Goal: Task Accomplishment & Management: Manage account settings

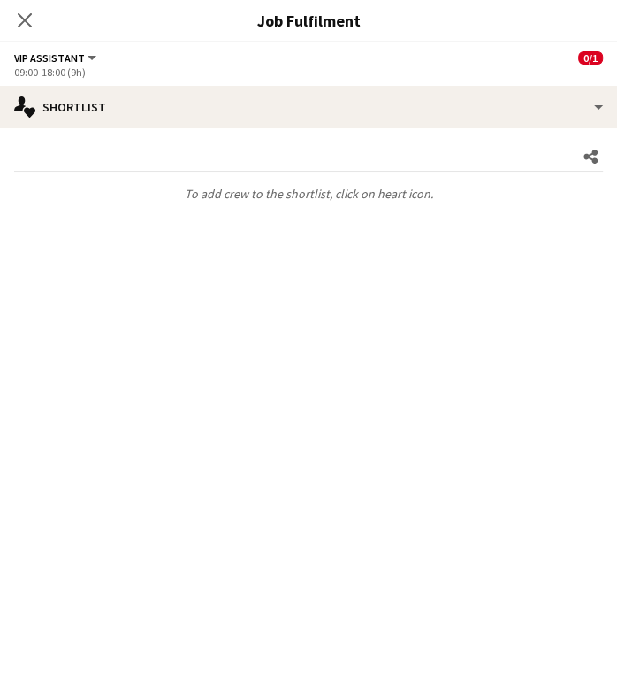
scroll to position [0, 362]
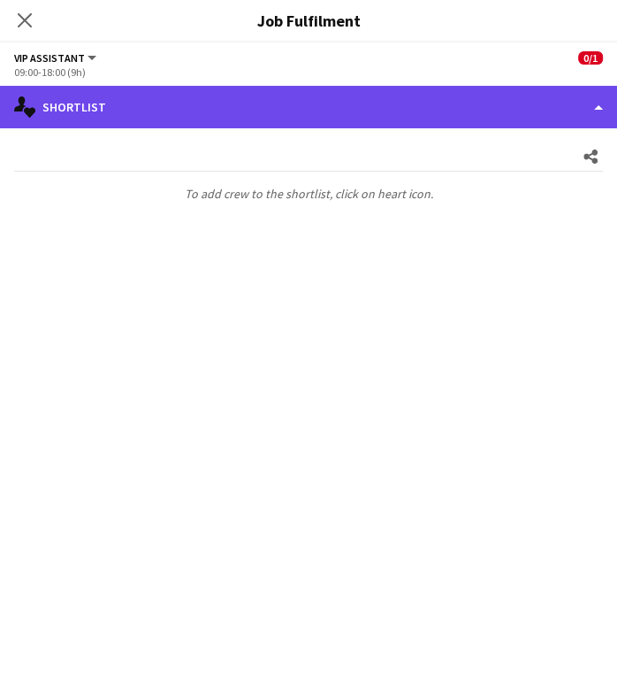
click at [487, 107] on div "single-neutral-actions-heart Shortlist" at bounding box center [308, 107] width 617 height 42
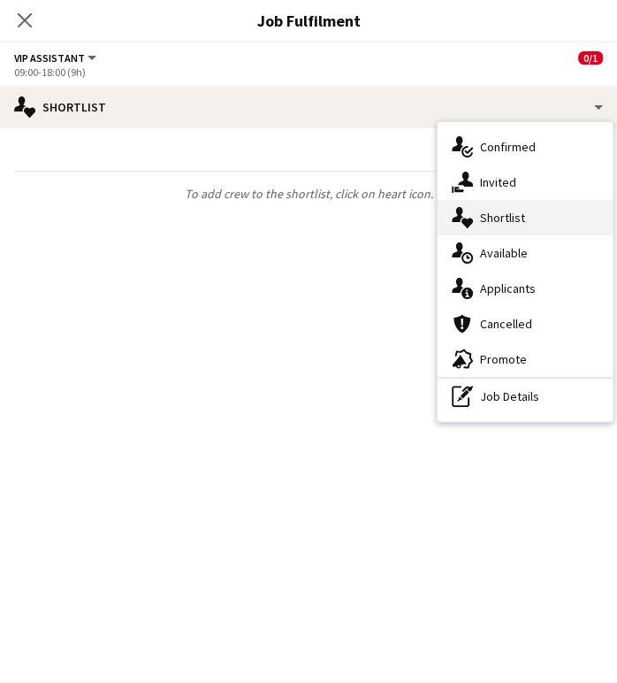
click at [493, 214] on div "single-neutral-actions-heart Shortlist" at bounding box center [525, 217] width 175 height 35
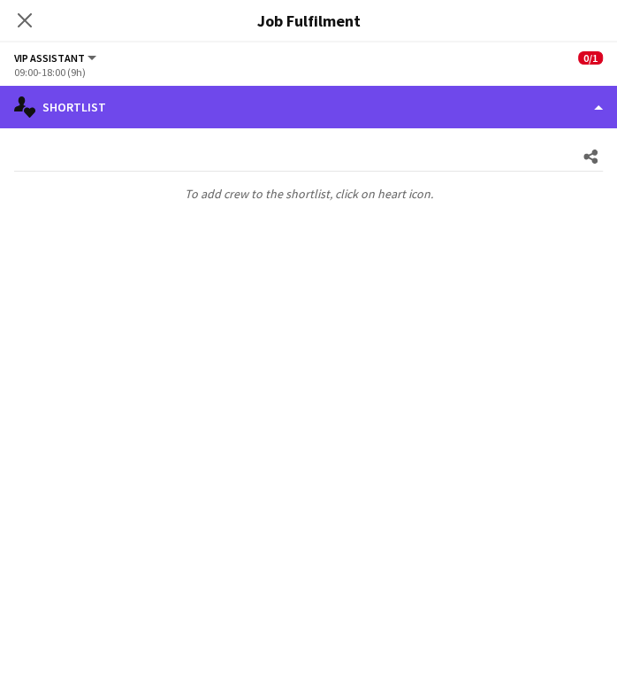
click at [569, 87] on div "single-neutral-actions-heart Shortlist" at bounding box center [308, 107] width 617 height 42
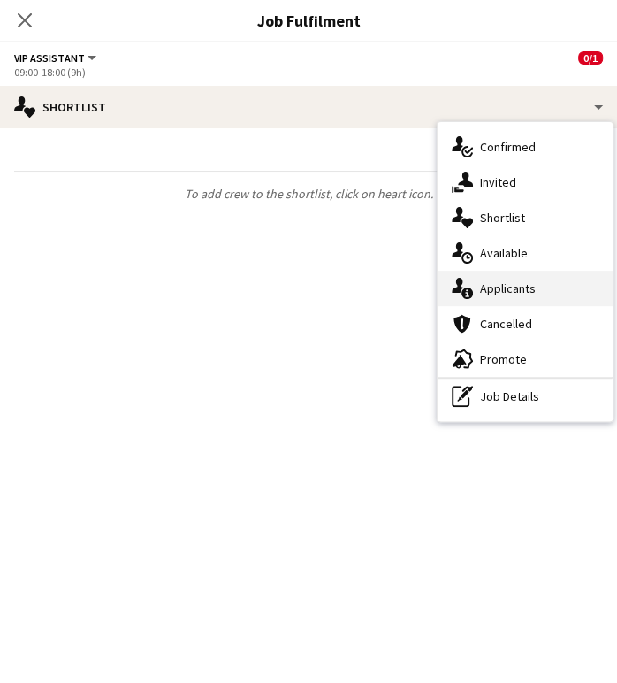
click at [493, 292] on div "single-neutral-actions-information Applicants" at bounding box center [525, 288] width 175 height 35
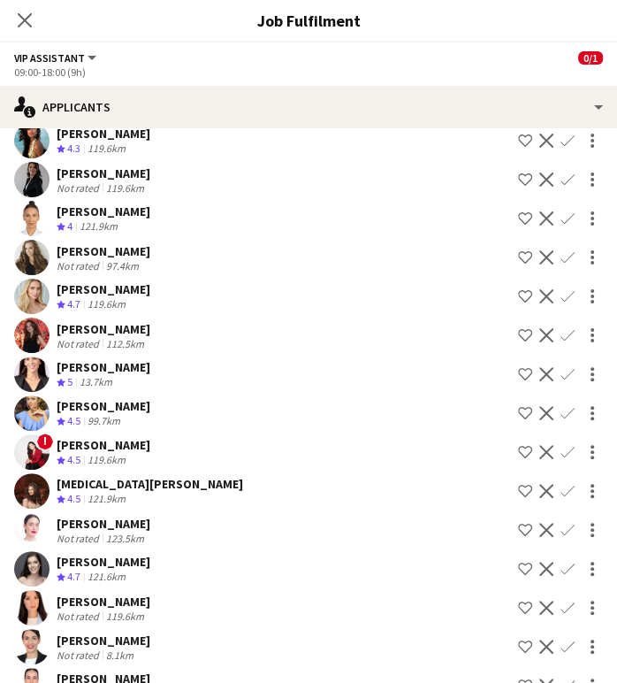
scroll to position [166, 0]
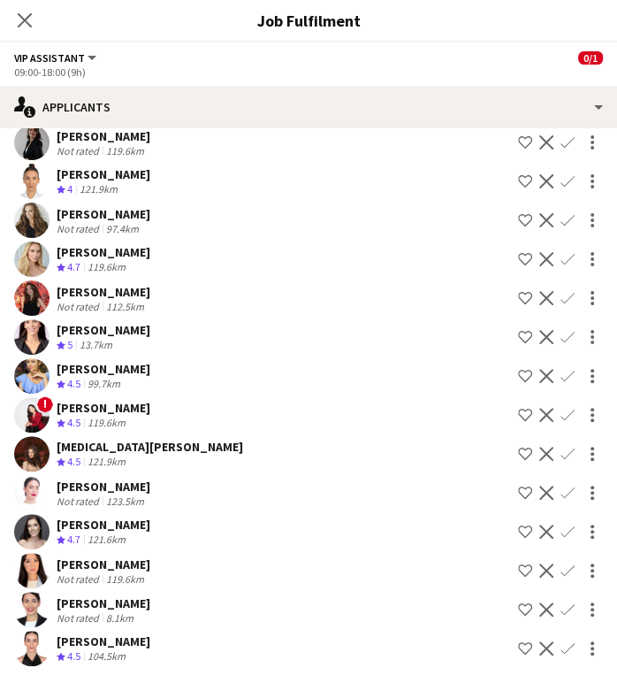
click at [100, 647] on div "Patricia Sampaio" at bounding box center [104, 641] width 94 height 16
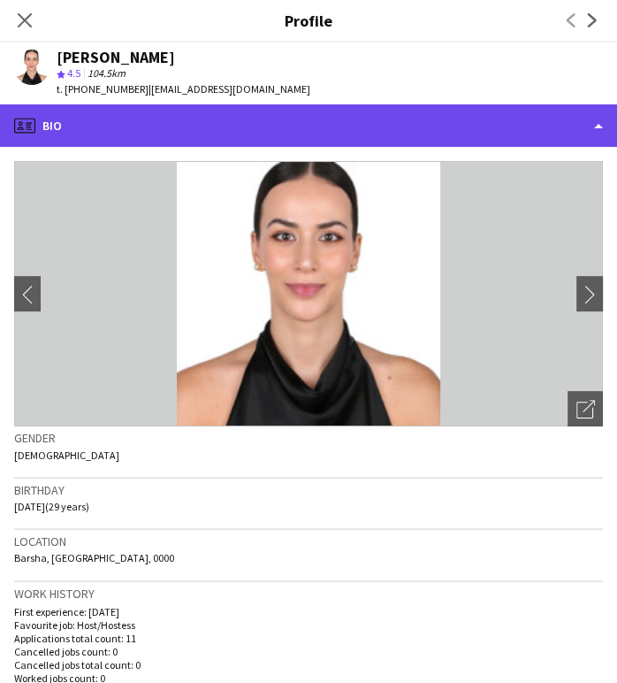
click at [524, 123] on div "profile Bio" at bounding box center [308, 125] width 617 height 42
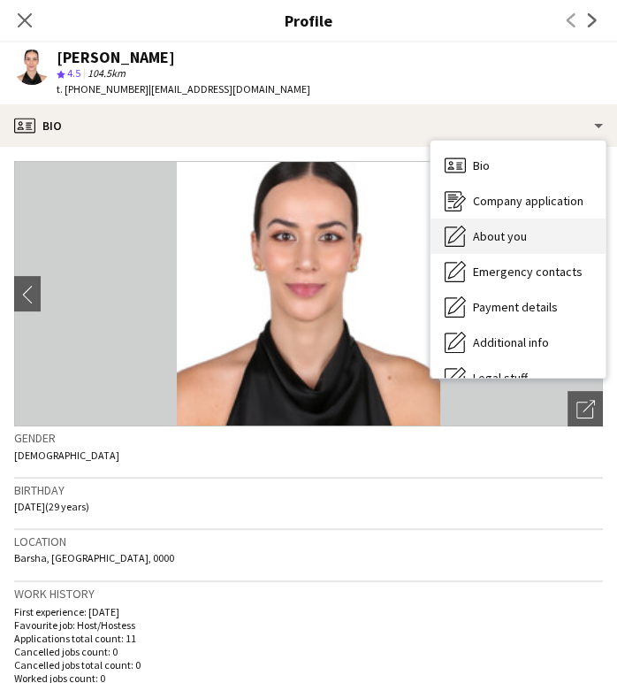
click at [497, 228] on span "About you" at bounding box center [500, 236] width 54 height 16
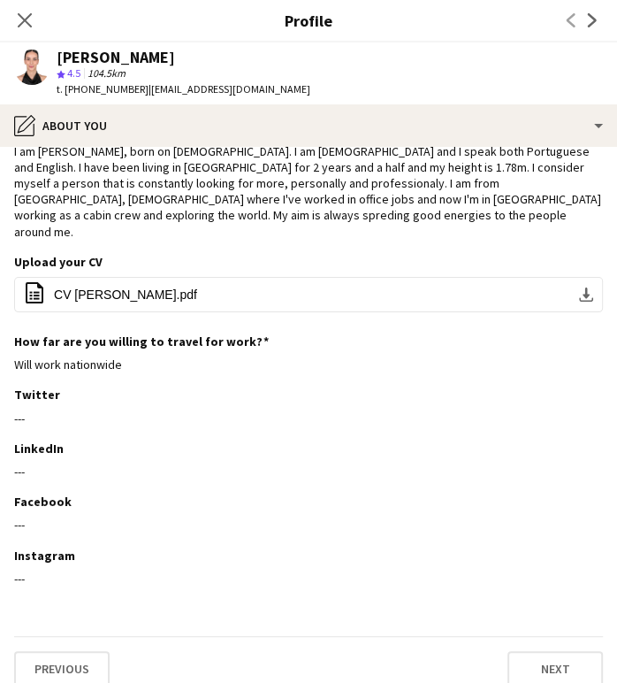
scroll to position [0, 0]
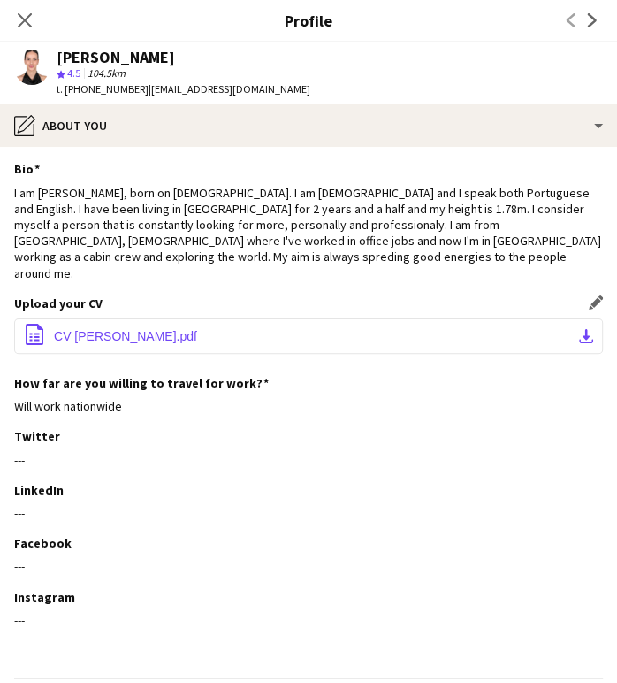
click at [164, 329] on span "CV PATRÍCIA SAMPAIO.pdf" at bounding box center [125, 336] width 143 height 14
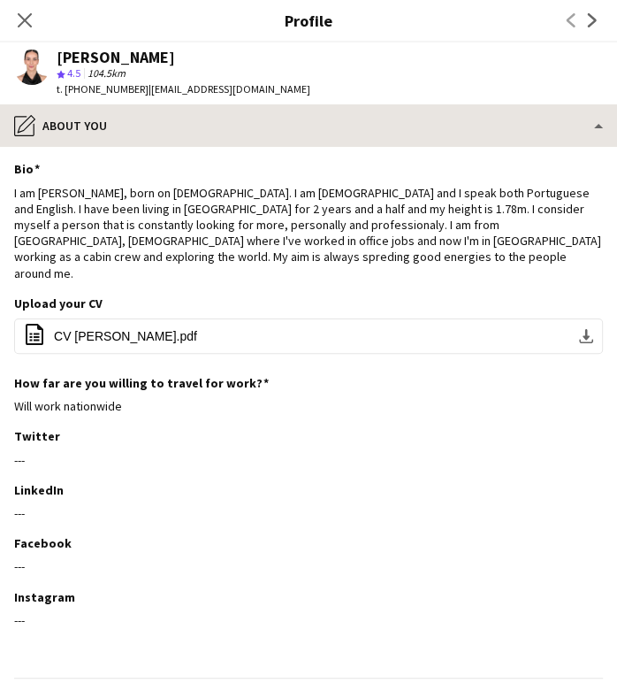
click at [571, 118] on div "pencil4 About you" at bounding box center [308, 125] width 617 height 42
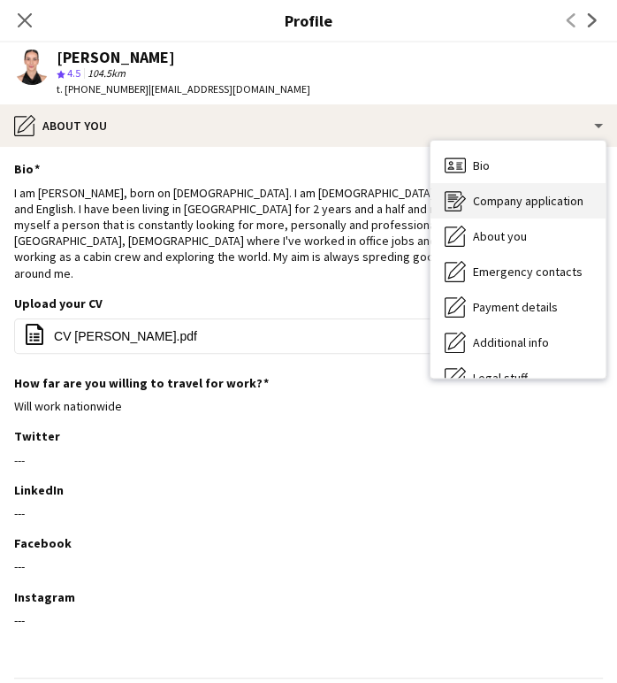
click at [512, 200] on span "Company application" at bounding box center [528, 201] width 111 height 16
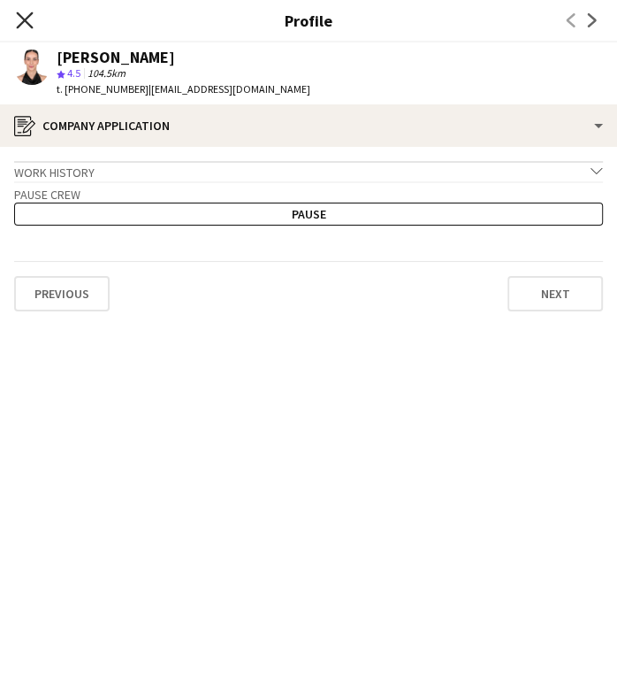
click at [26, 19] on icon at bounding box center [24, 19] width 17 height 17
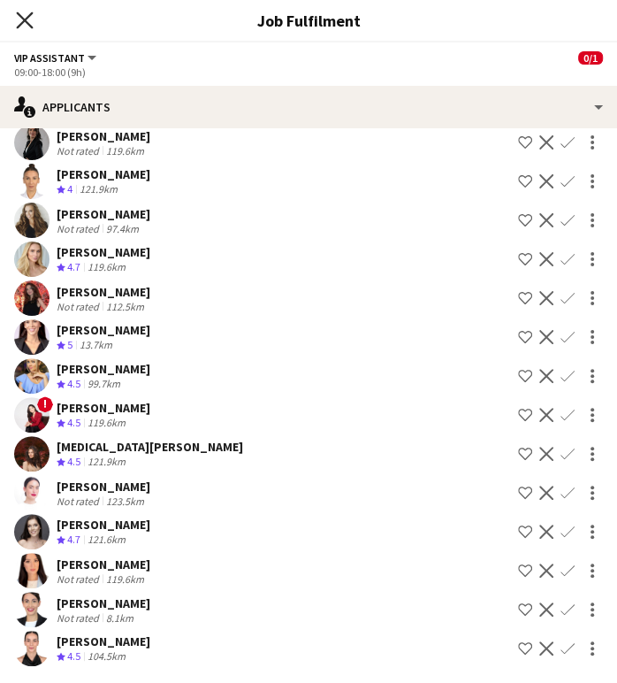
click at [31, 22] on icon "Close pop-in" at bounding box center [24, 19] width 17 height 17
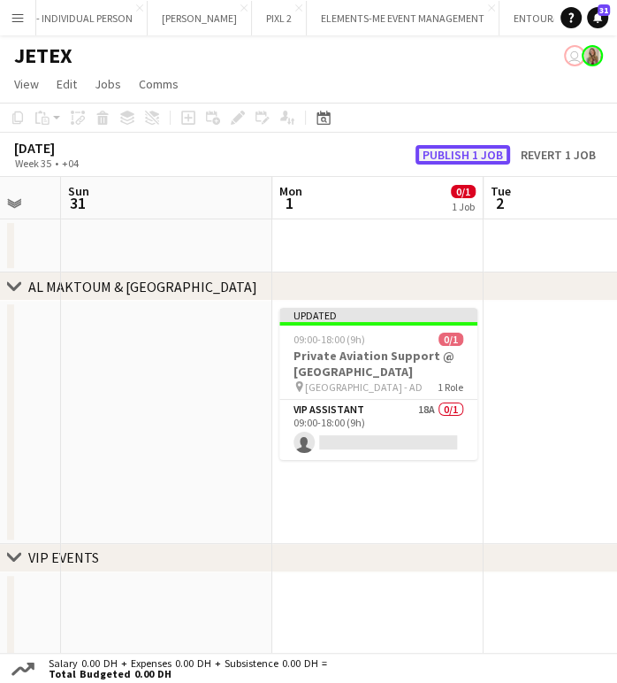
click at [481, 158] on button "Publish 1 job" at bounding box center [463, 154] width 95 height 19
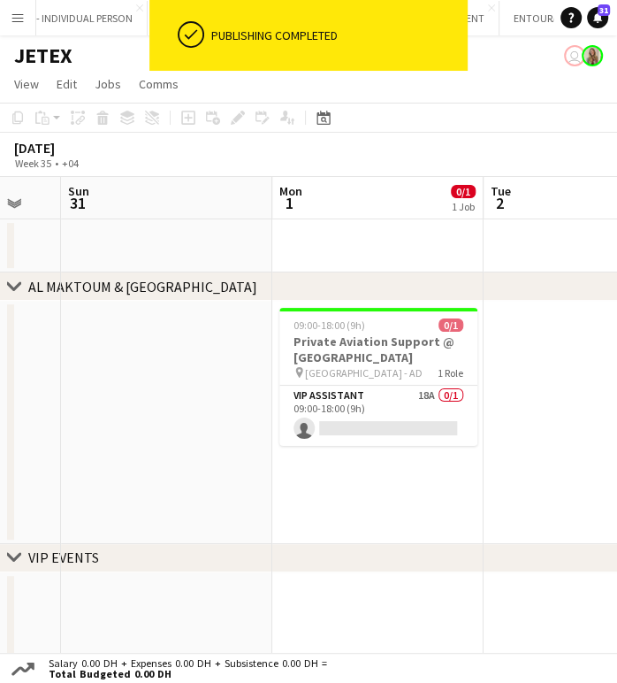
click at [549, 391] on app-date-cell at bounding box center [589, 422] width 211 height 243
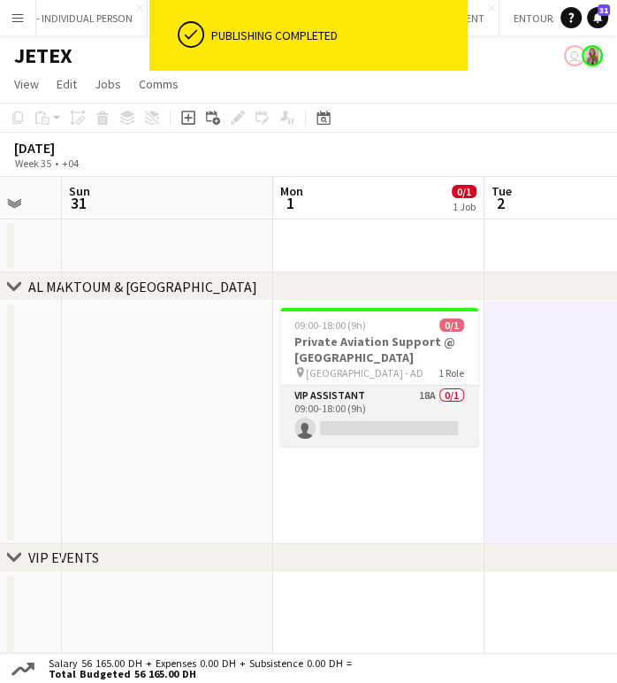
click at [424, 417] on app-card-role "VIP Assistant 18A 0/1 09:00-18:00 (9h) single-neutral-actions" at bounding box center [379, 416] width 198 height 60
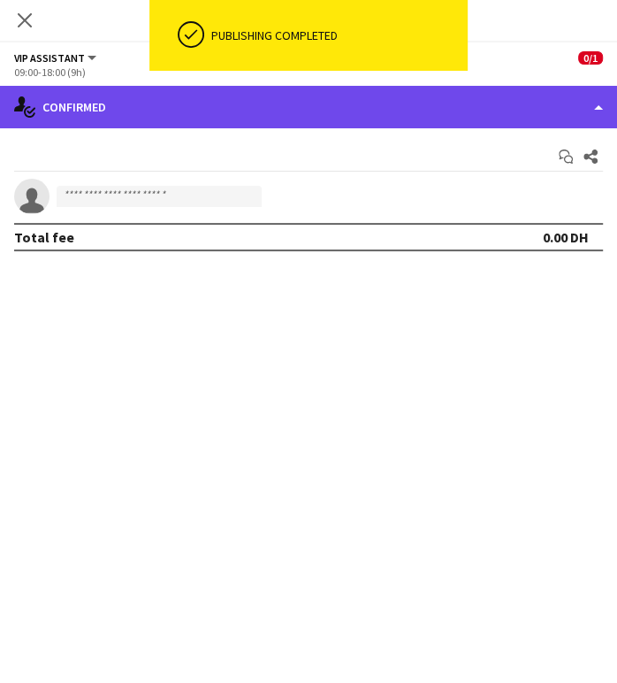
click at [574, 99] on div "single-neutral-actions-check-2 Confirmed" at bounding box center [308, 107] width 617 height 42
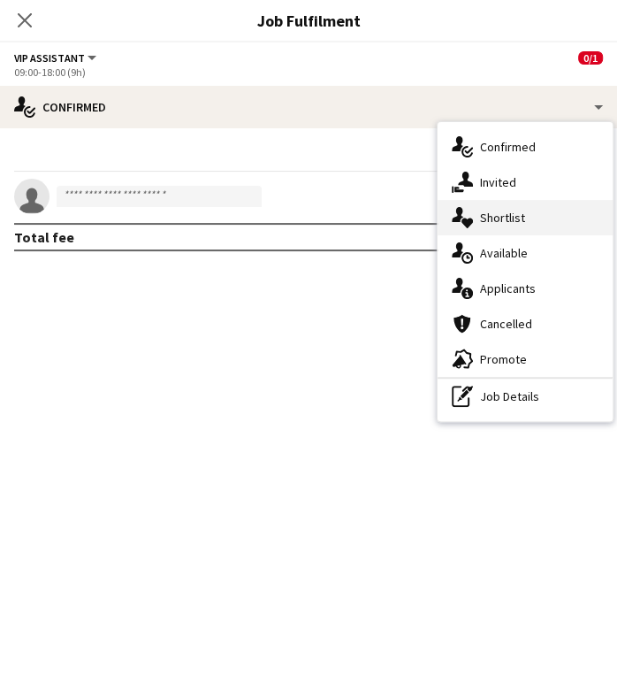
click at [516, 216] on div "single-neutral-actions-heart Shortlist" at bounding box center [525, 217] width 175 height 35
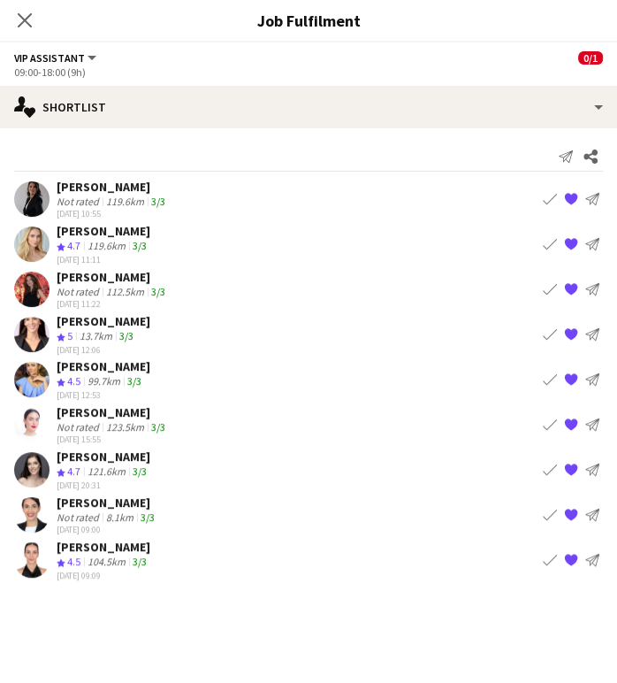
click at [94, 189] on div "Iuliia Frolova" at bounding box center [113, 187] width 112 height 16
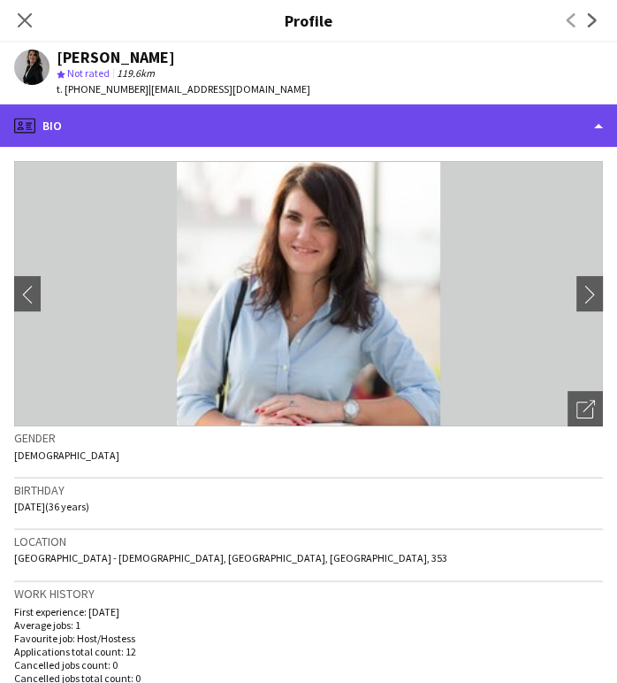
click at [576, 126] on div "profile Bio" at bounding box center [308, 125] width 617 height 42
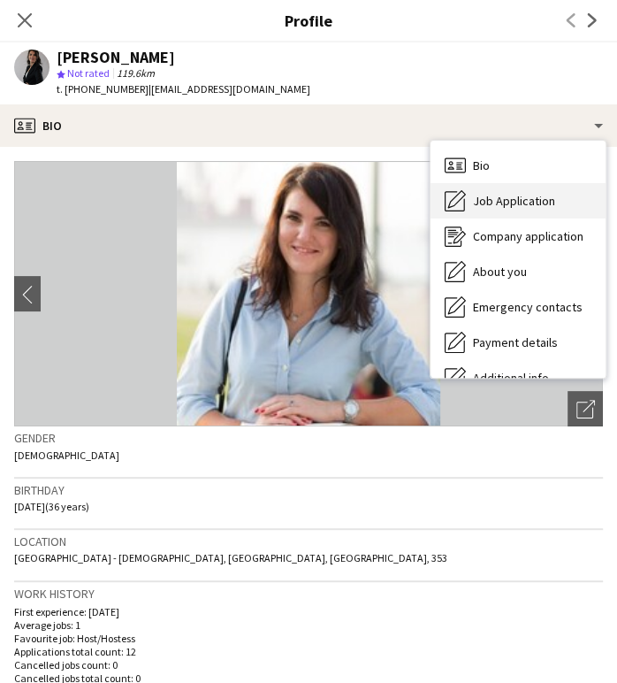
click at [512, 203] on span "Job Application" at bounding box center [514, 201] width 82 height 16
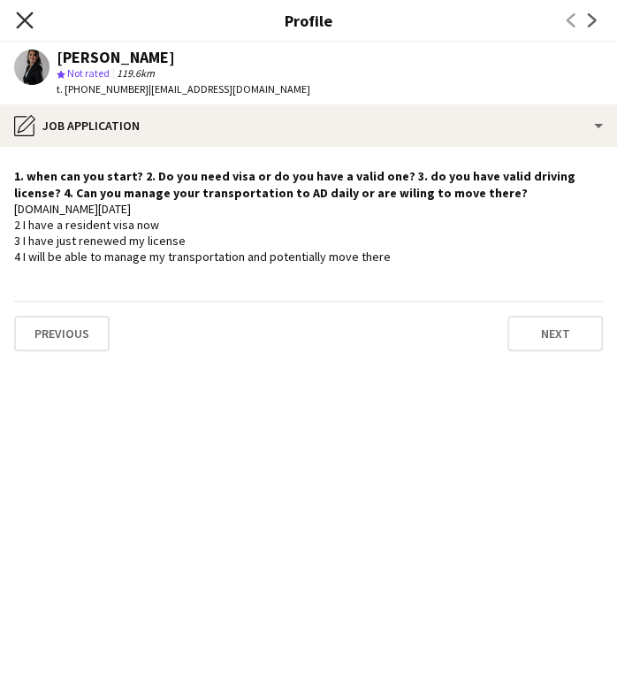
click at [27, 19] on icon at bounding box center [24, 19] width 17 height 17
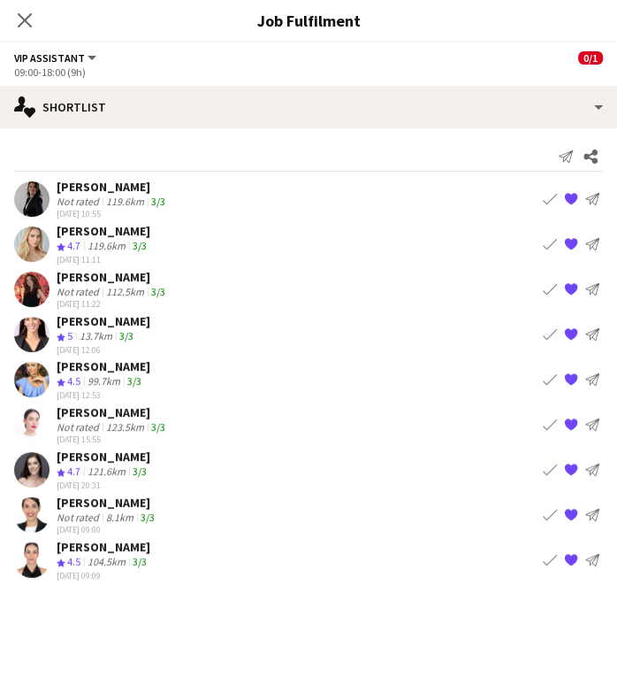
click at [66, 233] on div "[PERSON_NAME]" at bounding box center [104, 231] width 94 height 16
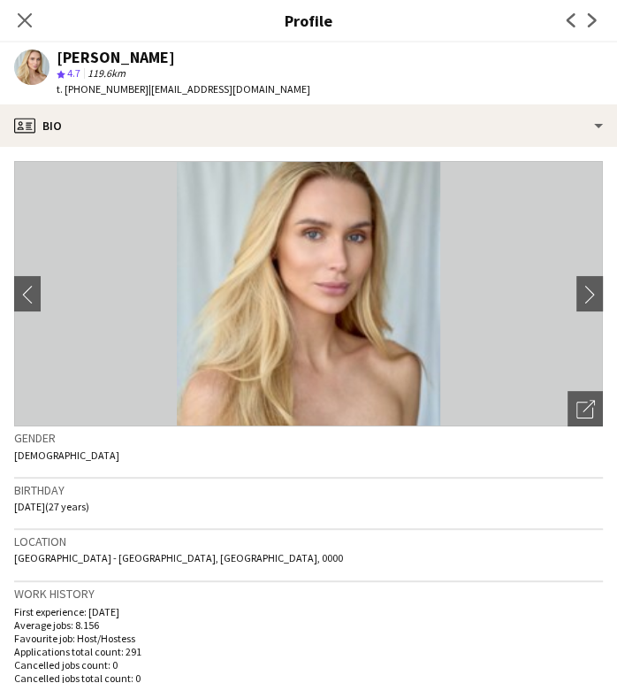
click at [17, 34] on div "Close pop-in" at bounding box center [25, 20] width 50 height 41
drag, startPoint x: 23, startPoint y: 19, endPoint x: 26, endPoint y: 29, distance: 10.9
click at [23, 19] on icon at bounding box center [25, 20] width 14 height 14
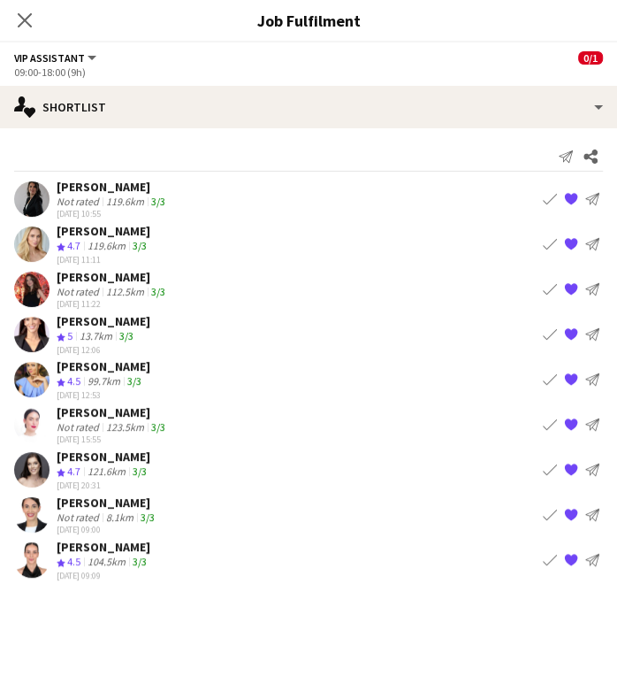
click at [116, 285] on div "112.5km" at bounding box center [125, 291] width 45 height 13
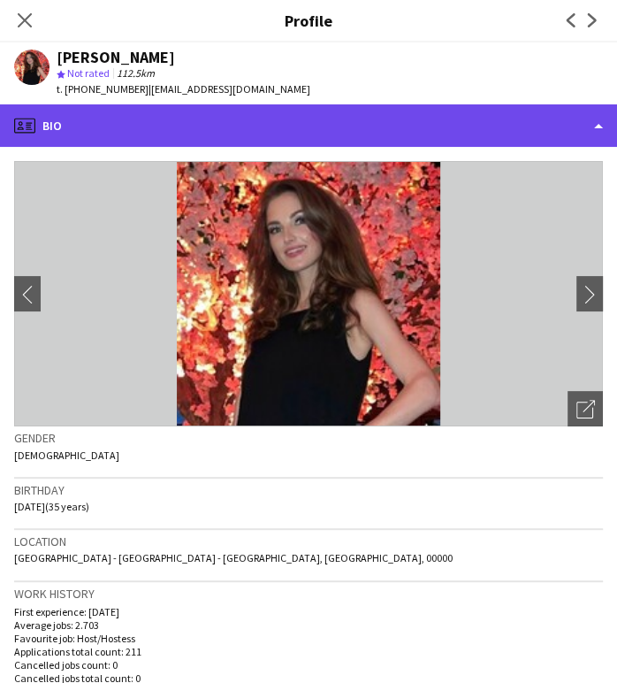
click at [557, 104] on div "profile Bio" at bounding box center [308, 125] width 617 height 42
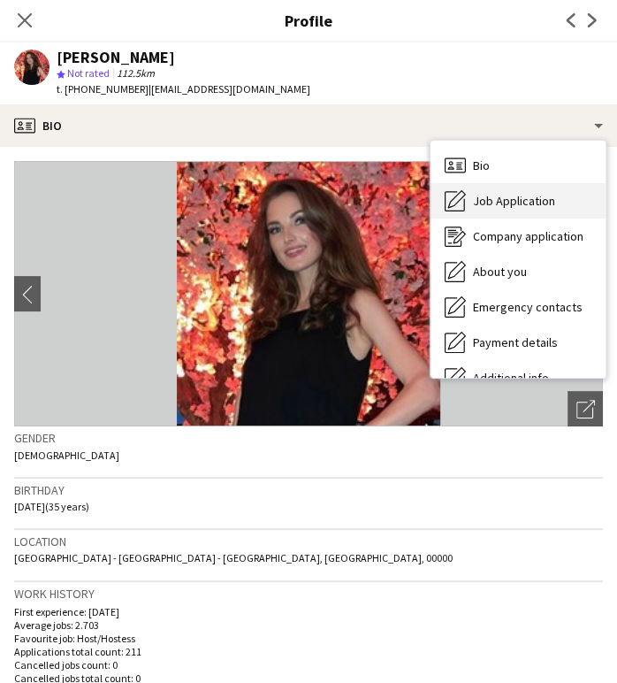
click at [521, 191] on div "Job Application Job Application" at bounding box center [518, 200] width 175 height 35
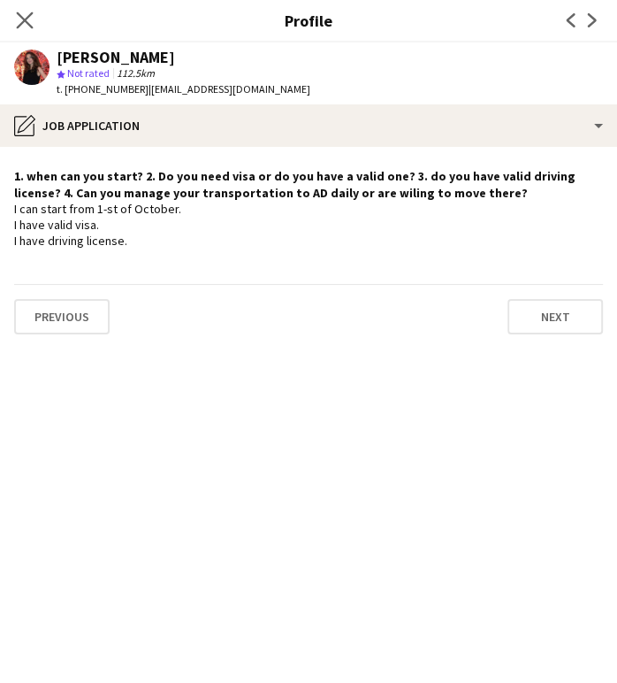
click at [33, 20] on icon "Close pop-in" at bounding box center [24, 19] width 17 height 17
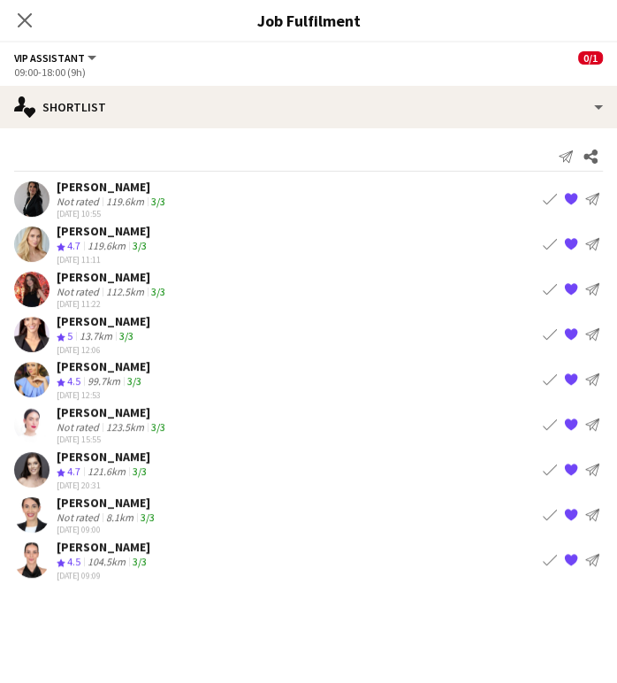
click at [104, 317] on div "Ambar Hernández" at bounding box center [104, 321] width 94 height 16
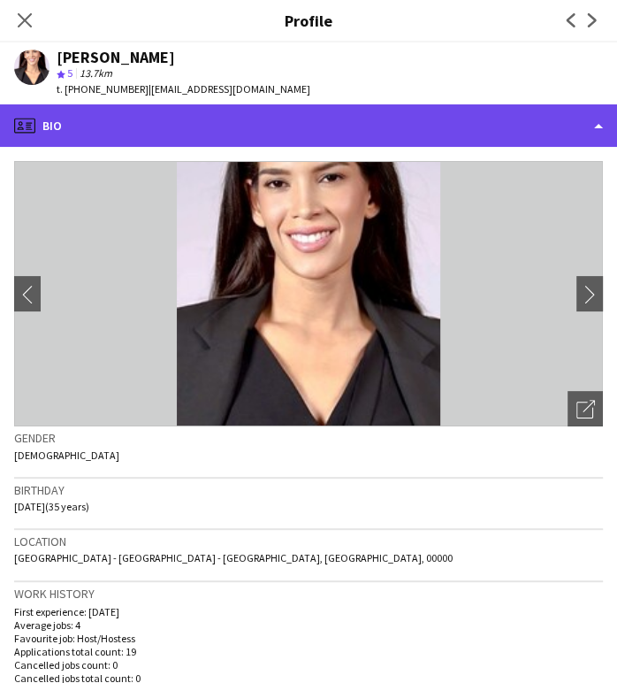
click at [552, 122] on div "profile Bio" at bounding box center [308, 125] width 617 height 42
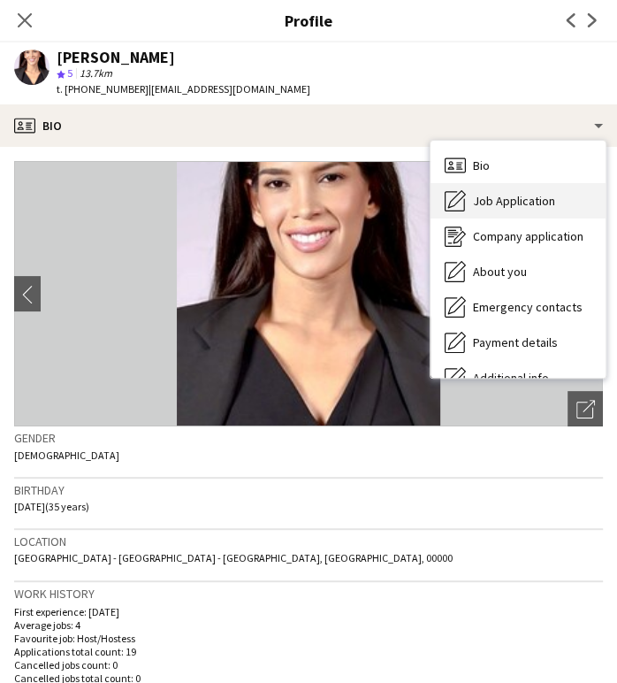
click at [529, 205] on span "Job Application" at bounding box center [514, 201] width 82 height 16
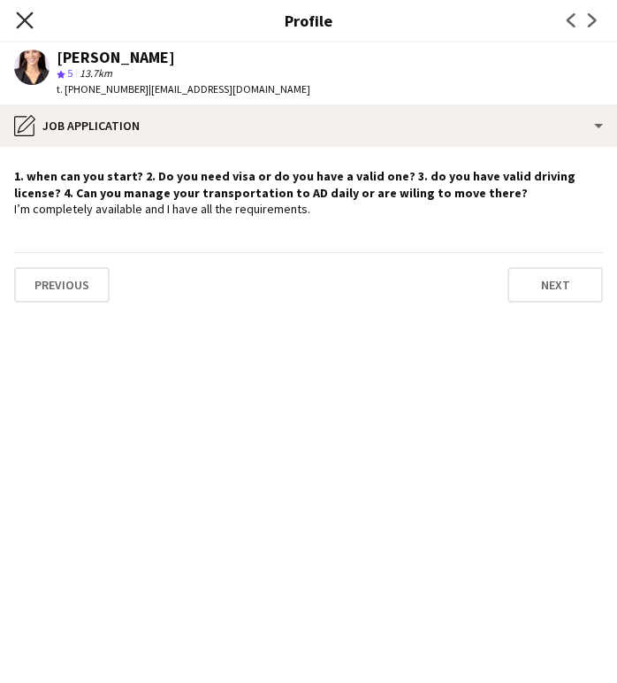
click at [33, 22] on icon "Close pop-in" at bounding box center [24, 19] width 17 height 17
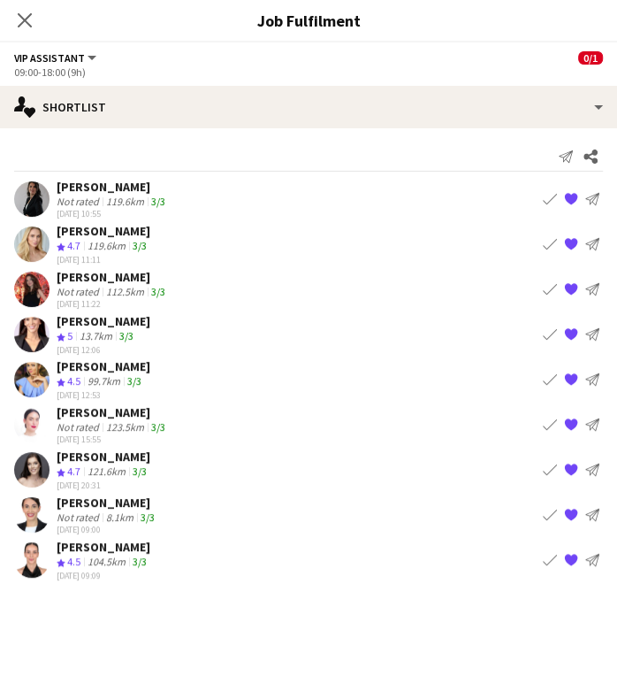
click at [97, 329] on div "13.7km" at bounding box center [96, 336] width 40 height 15
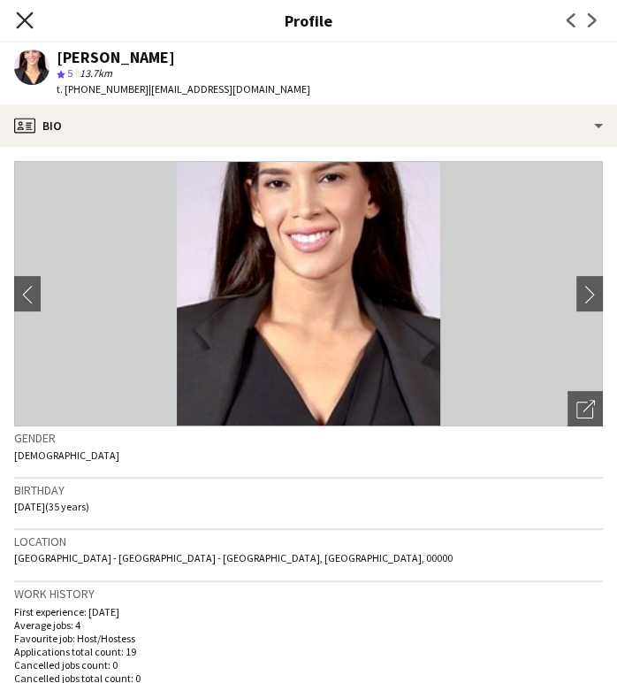
click at [19, 19] on icon "Close pop-in" at bounding box center [24, 19] width 17 height 17
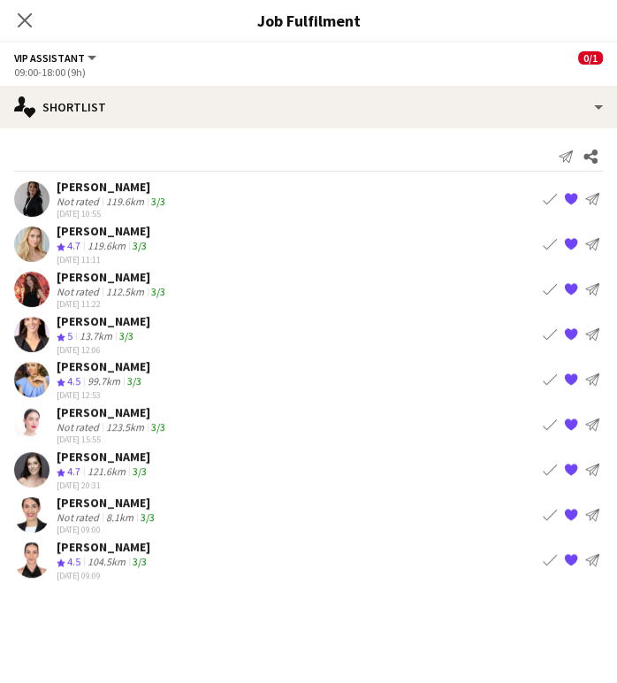
click at [64, 370] on div "Yana Lazareva" at bounding box center [104, 366] width 94 height 16
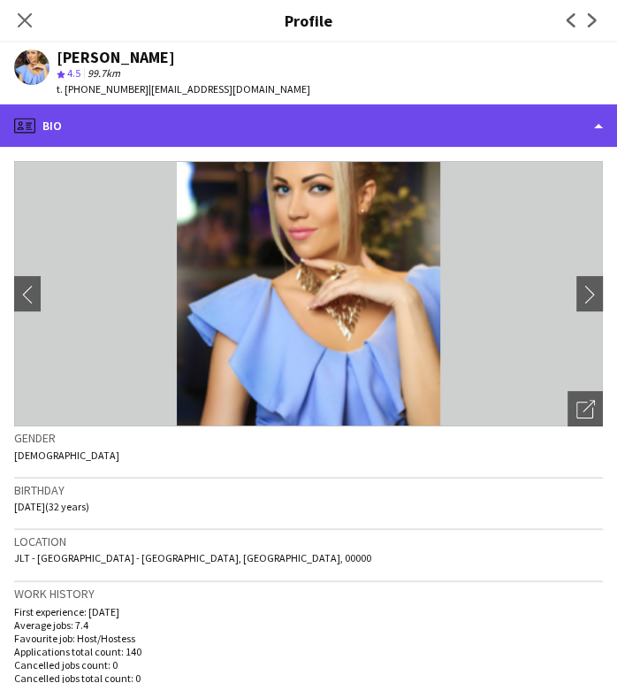
click at [573, 115] on div "profile Bio" at bounding box center [308, 125] width 617 height 42
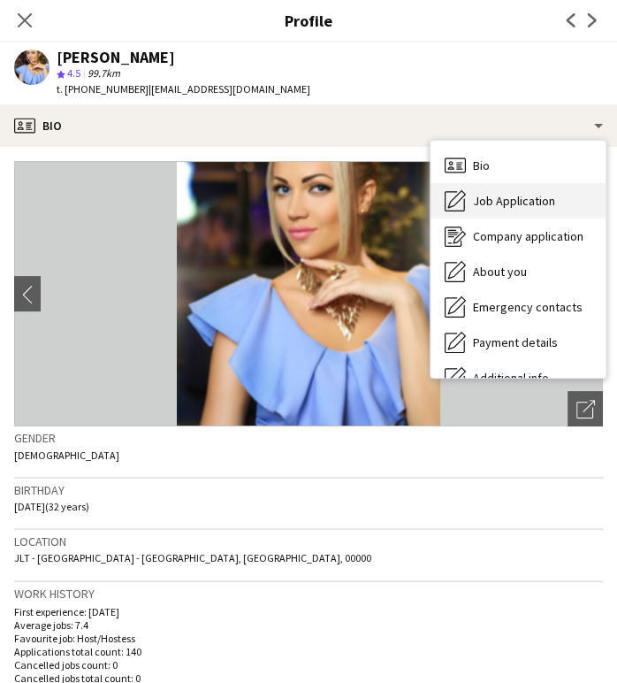
click at [525, 208] on span "Job Application" at bounding box center [514, 201] width 82 height 16
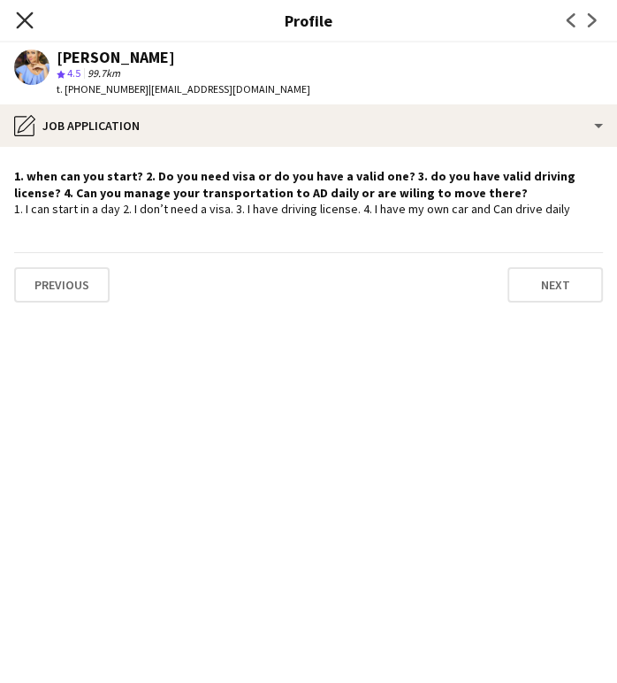
click at [18, 21] on icon "Close pop-in" at bounding box center [24, 19] width 17 height 17
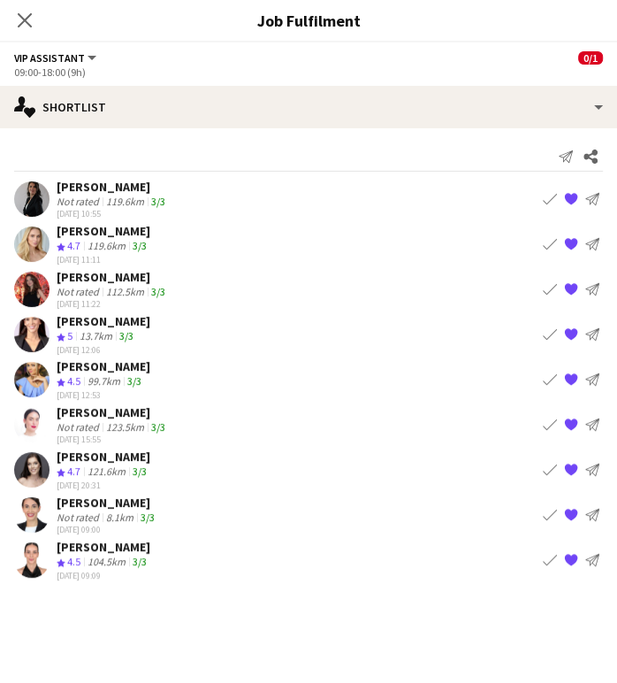
click at [104, 412] on div "Daniela Amorim" at bounding box center [113, 412] width 112 height 16
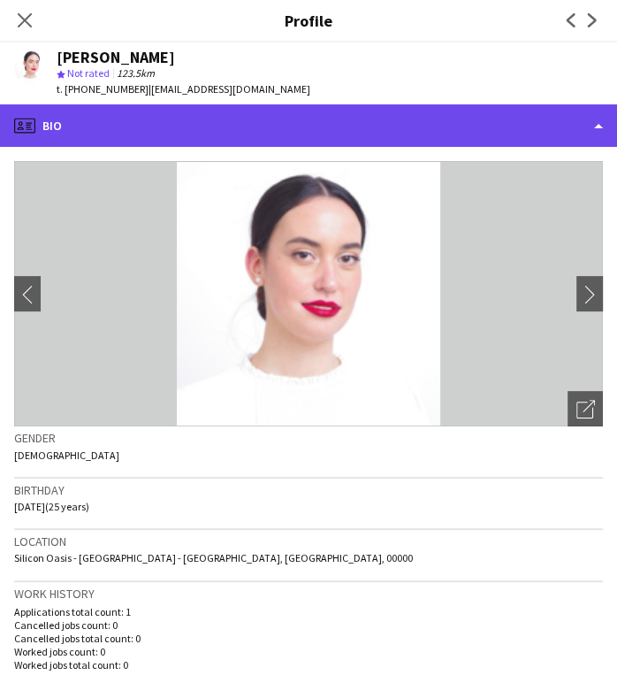
click at [579, 121] on div "profile Bio" at bounding box center [308, 125] width 617 height 42
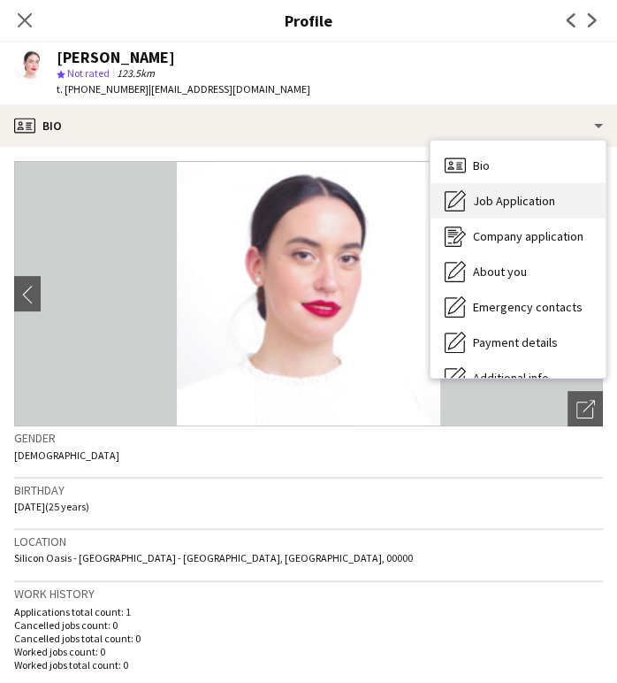
click at [561, 197] on div "Job Application Job Application" at bounding box center [518, 200] width 175 height 35
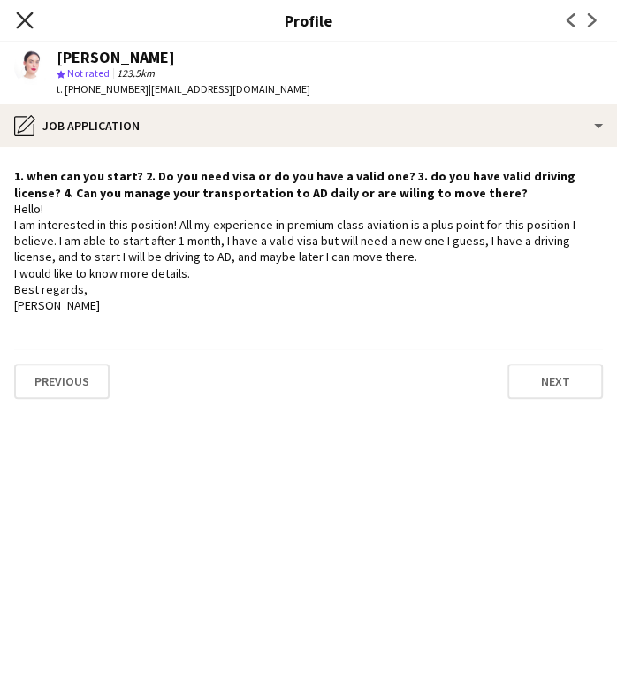
click at [23, 18] on icon "Close pop-in" at bounding box center [24, 19] width 17 height 17
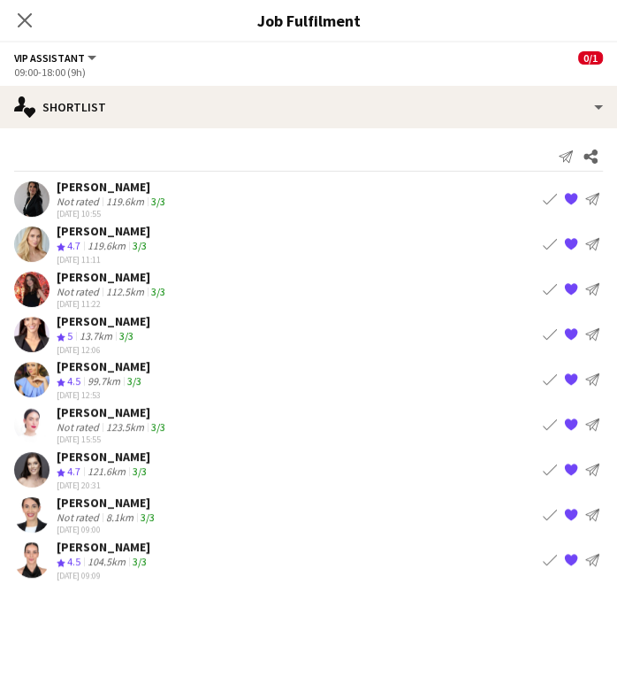
click at [106, 464] on div "121.6km" at bounding box center [106, 471] width 45 height 15
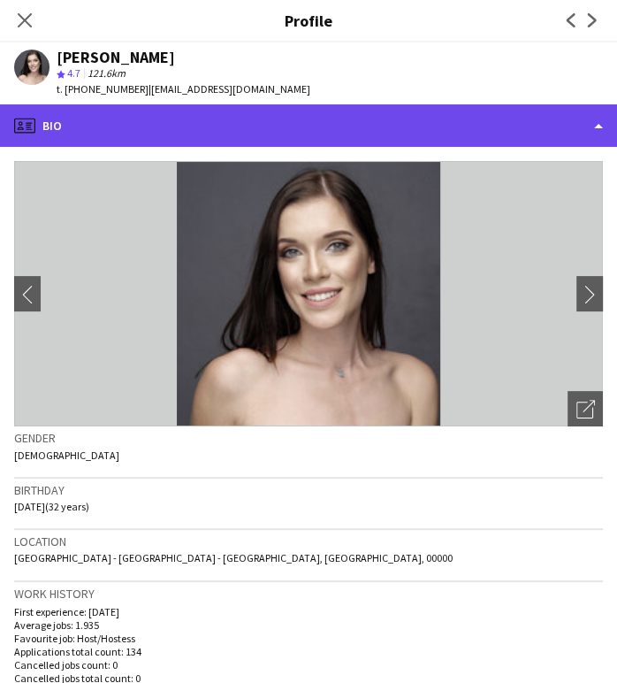
click at [578, 118] on div "profile Bio" at bounding box center [308, 125] width 617 height 42
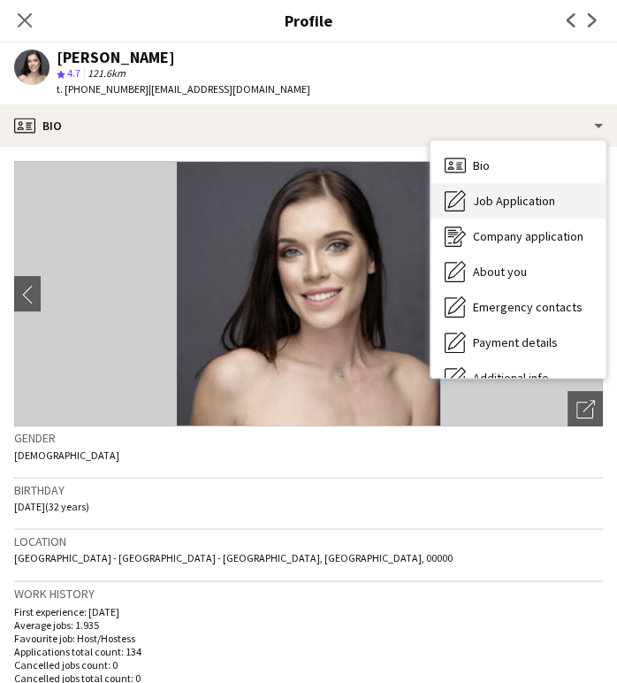
click at [544, 217] on div "Job Application Job Application" at bounding box center [518, 200] width 175 height 35
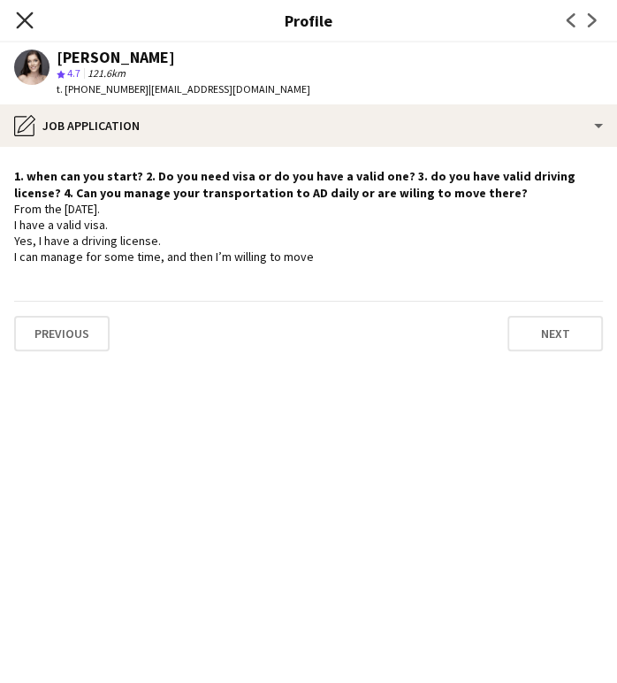
click at [34, 21] on div "Close pop-in" at bounding box center [25, 20] width 50 height 41
click at [31, 19] on icon "Close pop-in" at bounding box center [24, 19] width 17 height 17
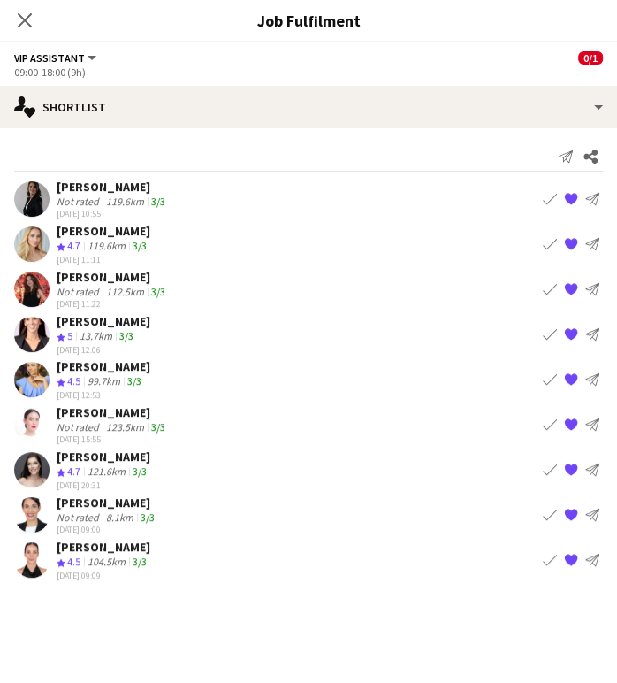
click at [96, 510] on div "Not rated" at bounding box center [80, 516] width 46 height 13
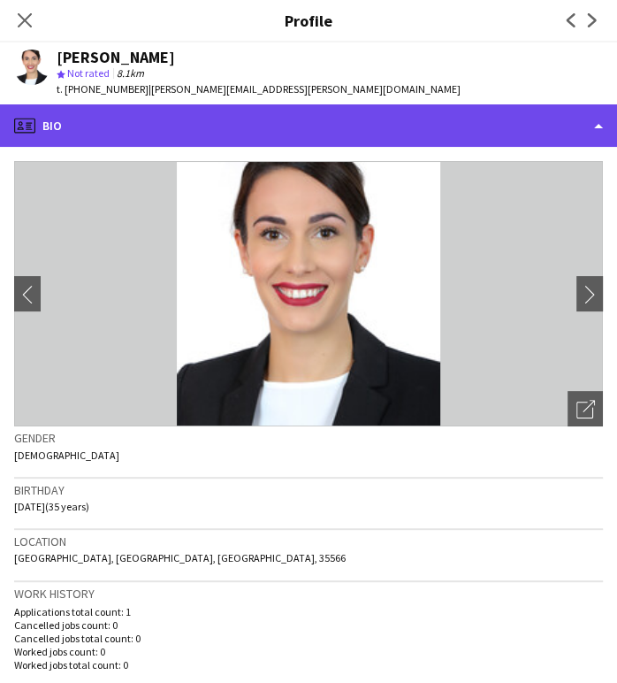
click at [557, 110] on div "profile Bio" at bounding box center [308, 125] width 617 height 42
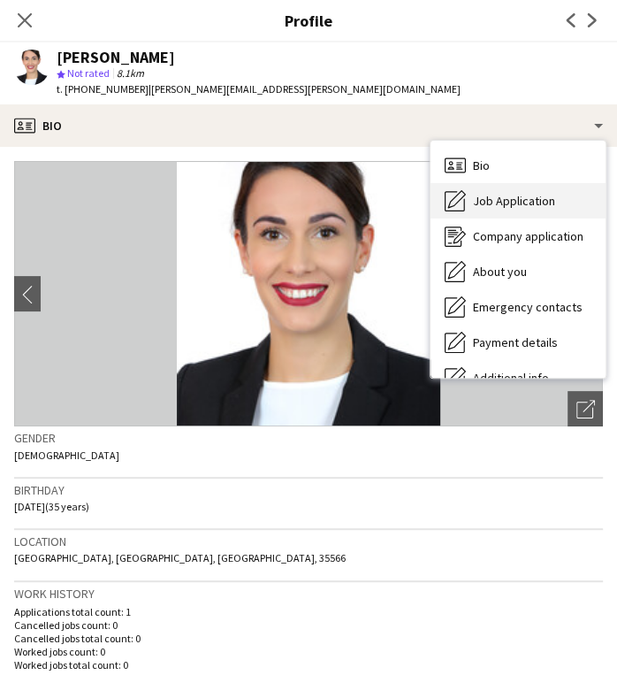
click at [537, 200] on span "Job Application" at bounding box center [514, 201] width 82 height 16
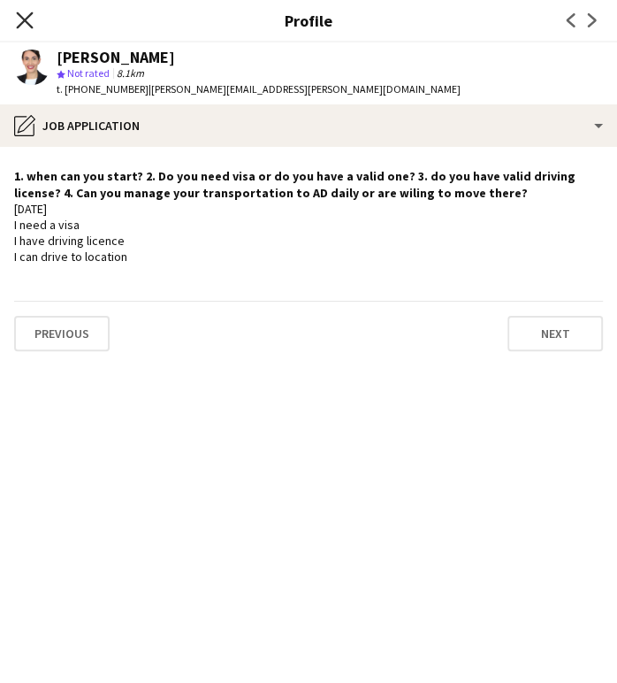
click at [19, 22] on icon "Close pop-in" at bounding box center [24, 19] width 17 height 17
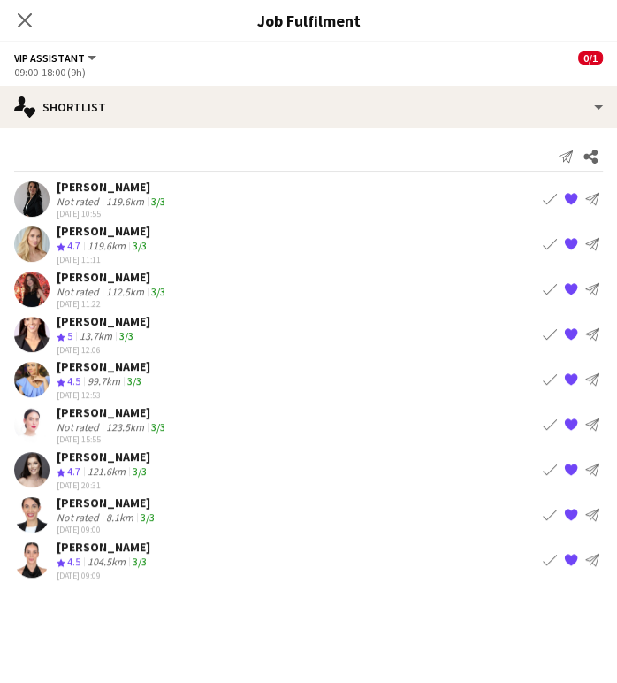
click at [97, 556] on div "104.5km" at bounding box center [106, 562] width 45 height 15
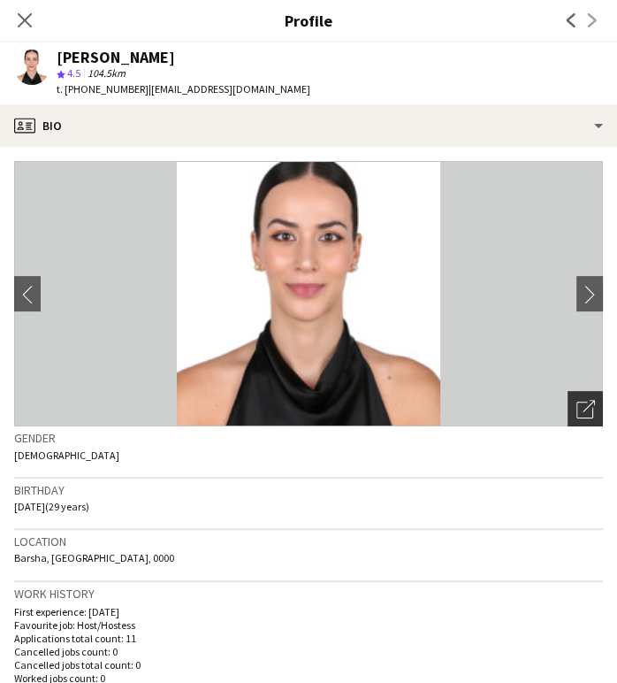
click at [577, 406] on icon "Open photos pop-in" at bounding box center [586, 409] width 19 height 19
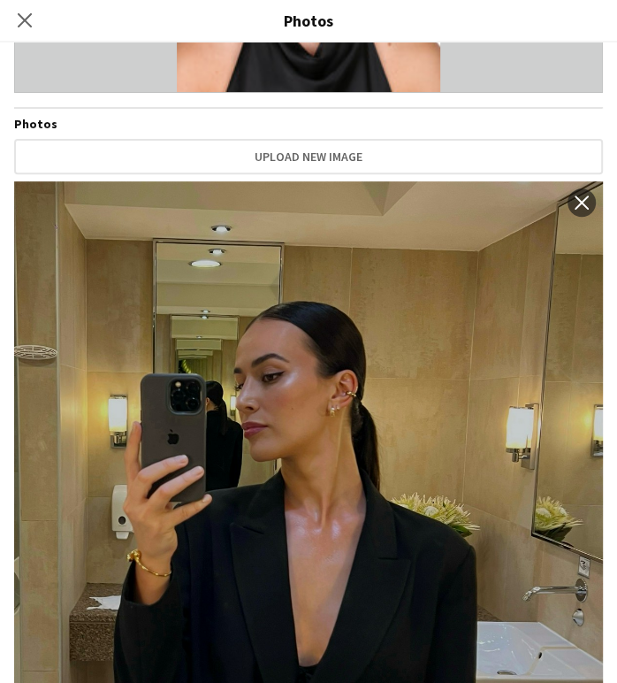
scroll to position [0, 0]
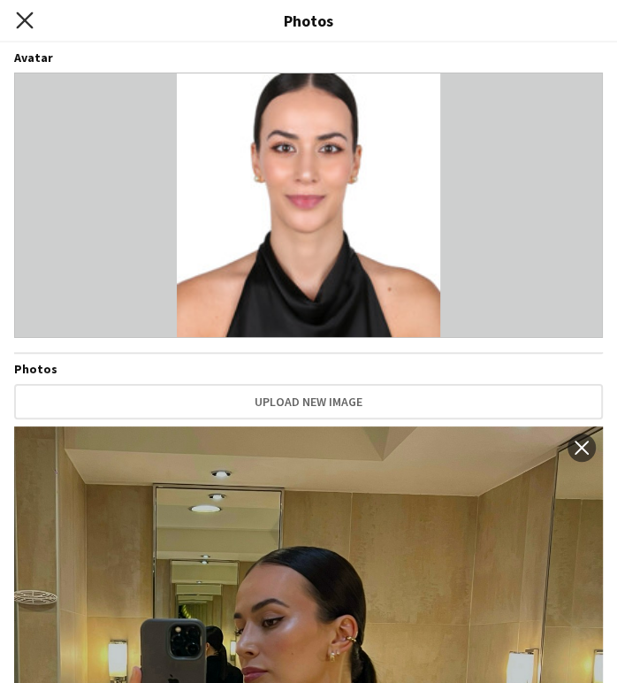
click at [21, 20] on icon "Close pop-in" at bounding box center [24, 19] width 17 height 17
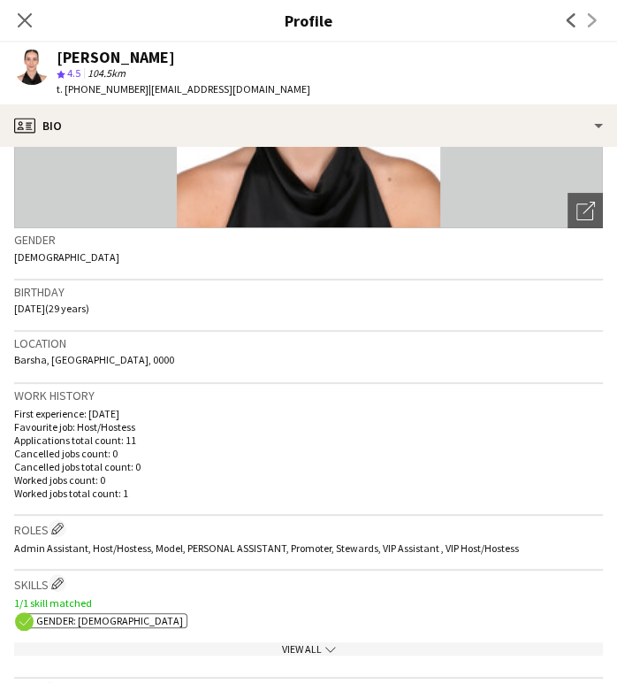
scroll to position [295, 0]
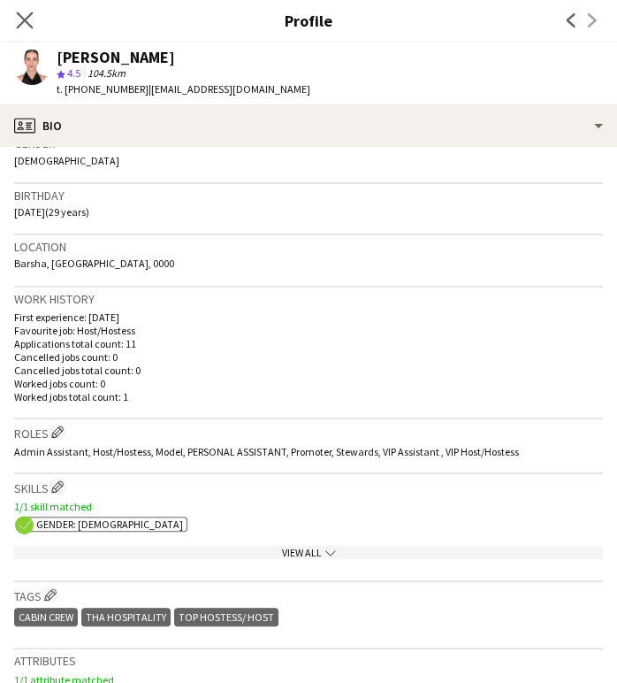
click at [18, 11] on icon "Close pop-in" at bounding box center [24, 19] width 17 height 17
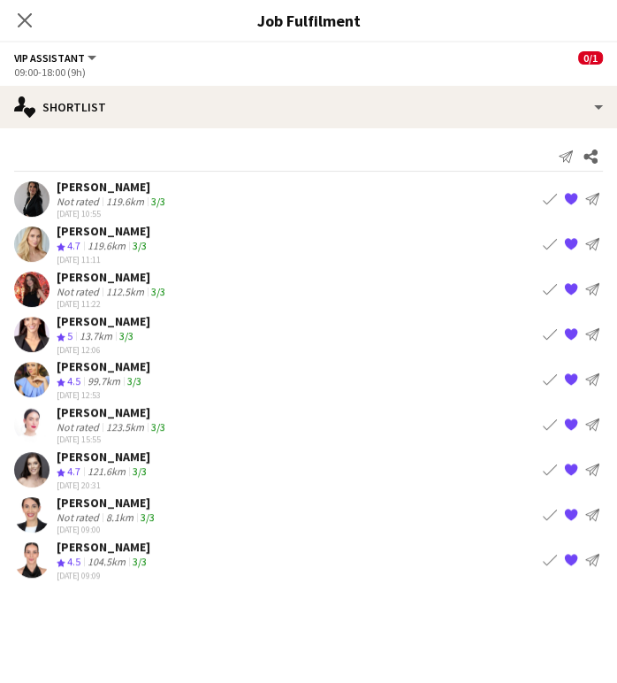
click at [86, 374] on div "99.7km" at bounding box center [104, 381] width 40 height 15
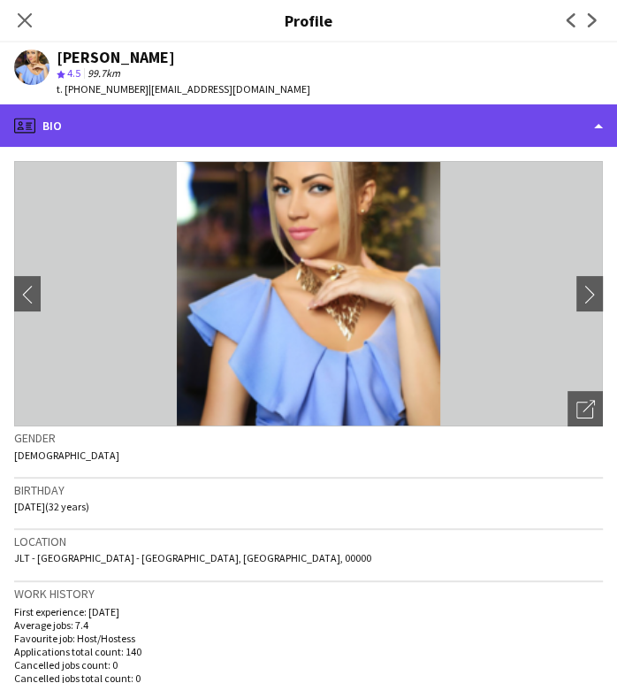
click at [547, 119] on div "profile Bio" at bounding box center [308, 125] width 617 height 42
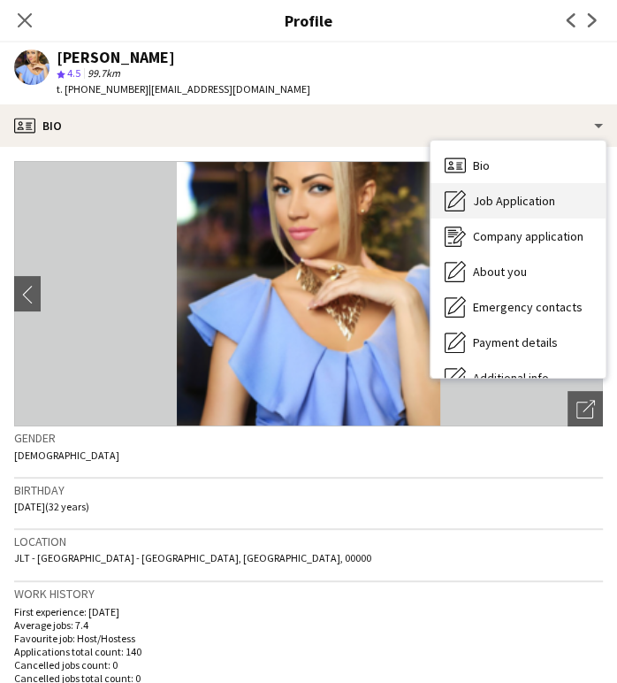
click at [540, 201] on span "Job Application" at bounding box center [514, 201] width 82 height 16
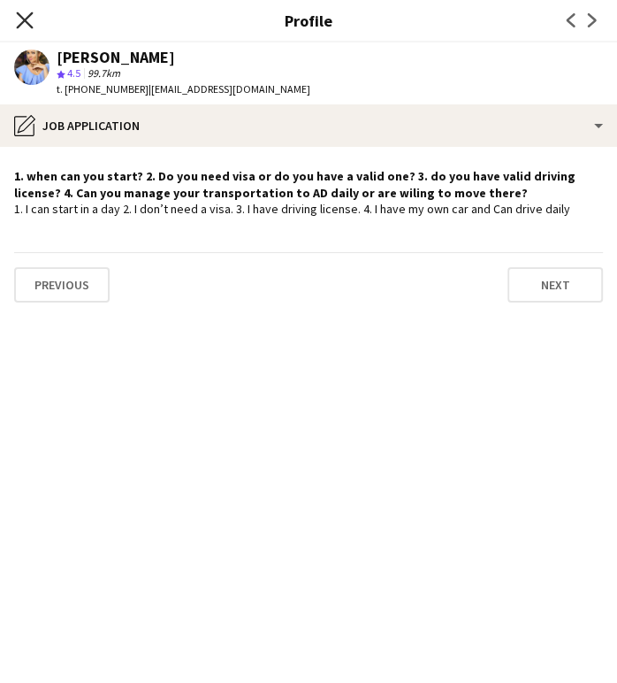
click at [32, 14] on icon at bounding box center [24, 19] width 17 height 17
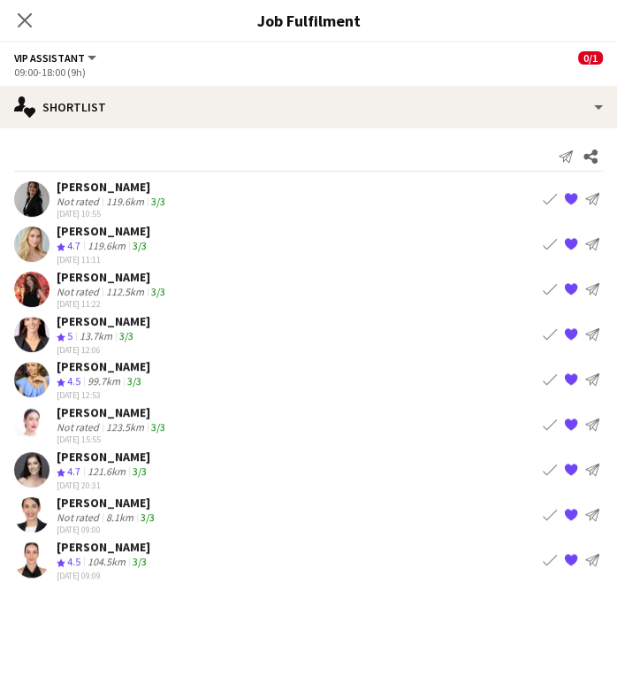
click at [96, 510] on div "Not rated" at bounding box center [80, 516] width 46 height 13
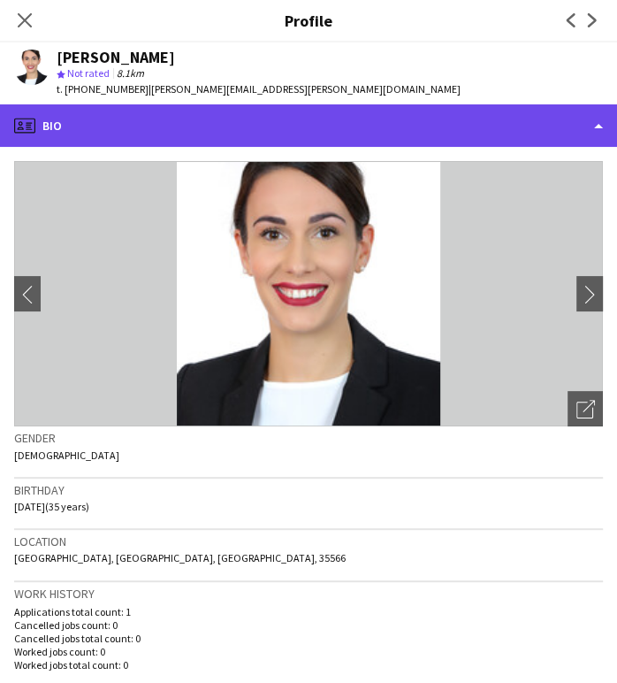
click at [533, 119] on div "profile Bio" at bounding box center [308, 125] width 617 height 42
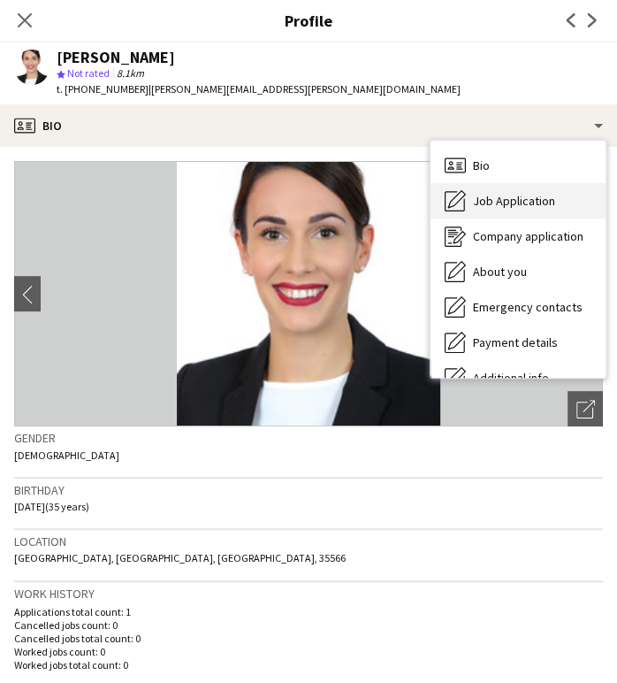
click at [502, 192] on div "Job Application Job Application" at bounding box center [518, 200] width 175 height 35
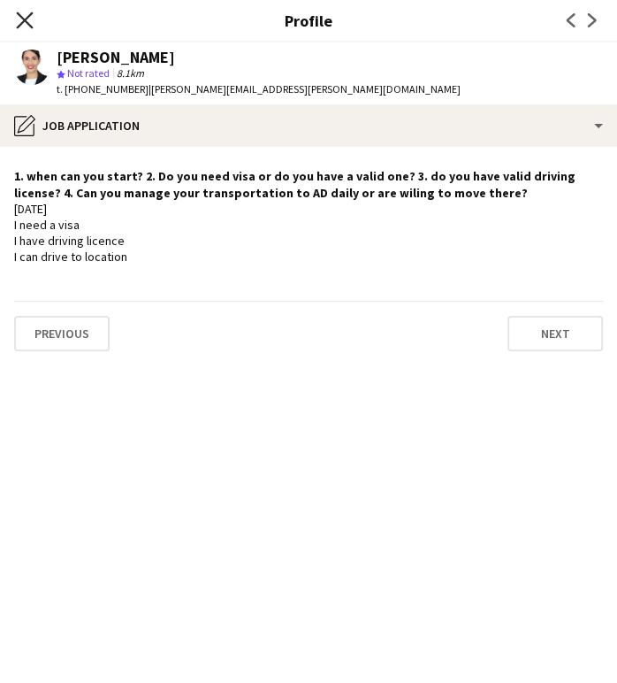
click at [27, 19] on icon at bounding box center [24, 19] width 17 height 17
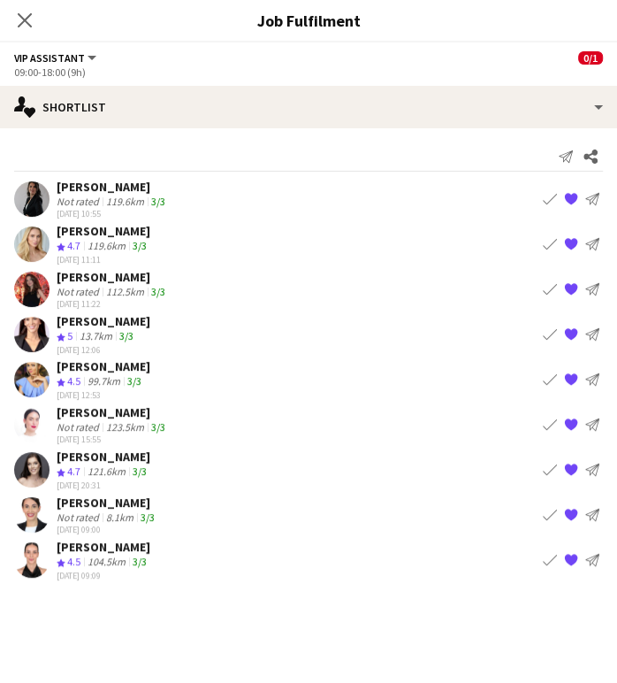
click at [122, 555] on div "104.5km" at bounding box center [106, 562] width 45 height 15
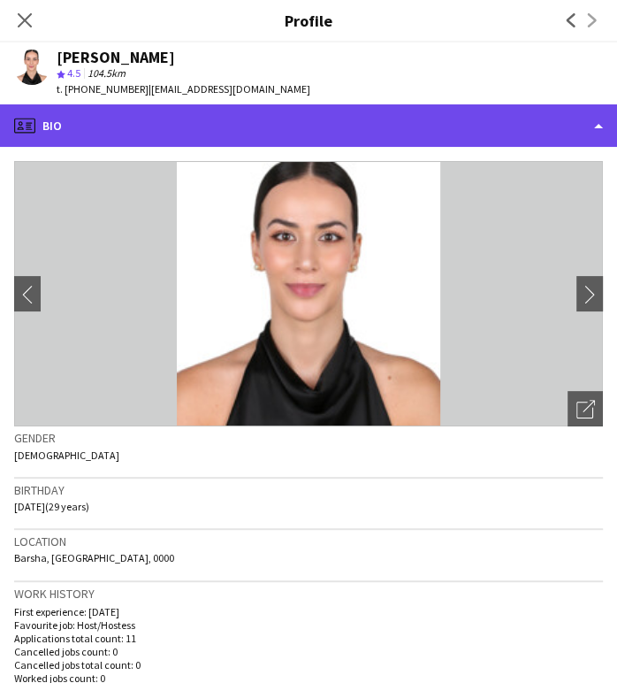
click at [588, 131] on div "profile Bio" at bounding box center [308, 125] width 617 height 42
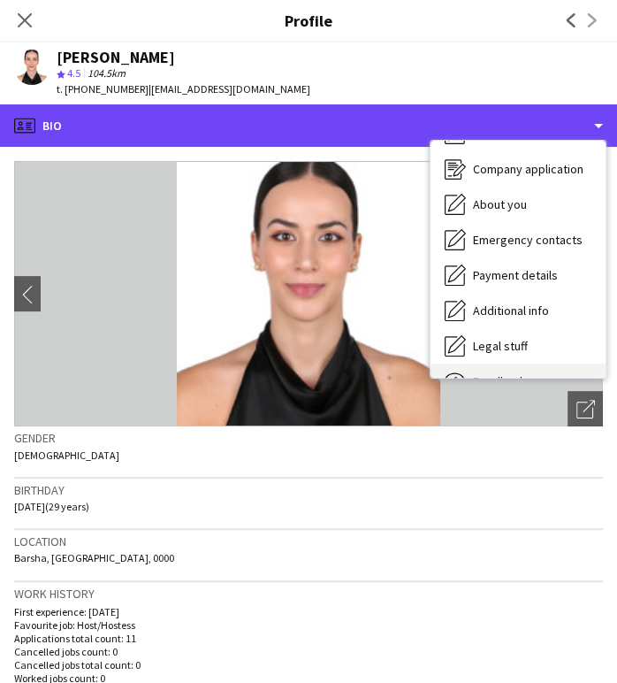
scroll to position [130, 0]
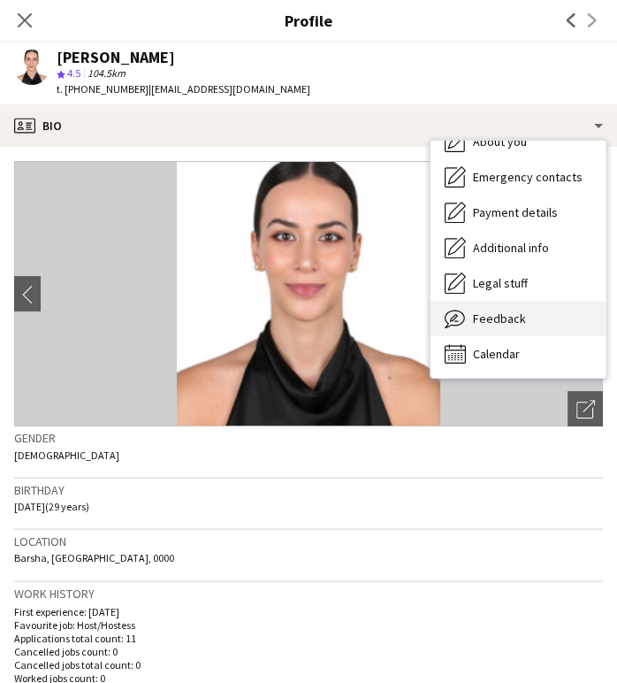
click at [526, 322] on div "Feedback Feedback" at bounding box center [518, 318] width 175 height 35
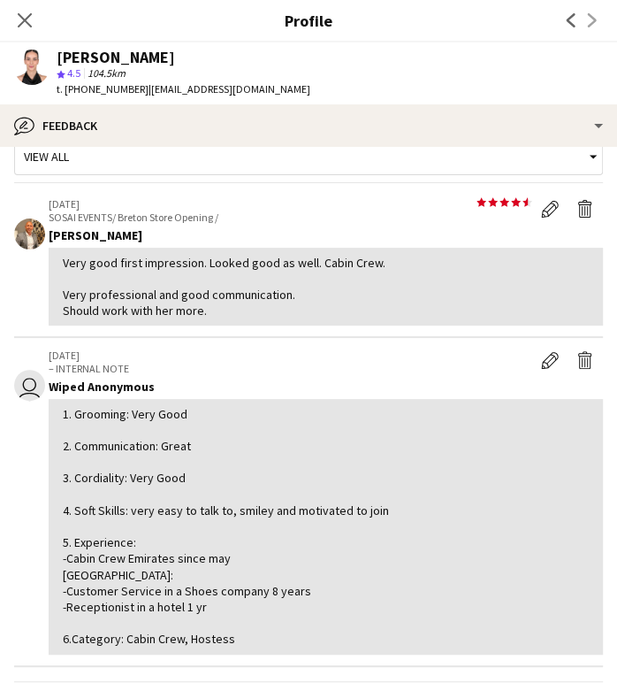
scroll to position [0, 0]
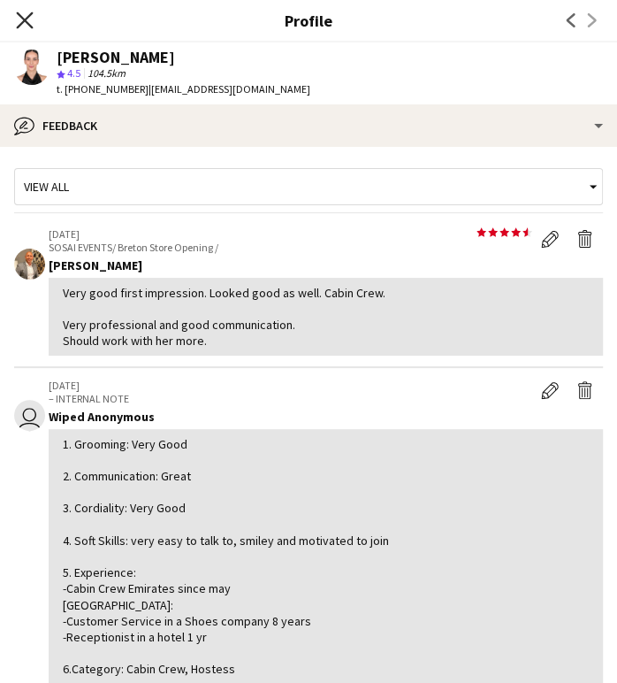
click at [31, 26] on icon "Close pop-in" at bounding box center [24, 19] width 17 height 17
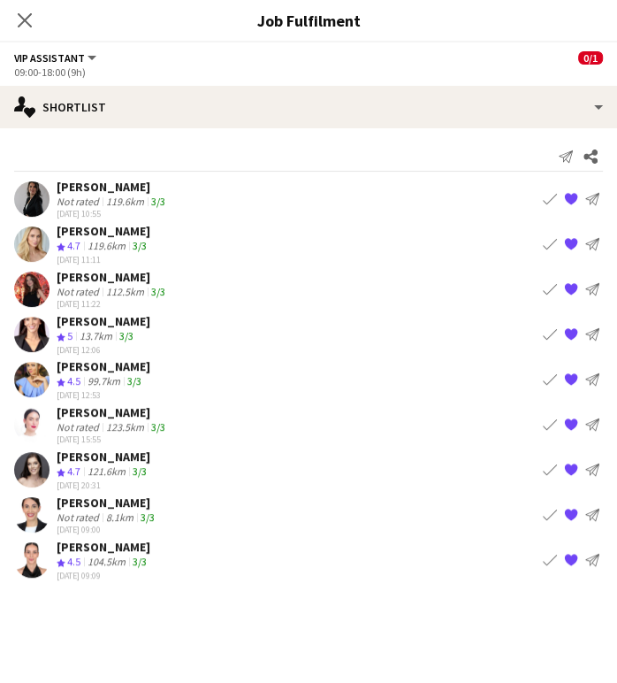
click at [104, 494] on div "Martina Gandolfi" at bounding box center [108, 502] width 102 height 16
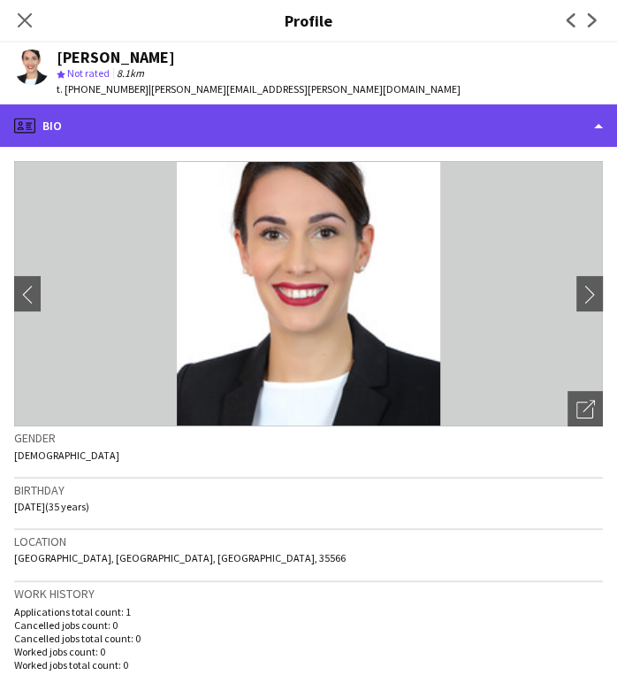
click at [535, 123] on div "profile Bio" at bounding box center [308, 125] width 617 height 42
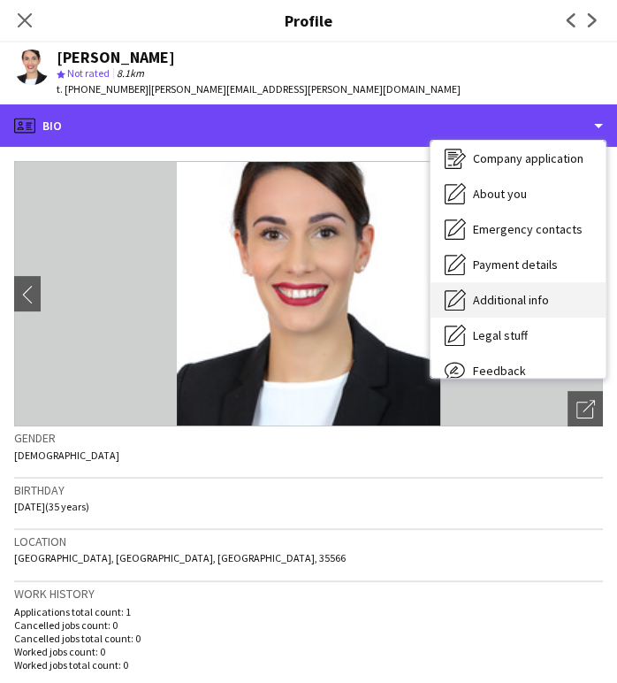
scroll to position [130, 0]
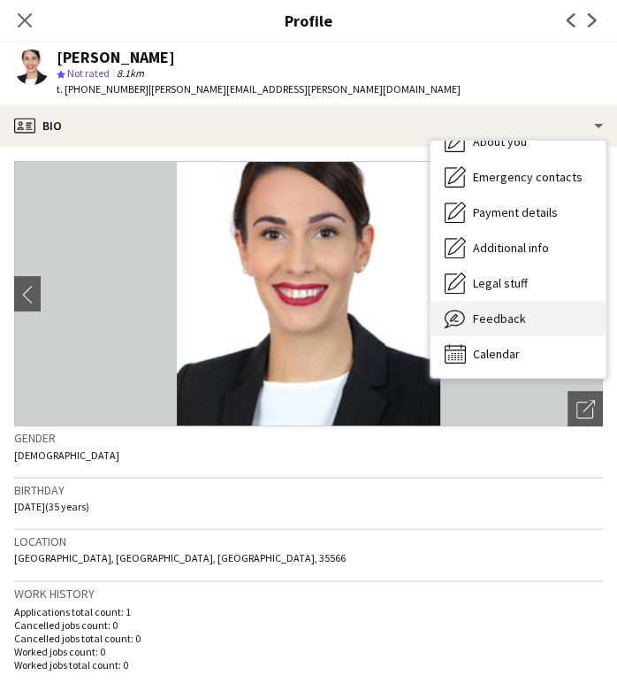
click at [495, 319] on span "Feedback" at bounding box center [499, 318] width 53 height 16
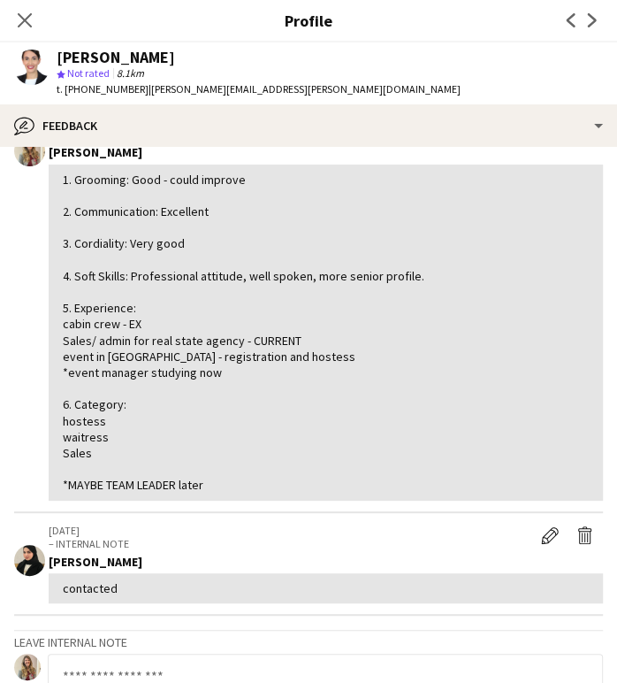
scroll to position [196, 0]
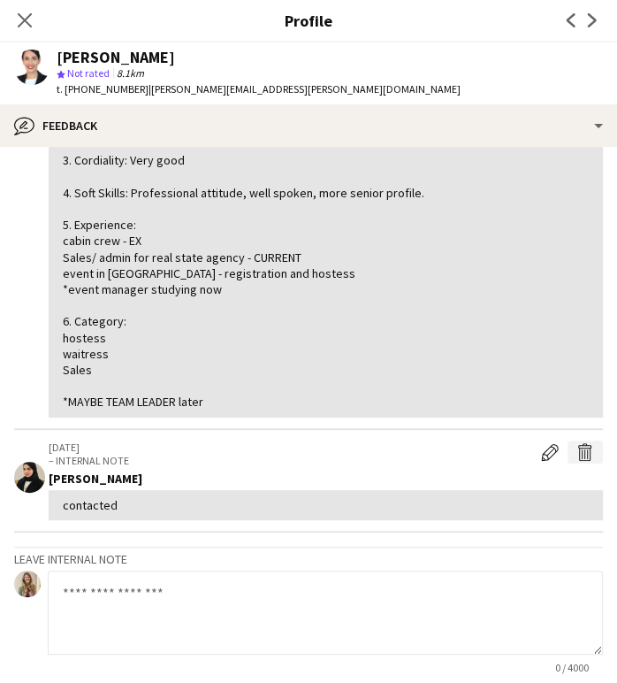
click at [578, 444] on app-icon "Delete internal note" at bounding box center [586, 452] width 18 height 18
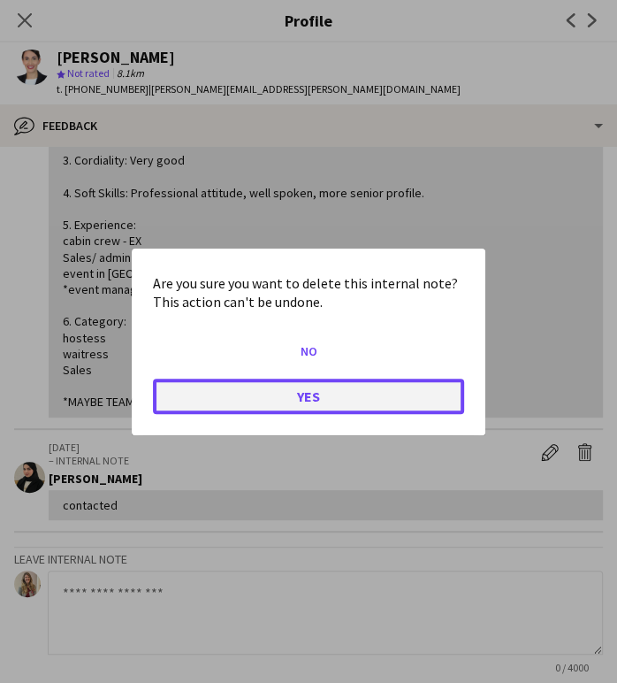
click at [326, 397] on button "Yes" at bounding box center [308, 395] width 311 height 35
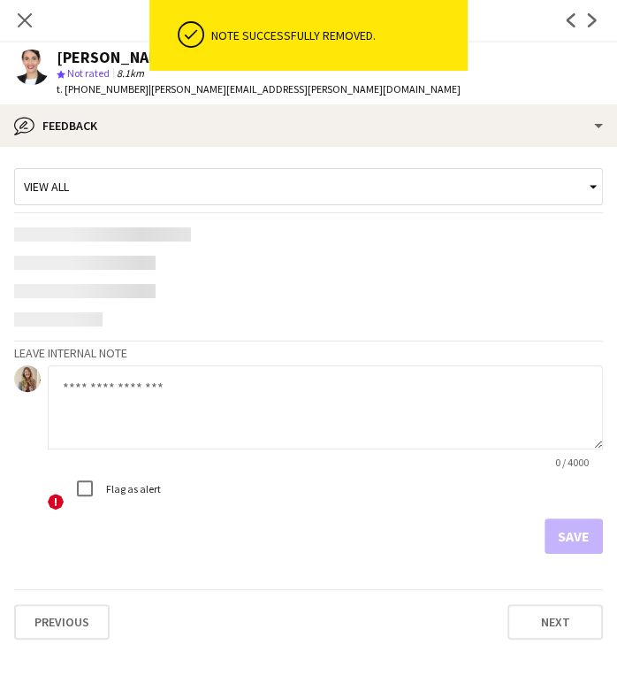
scroll to position [0, 0]
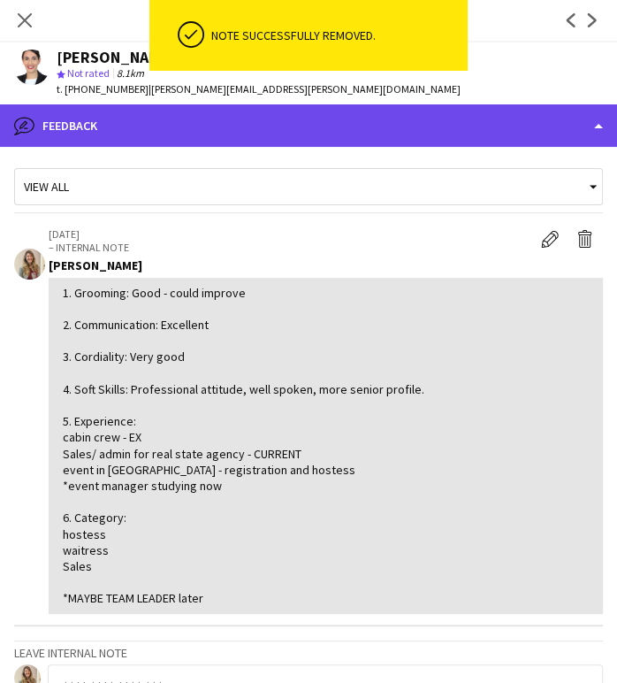
click at [547, 121] on div "bubble-pencil Feedback" at bounding box center [308, 125] width 617 height 42
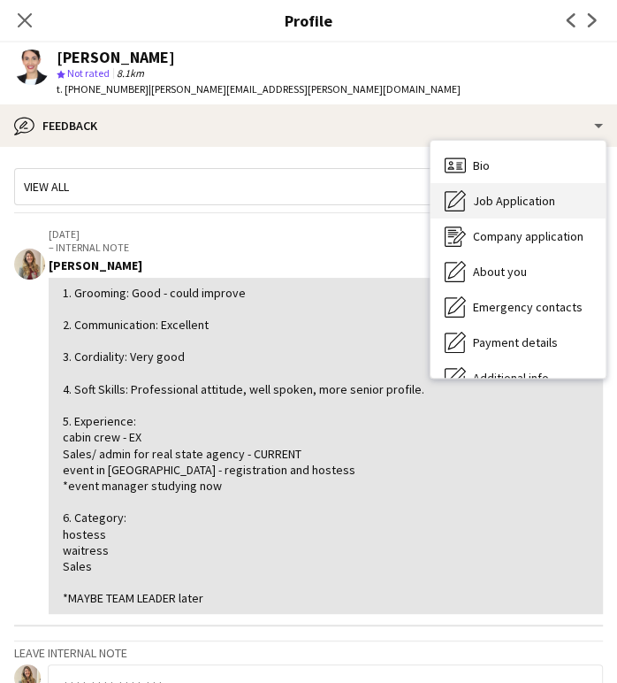
click at [500, 194] on span "Job Application" at bounding box center [514, 201] width 82 height 16
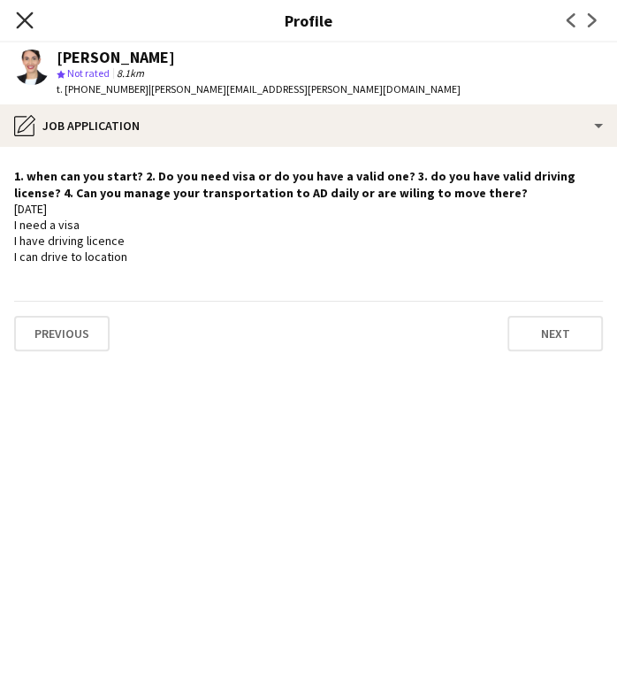
click at [26, 25] on icon "Close pop-in" at bounding box center [24, 19] width 17 height 17
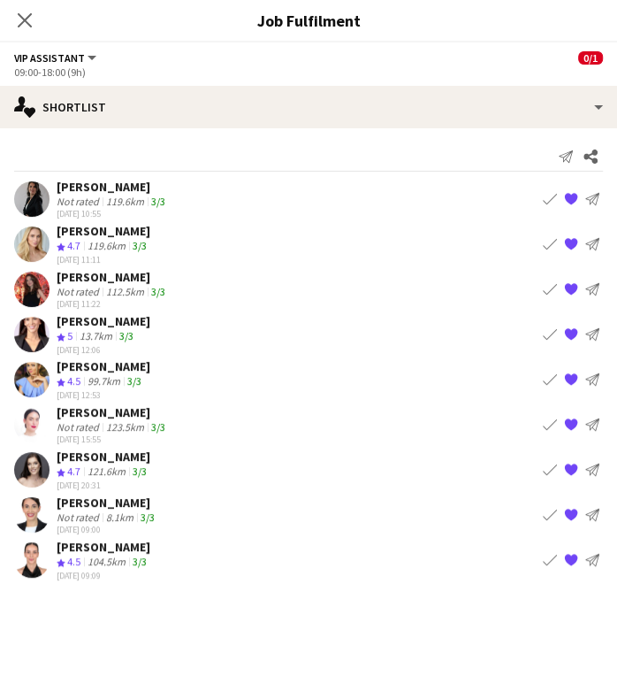
click at [91, 542] on div "Patricia Sampaio" at bounding box center [104, 547] width 94 height 16
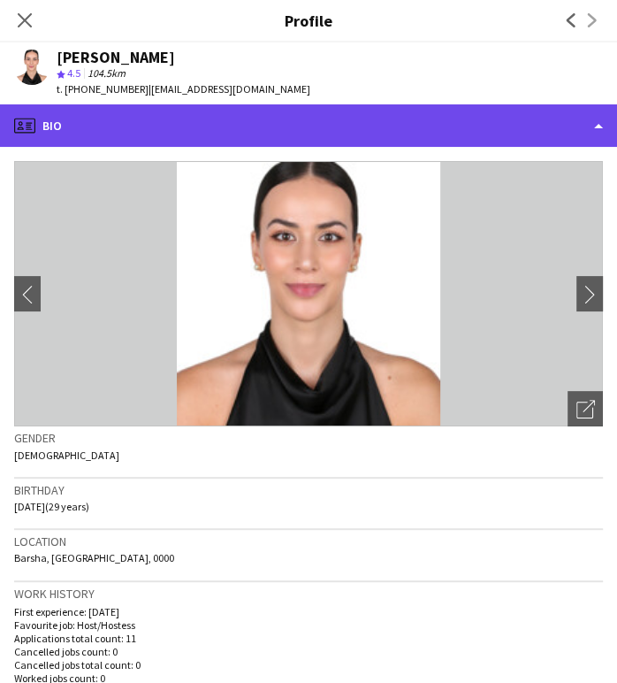
click at [547, 115] on div "profile Bio" at bounding box center [308, 125] width 617 height 42
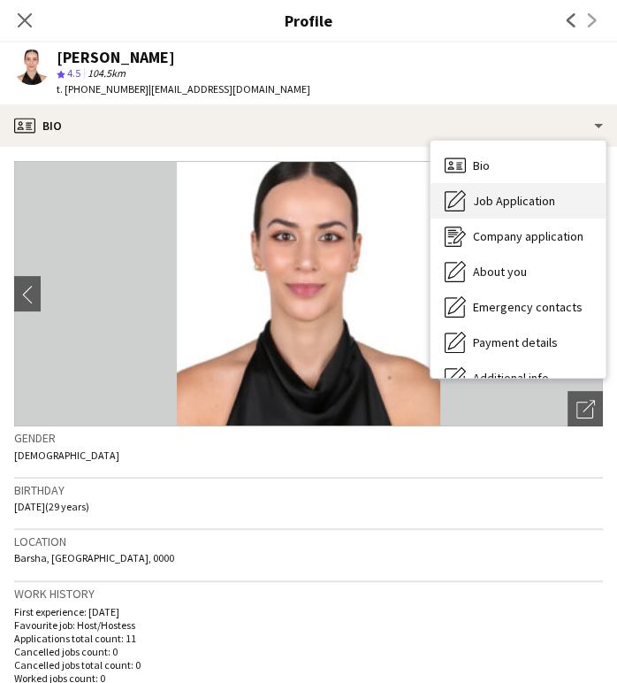
click at [533, 202] on span "Job Application" at bounding box center [514, 201] width 82 height 16
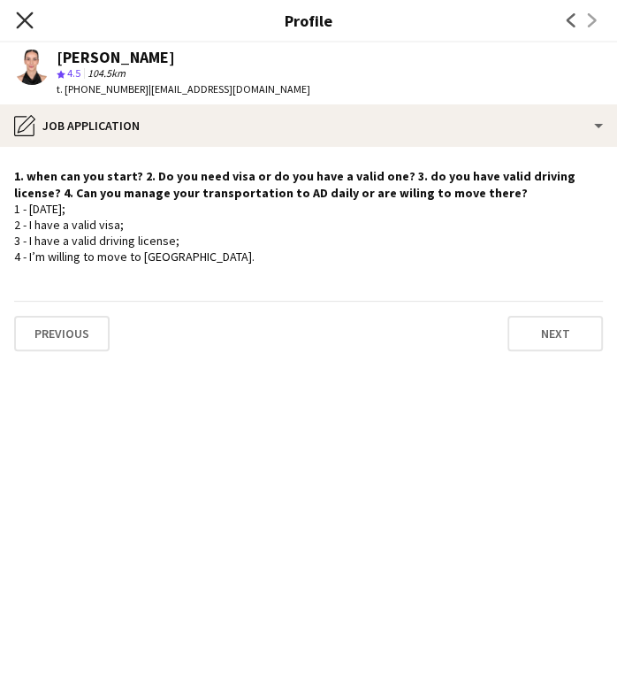
click at [25, 16] on icon "Close pop-in" at bounding box center [24, 19] width 17 height 17
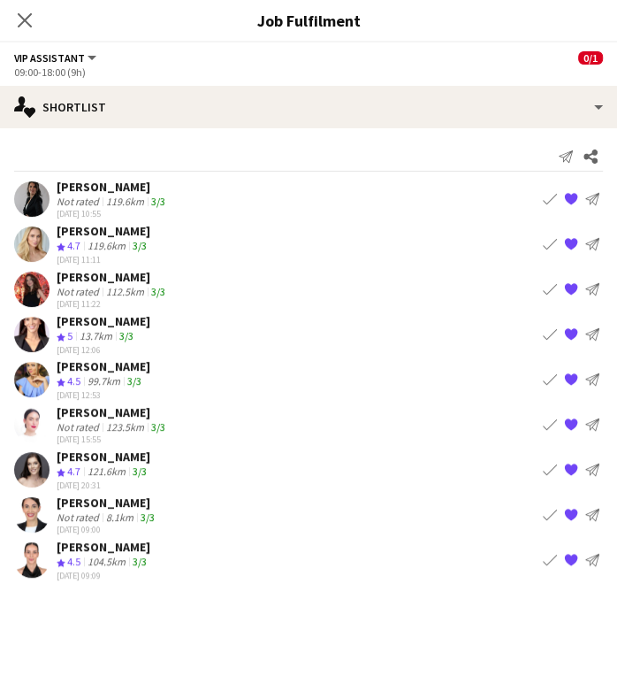
click at [566, 552] on app-icon "{{ spriteTitle }}" at bounding box center [571, 559] width 14 height 14
click at [126, 510] on div "8.1km" at bounding box center [120, 516] width 34 height 13
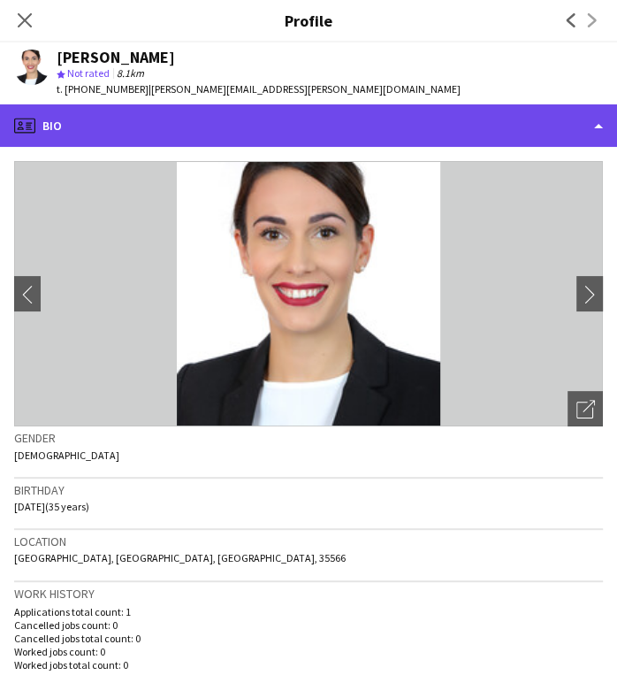
click at [566, 124] on div "profile Bio" at bounding box center [308, 125] width 617 height 42
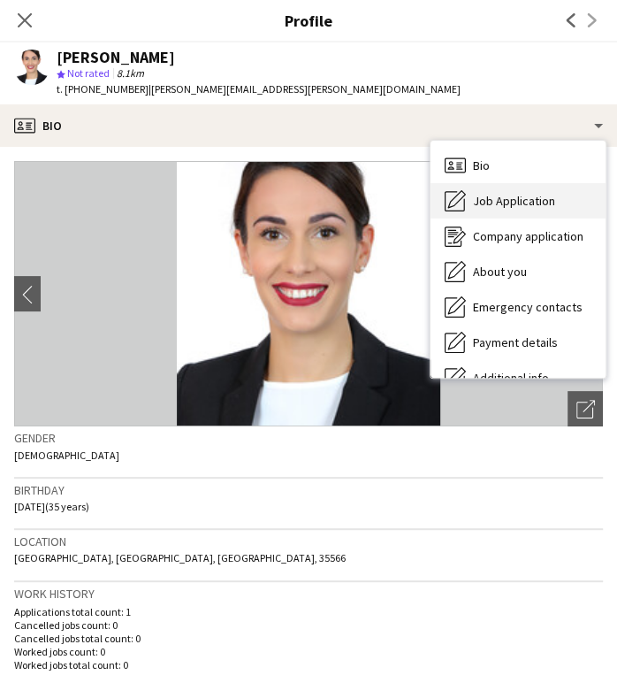
click at [509, 205] on span "Job Application" at bounding box center [514, 201] width 82 height 16
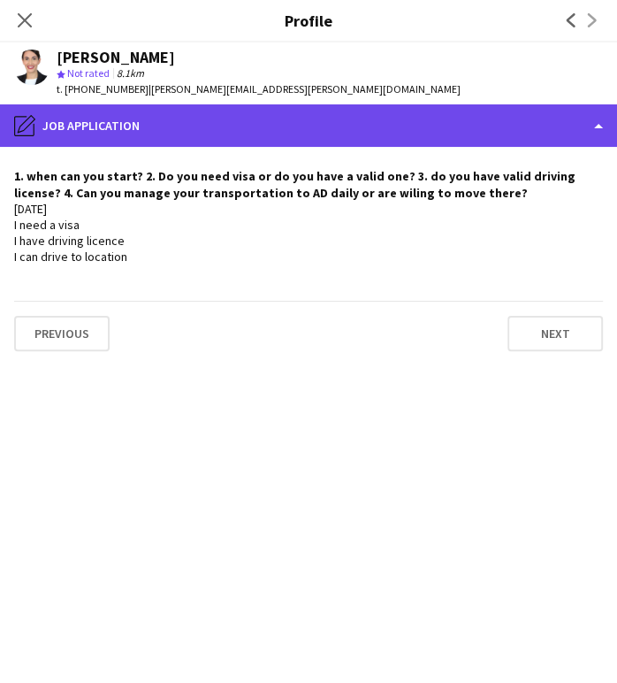
click at [570, 134] on div "pencil4 Job Application" at bounding box center [308, 125] width 617 height 42
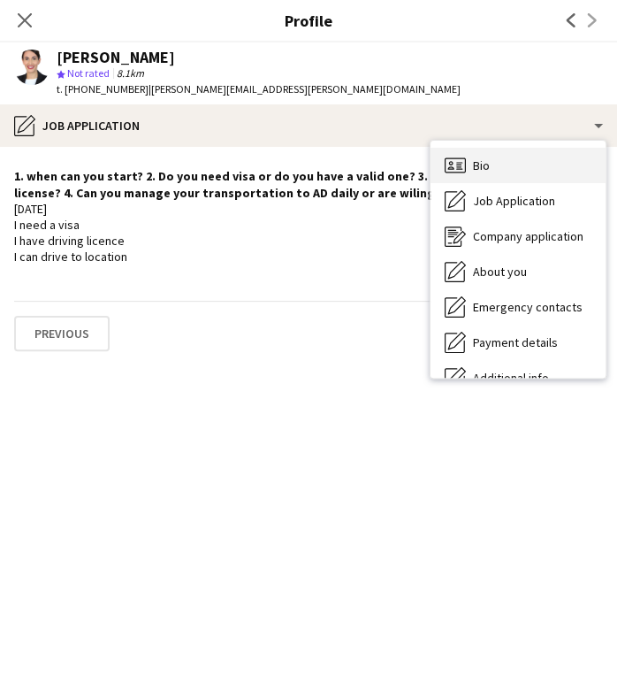
click at [493, 168] on div "Bio Bio" at bounding box center [518, 165] width 175 height 35
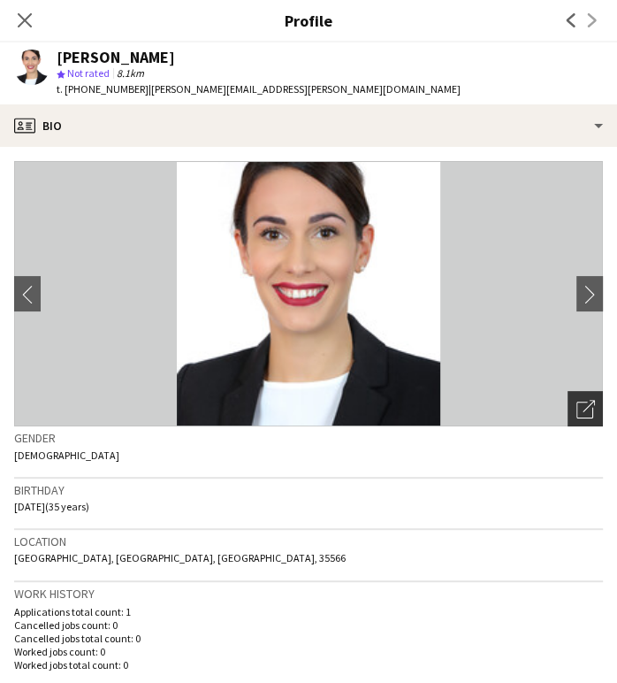
click at [577, 409] on icon "Open photos pop-in" at bounding box center [586, 409] width 19 height 19
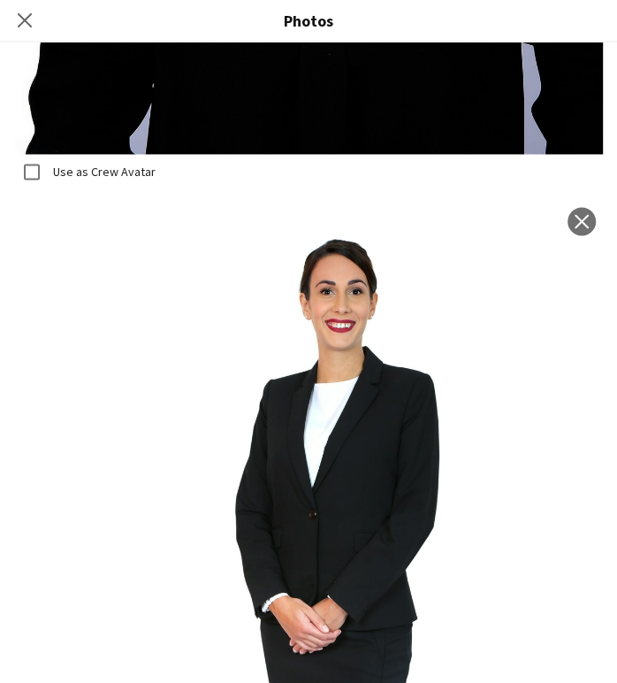
scroll to position [570, 0]
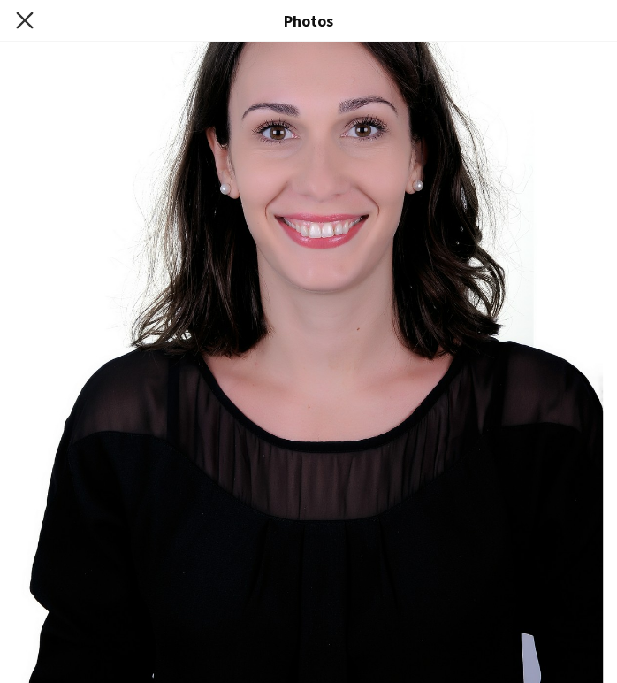
click at [20, 24] on icon at bounding box center [24, 19] width 17 height 17
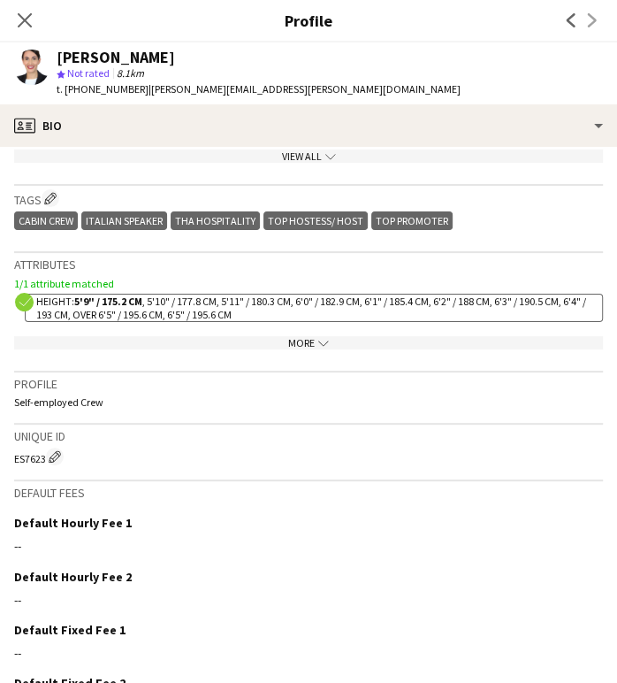
scroll to position [785, 0]
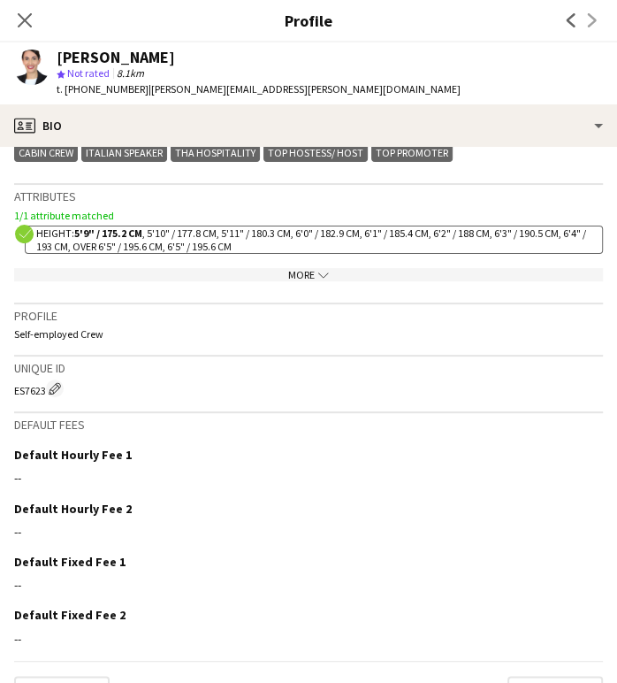
click at [289, 274] on div "More chevron-down" at bounding box center [308, 274] width 589 height 13
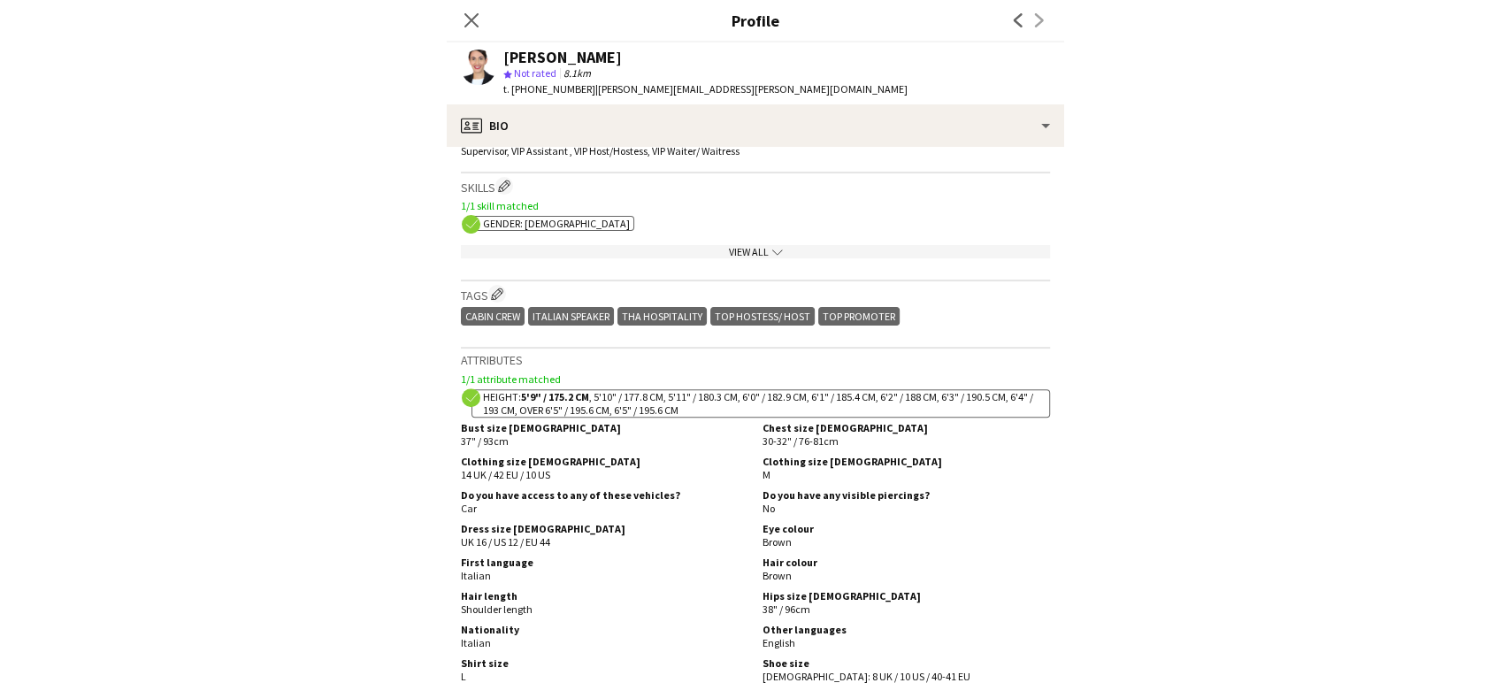
scroll to position [687, 0]
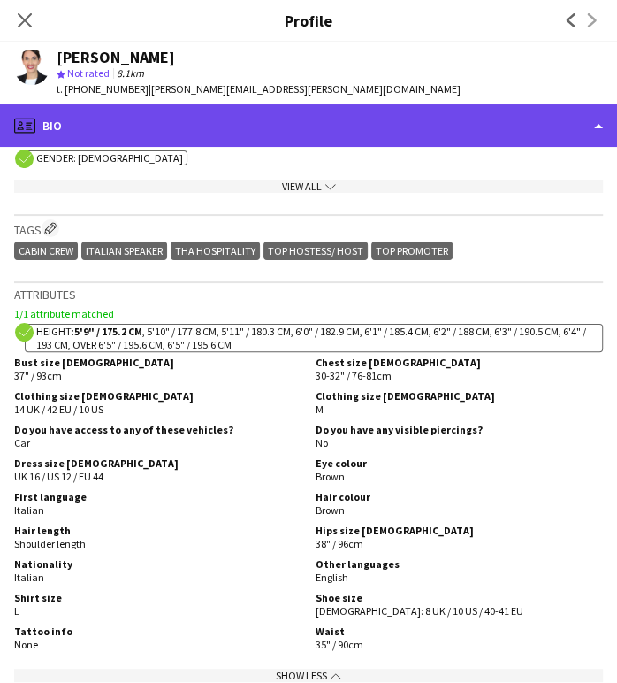
click at [528, 126] on div "profile Bio" at bounding box center [308, 125] width 617 height 42
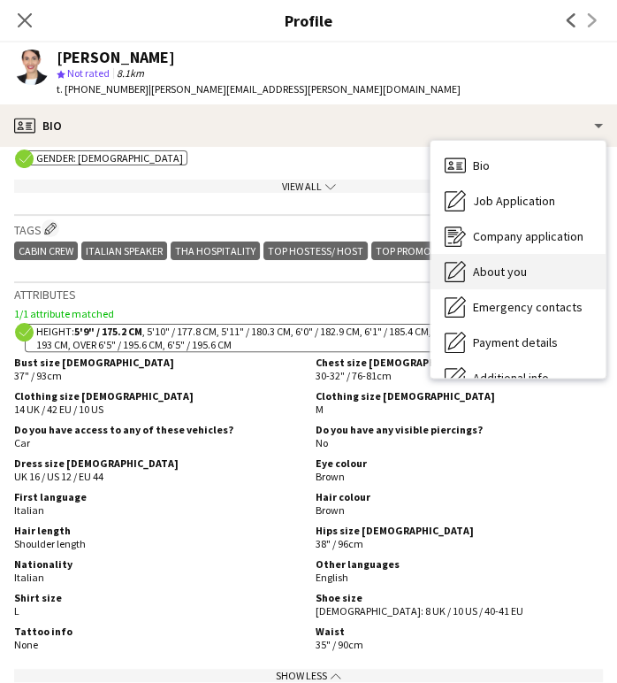
click at [507, 270] on span "About you" at bounding box center [500, 272] width 54 height 16
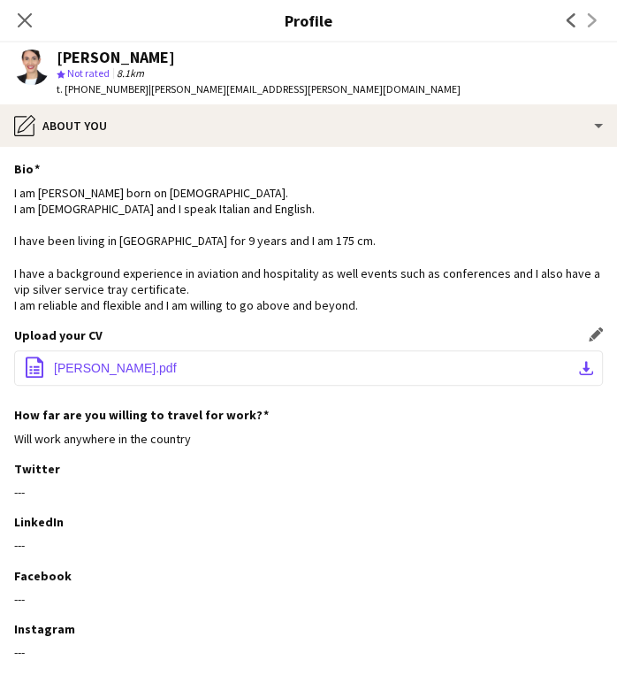
click at [129, 363] on span "CV-Martina.pdf" at bounding box center [115, 368] width 123 height 14
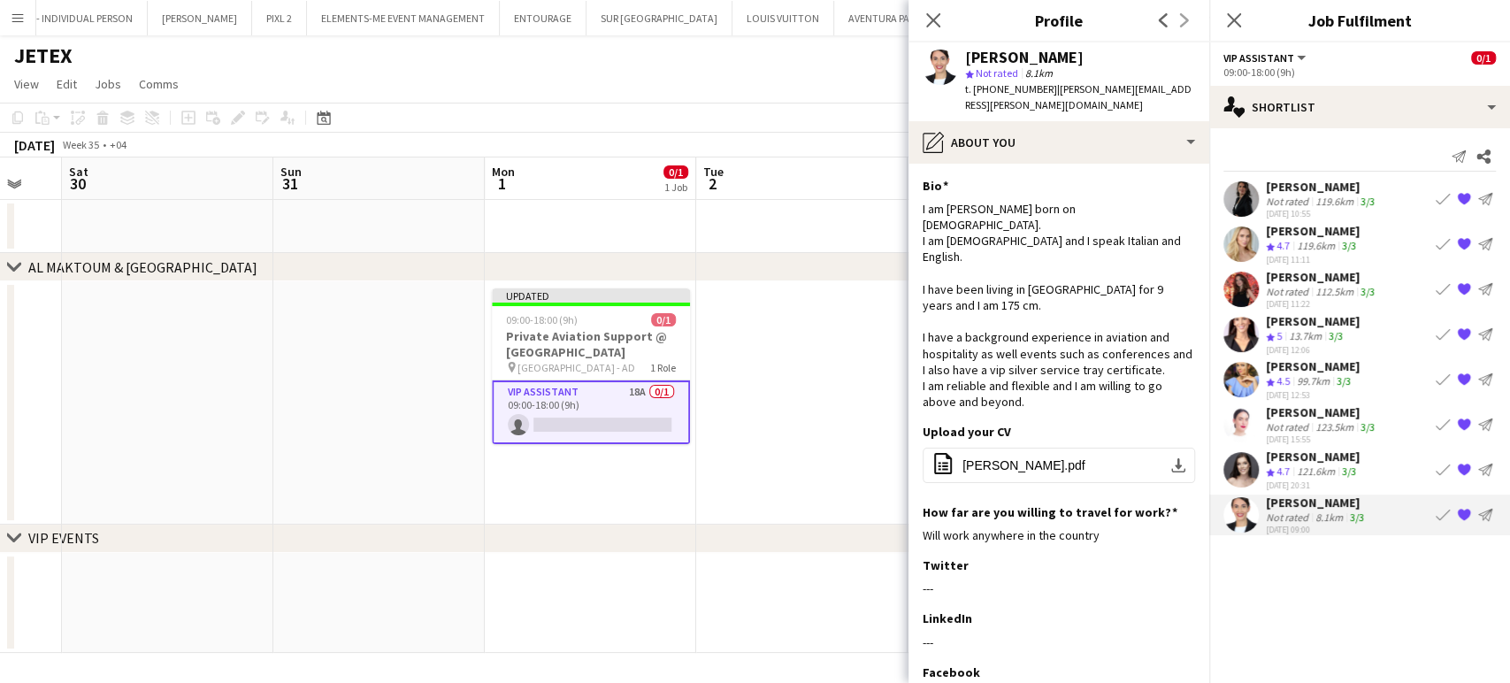
click at [616, 501] on div "Martina Gandolfi Not rated 8.1km 3/3 27-08-2025 09:00 Book crew {{ spriteTitle …" at bounding box center [1359, 514] width 301 height 41
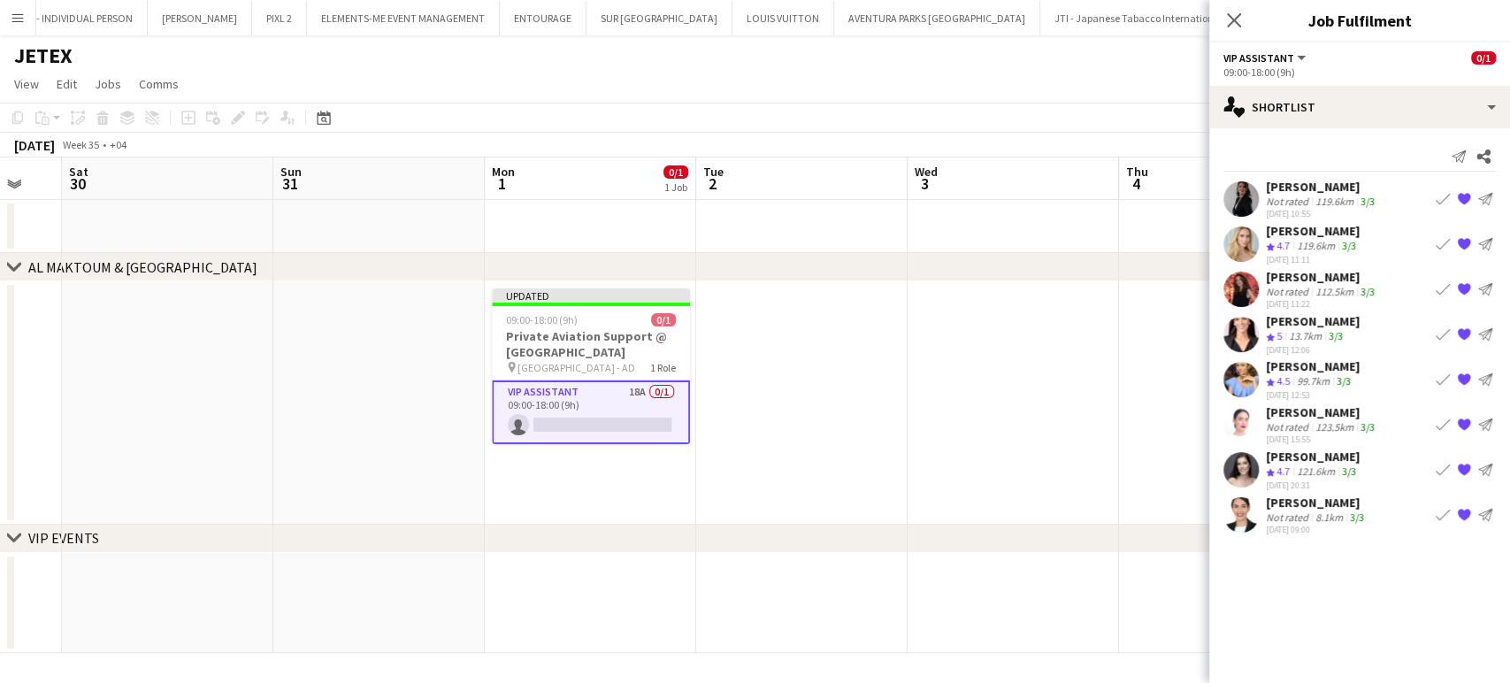
click at [616, 524] on div "27-08-2025 09:00" at bounding box center [1317, 529] width 102 height 11
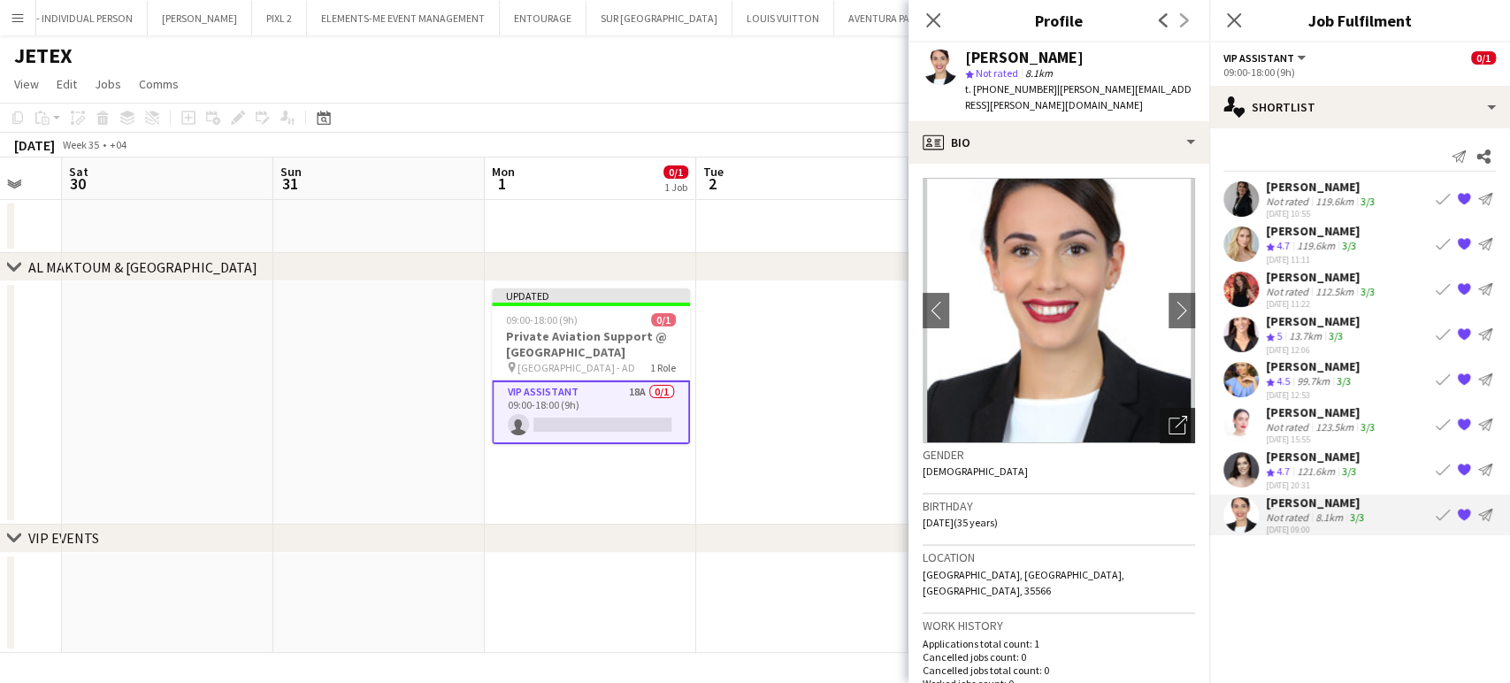
click at [616, 421] on div "Open photos pop-in" at bounding box center [1176, 425] width 35 height 35
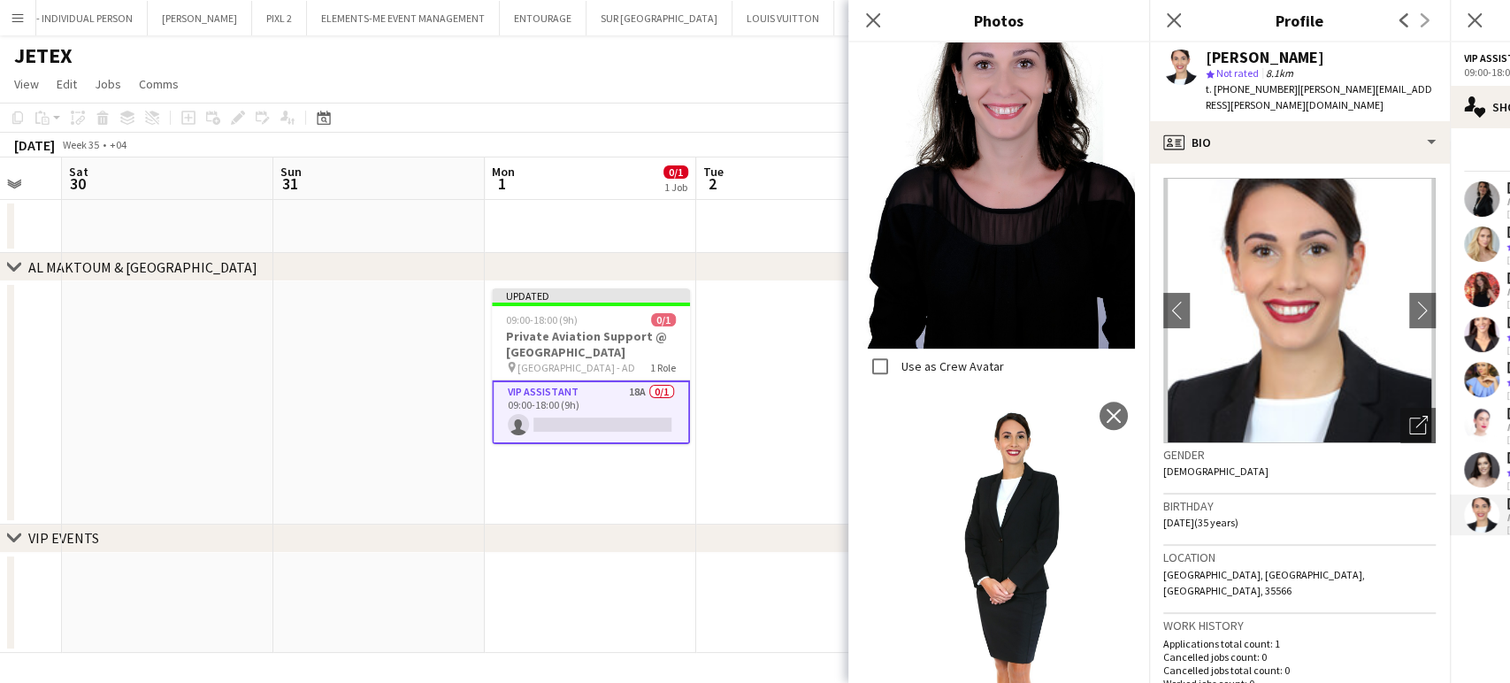
scroll to position [491, 0]
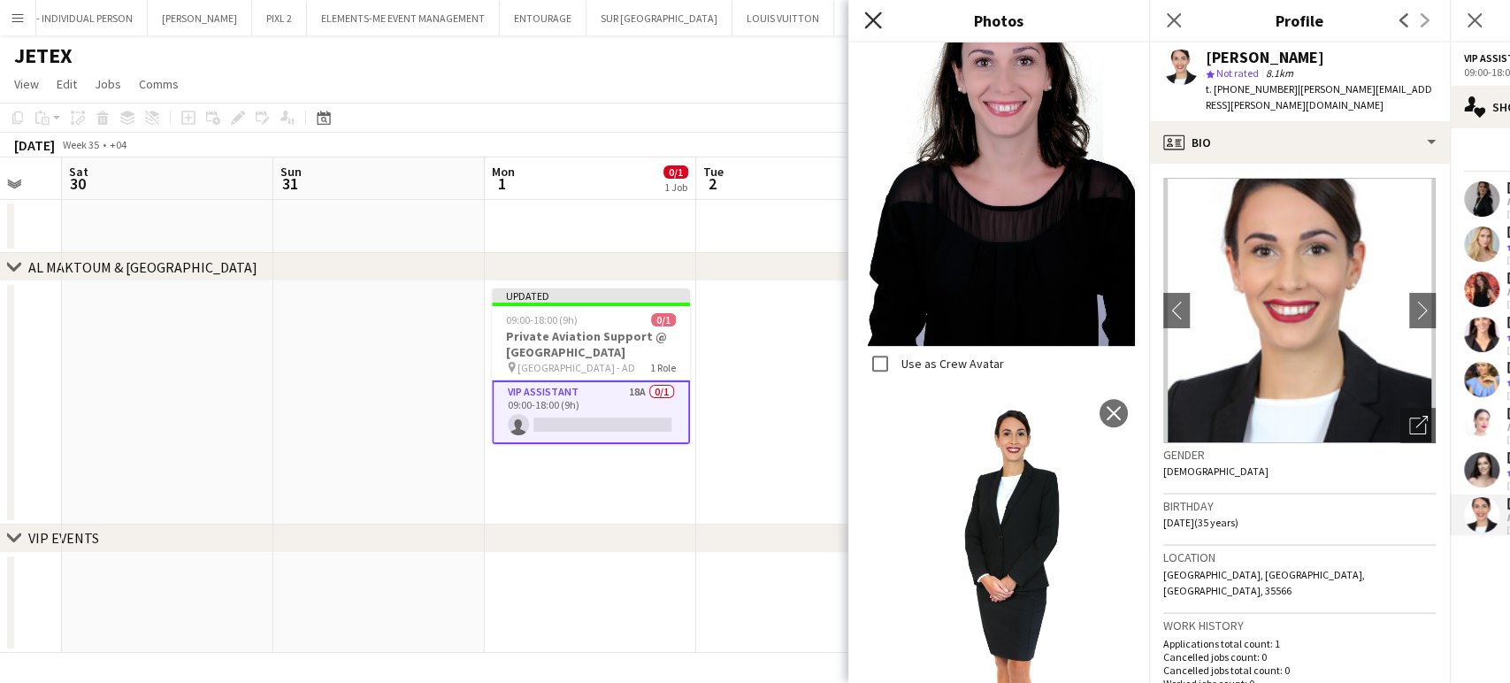
click at [616, 19] on icon at bounding box center [872, 19] width 17 height 17
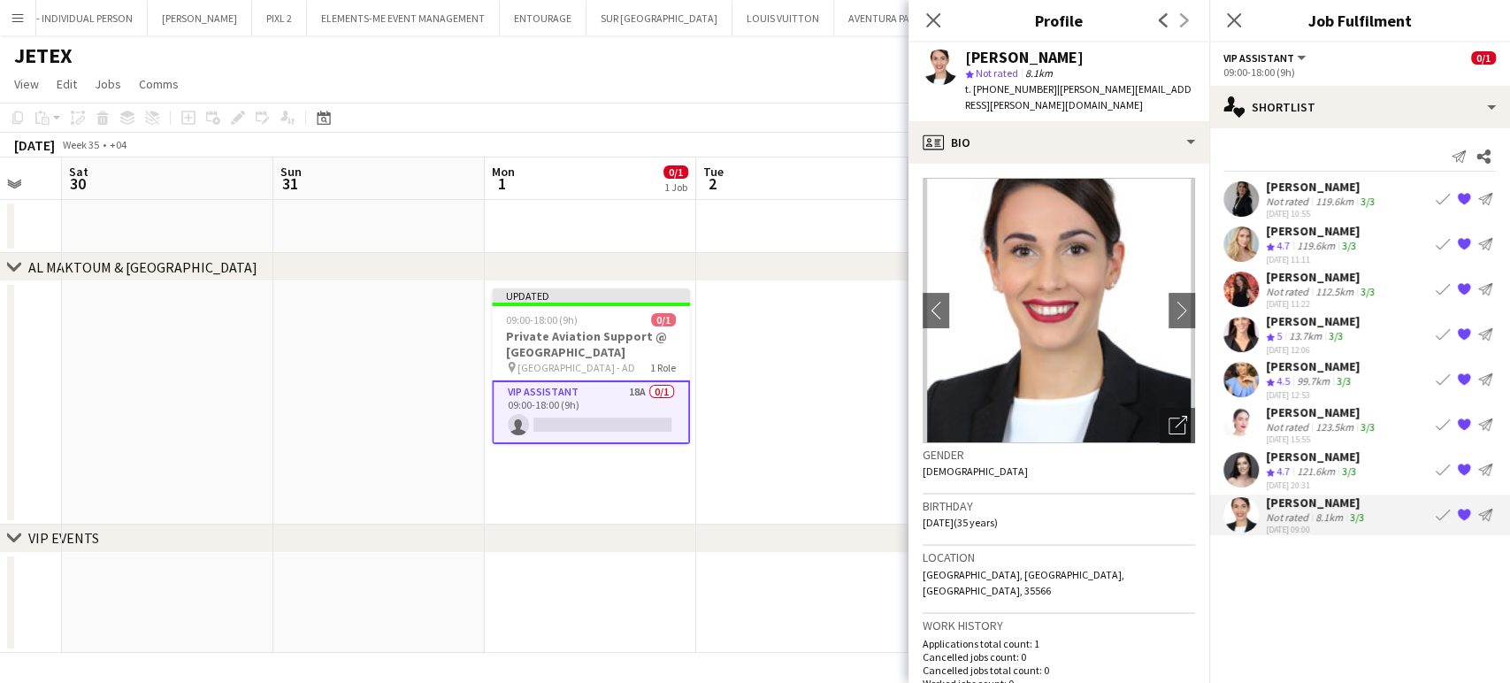
click at [616, 373] on app-icon "{{ spriteTitle }}" at bounding box center [1464, 379] width 14 height 14
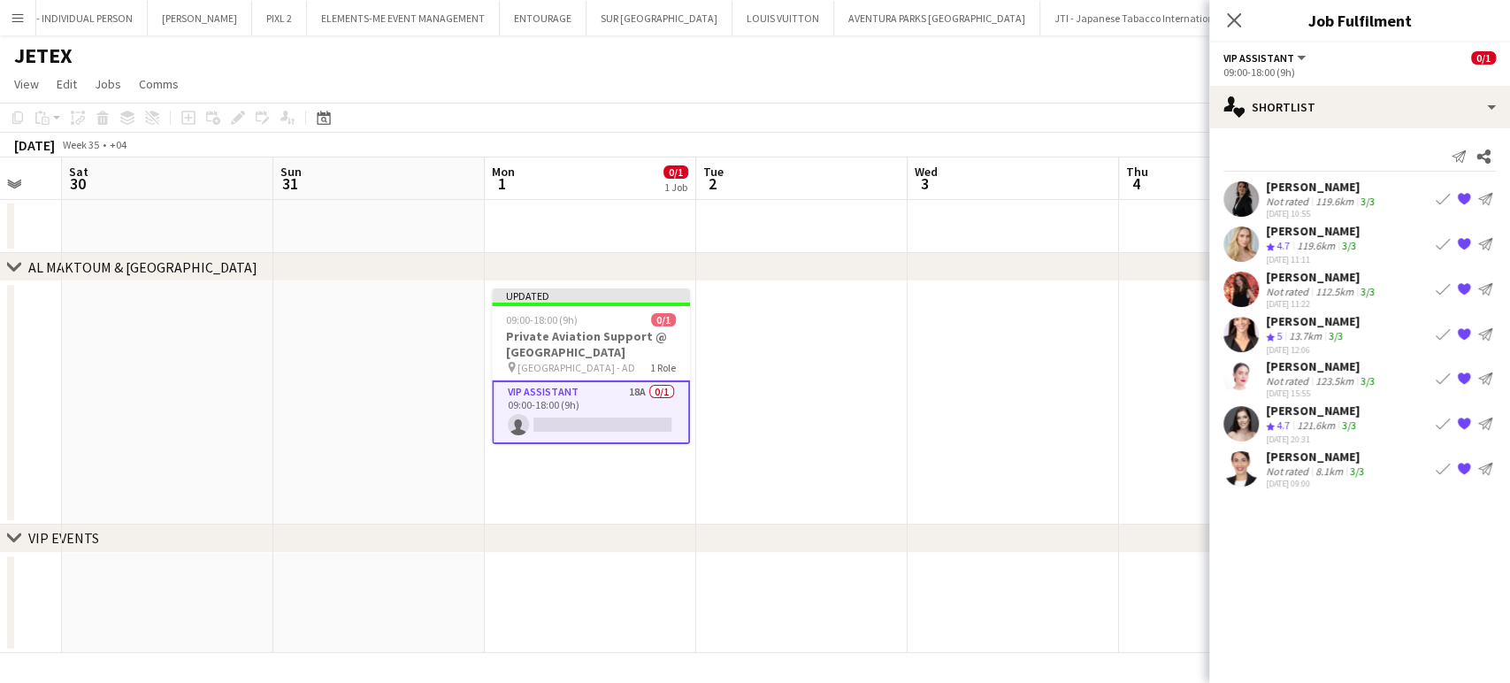
click at [616, 348] on app-date-cell at bounding box center [1224, 402] width 211 height 243
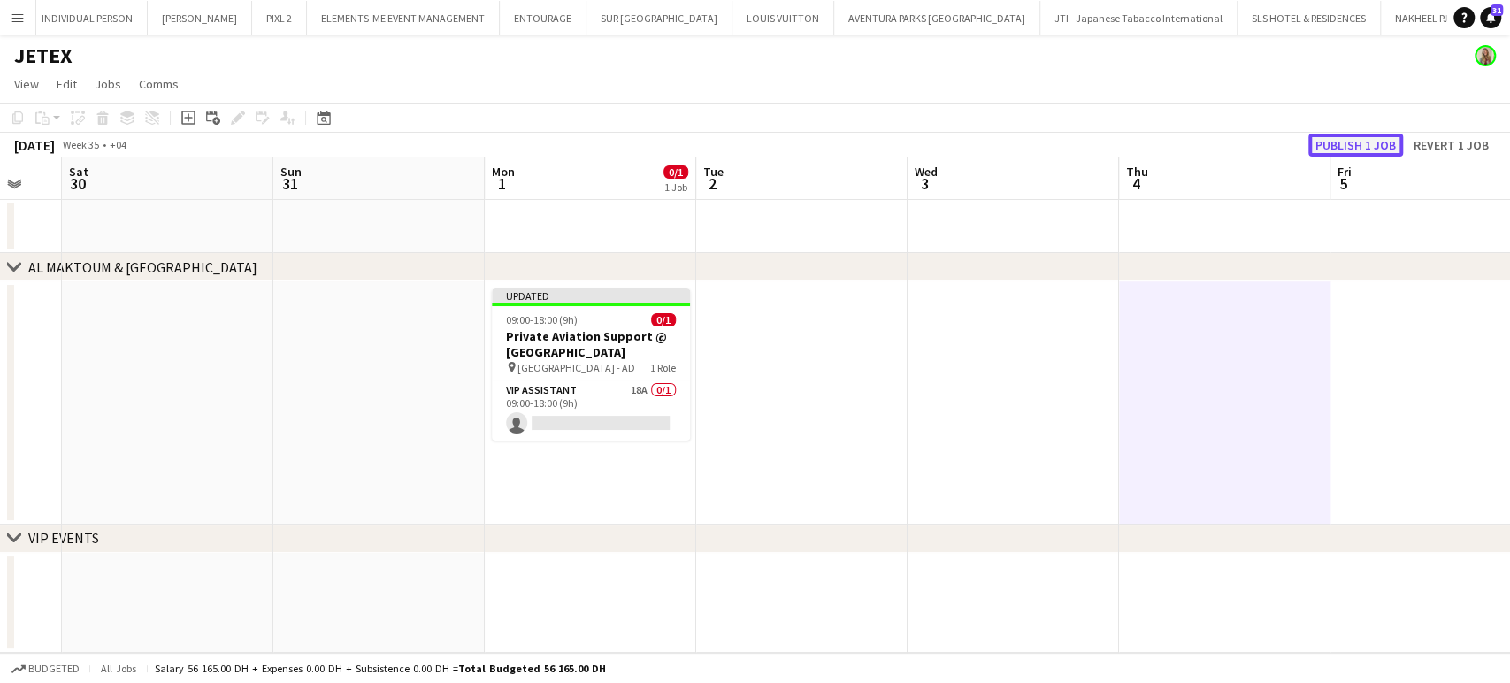
click at [616, 141] on button "Publish 1 job" at bounding box center [1355, 145] width 95 height 23
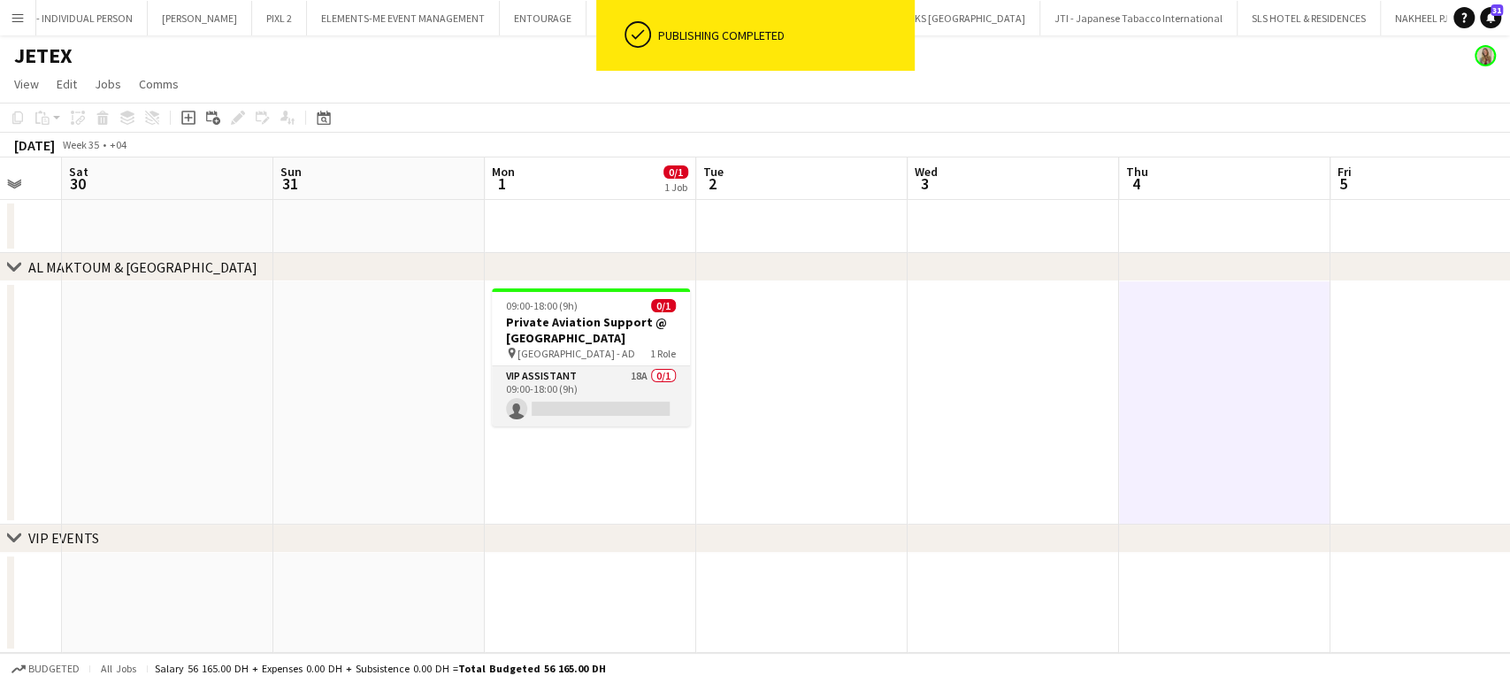
click at [616, 385] on app-card-role "VIP Assistant 18A 0/1 09:00-18:00 (9h) single-neutral-actions" at bounding box center [591, 396] width 198 height 60
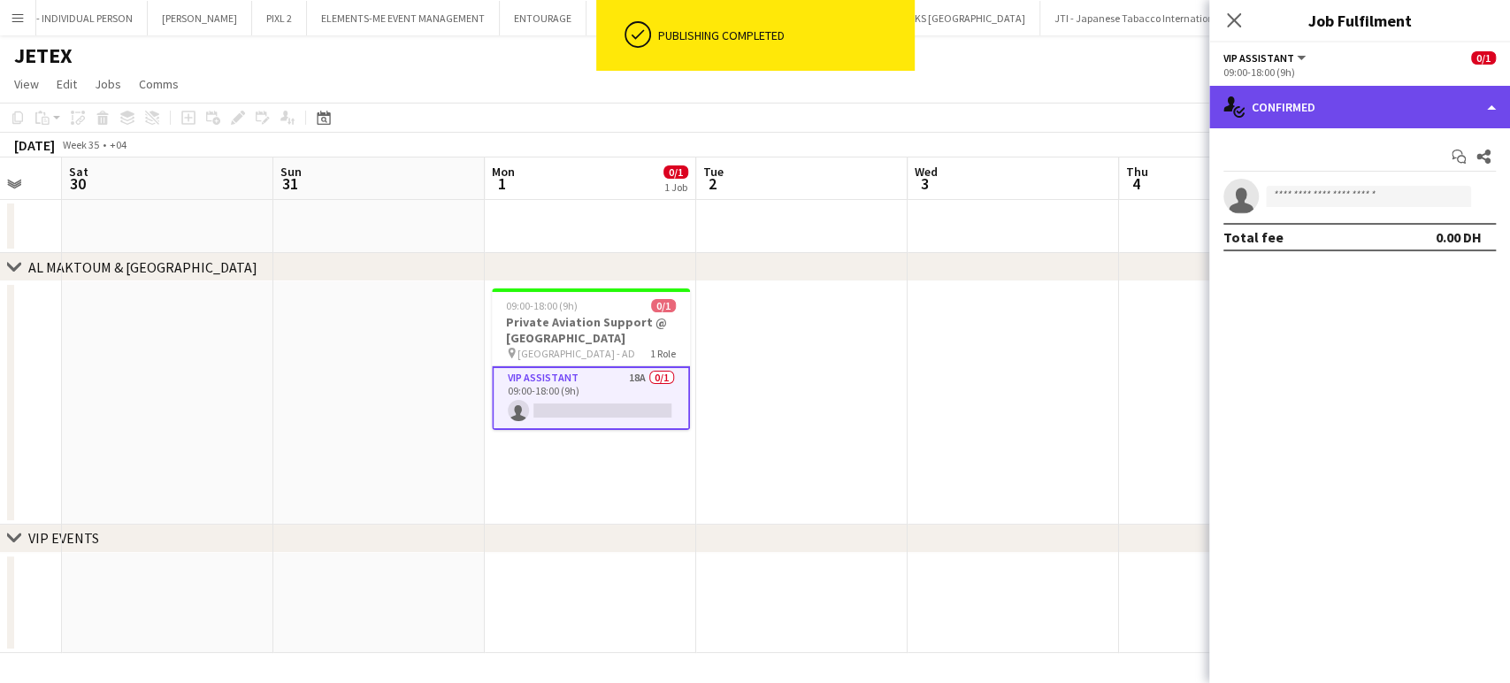
click at [616, 112] on div "single-neutral-actions-check-2 Confirmed" at bounding box center [1359, 107] width 301 height 42
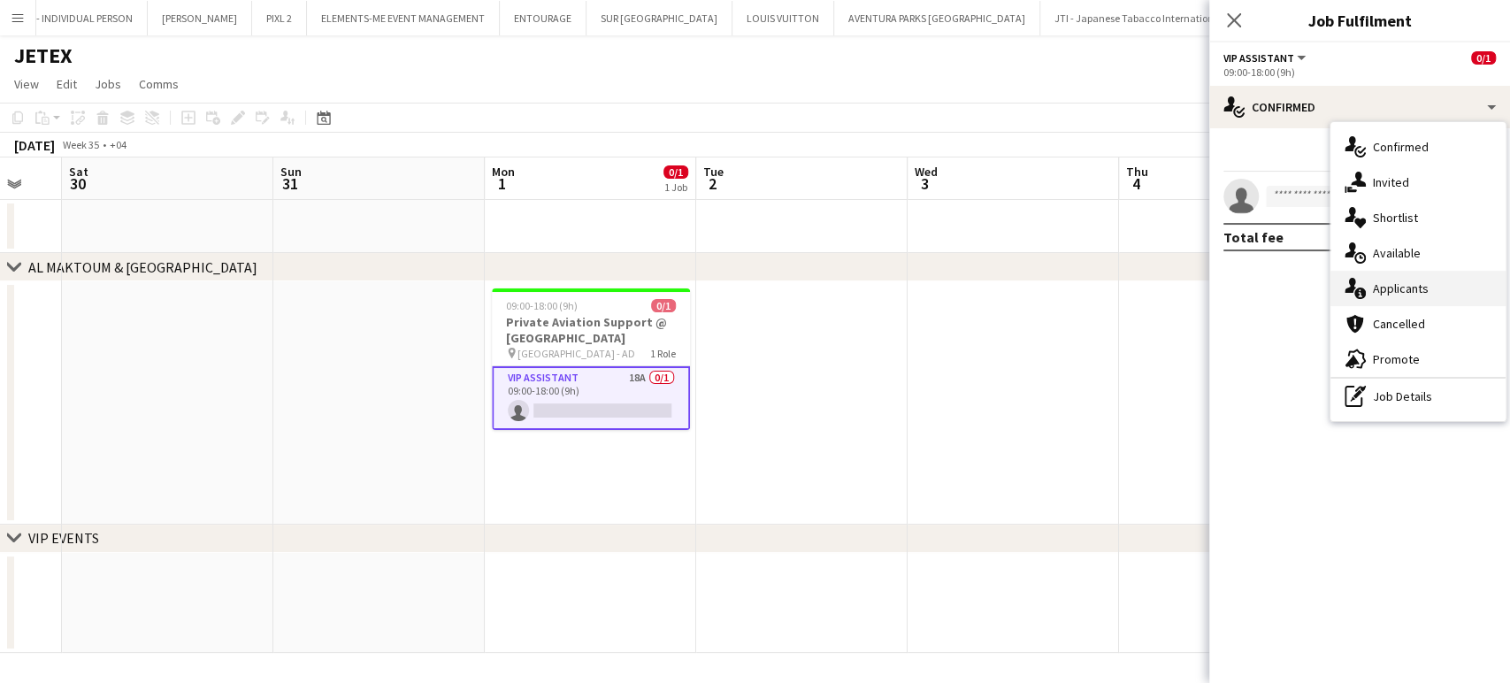
click at [616, 288] on div "single-neutral-actions-information Applicants" at bounding box center [1417, 288] width 175 height 35
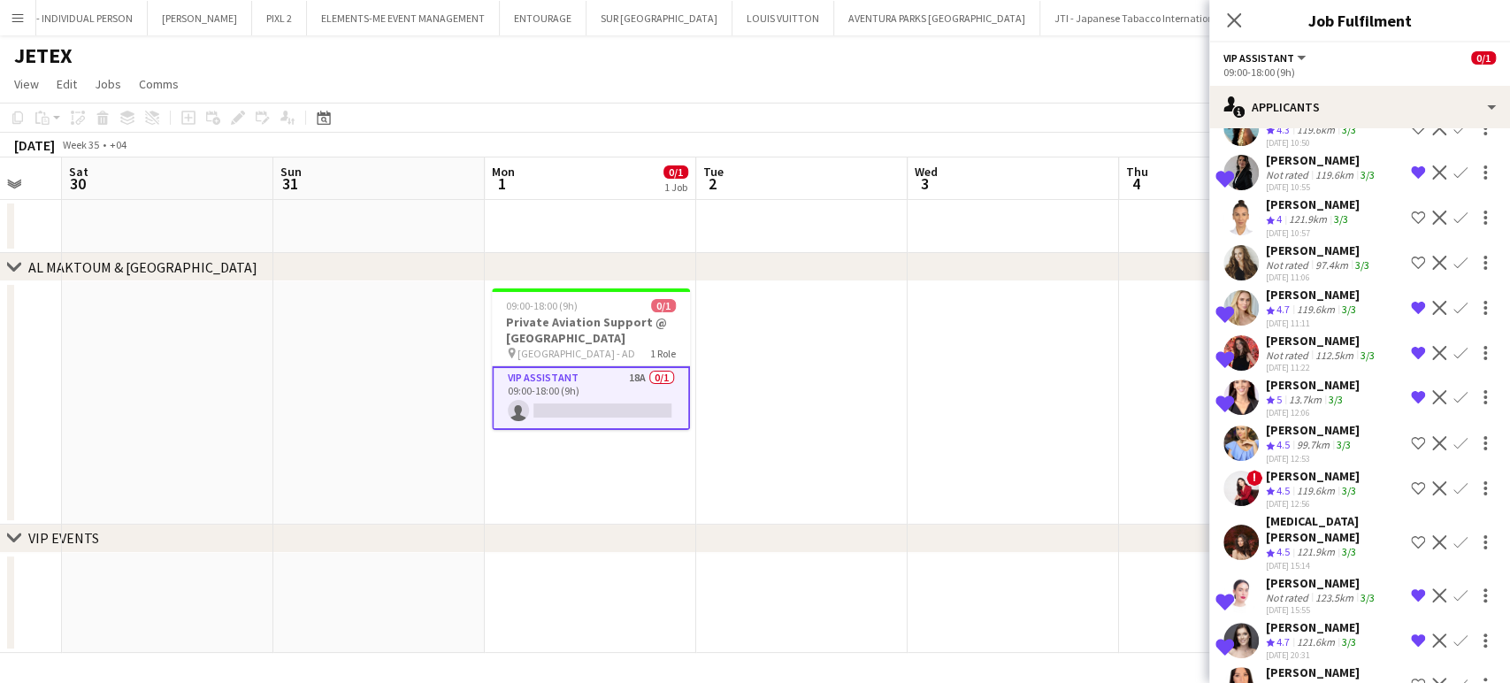
scroll to position [269, 0]
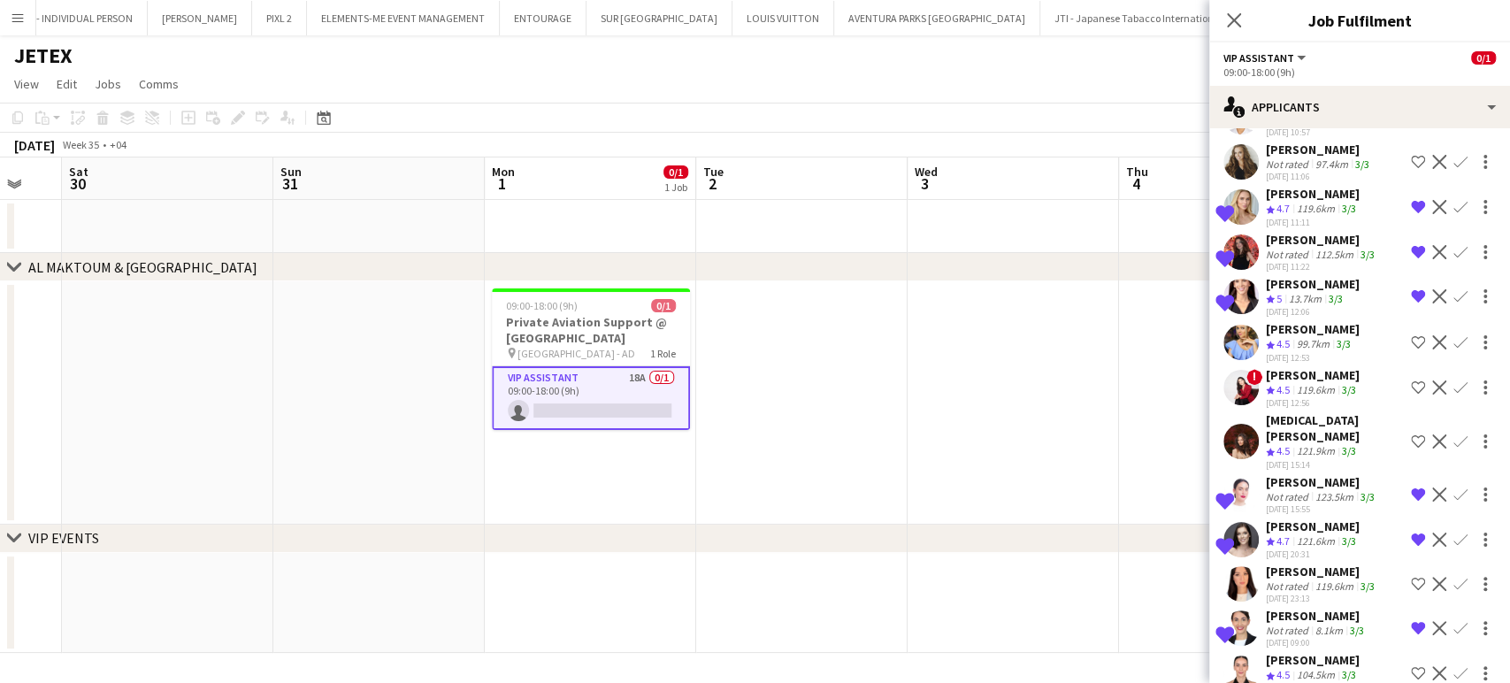
click at [616, 367] on div "Valeriia Mitina" at bounding box center [1313, 375] width 94 height 16
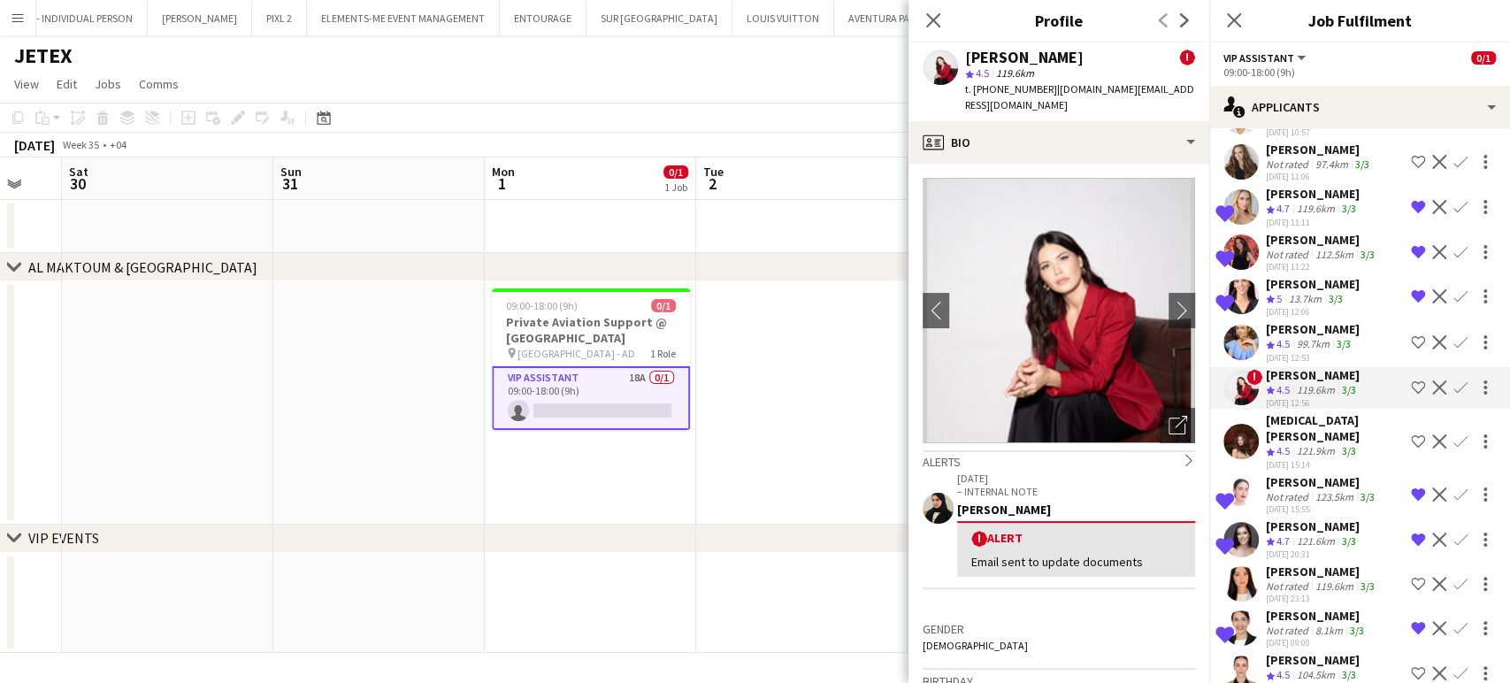
scroll to position [98, 0]
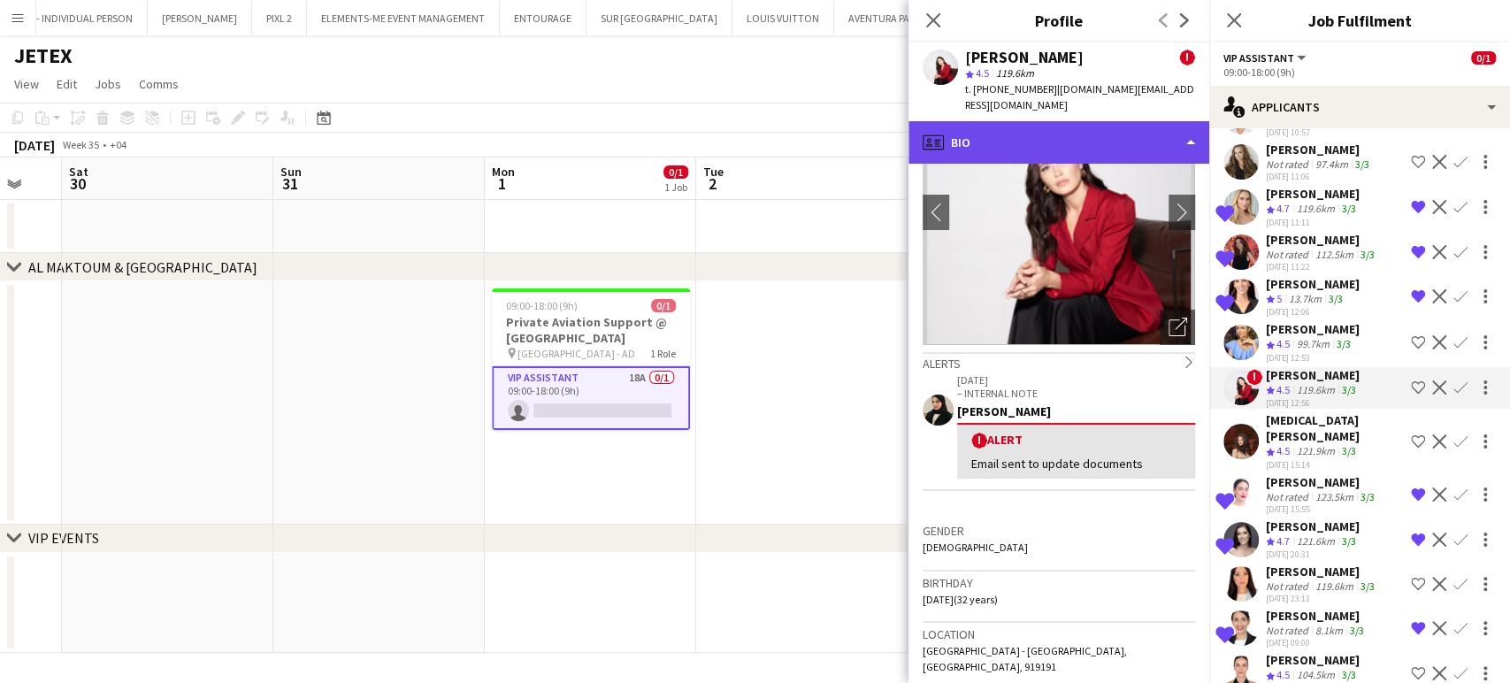
click at [616, 121] on div "profile Bio" at bounding box center [1058, 142] width 301 height 42
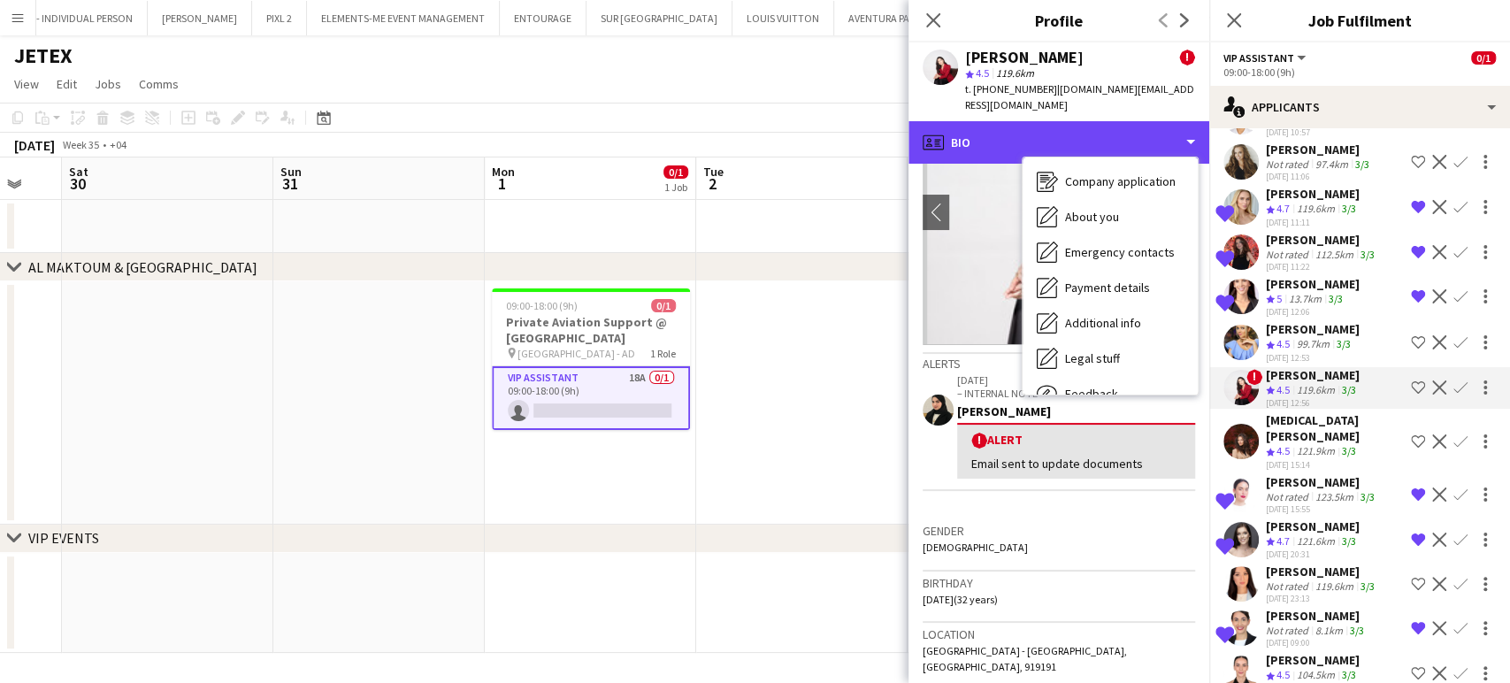
scroll to position [130, 0]
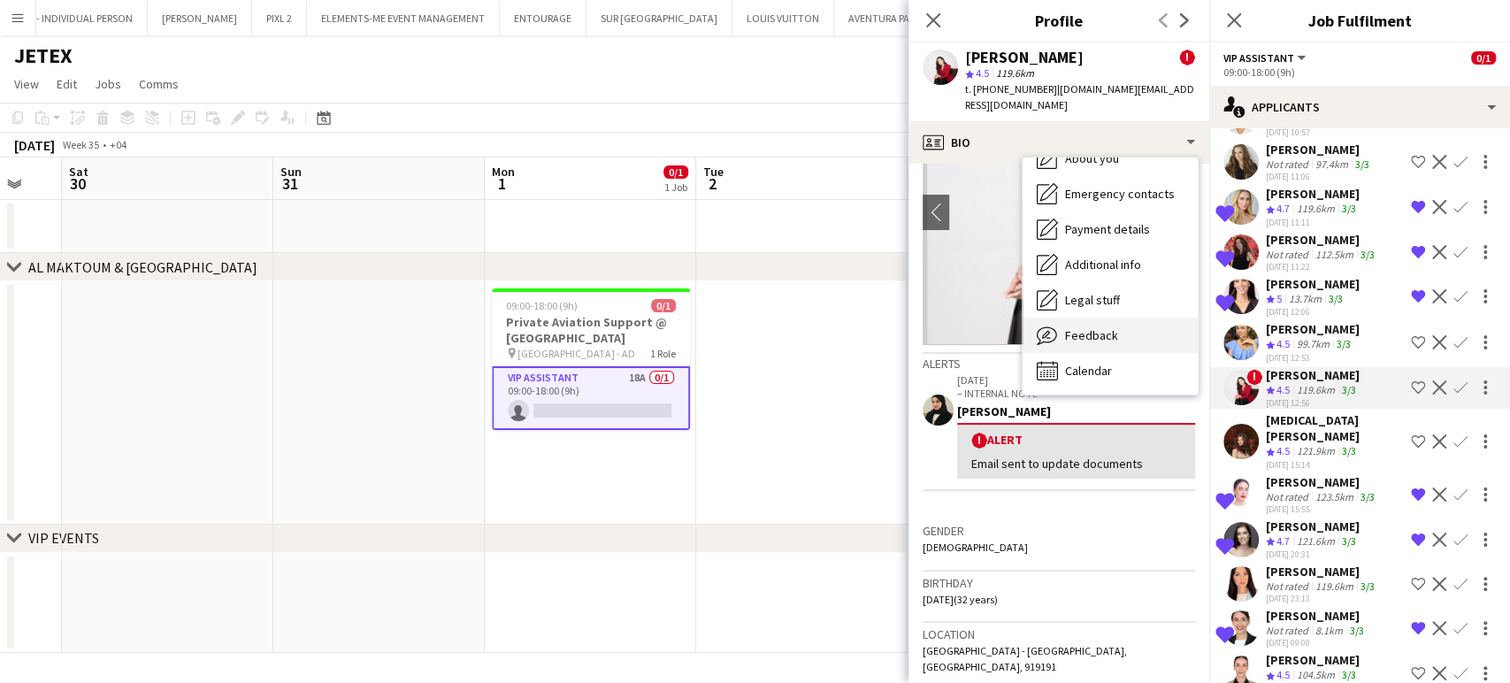
click at [616, 327] on span "Feedback" at bounding box center [1091, 335] width 53 height 16
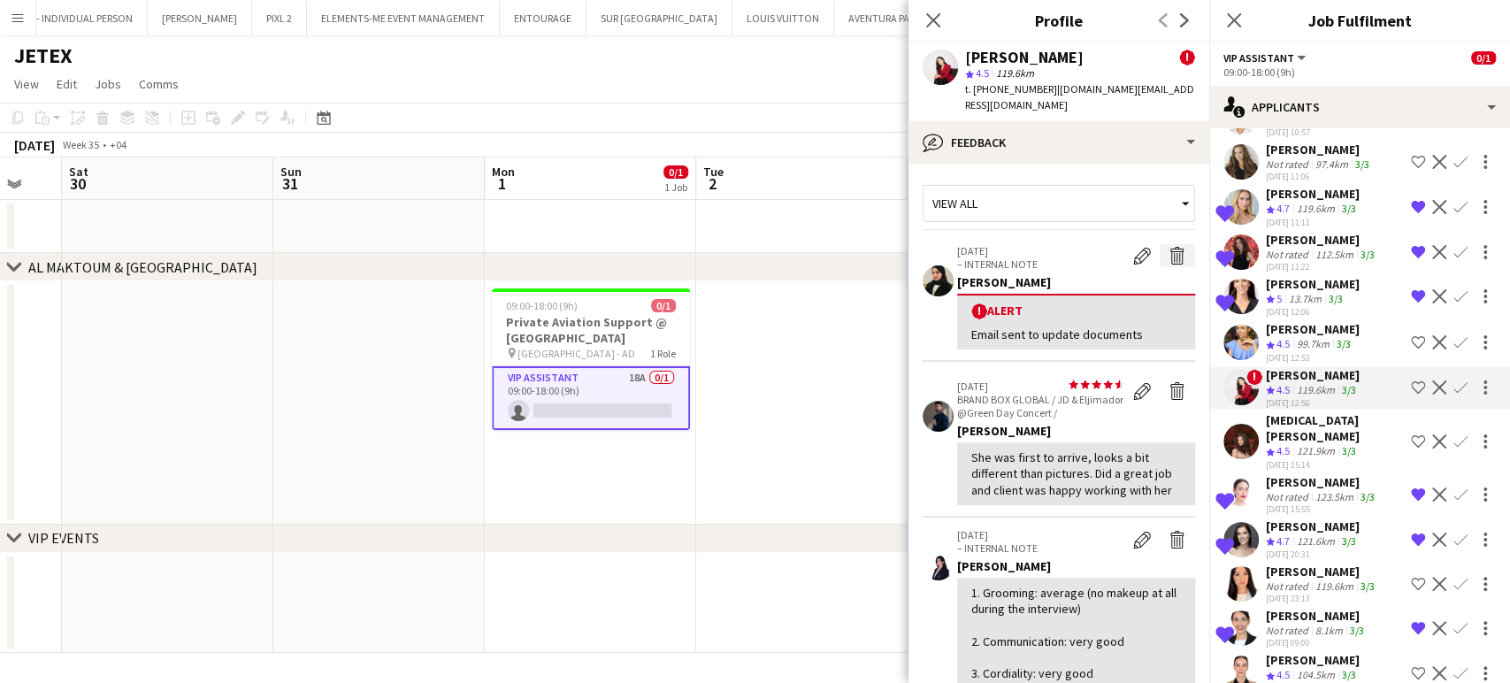
click at [616, 247] on app-icon "Delete alert" at bounding box center [1177, 256] width 18 height 18
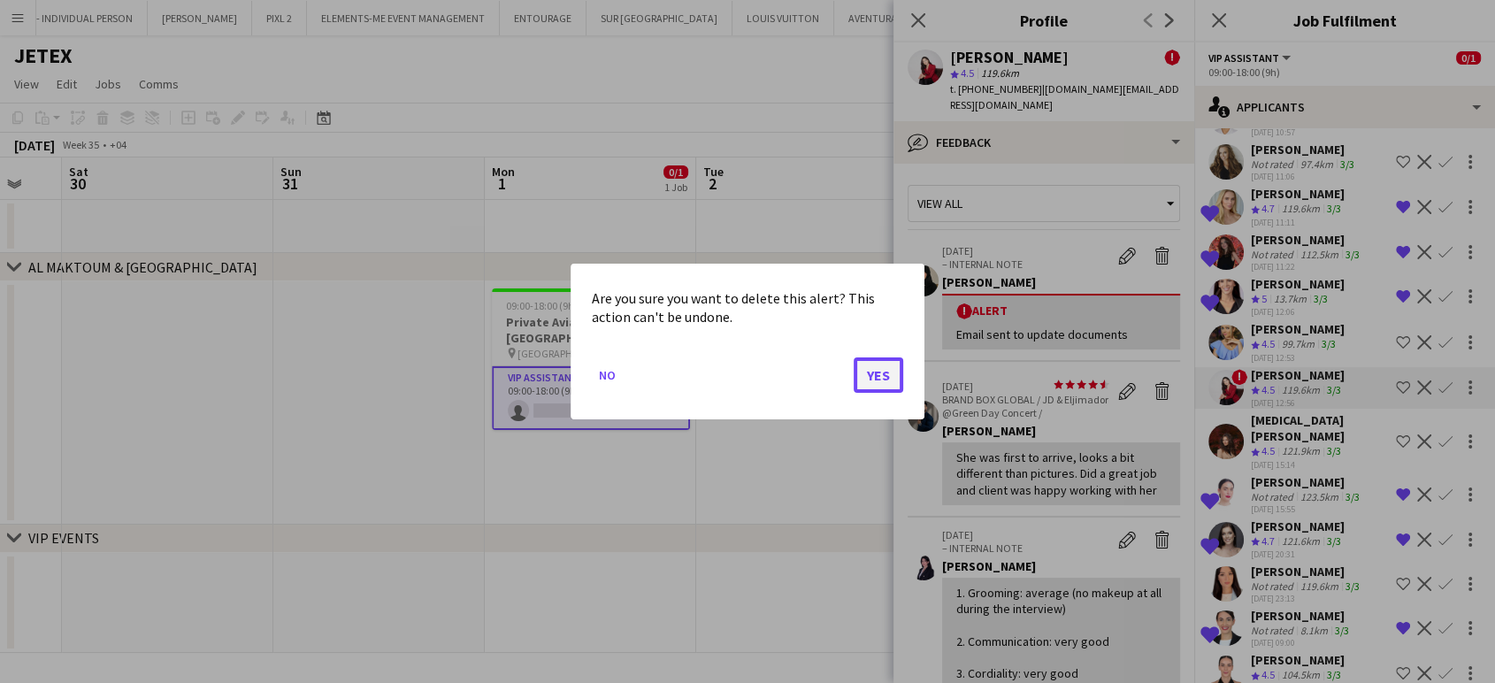
click at [616, 370] on button "Yes" at bounding box center [878, 374] width 50 height 35
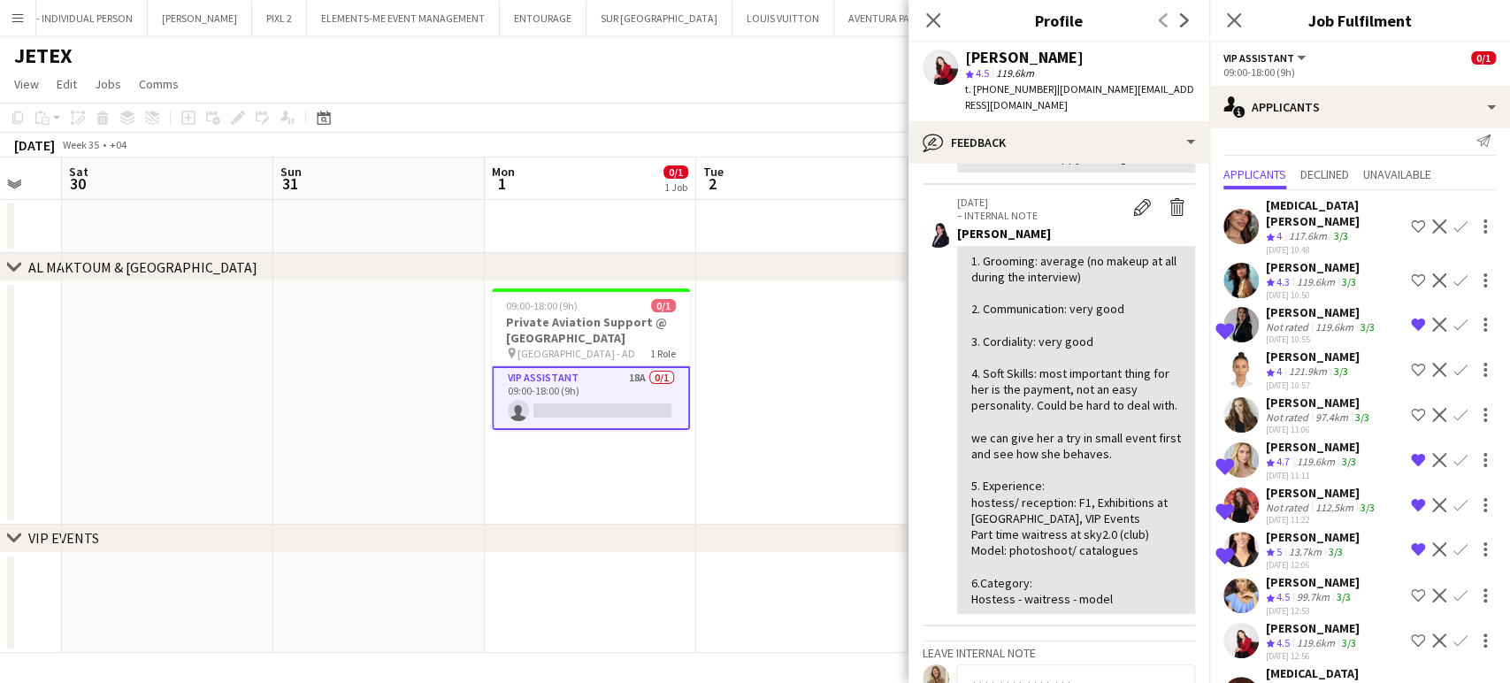
scroll to position [0, 0]
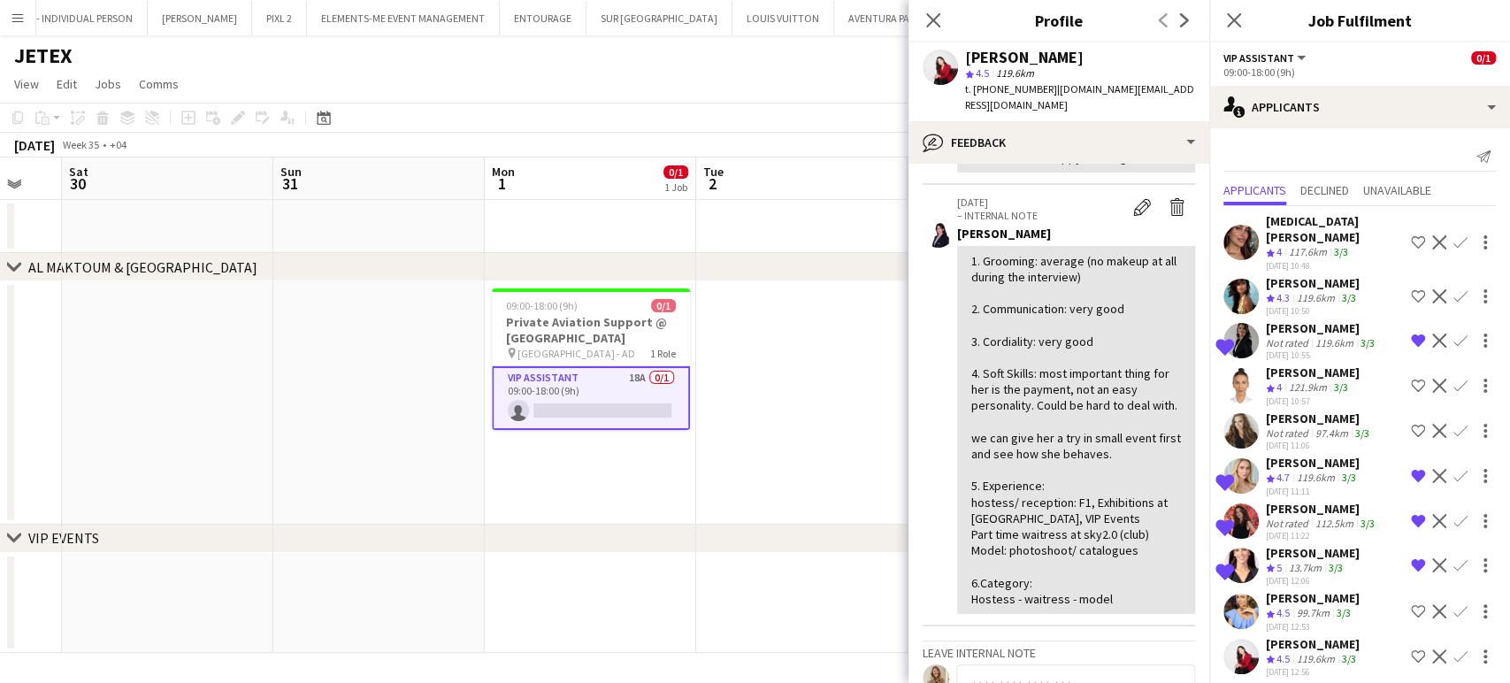
click at [616, 362] on app-date-cell at bounding box center [801, 402] width 211 height 243
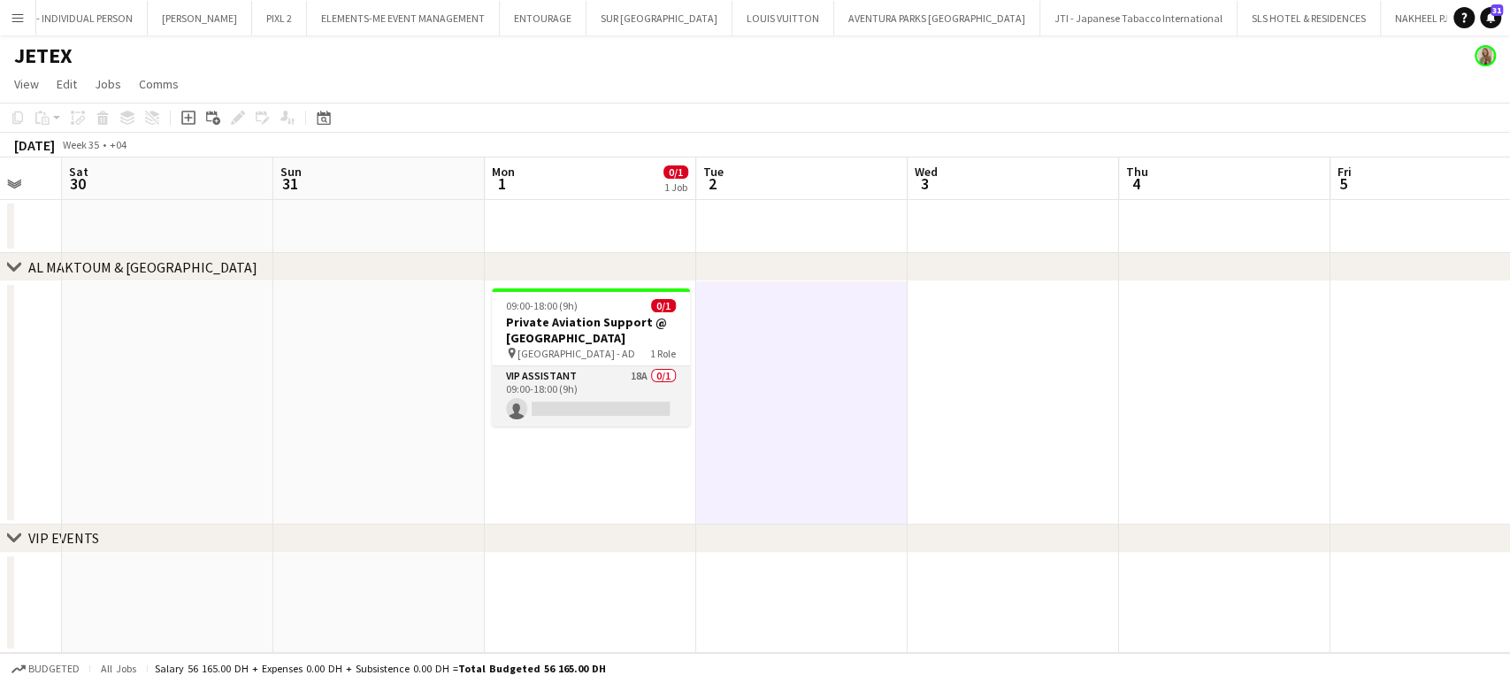
click at [608, 380] on app-card-role "VIP Assistant 18A 0/1 09:00-18:00 (9h) single-neutral-actions" at bounding box center [591, 396] width 198 height 60
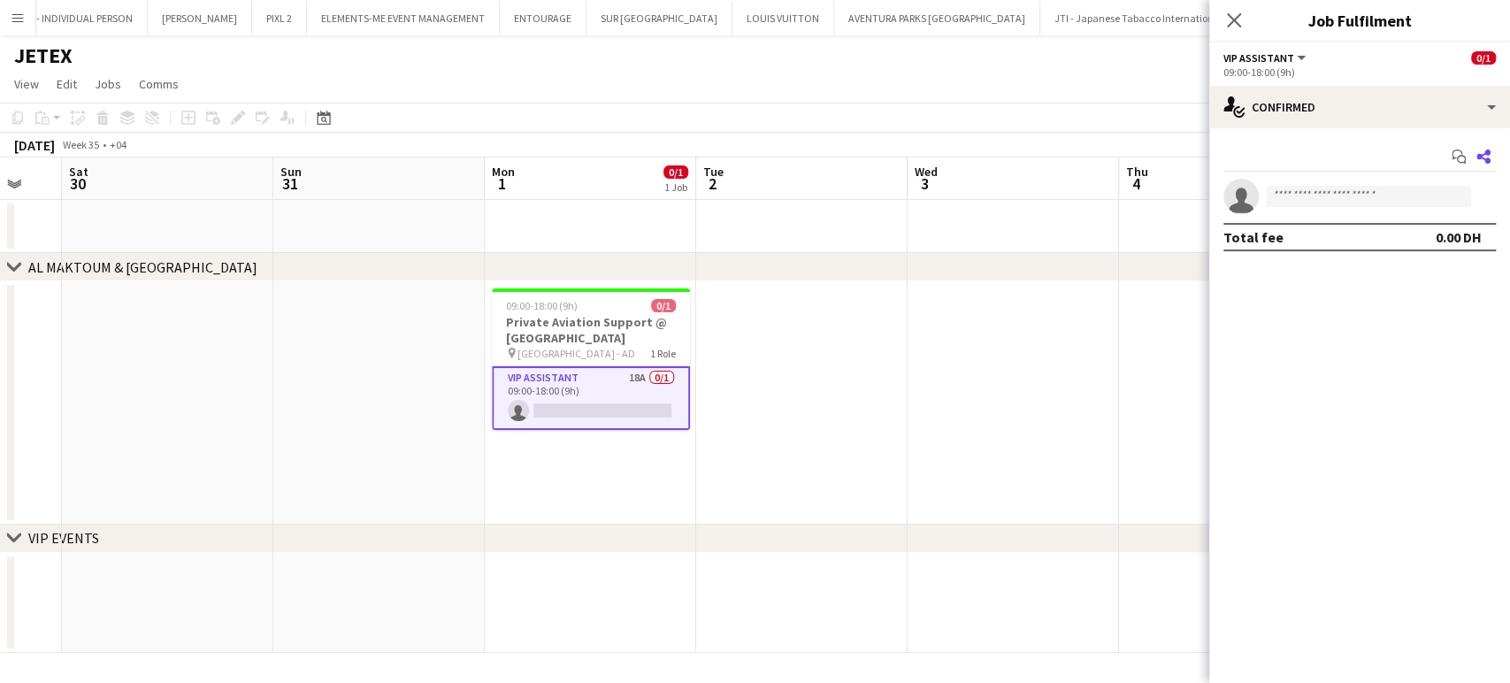
click at [616, 152] on icon at bounding box center [1483, 156] width 14 height 14
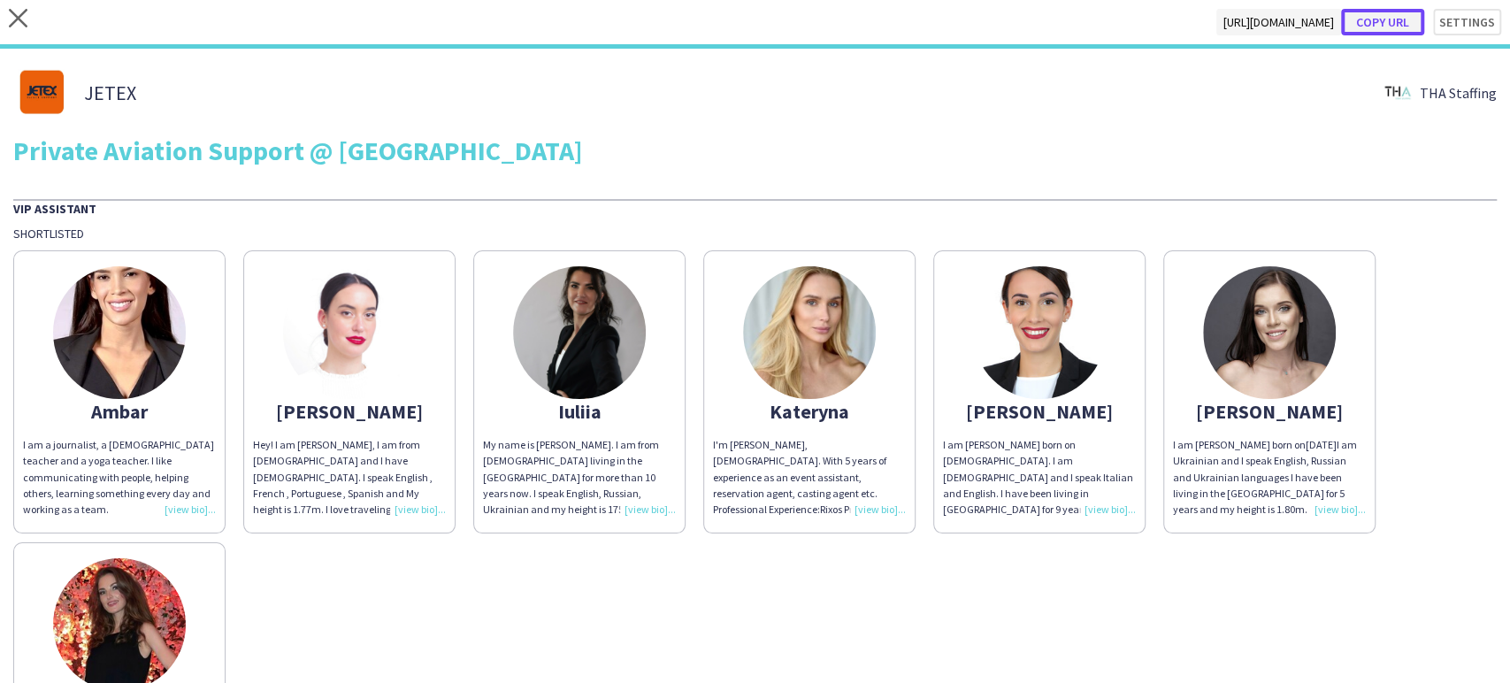
click at [616, 15] on button "Copy url" at bounding box center [1382, 22] width 83 height 27
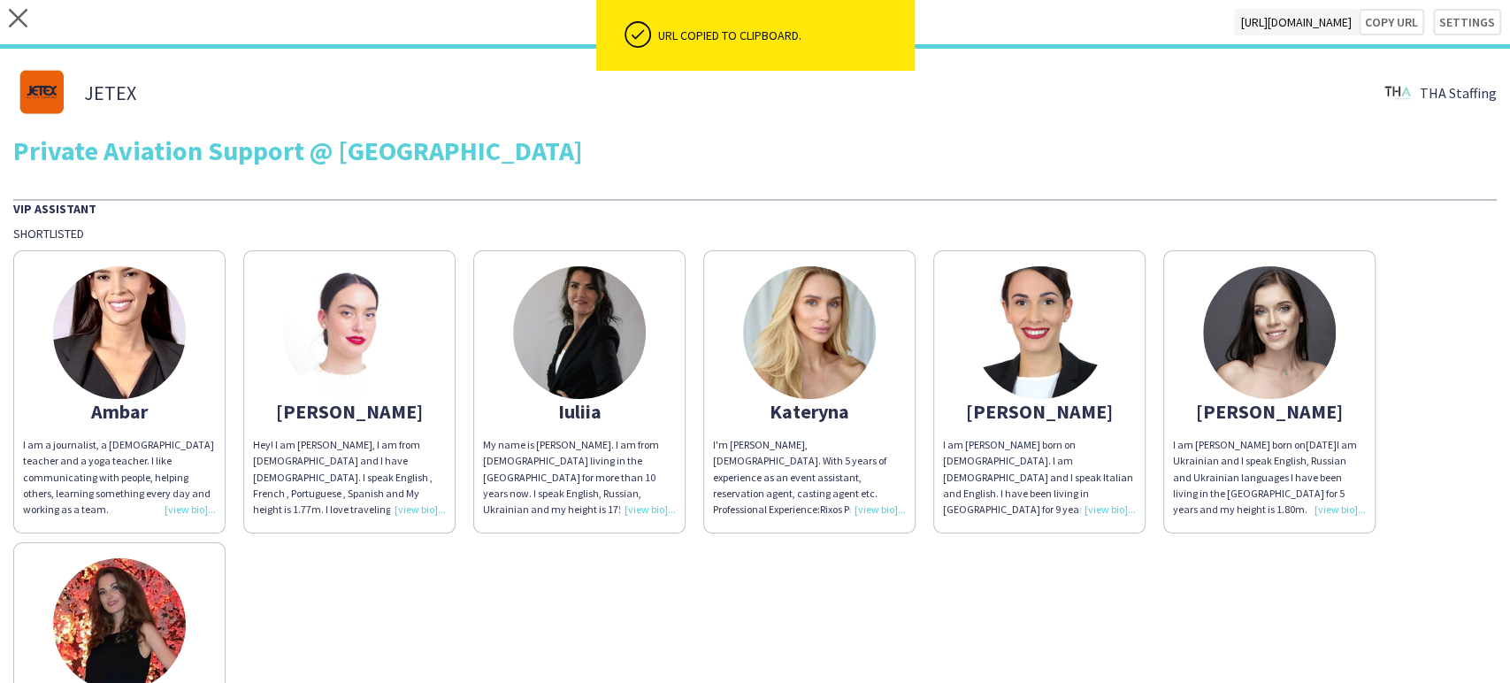
click at [616, 325] on img at bounding box center [1039, 332] width 133 height 133
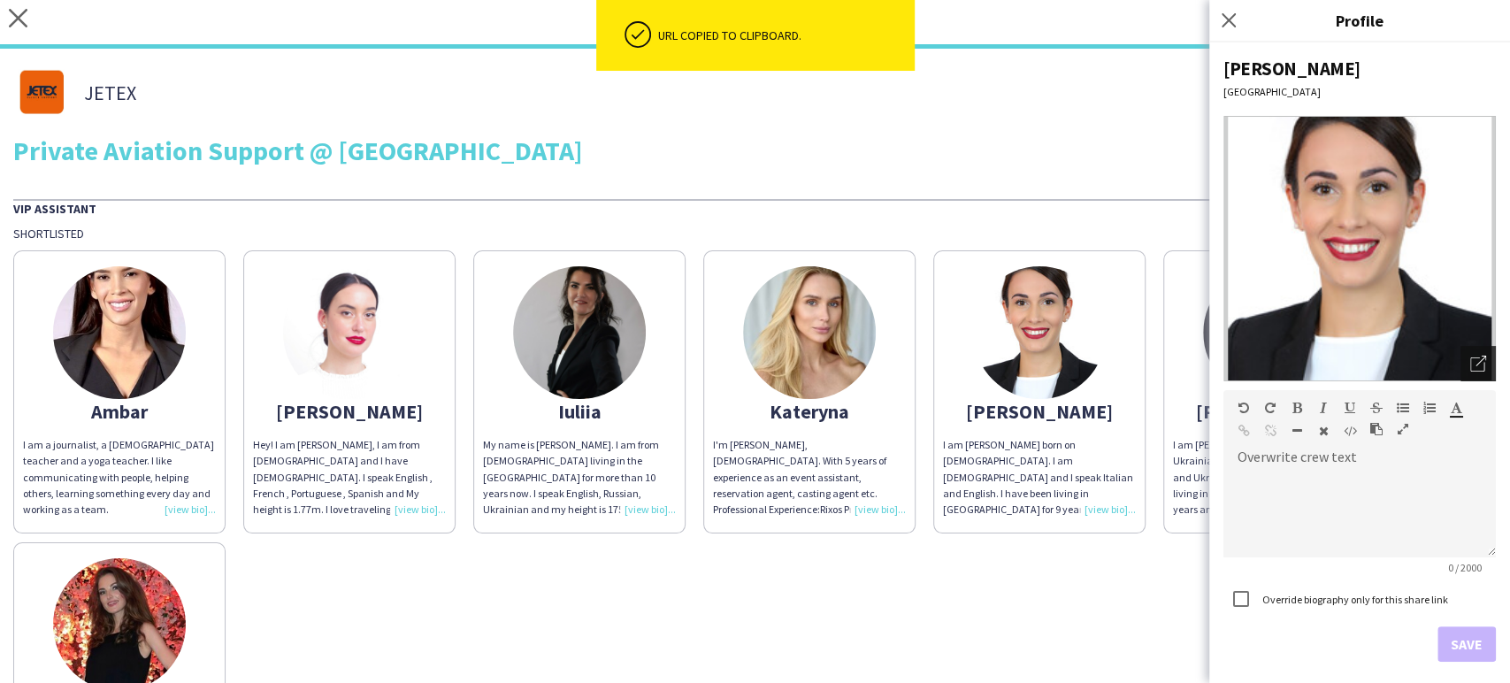
click at [616, 359] on icon "Open photos pop-in" at bounding box center [1478, 364] width 16 height 16
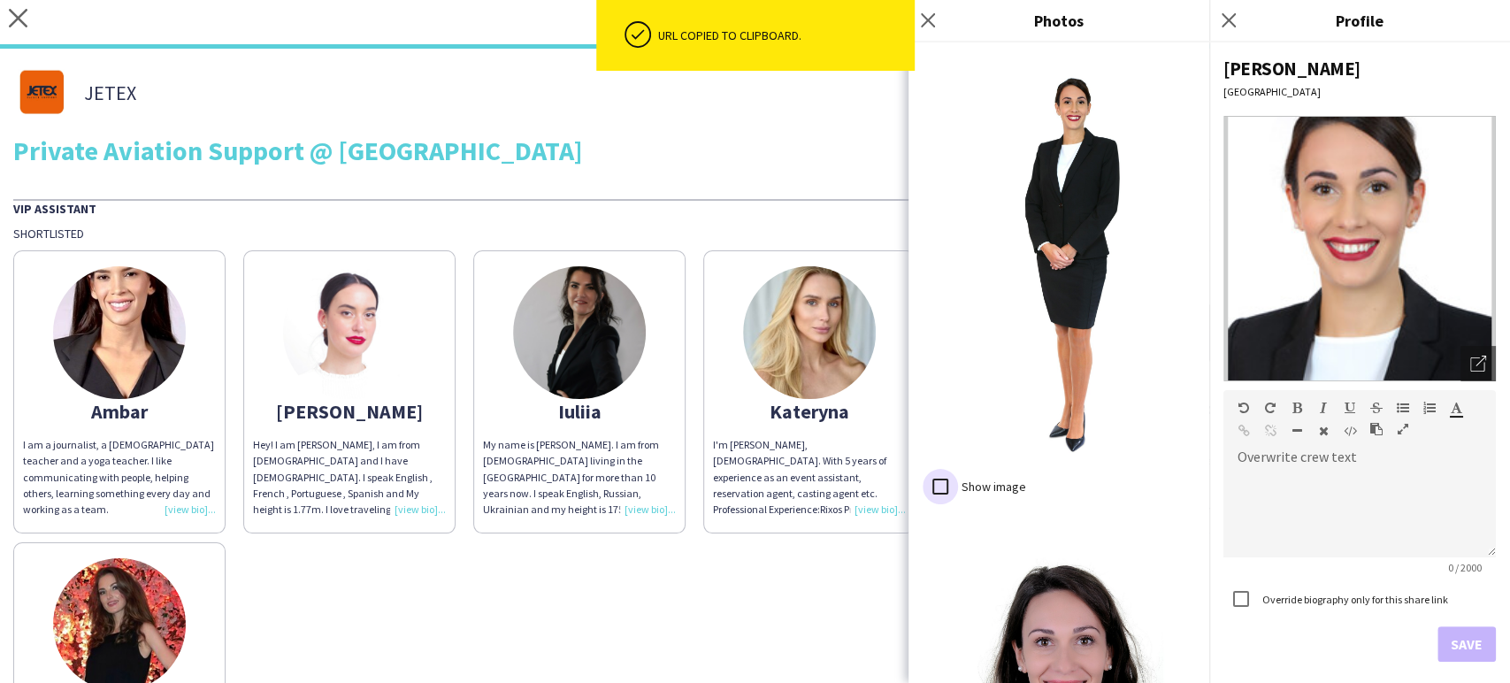
scroll to position [938, 0]
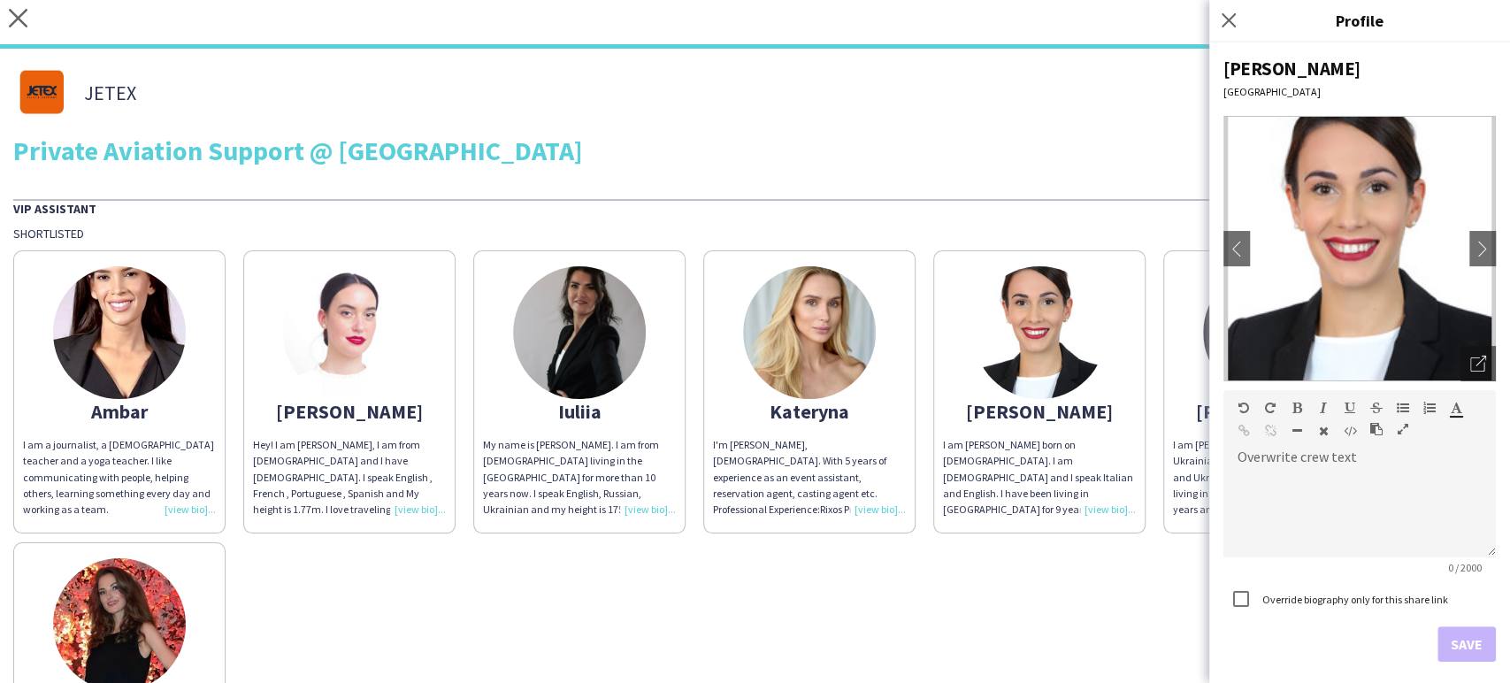
click at [308, 351] on img at bounding box center [349, 332] width 133 height 133
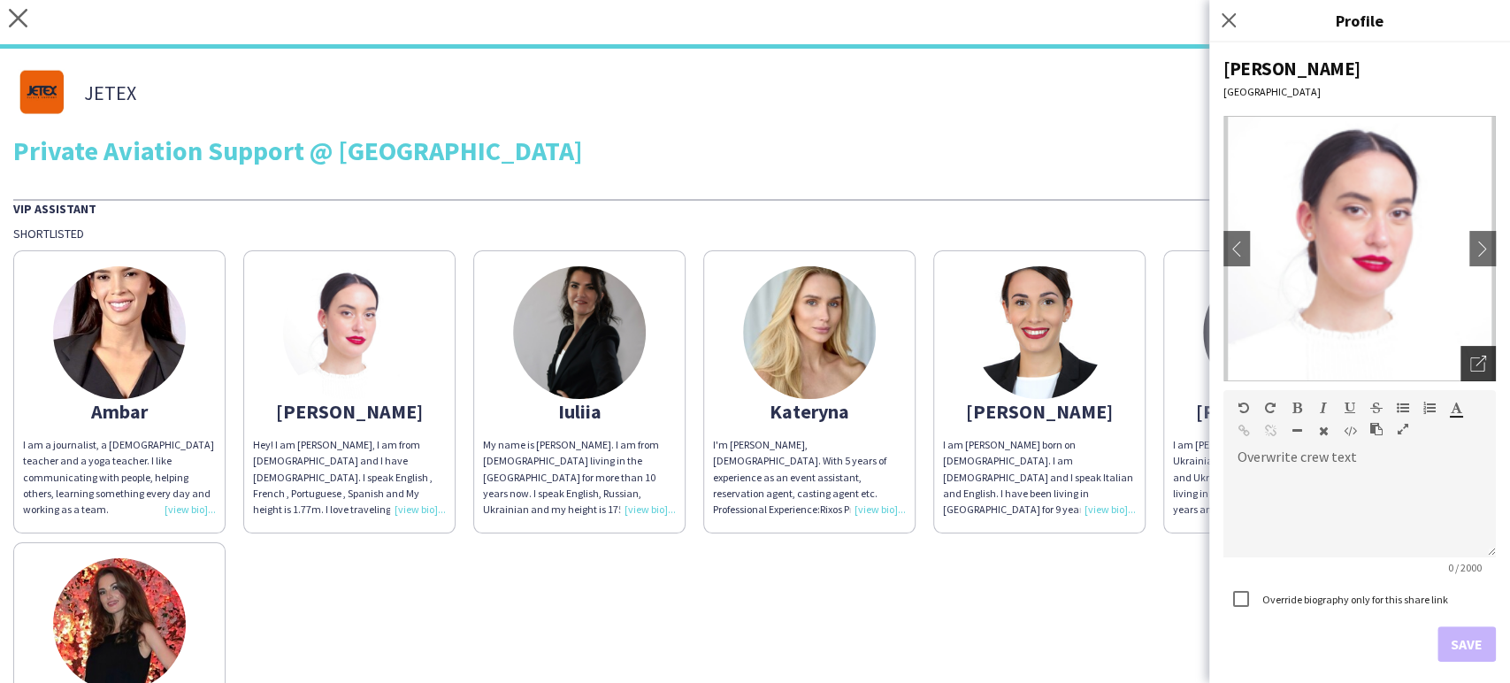
click at [616, 369] on div "Open photos pop-in" at bounding box center [1477, 363] width 35 height 35
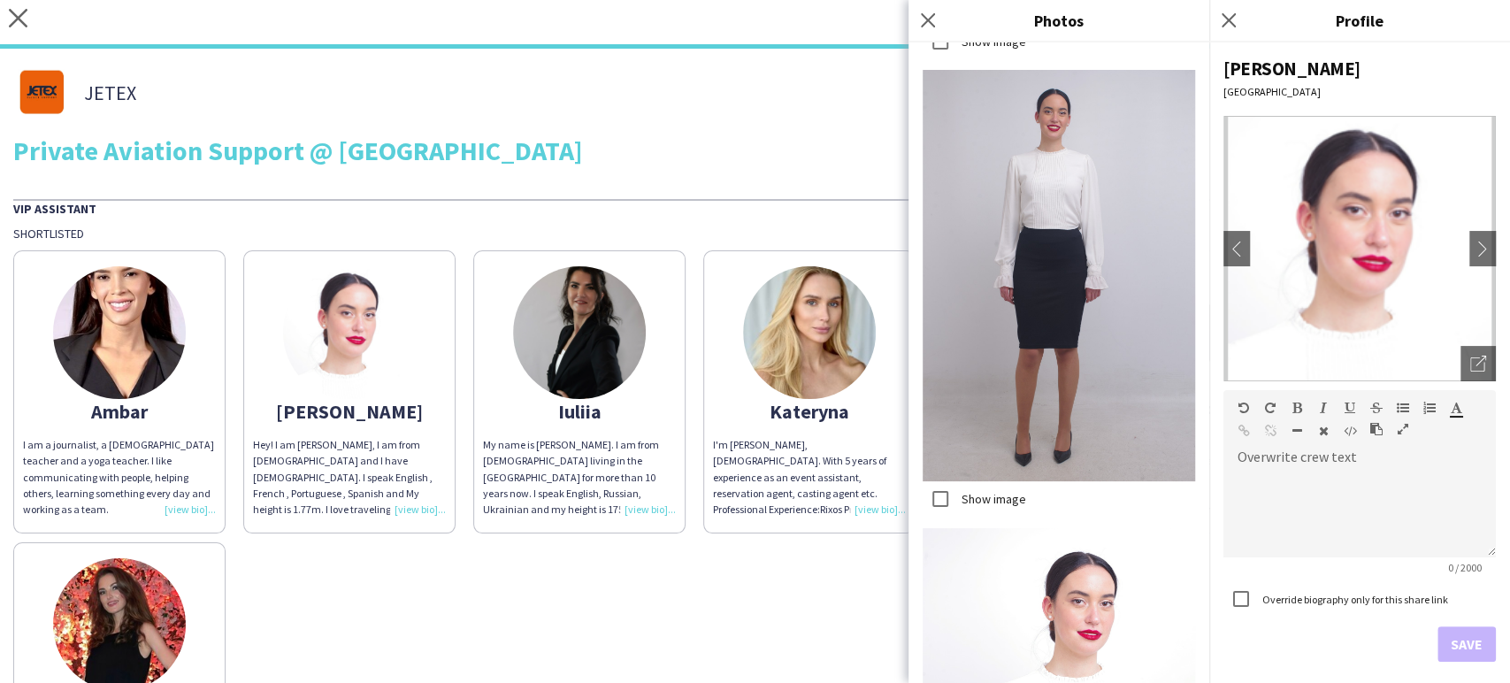
scroll to position [782, 0]
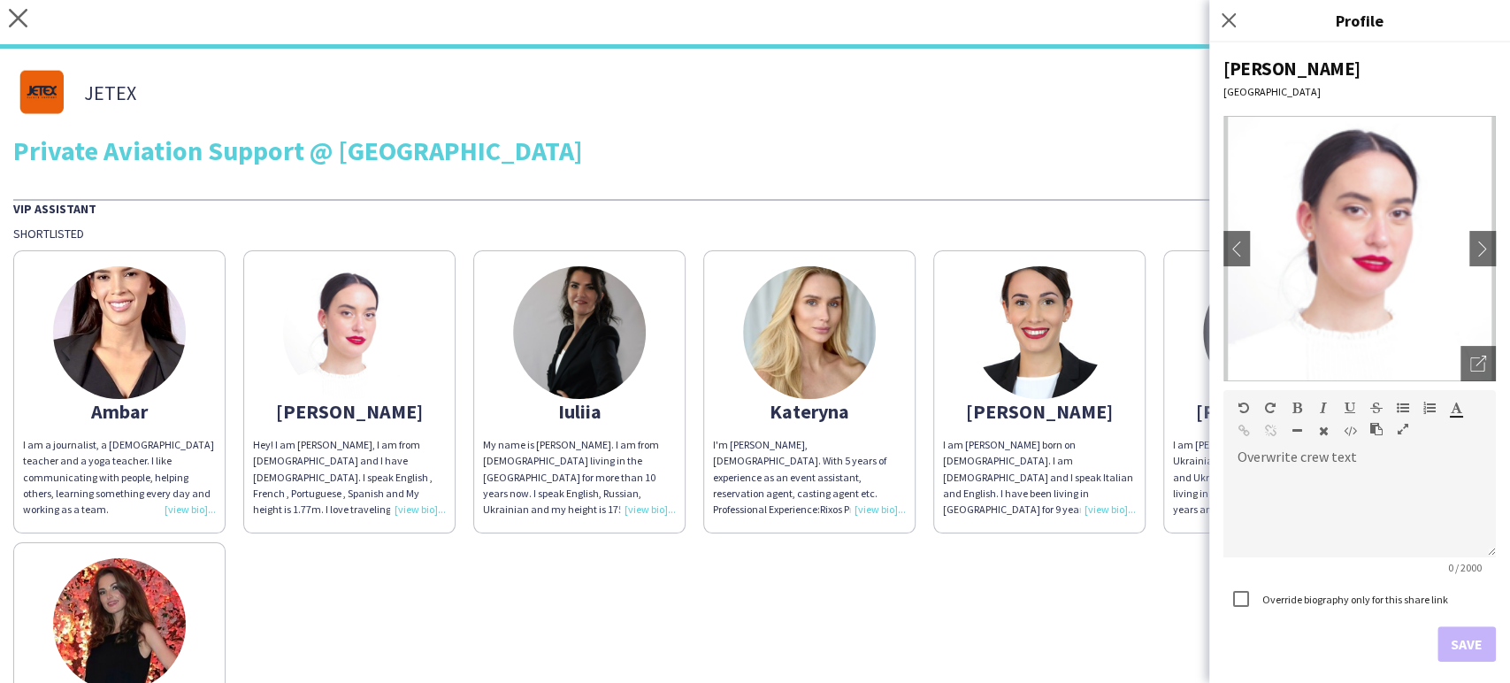
click at [616, 635] on div "Ambar I am a journalist, a Spanish teacher and a yoga teacher. I like communica…" at bounding box center [754, 533] width 1483 height 584
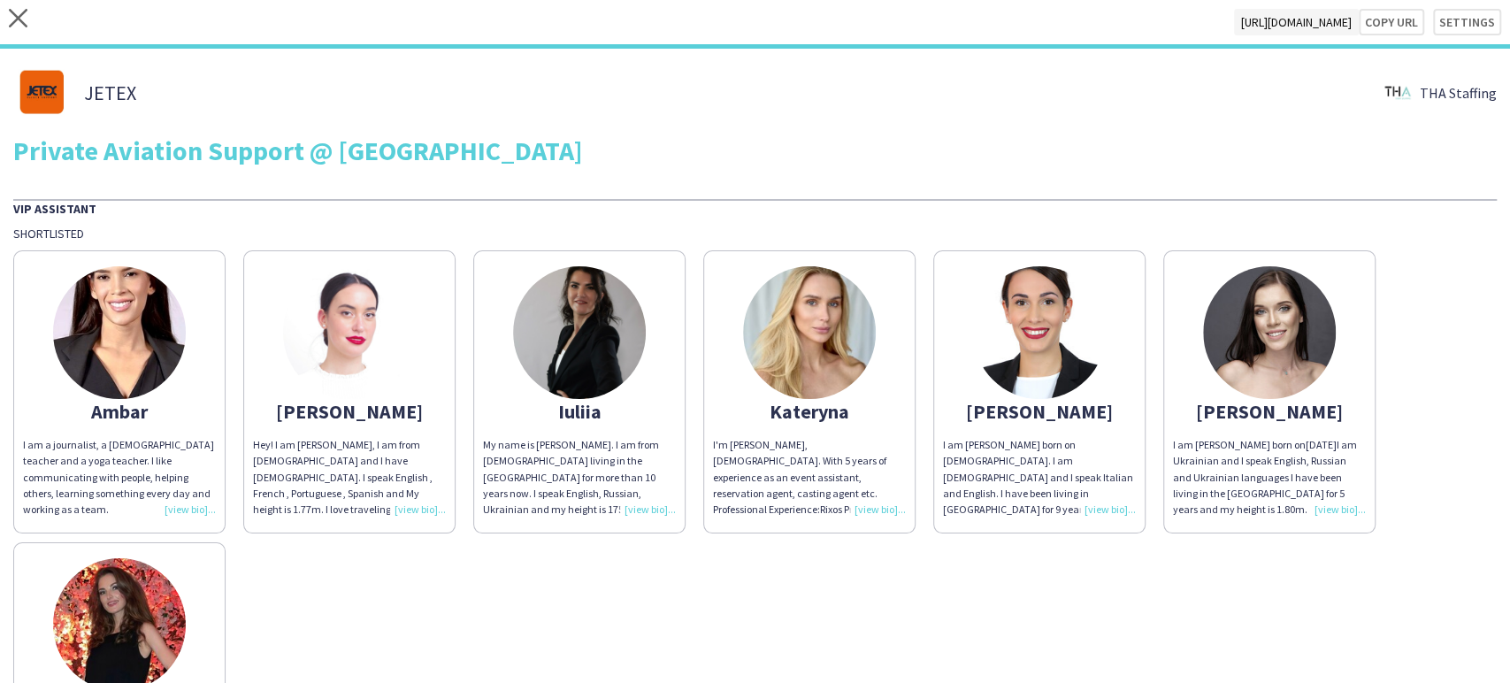
click at [616, 352] on img at bounding box center [1269, 332] width 133 height 133
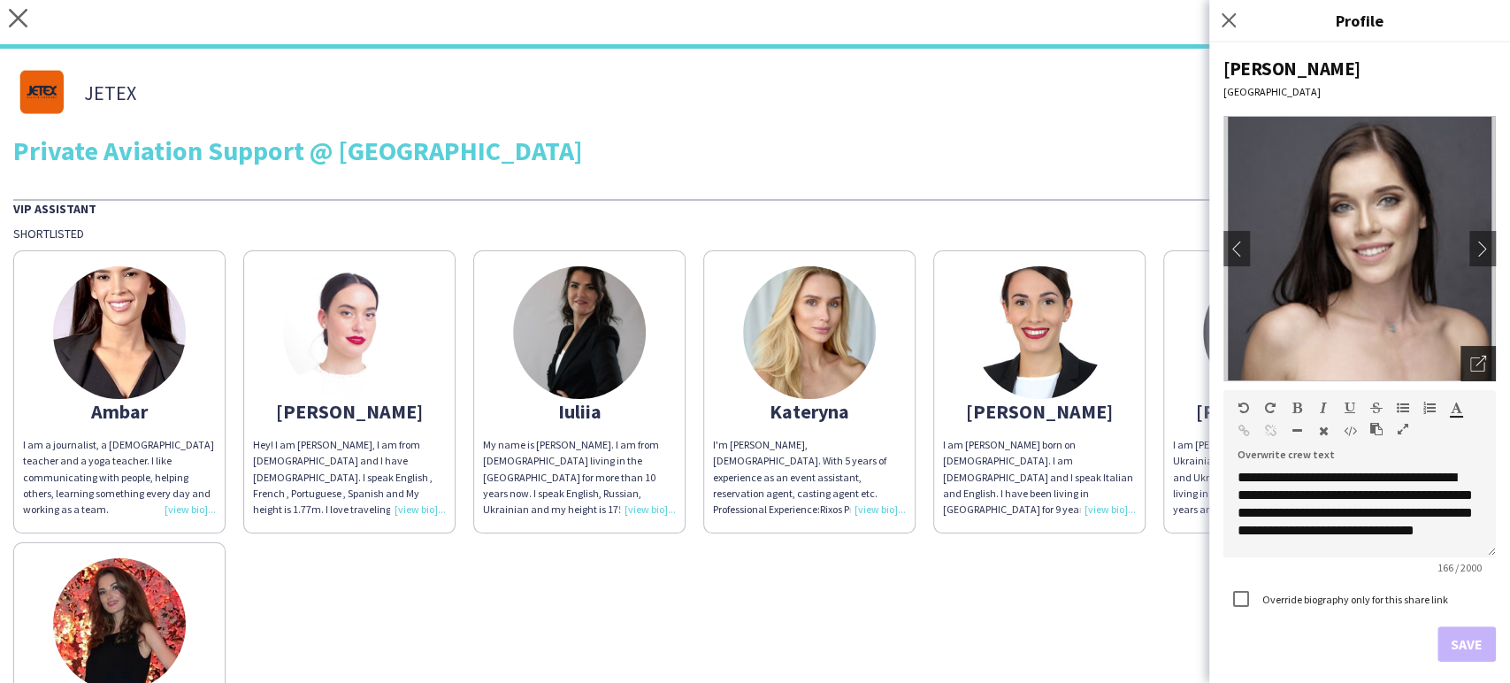
click at [616, 358] on icon "Open photos pop-in" at bounding box center [1478, 364] width 16 height 16
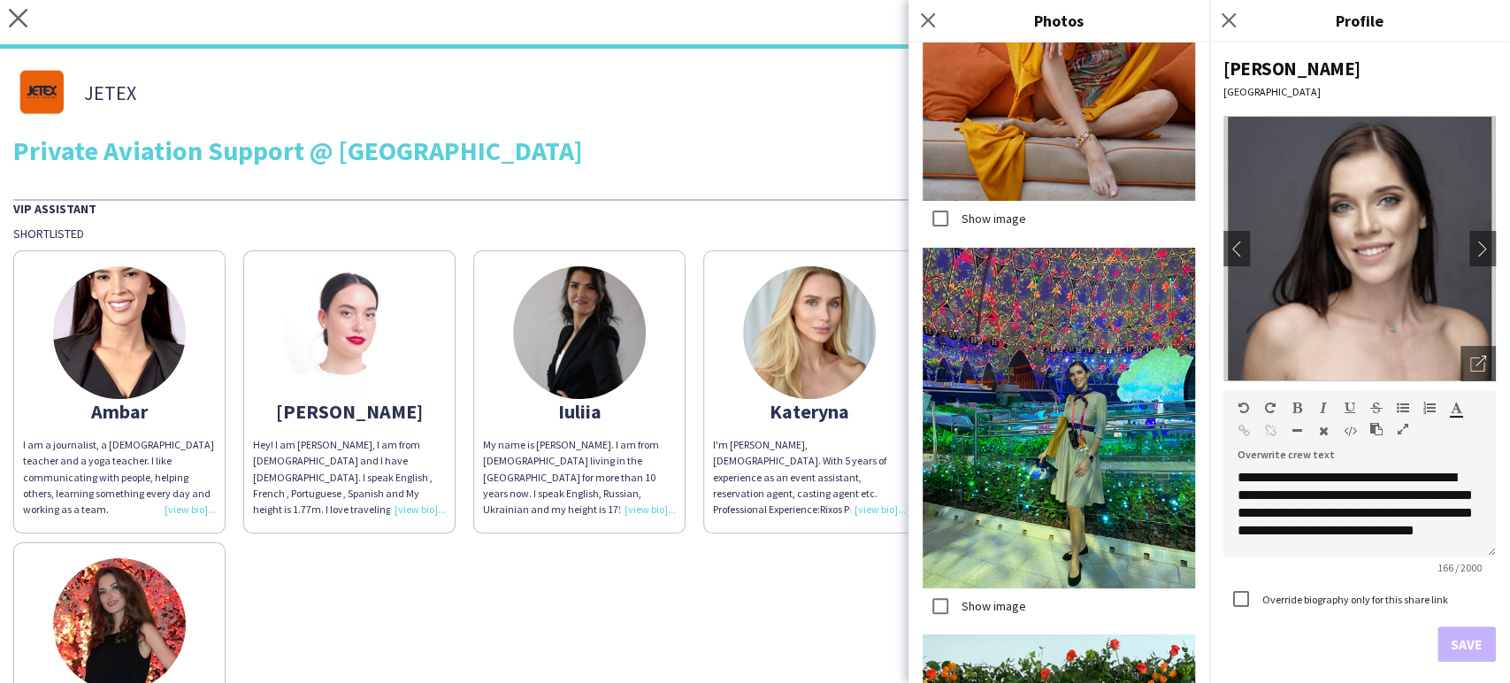
scroll to position [5639, 0]
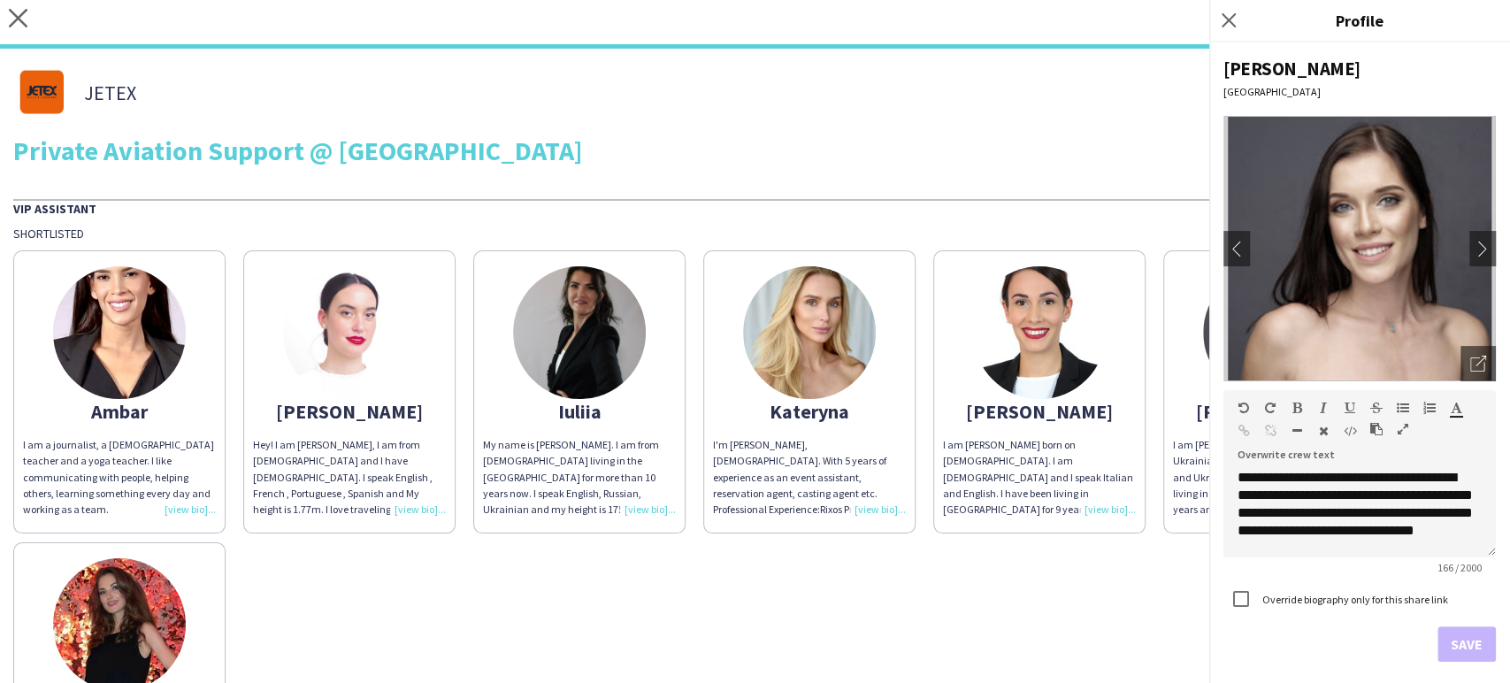
click at [616, 597] on div "Ambar I am a journalist, a Spanish teacher and a yoga teacher. I like communica…" at bounding box center [754, 533] width 1483 height 584
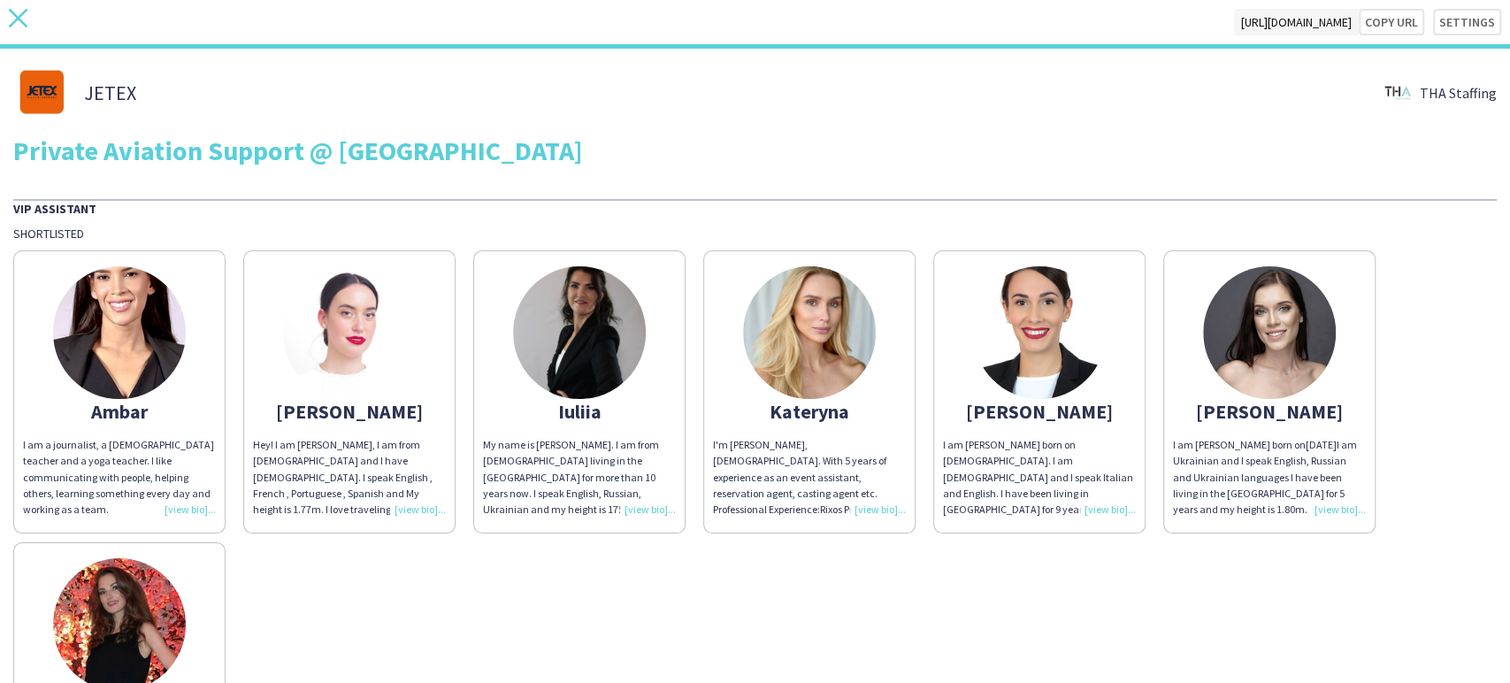
click at [26, 11] on icon "close" at bounding box center [18, 18] width 19 height 19
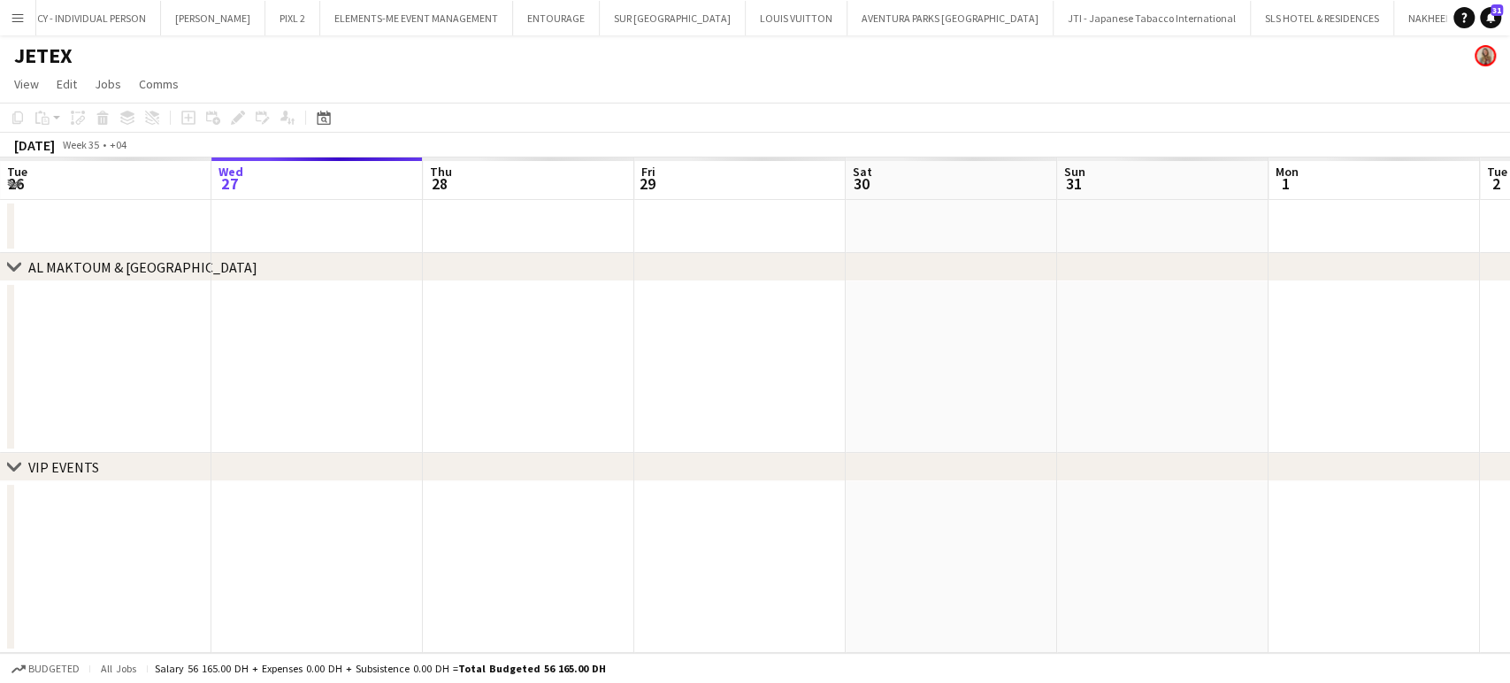
scroll to position [0, 3124]
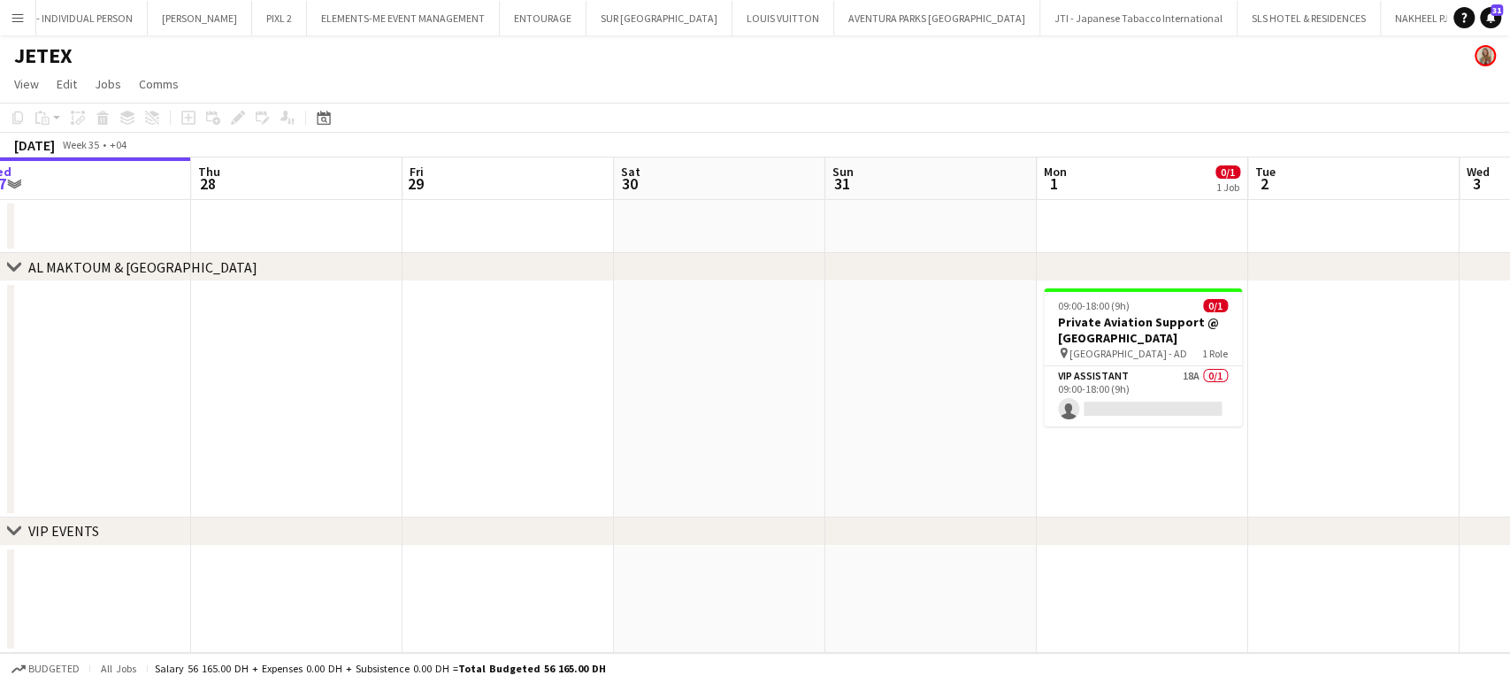
drag, startPoint x: 1281, startPoint y: 455, endPoint x: 1017, endPoint y: 411, distance: 267.2
click at [616, 437] on app-calendar-viewport "Sun 24 Mon 25 Tue 26 Wed 27 Thu 28 Fri 29 Sat 30 Sun 31 Mon 1 0/1 1 Job Tue 2 W…" at bounding box center [755, 404] width 1510 height 495
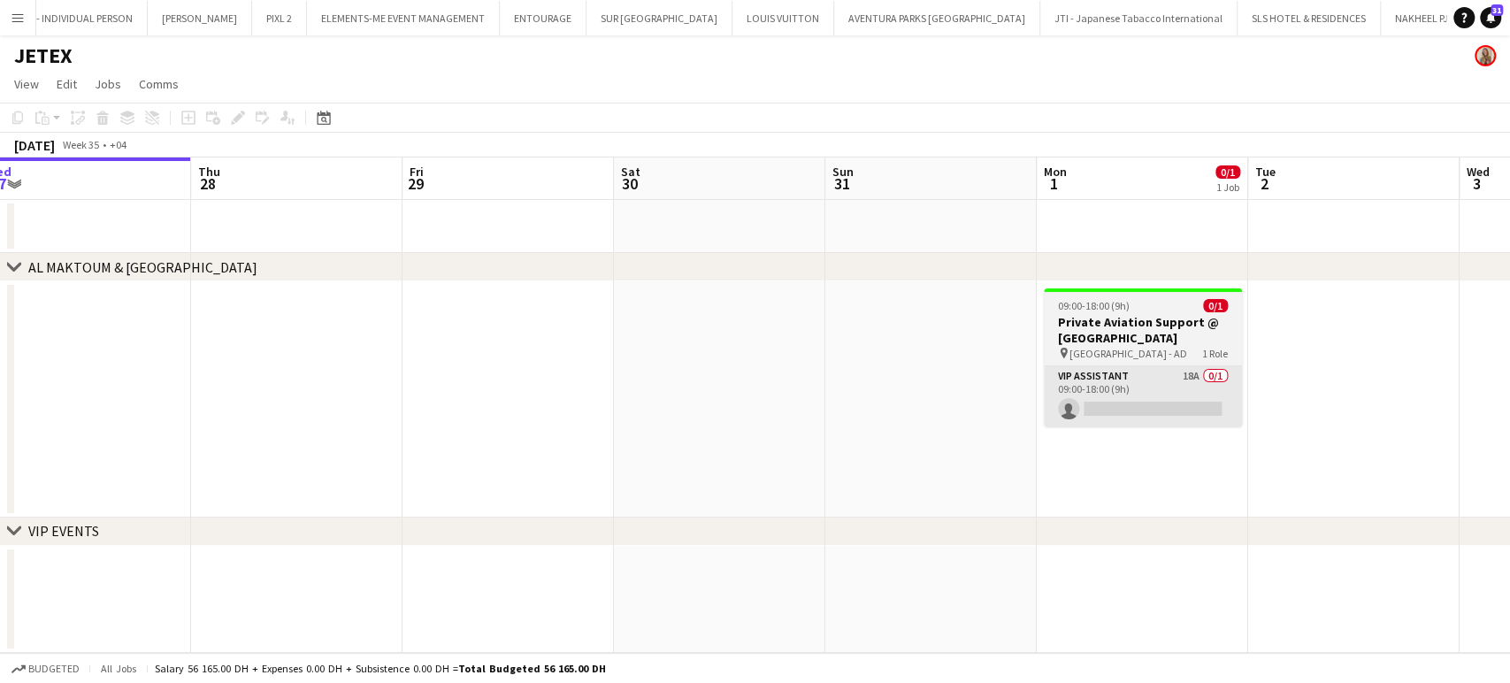
scroll to position [0, 672]
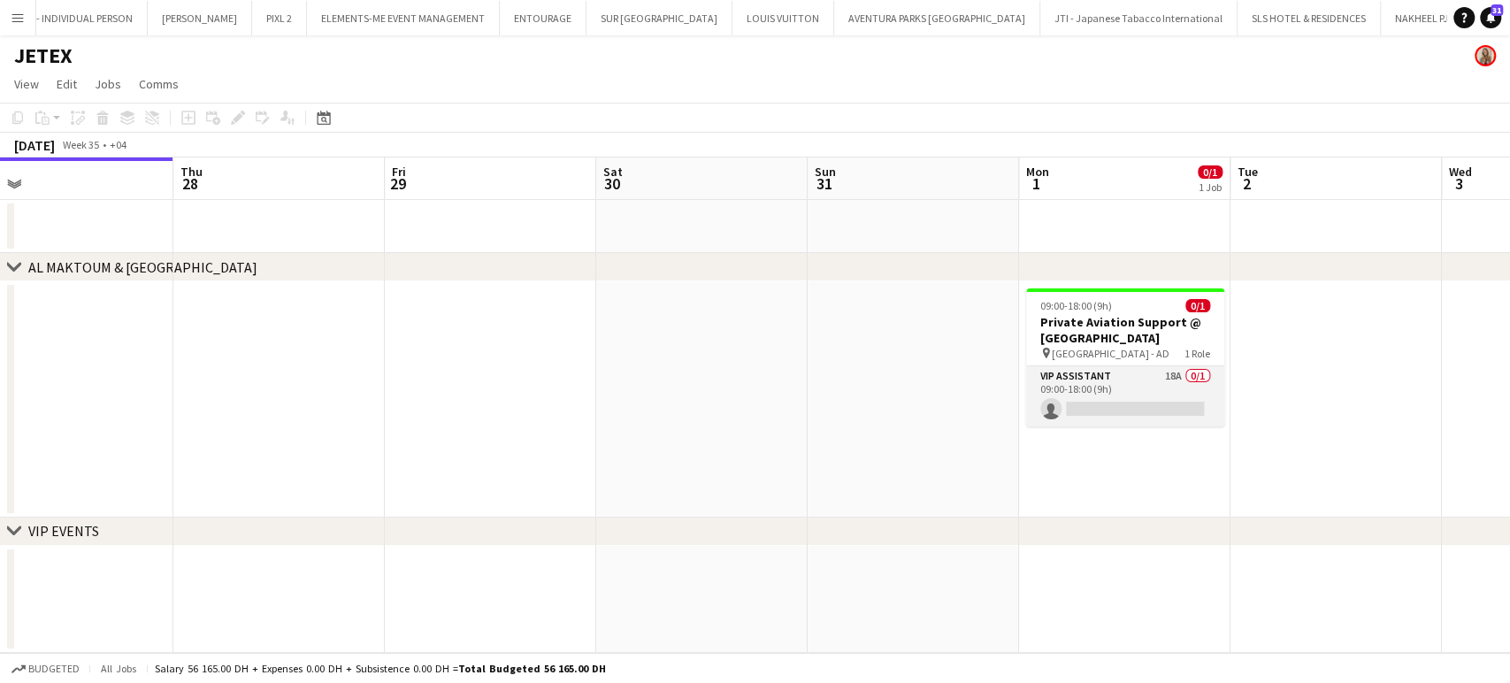
click at [616, 382] on app-card-role "VIP Assistant 18A 0/1 09:00-18:00 (9h) single-neutral-actions" at bounding box center [1125, 396] width 198 height 60
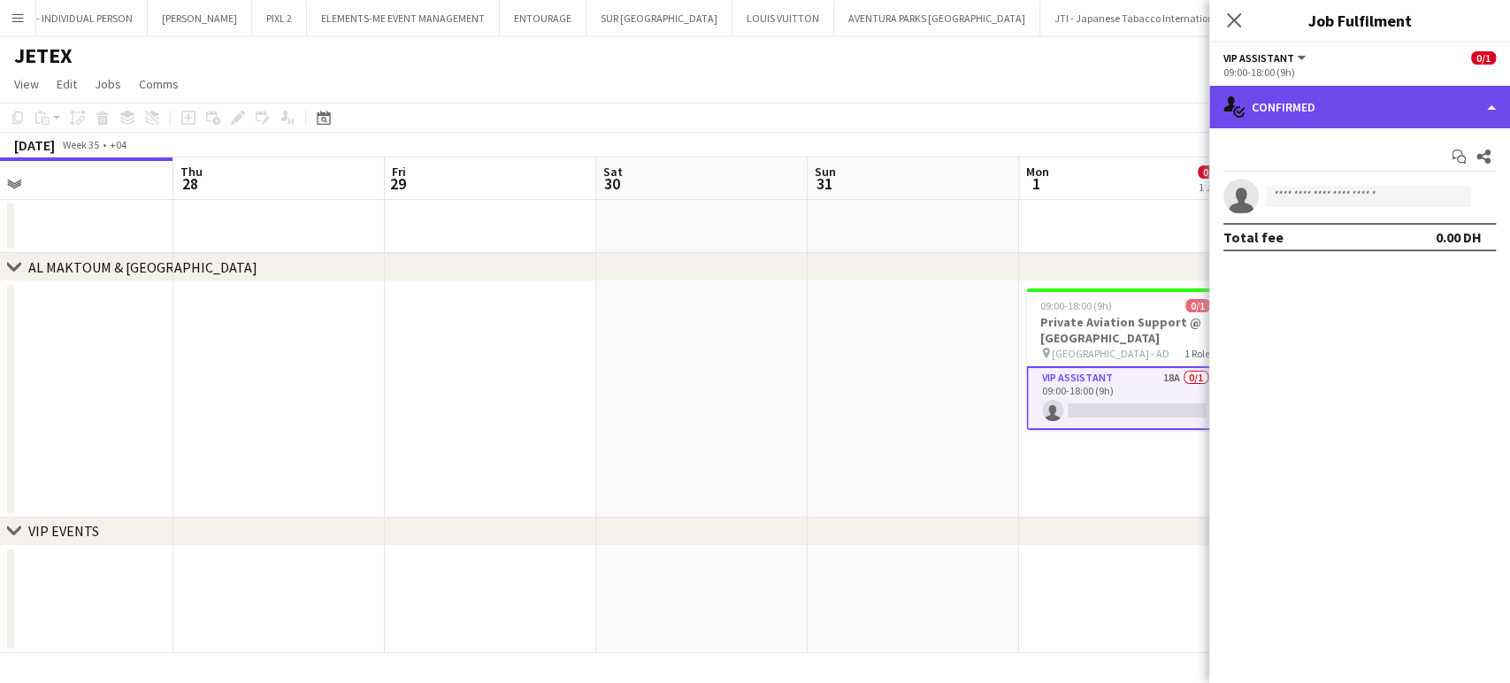
click at [616, 99] on div "single-neutral-actions-check-2 Confirmed" at bounding box center [1359, 107] width 301 height 42
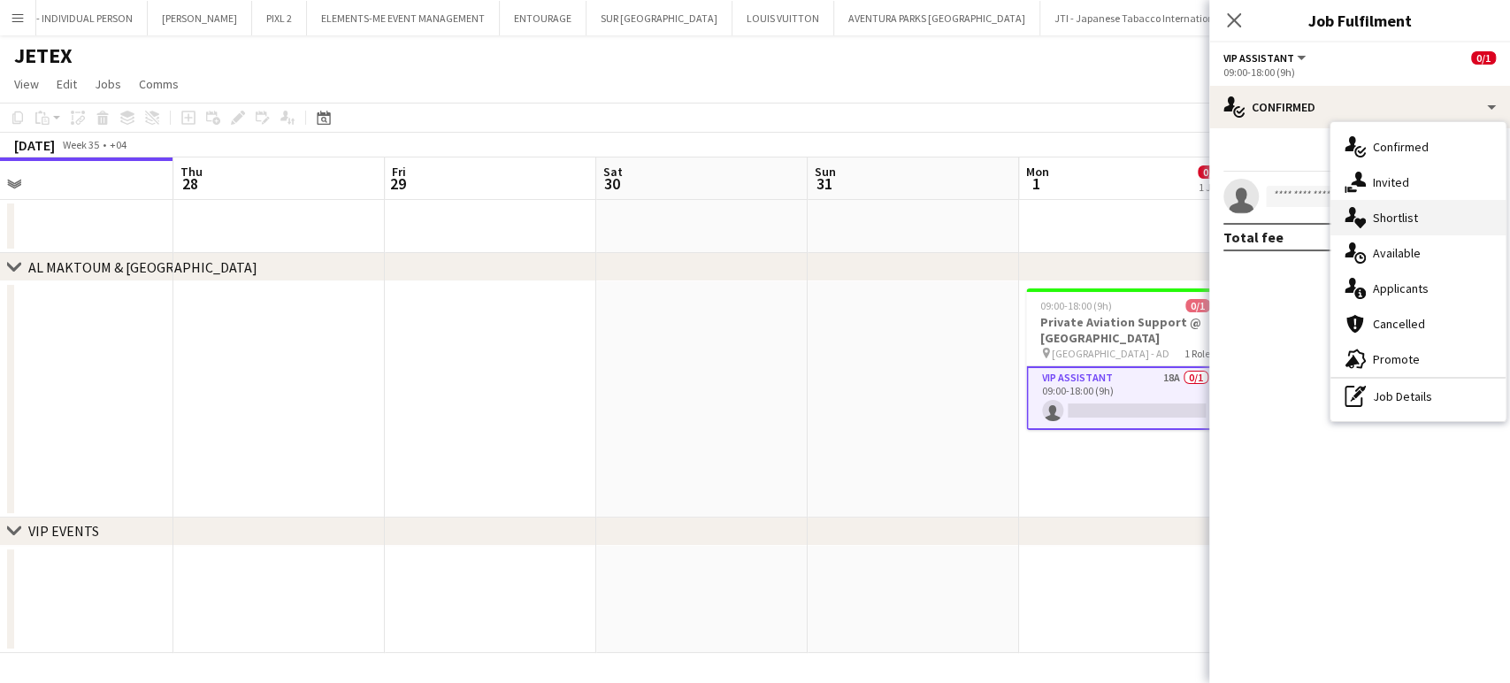
click at [616, 222] on div "single-neutral-actions-heart Shortlist" at bounding box center [1417, 217] width 175 height 35
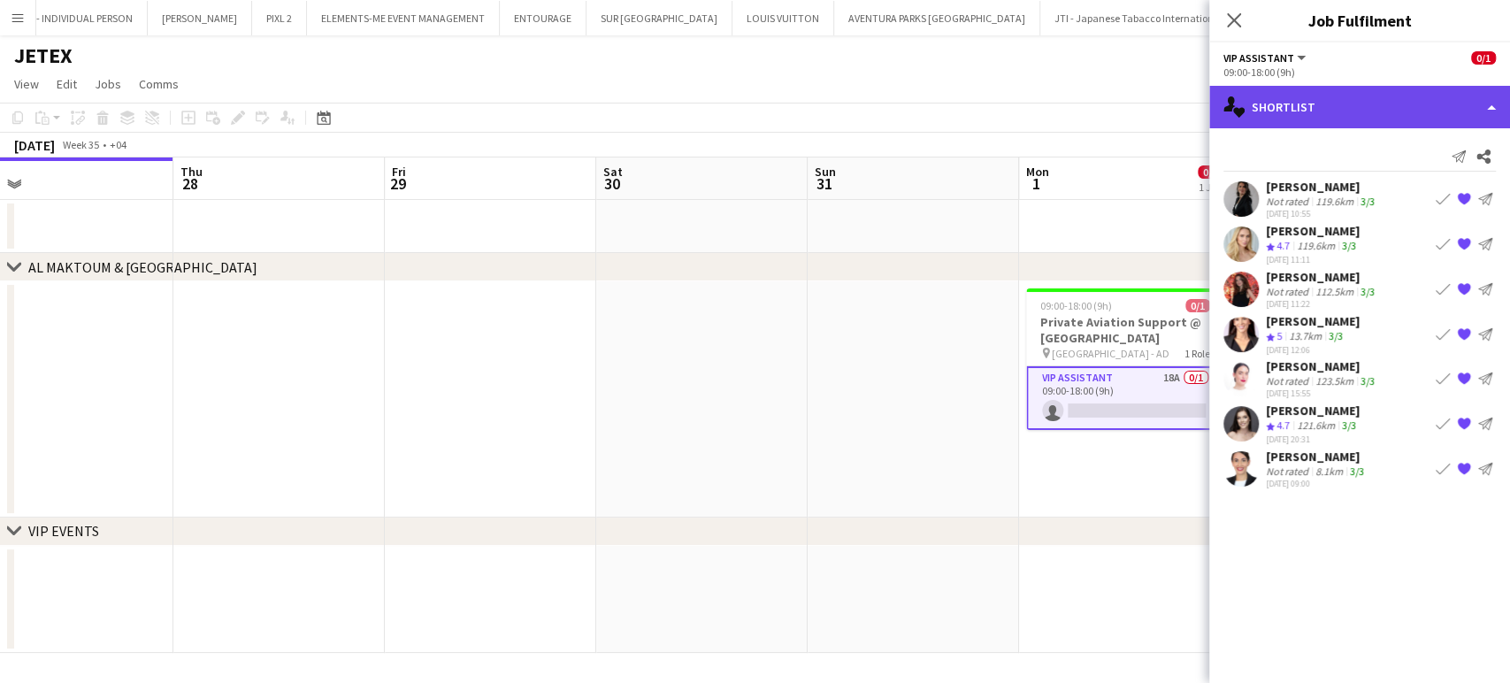
click at [616, 112] on div "single-neutral-actions-heart Shortlist" at bounding box center [1359, 107] width 301 height 42
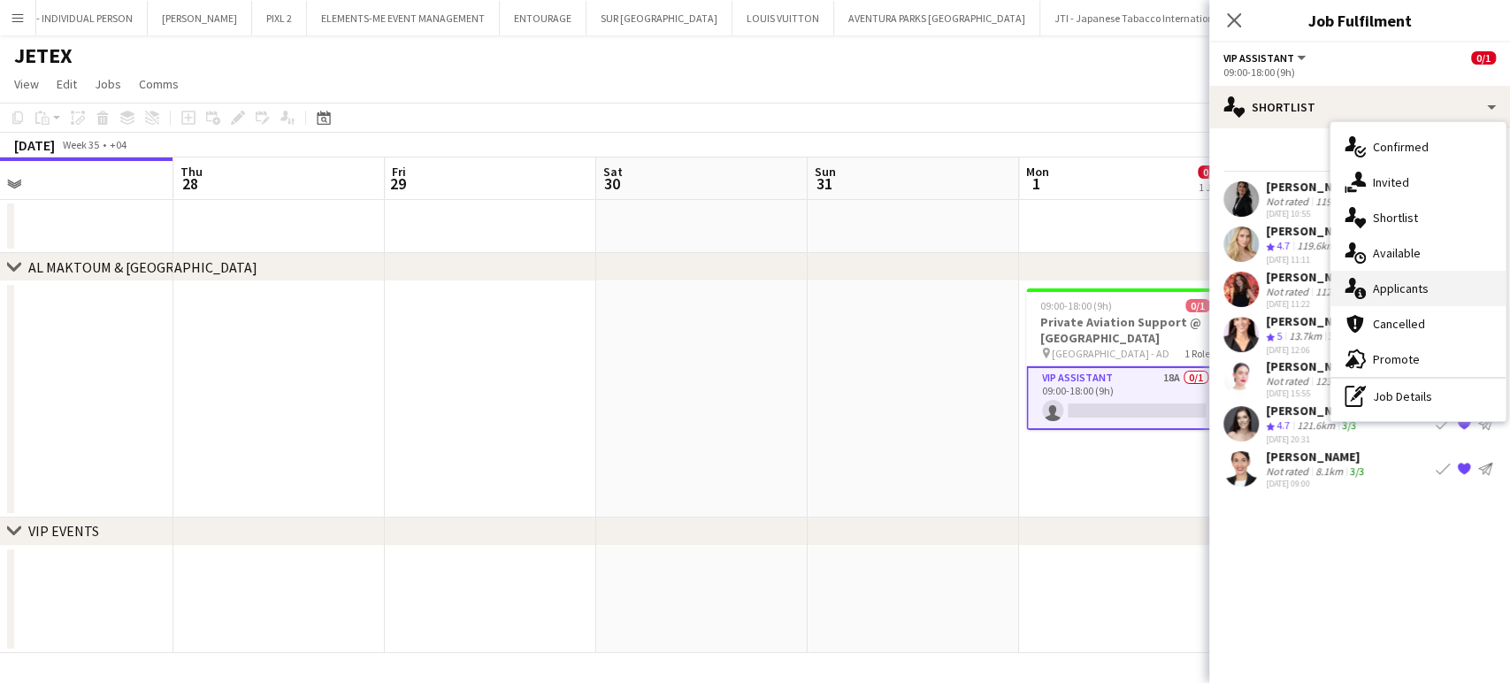
click at [616, 285] on div "single-neutral-actions-information Applicants" at bounding box center [1417, 288] width 175 height 35
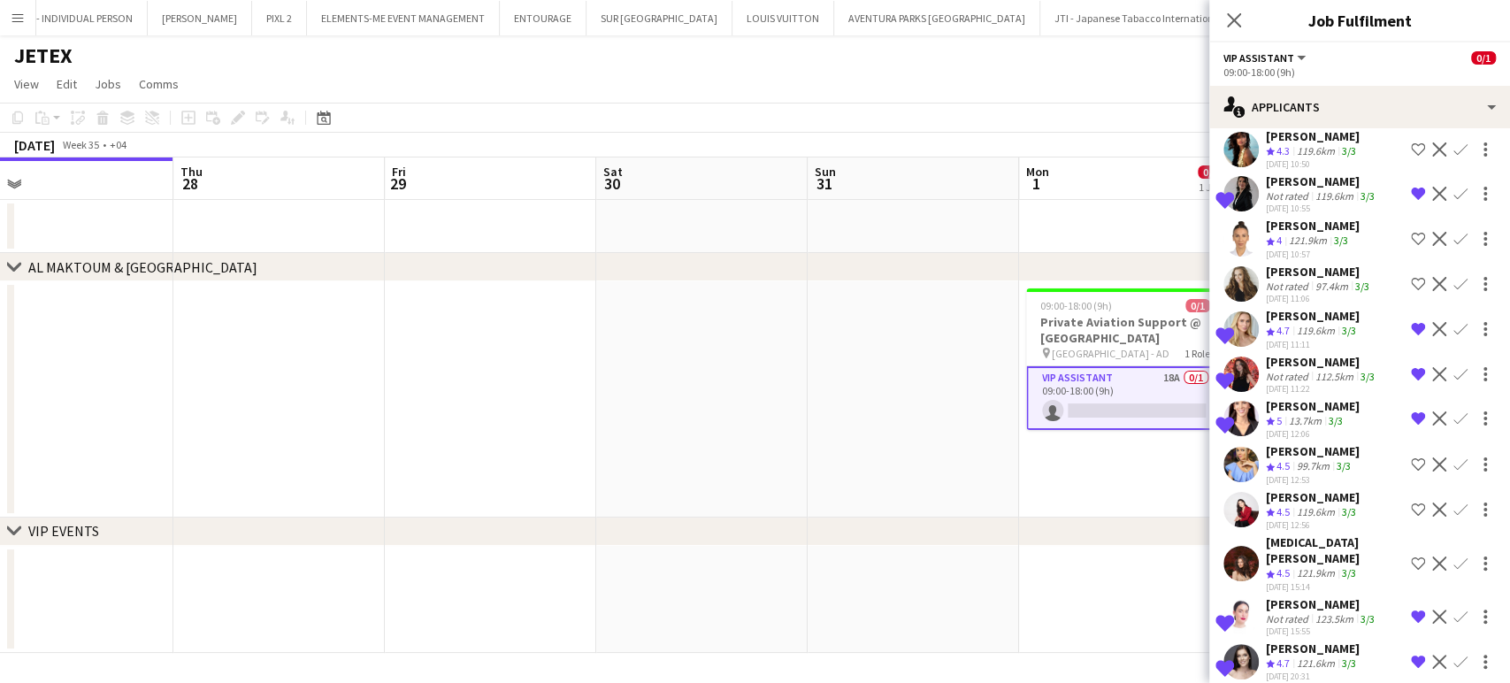
scroll to position [269, 0]
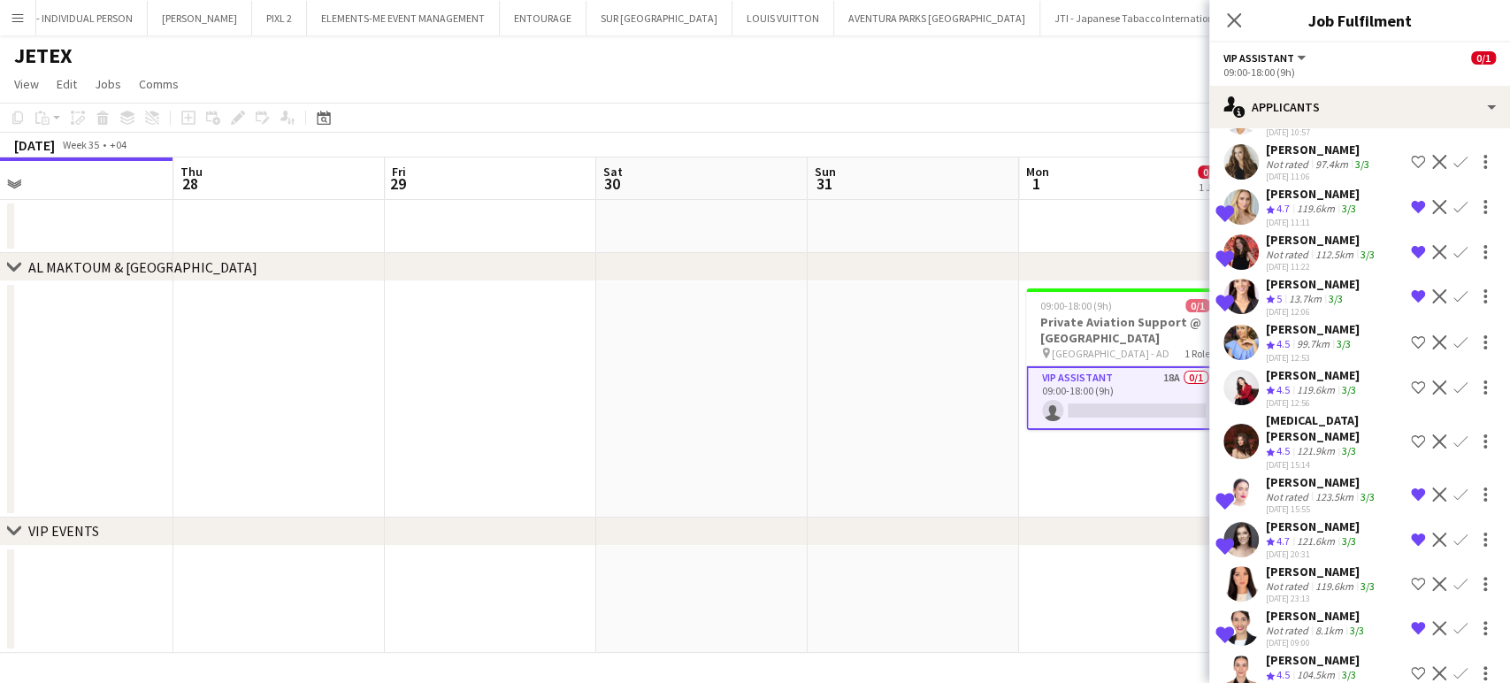
click at [616, 317] on app-date-cell at bounding box center [912, 399] width 211 height 236
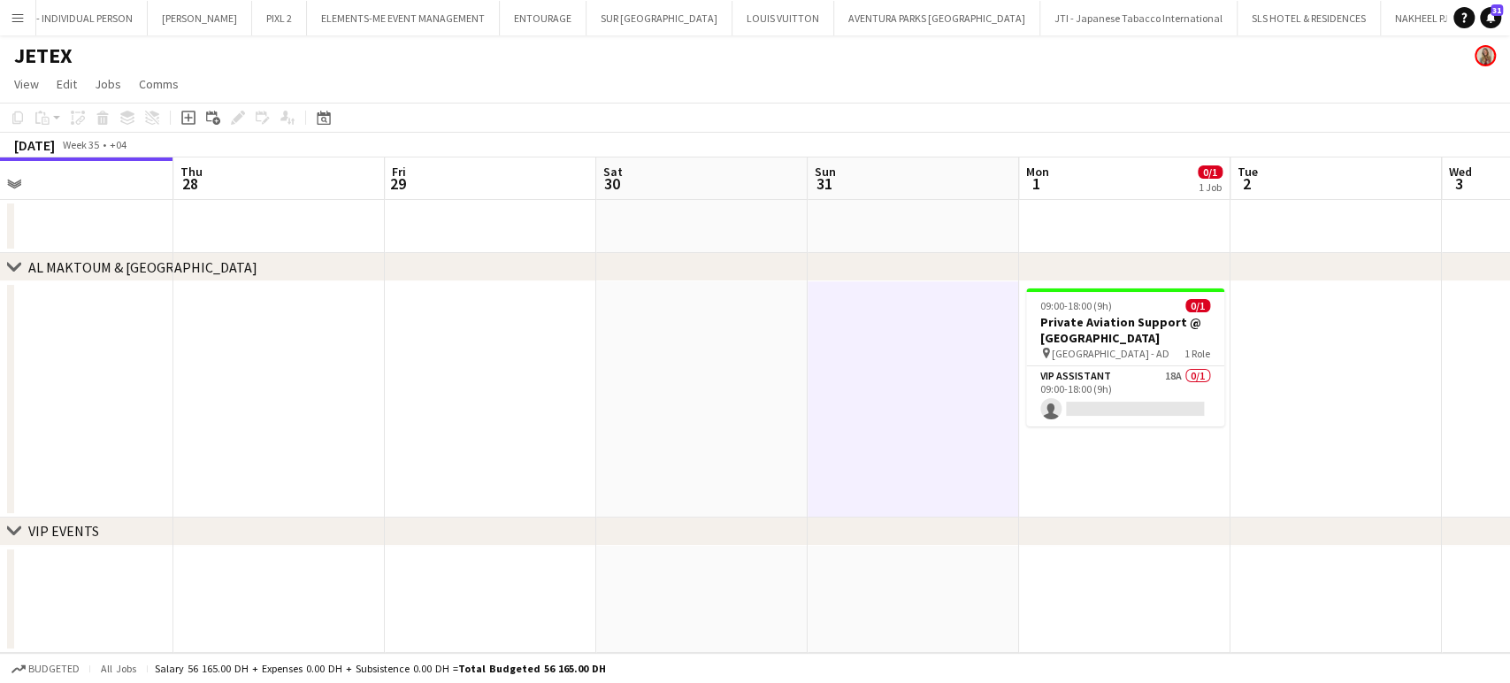
click at [616, 405] on app-date-cell at bounding box center [912, 399] width 211 height 236
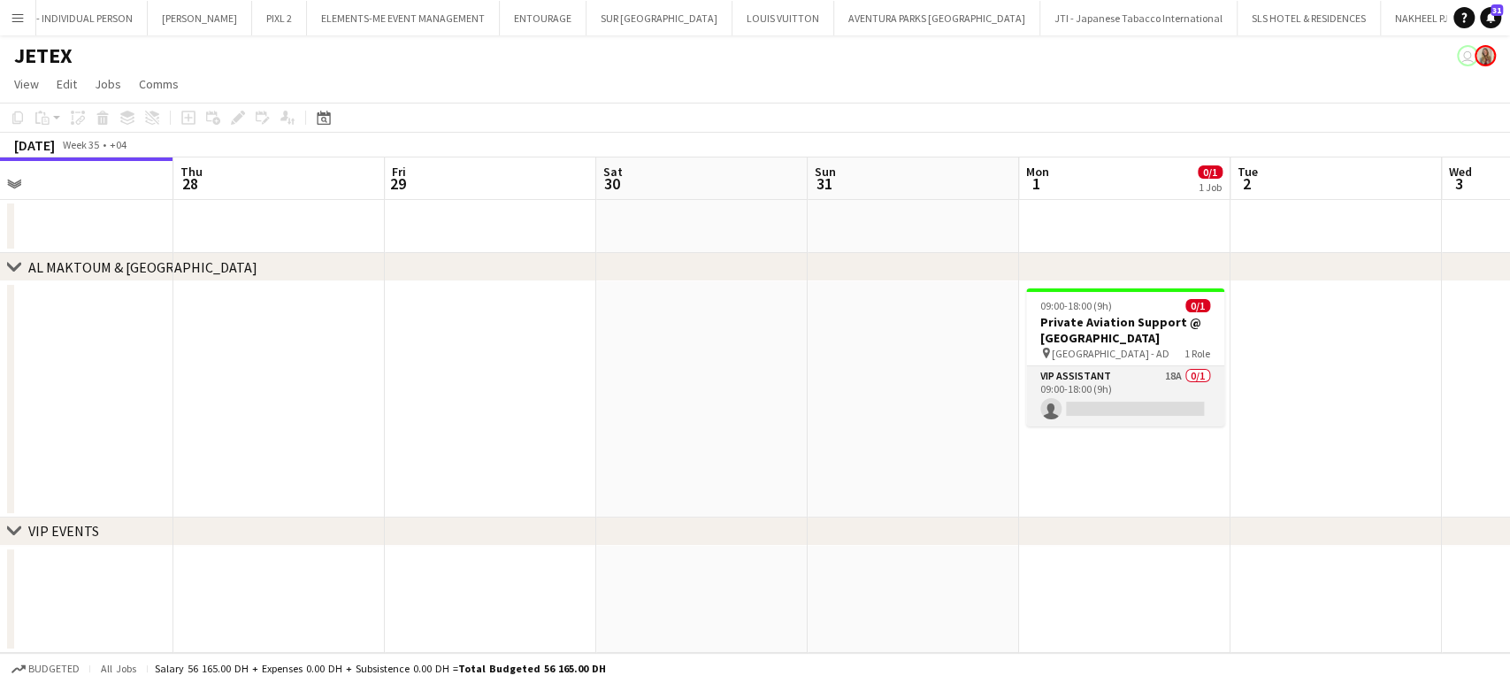
click at [616, 380] on app-card-role "VIP Assistant 18A 0/1 09:00-18:00 (9h) single-neutral-actions" at bounding box center [1125, 396] width 198 height 60
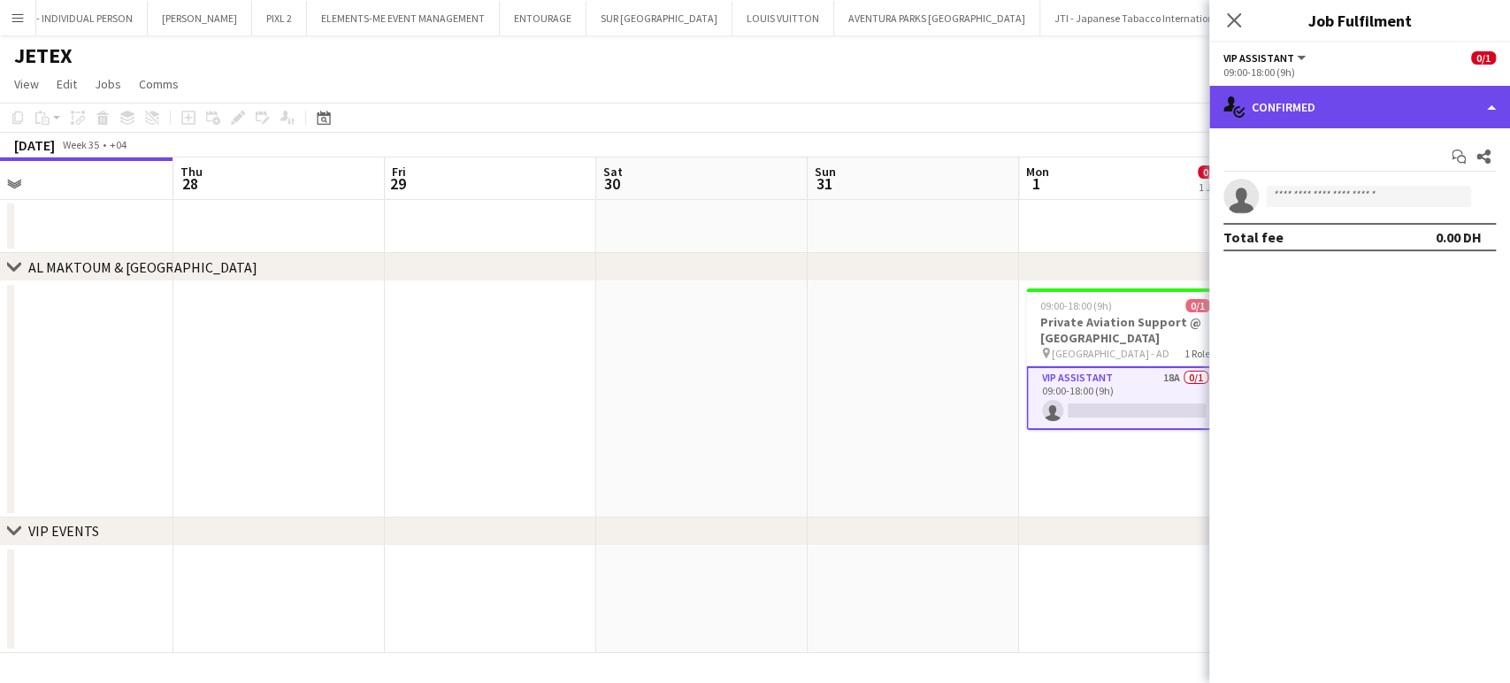
click at [616, 102] on div "single-neutral-actions-check-2 Confirmed" at bounding box center [1359, 107] width 301 height 42
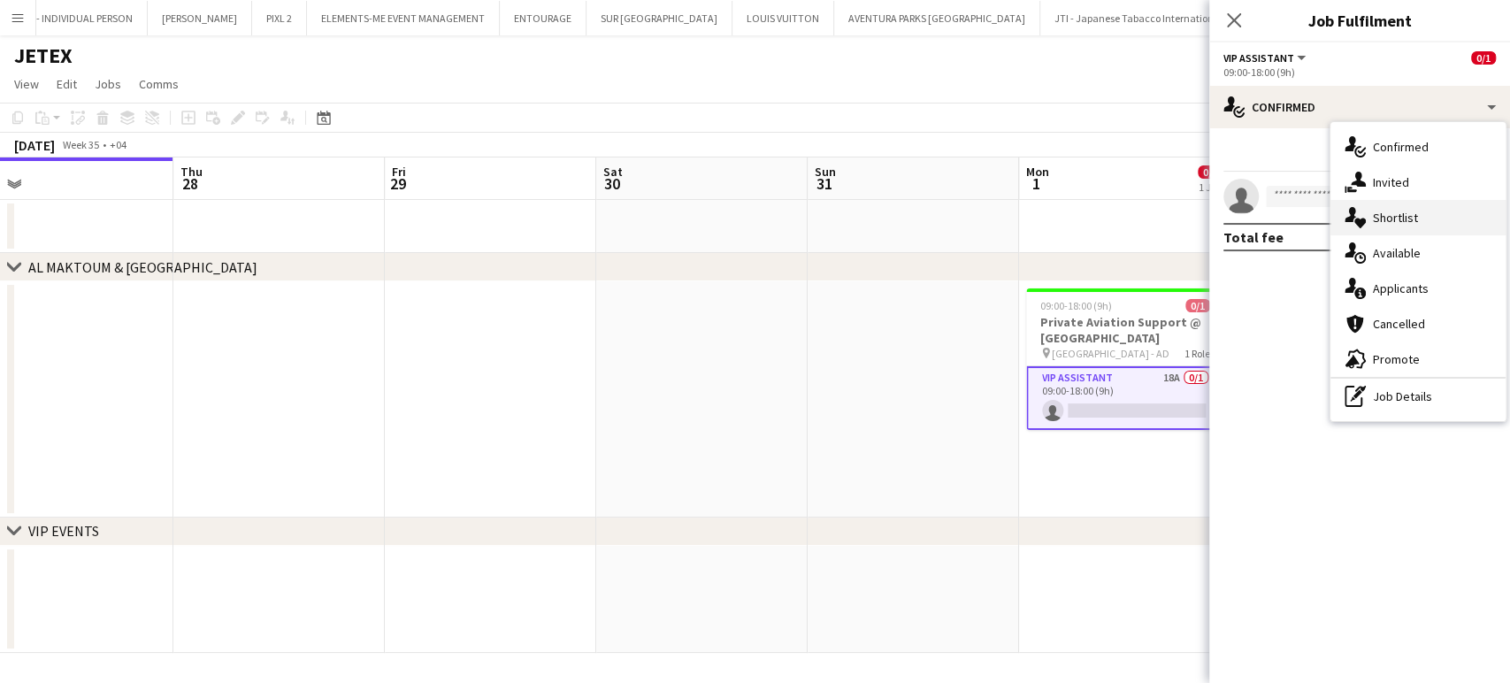
click at [616, 222] on div "single-neutral-actions-heart Shortlist" at bounding box center [1417, 217] width 175 height 35
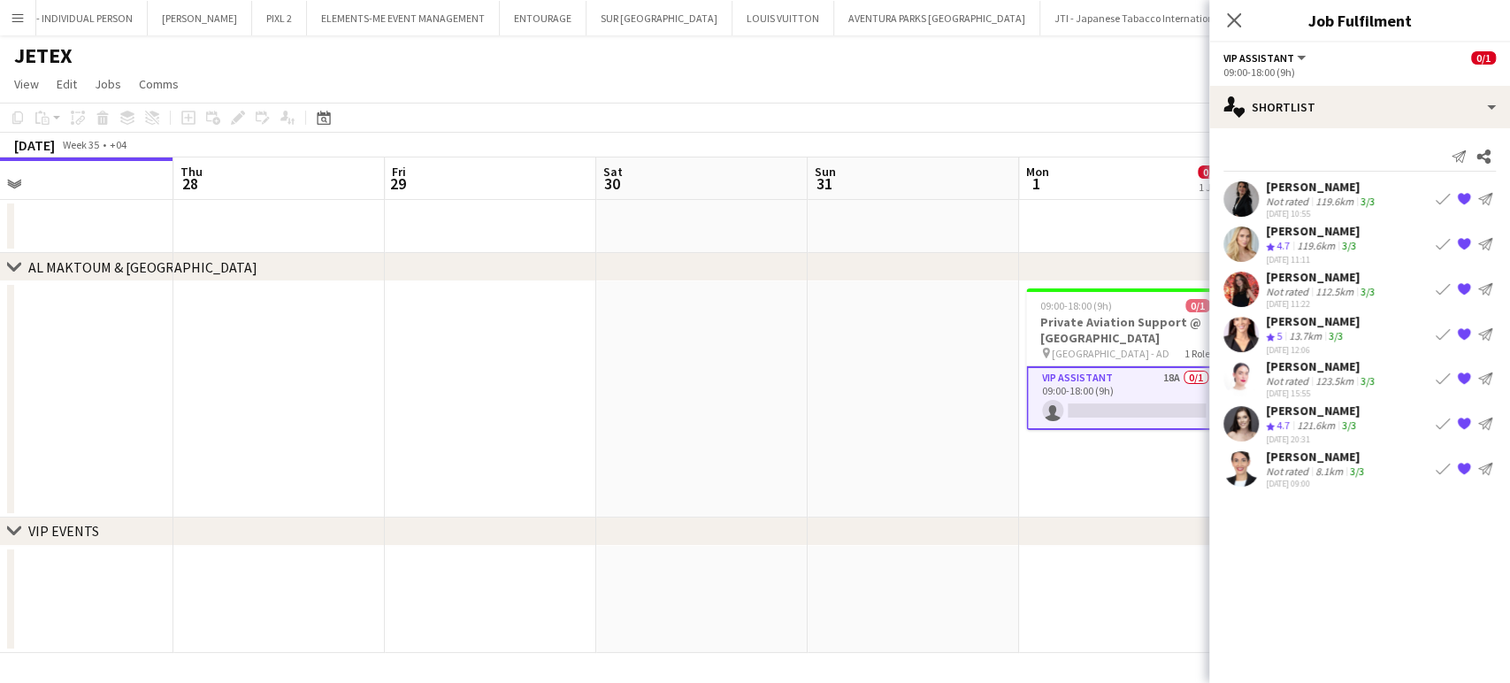
click at [616, 316] on div "Ambar Hernández" at bounding box center [1313, 321] width 94 height 16
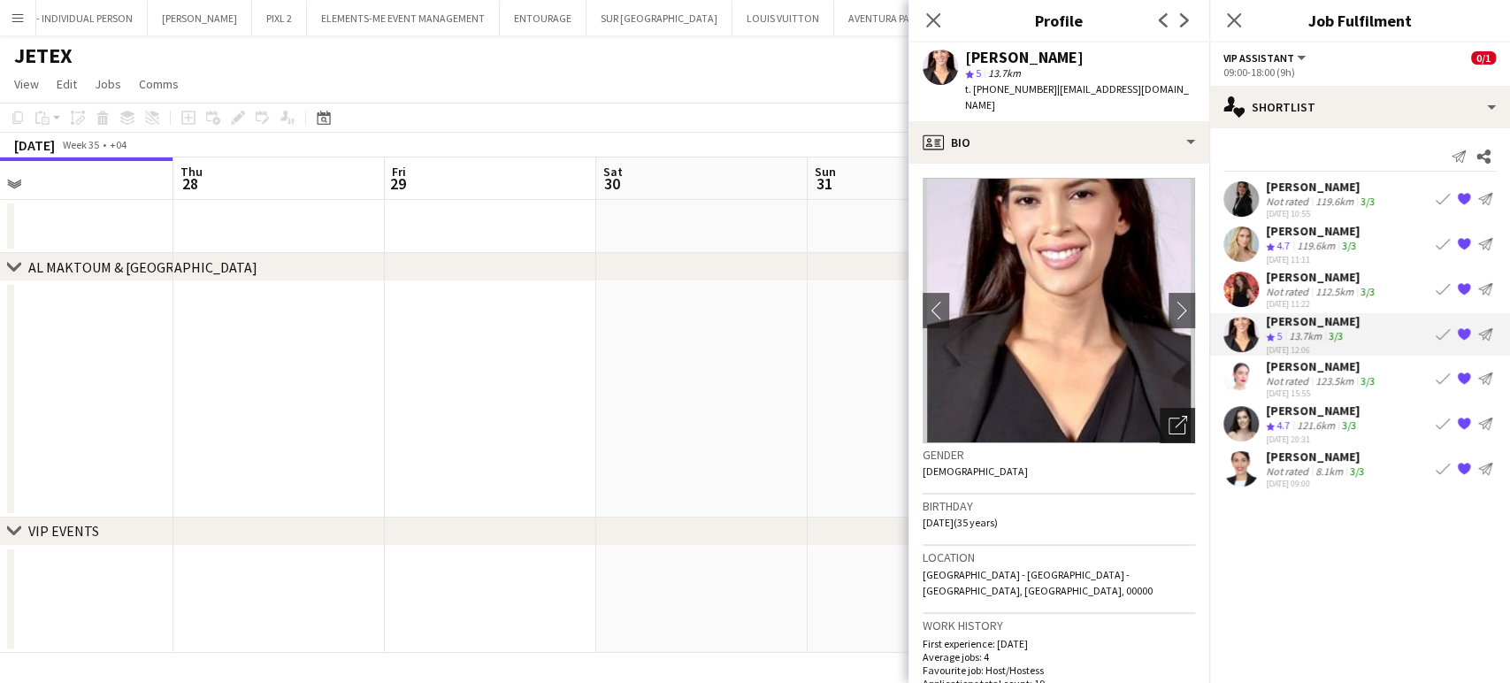
click at [616, 416] on icon "Open photos pop-in" at bounding box center [1177, 425] width 19 height 19
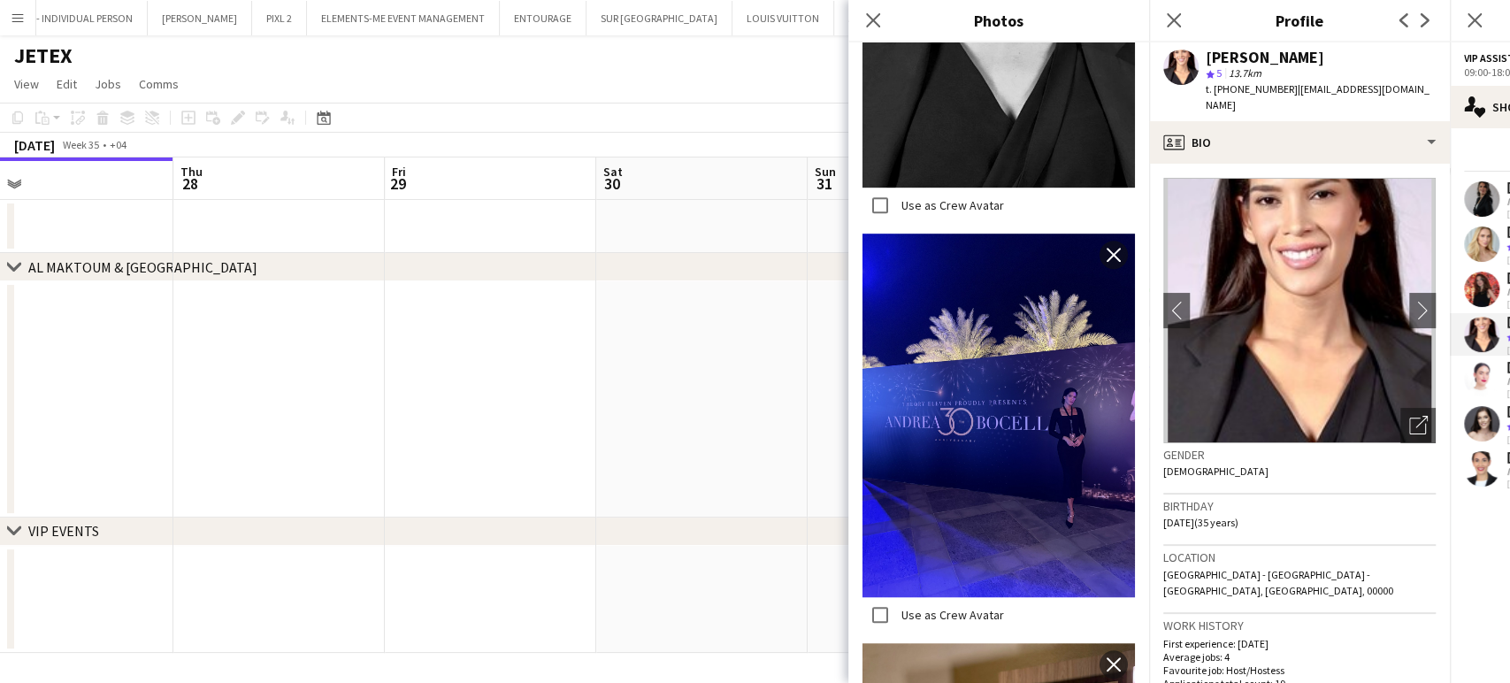
scroll to position [442, 0]
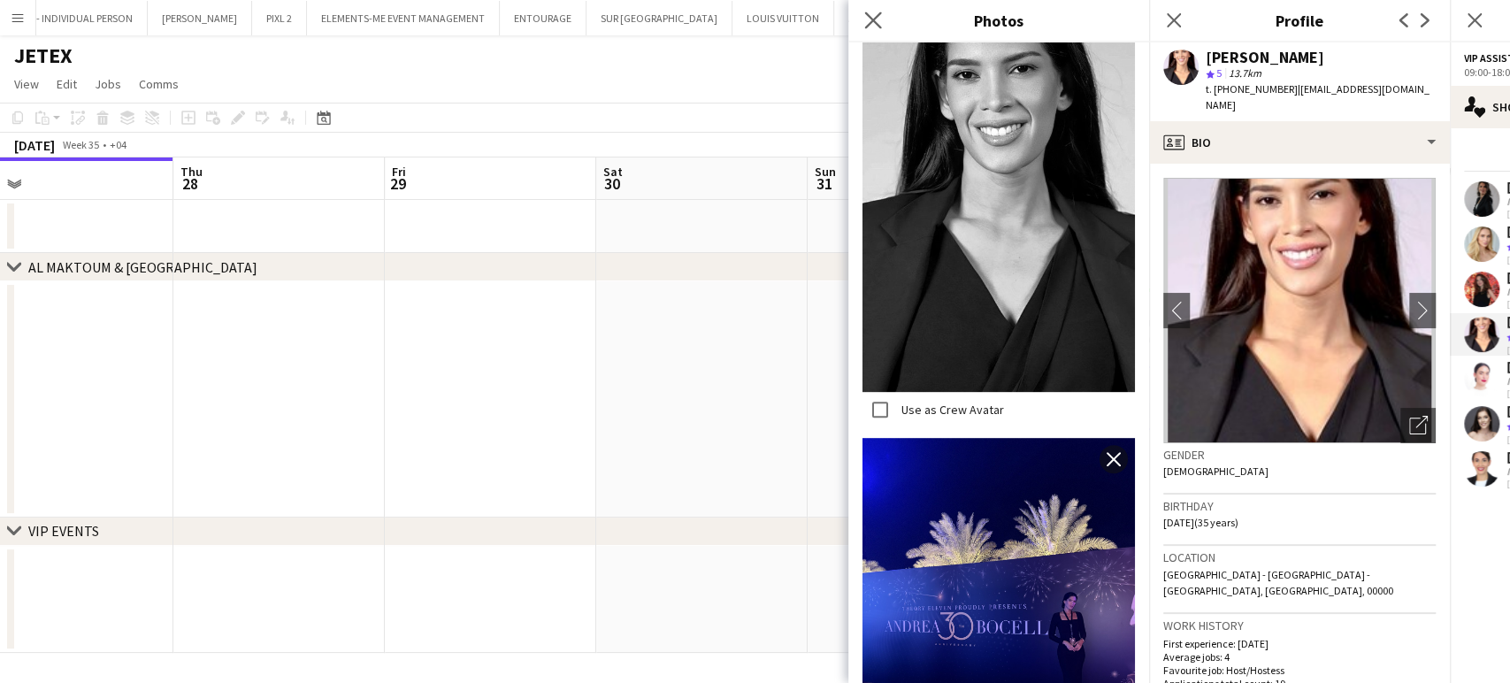
click at [616, 12] on icon "Close pop-in" at bounding box center [872, 19] width 17 height 17
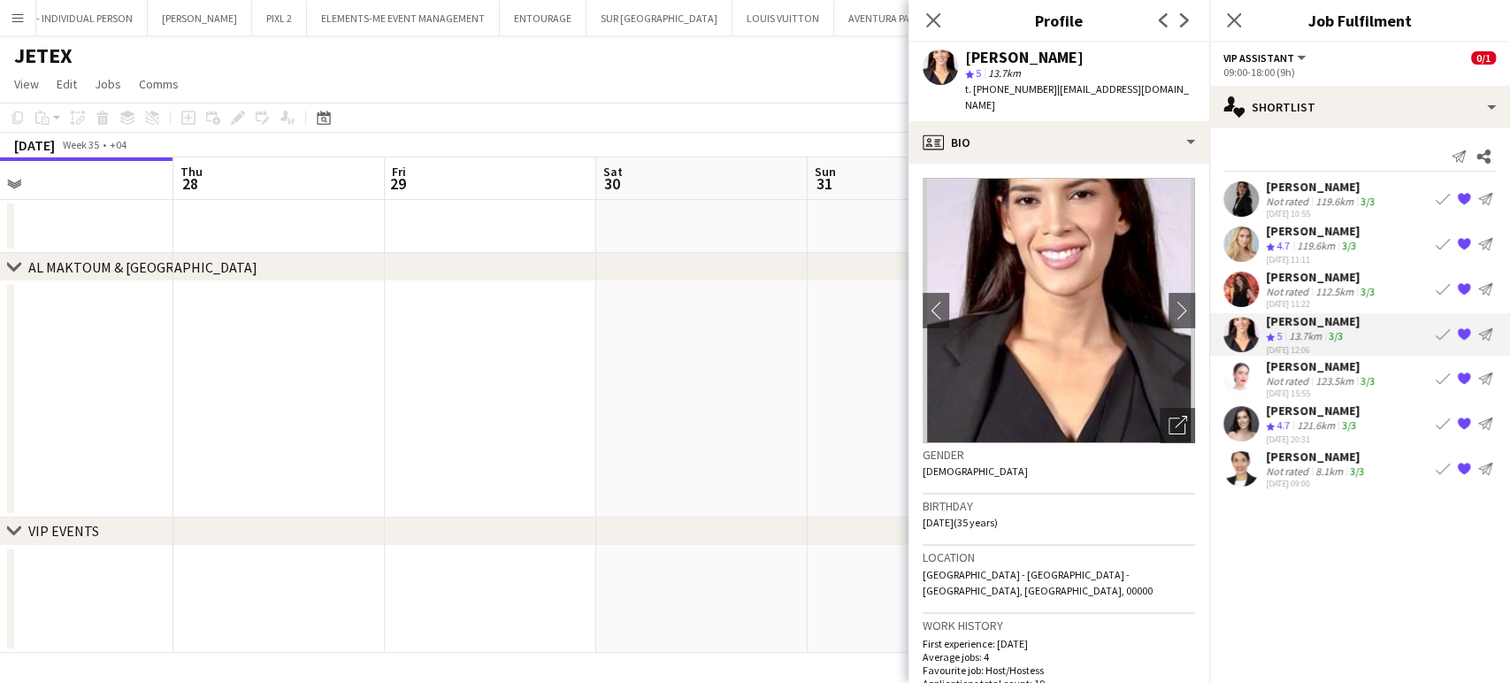
click at [616, 464] on div "Not rated" at bounding box center [1289, 470] width 46 height 13
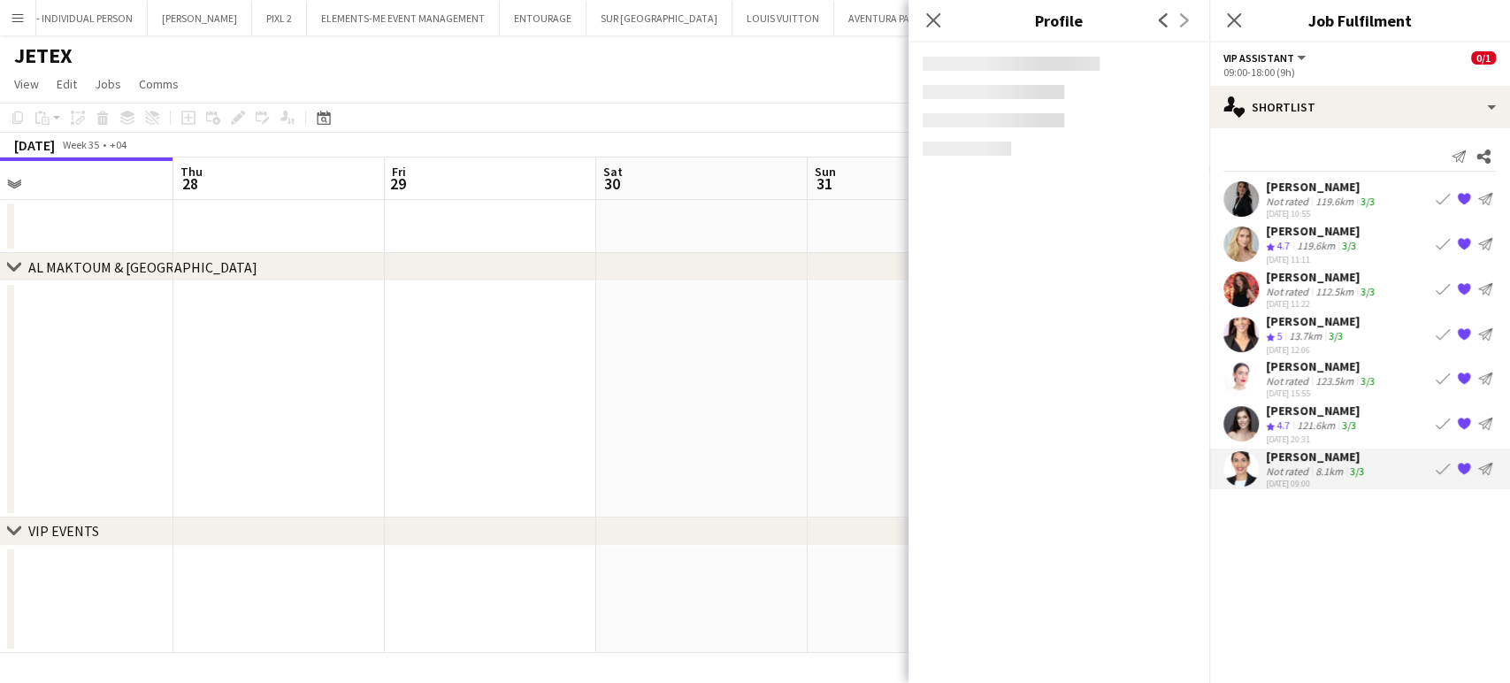
click at [616, 394] on div "26-08-2025 15:55" at bounding box center [1322, 392] width 112 height 11
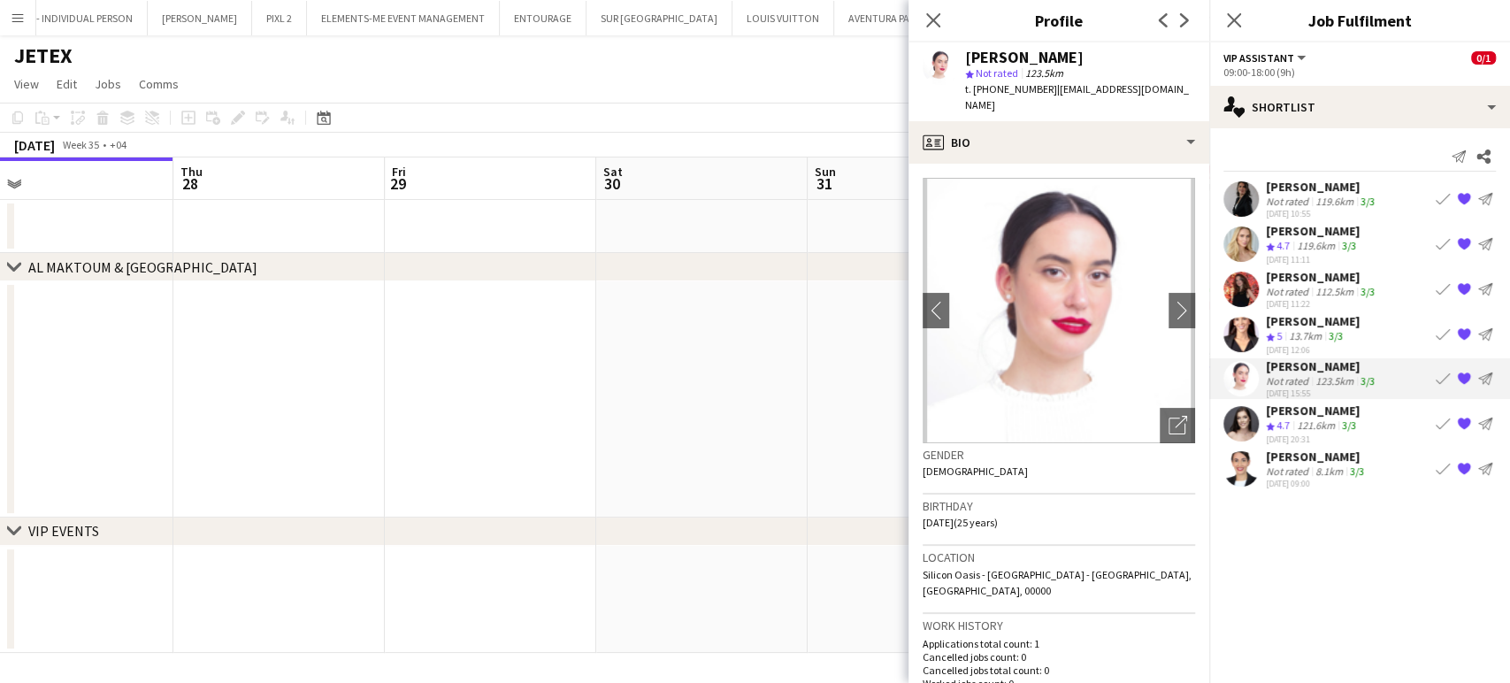
click at [616, 348] on div "26-08-2025 12:06" at bounding box center [1313, 348] width 94 height 11
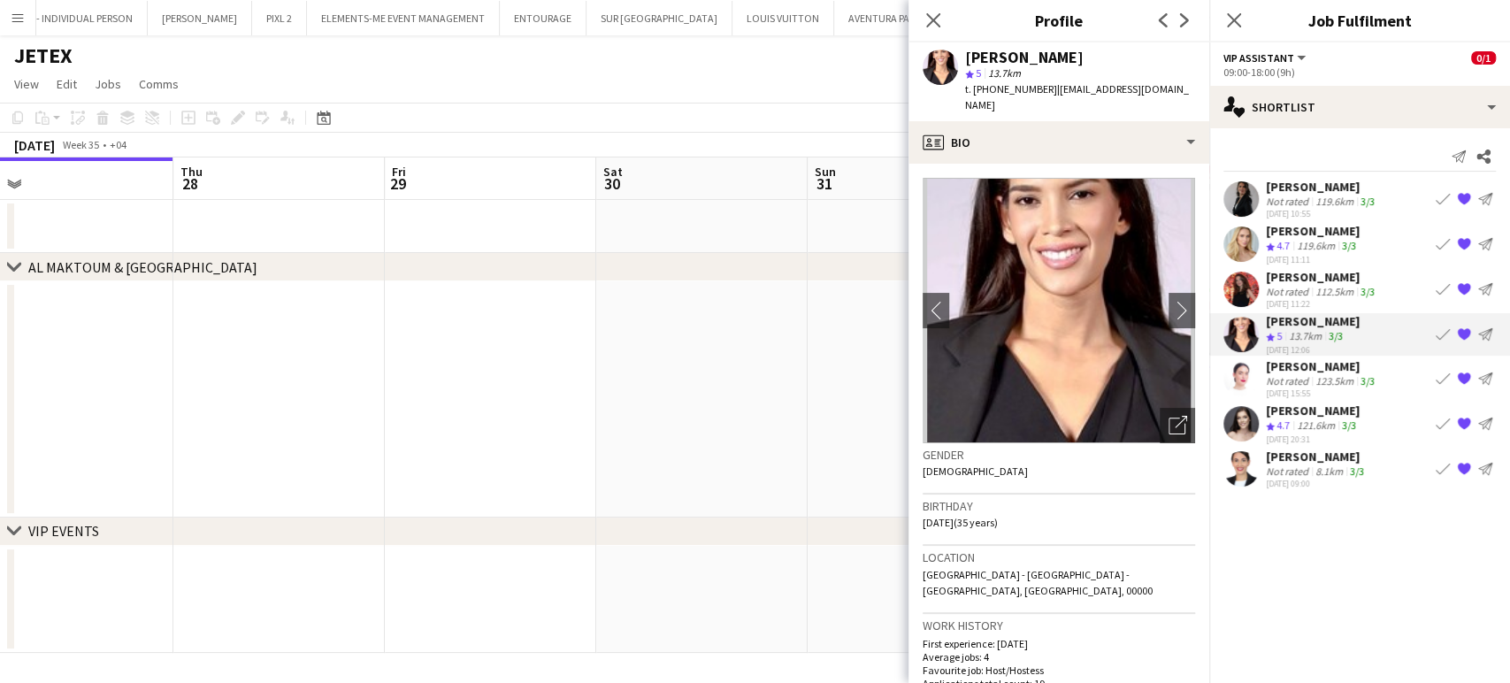
click at [616, 289] on div "Not rated" at bounding box center [1289, 291] width 46 height 13
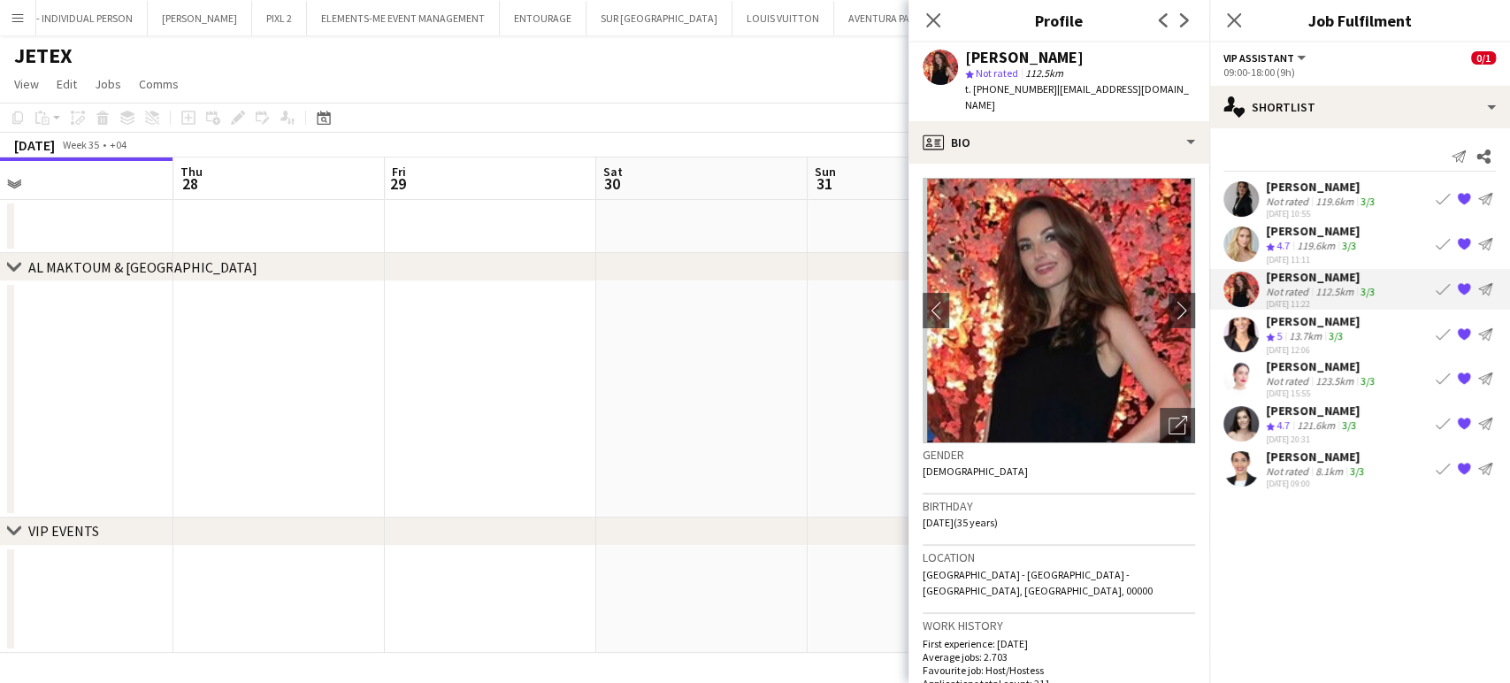
click at [616, 189] on div "Iuliia Frolova" at bounding box center [1322, 187] width 112 height 16
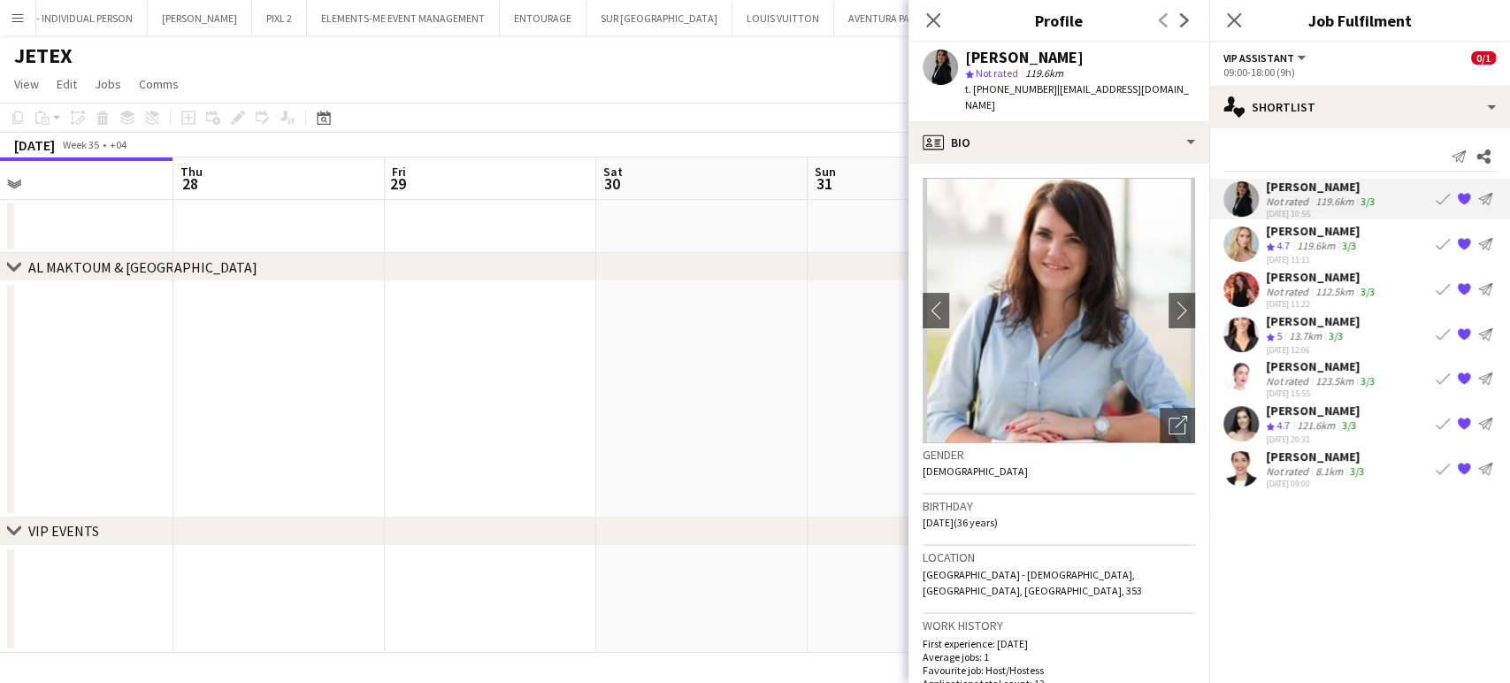
click at [616, 241] on div "119.6km" at bounding box center [1315, 246] width 45 height 15
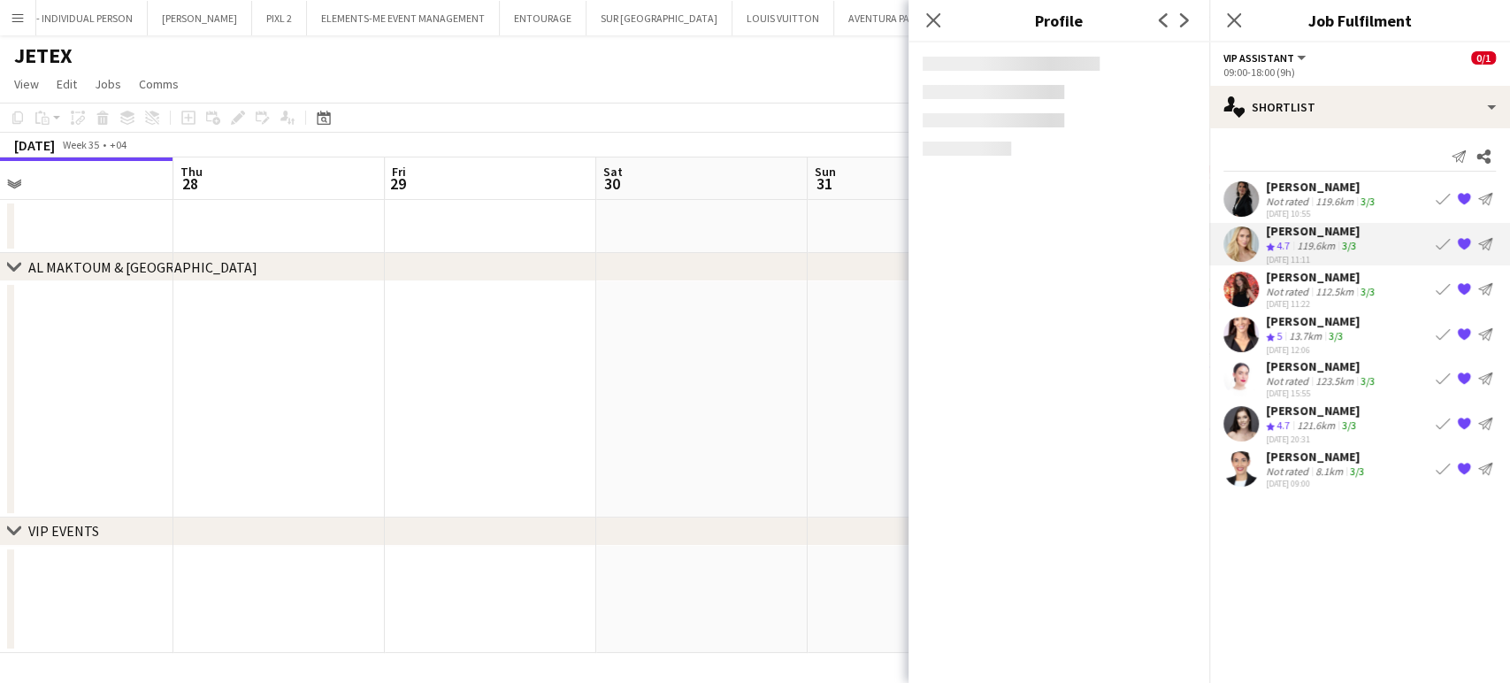
click at [616, 285] on div "112.5km" at bounding box center [1334, 291] width 45 height 13
click at [616, 323] on div "Ambar Hernández" at bounding box center [1313, 321] width 94 height 16
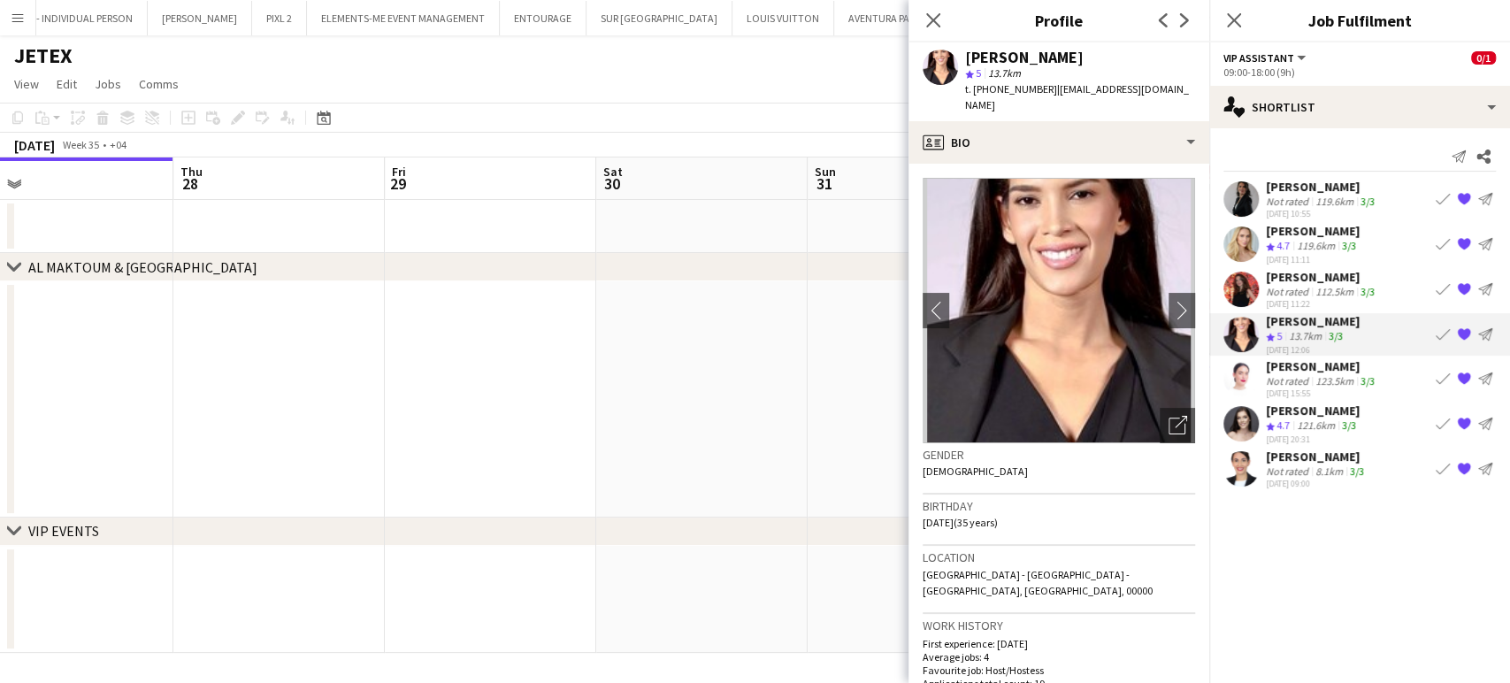
click at [616, 379] on div "123.5km" at bounding box center [1334, 380] width 45 height 13
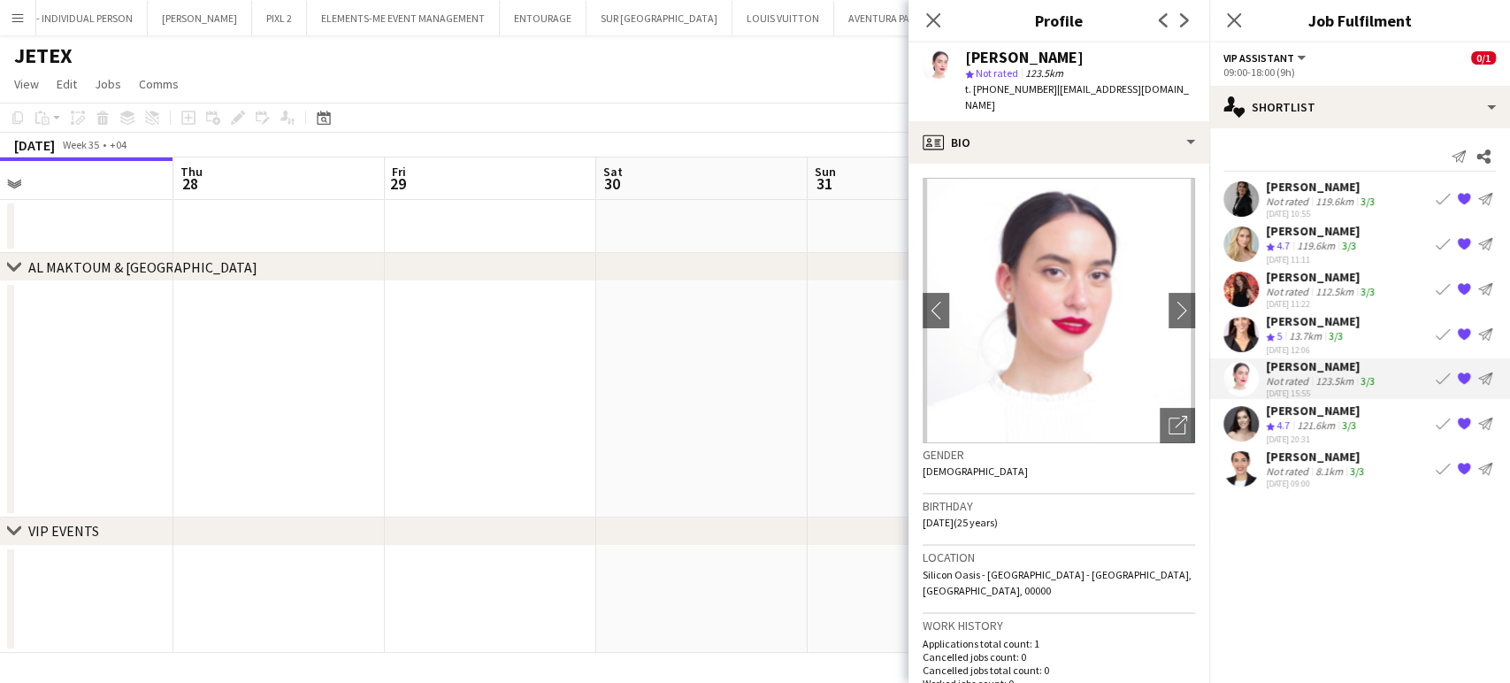
click at [616, 419] on div "121.6km" at bounding box center [1315, 425] width 45 height 15
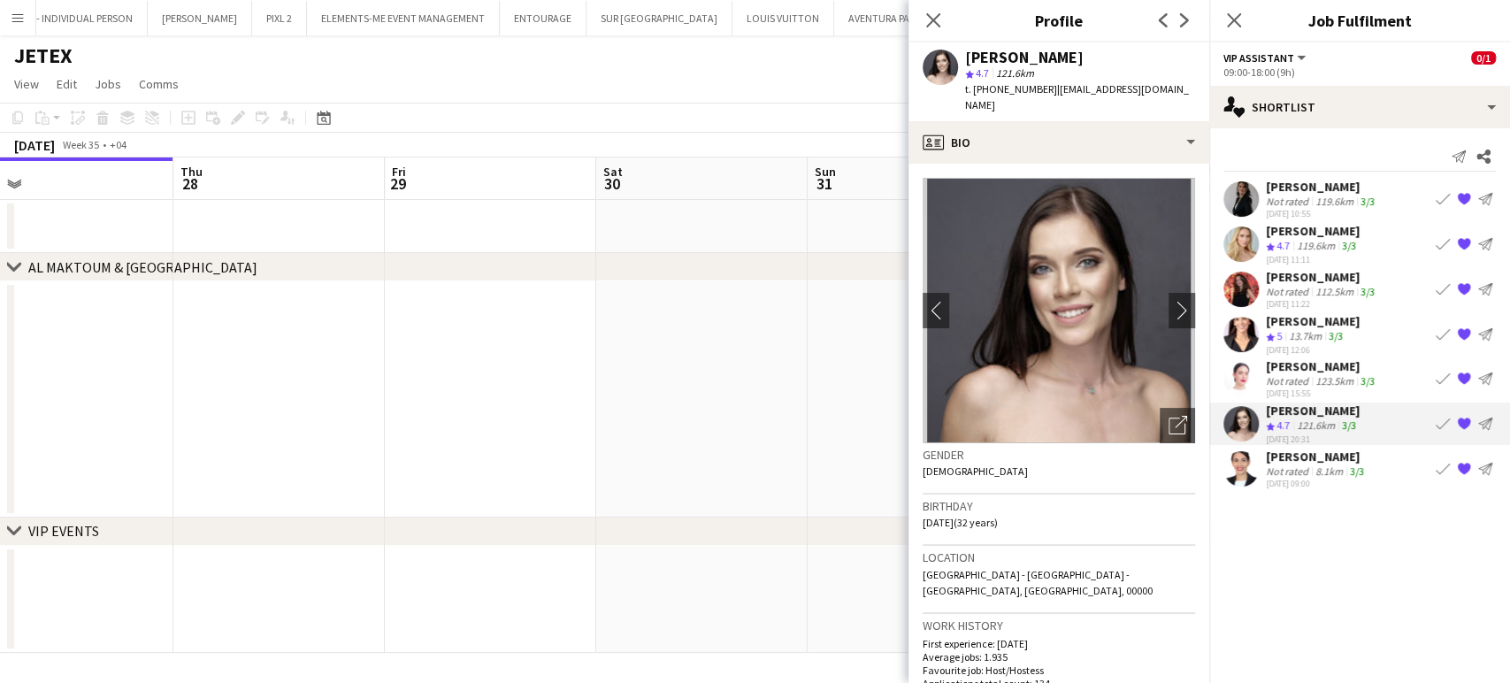
click at [616, 472] on div "Not rated" at bounding box center [1289, 470] width 46 height 13
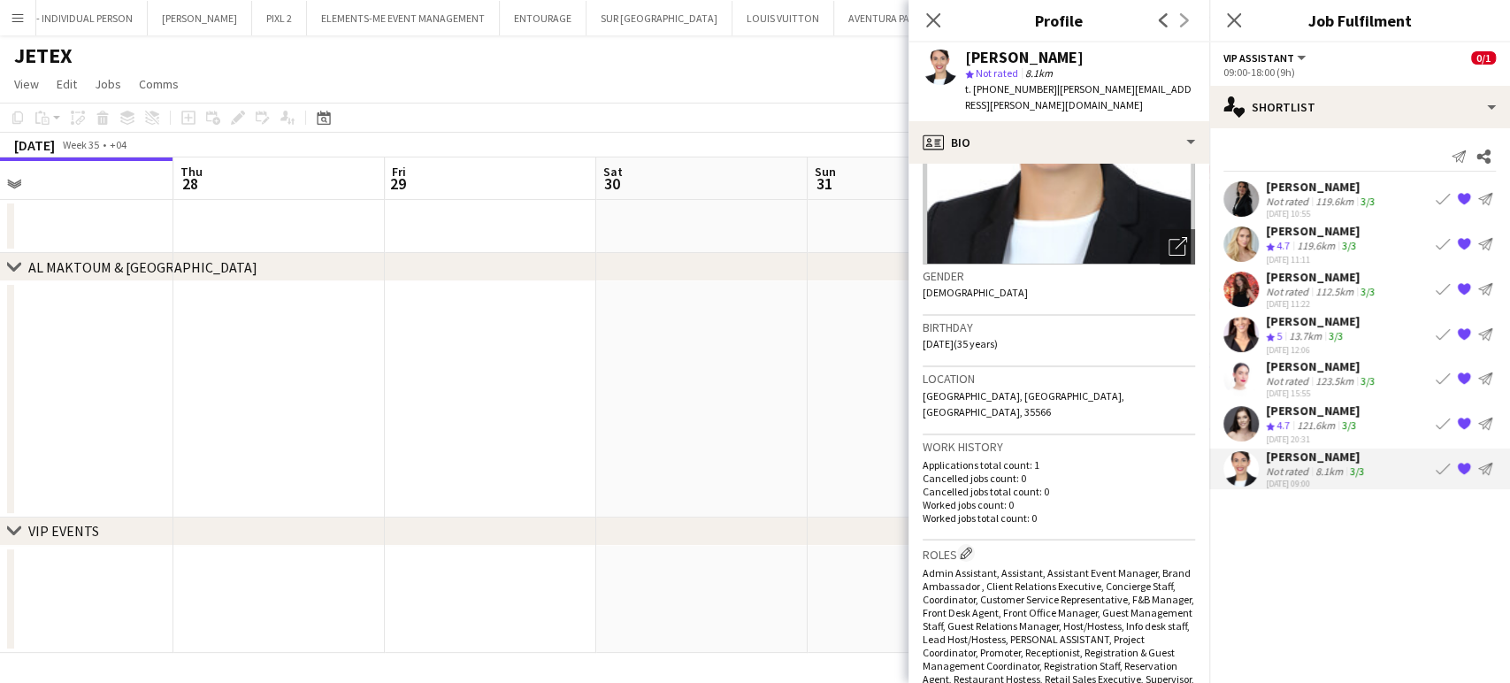
scroll to position [295, 0]
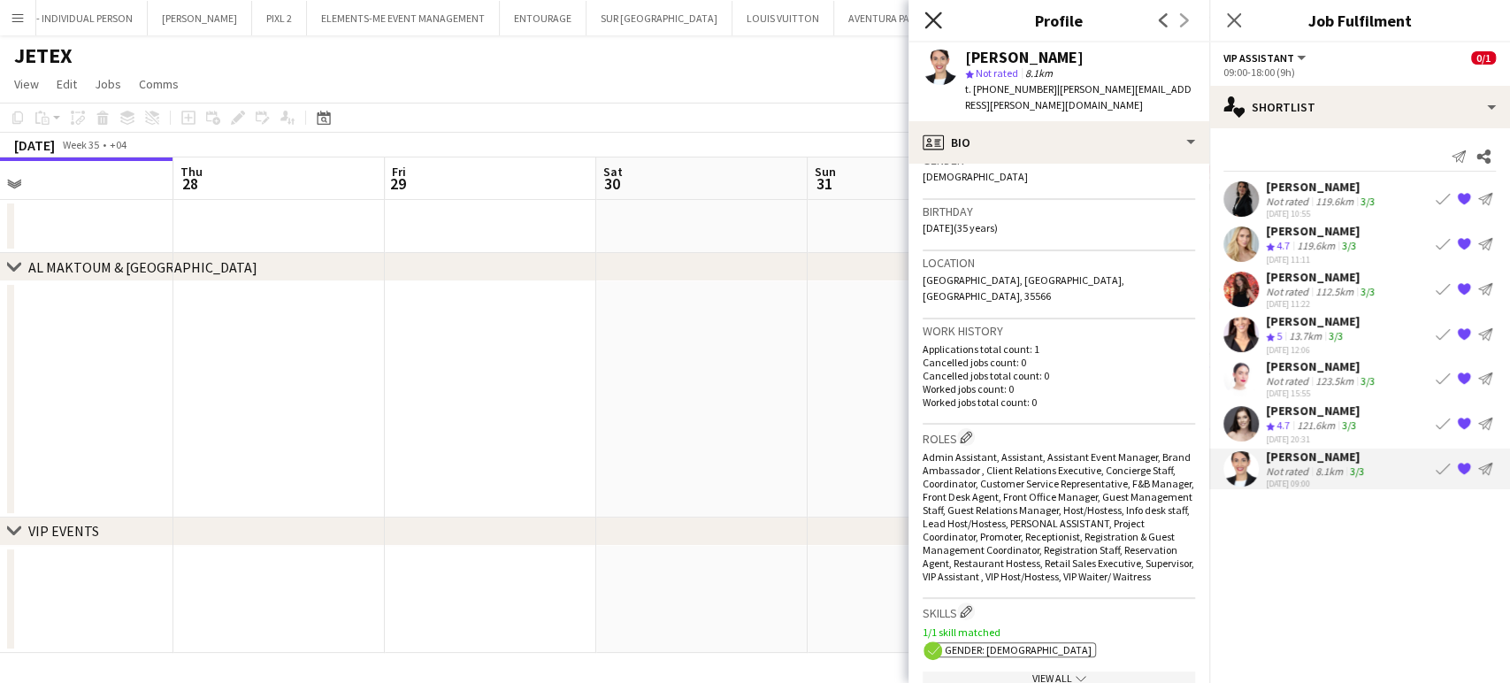
click at [616, 19] on icon "Close pop-in" at bounding box center [932, 19] width 17 height 17
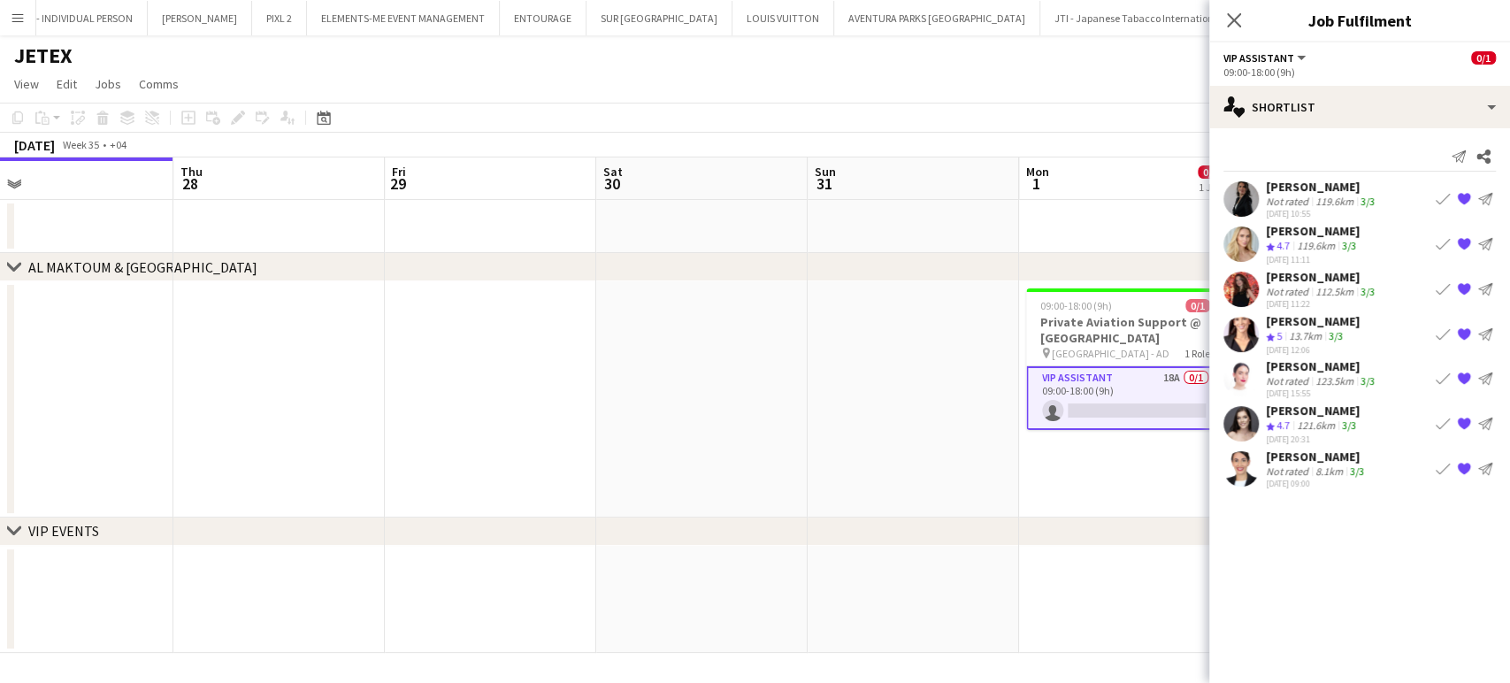
click at [616, 455] on div "Martina Gandolfi" at bounding box center [1317, 456] width 102 height 16
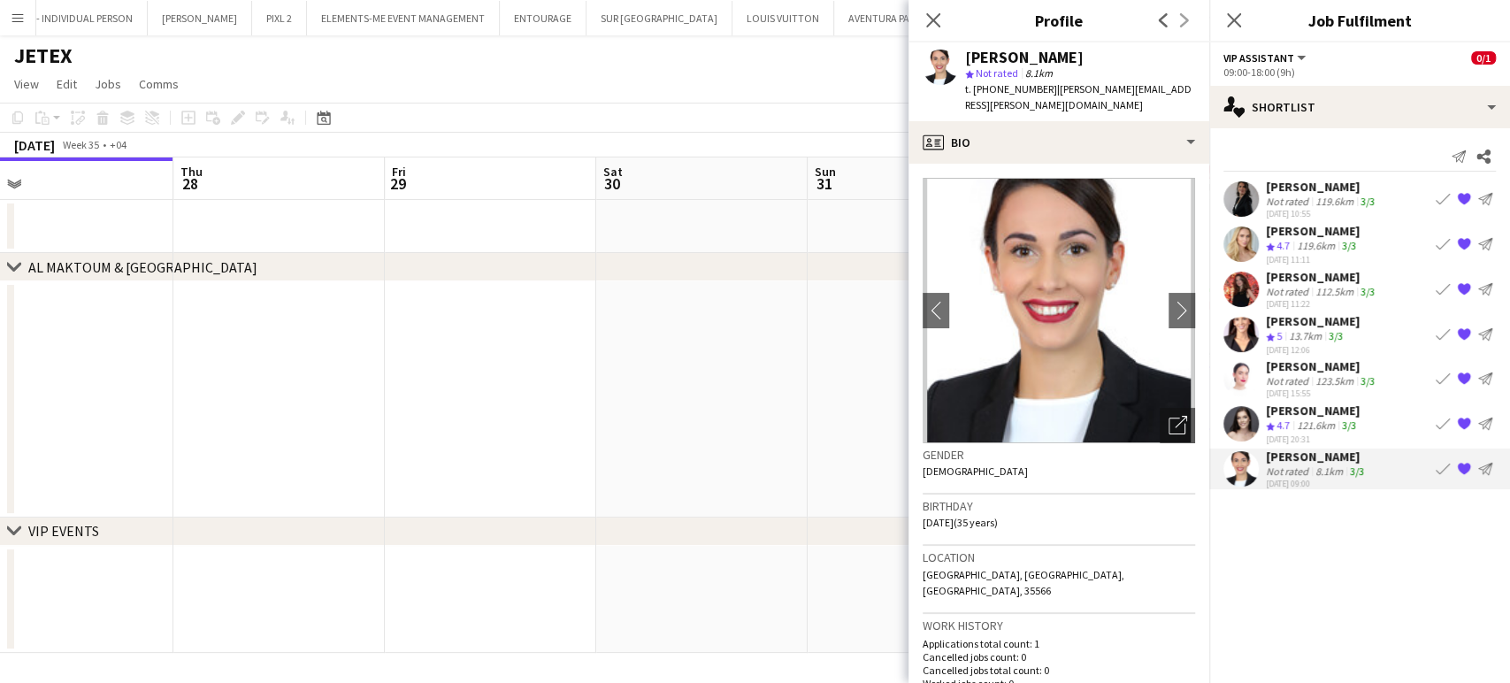
drag, startPoint x: 830, startPoint y: 410, endPoint x: 1045, endPoint y: 407, distance: 215.8
click at [616, 410] on app-date-cell at bounding box center [912, 399] width 211 height 236
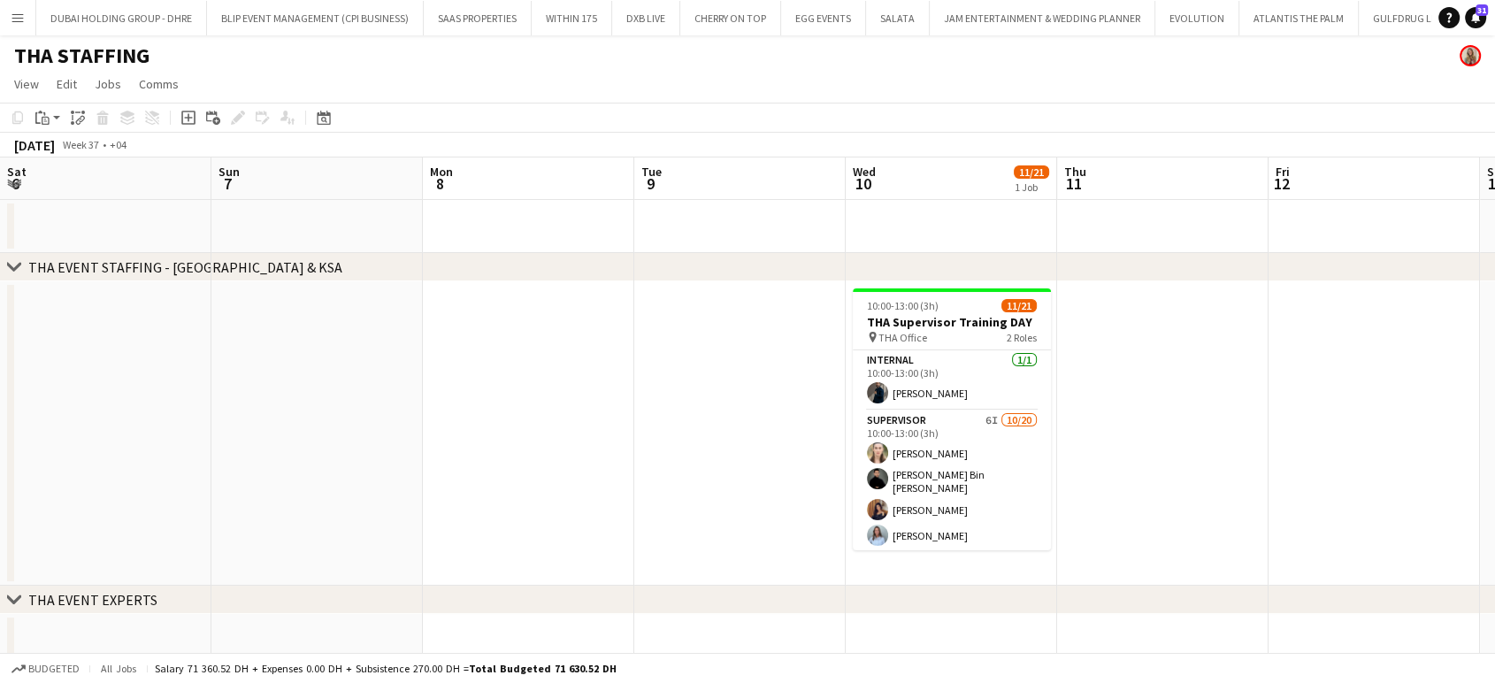
scroll to position [0, 608]
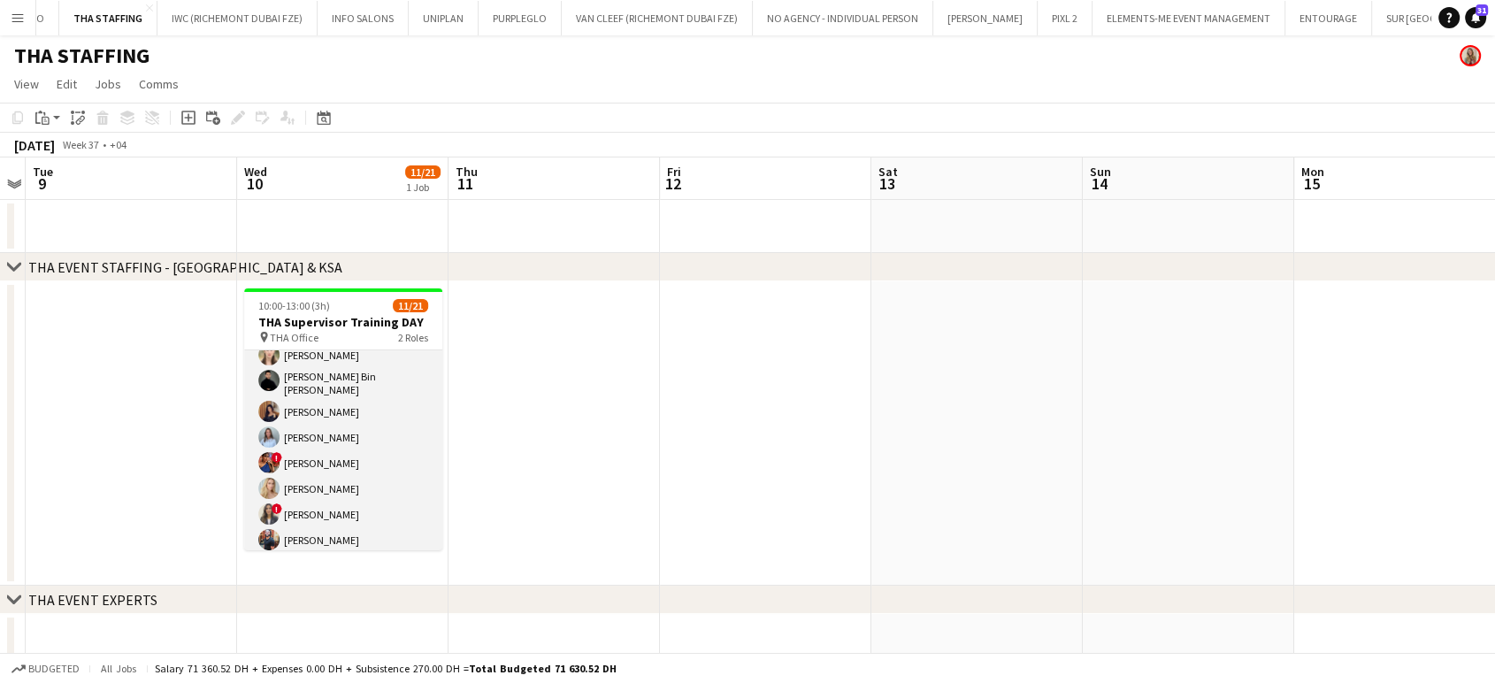
click at [375, 413] on app-card-role "Supervisor 6I [DATE] 10:00-13:00 (3h) [PERSON_NAME] [PERSON_NAME] Bin [PERSON_N…" at bounding box center [343, 588] width 198 height 553
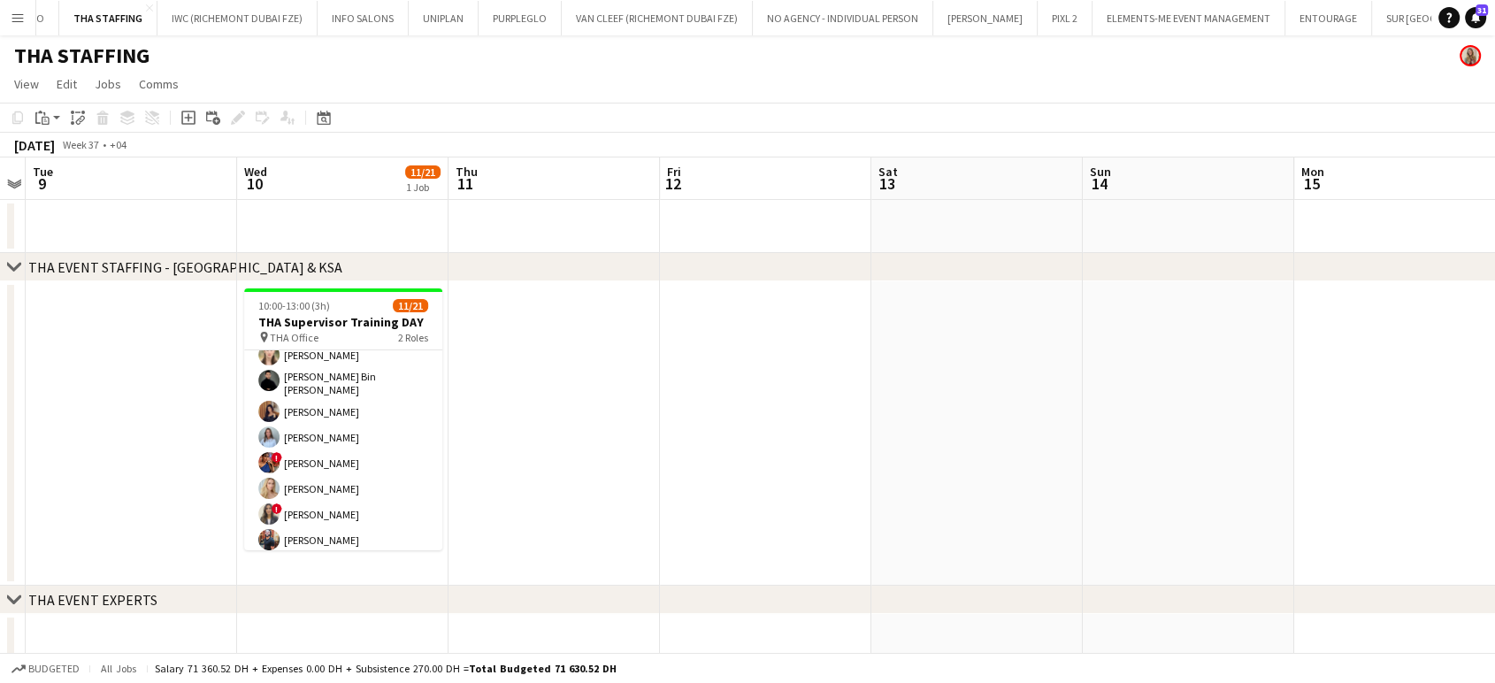
scroll to position [99, 0]
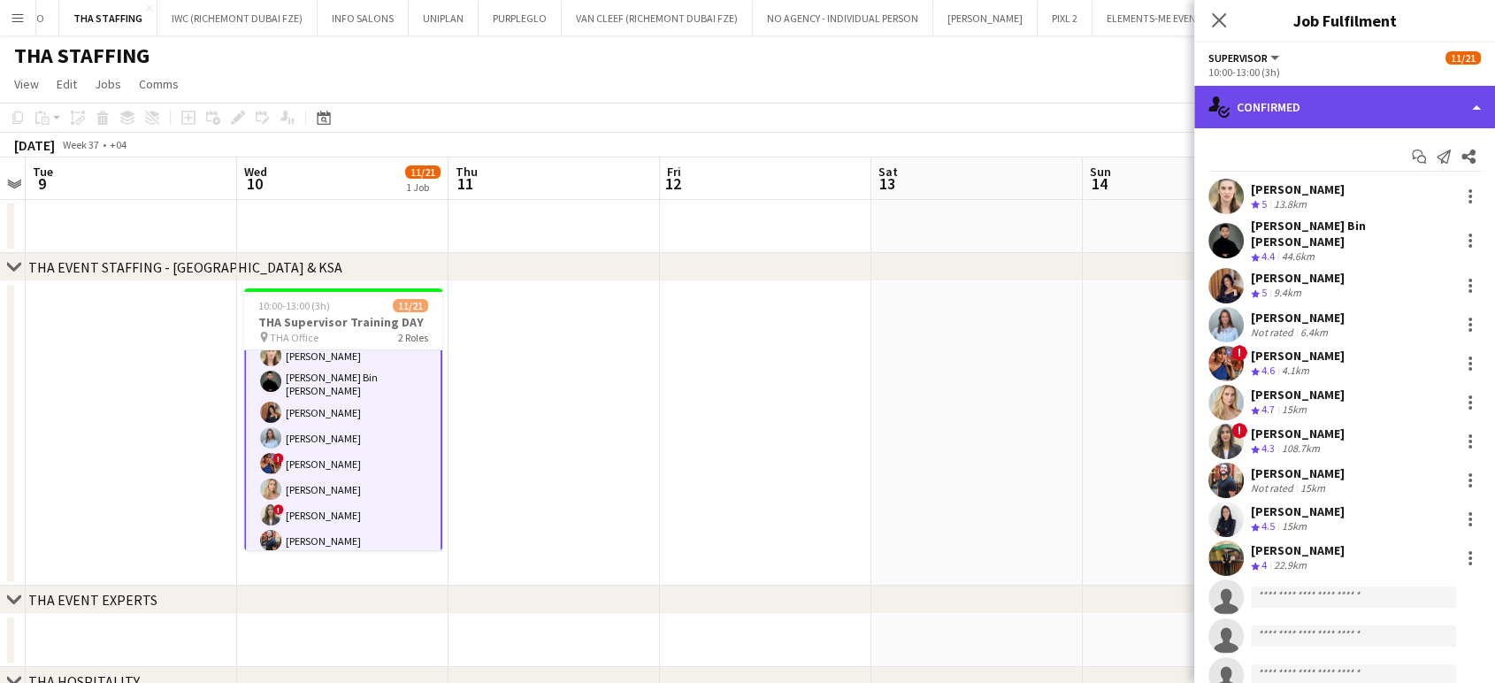
click at [1481, 94] on div "single-neutral-actions-check-2 Confirmed" at bounding box center [1344, 107] width 301 height 42
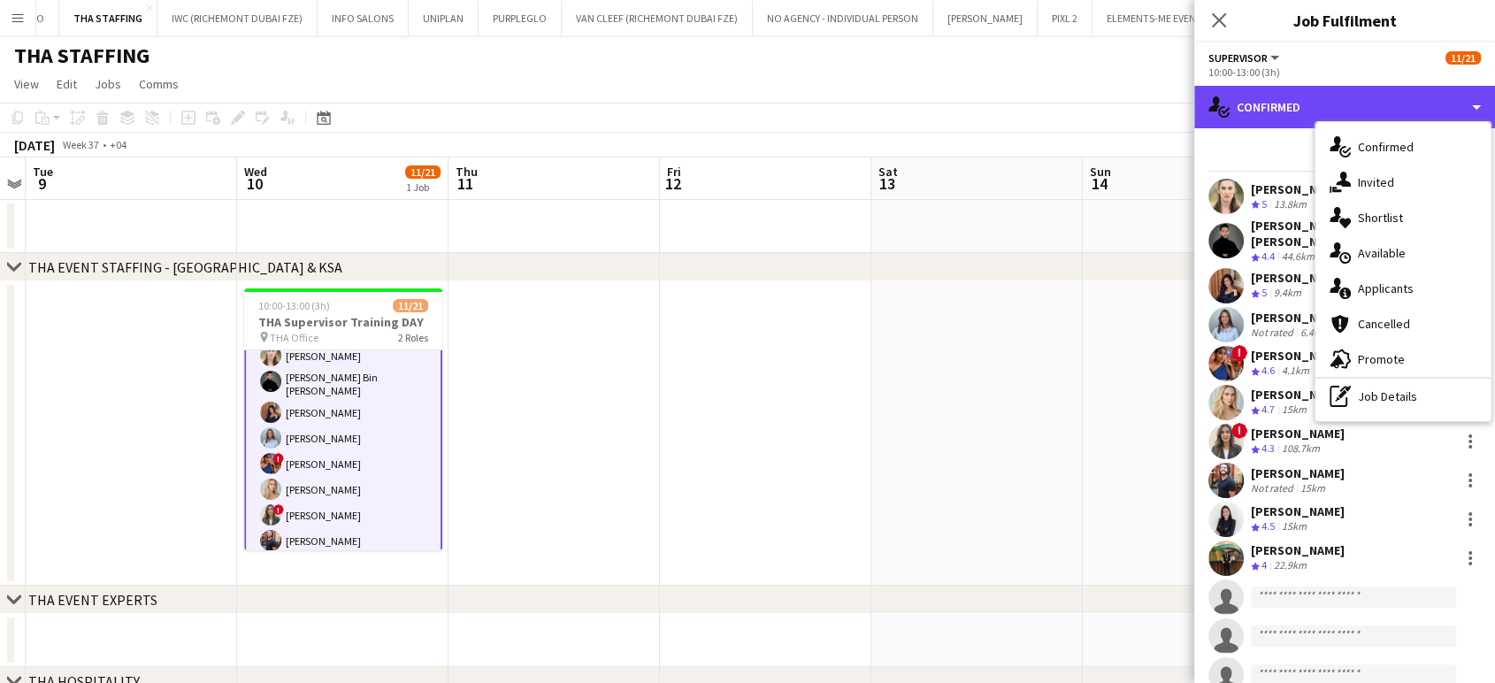
scroll to position [1, 0]
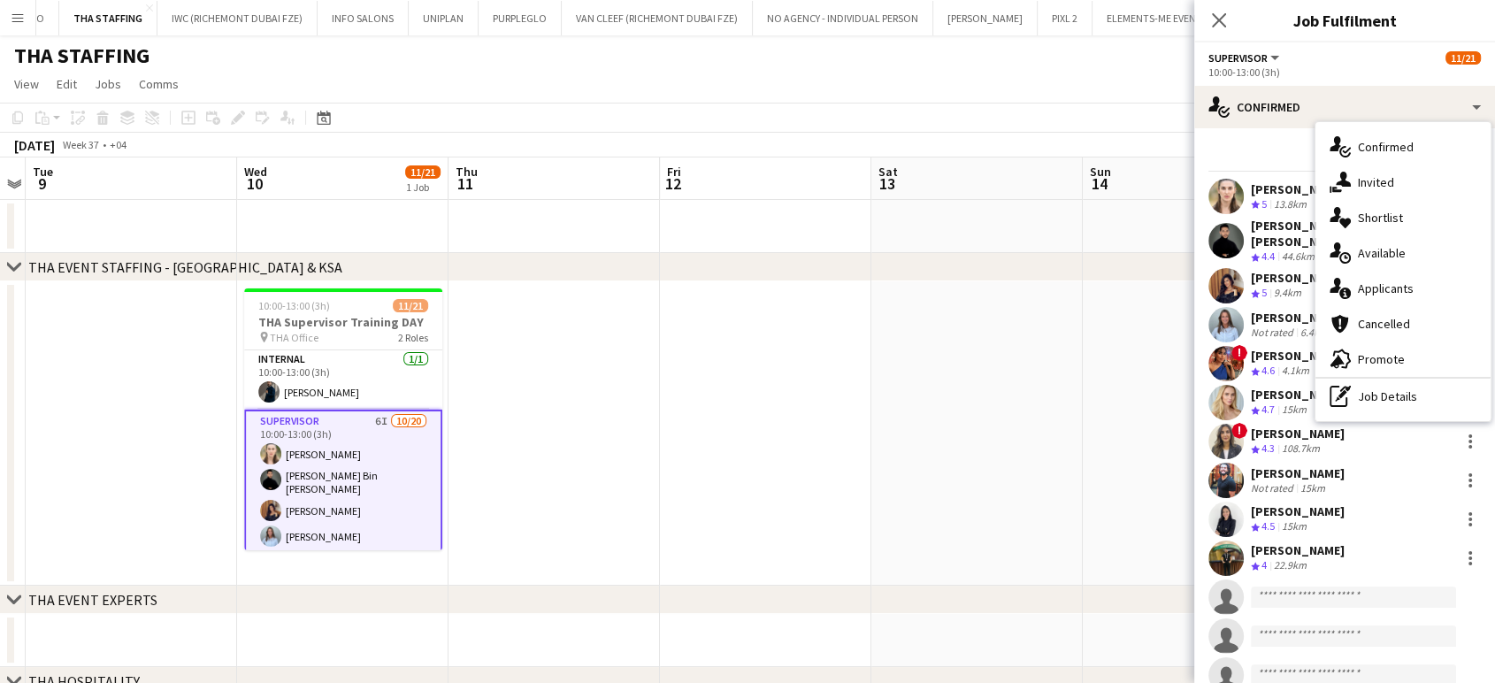
click at [1374, 404] on div "pen-write Job Details" at bounding box center [1402, 396] width 175 height 35
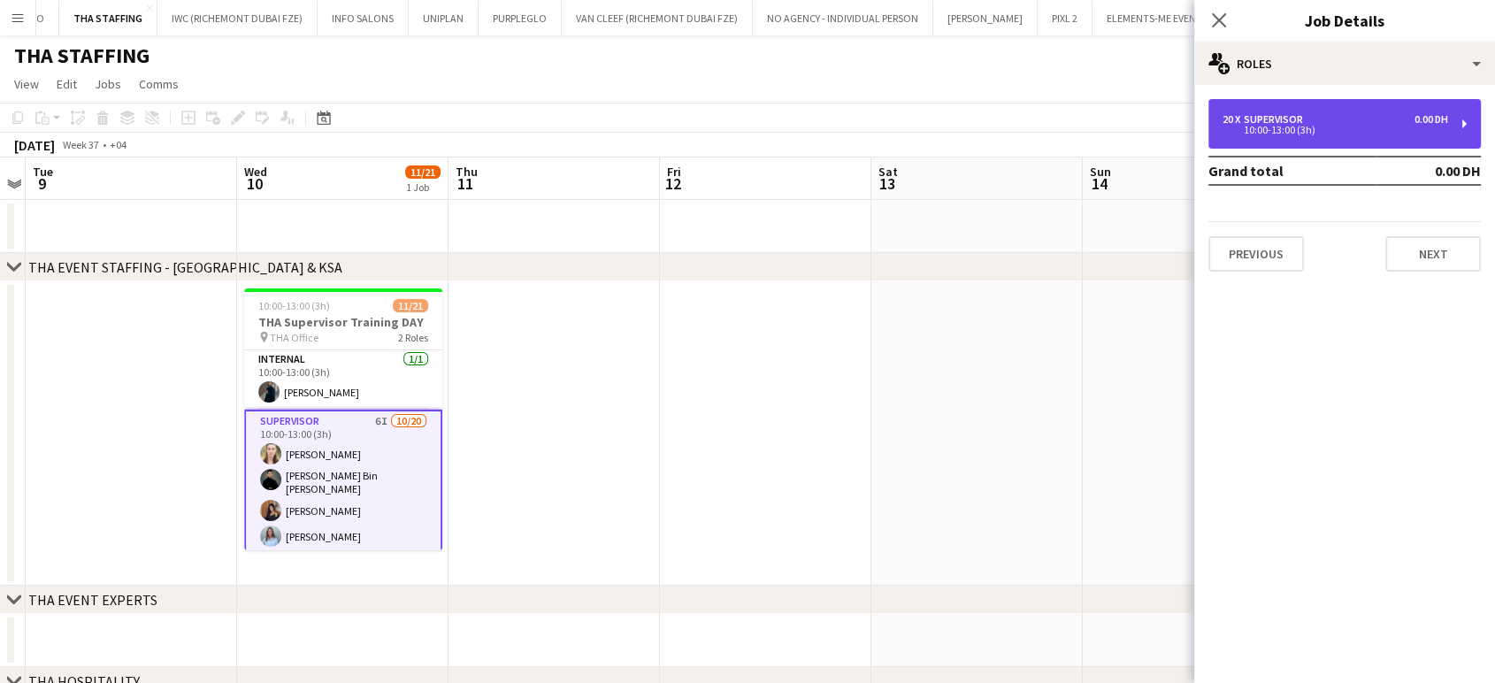
click at [1305, 134] on div "10:00-13:00 (3h)" at bounding box center [1335, 130] width 226 height 9
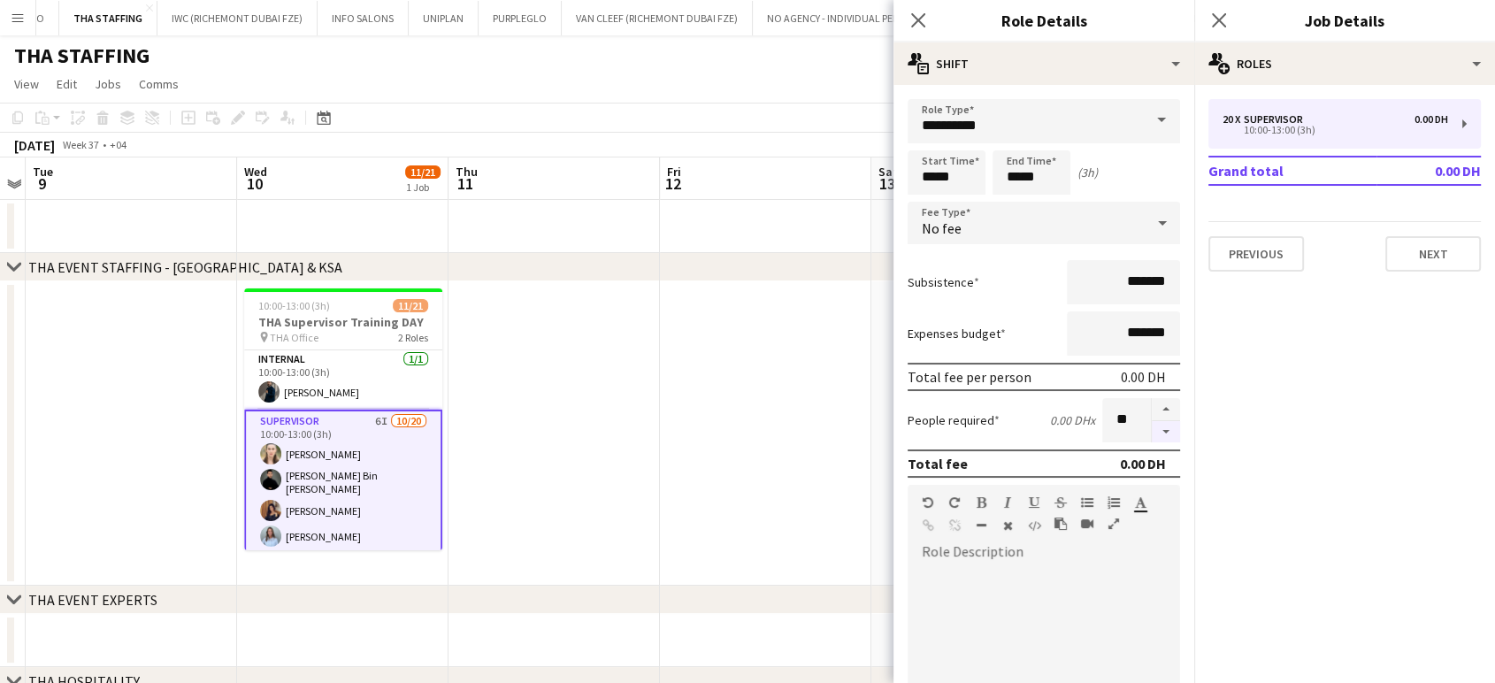
click at [1160, 430] on button "button" at bounding box center [1165, 432] width 28 height 22
click at [1160, 429] on button "button" at bounding box center [1165, 432] width 28 height 22
type input "**"
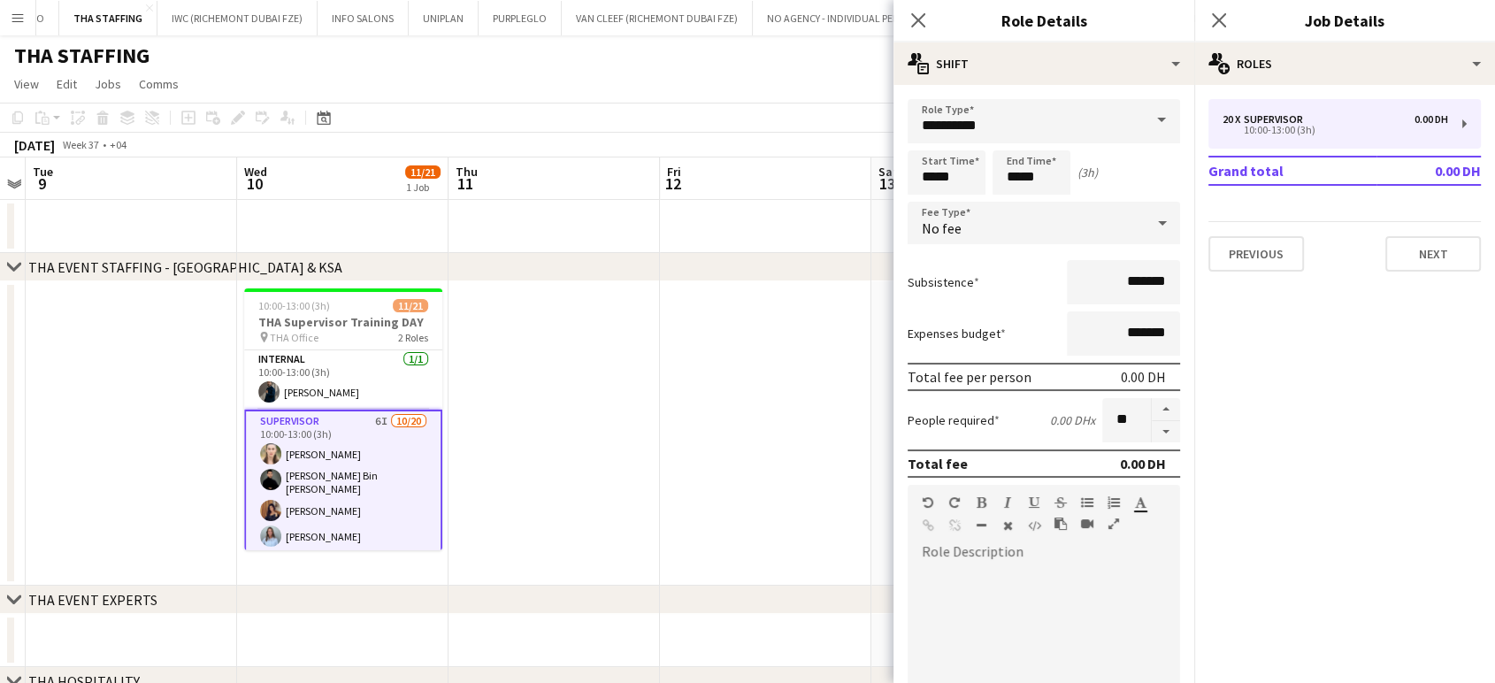
click at [860, 436] on app-date-cell at bounding box center [765, 433] width 211 height 304
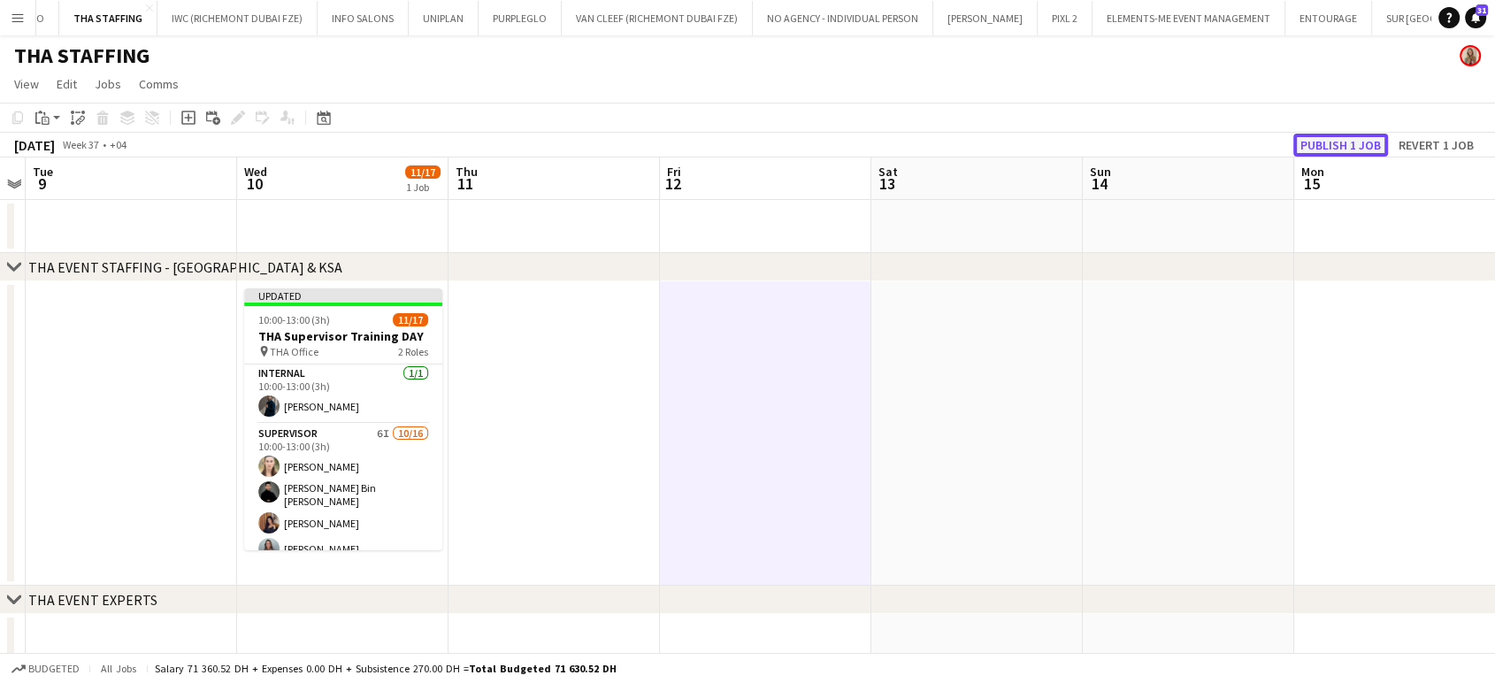
click at [1335, 149] on button "Publish 1 job" at bounding box center [1340, 145] width 95 height 23
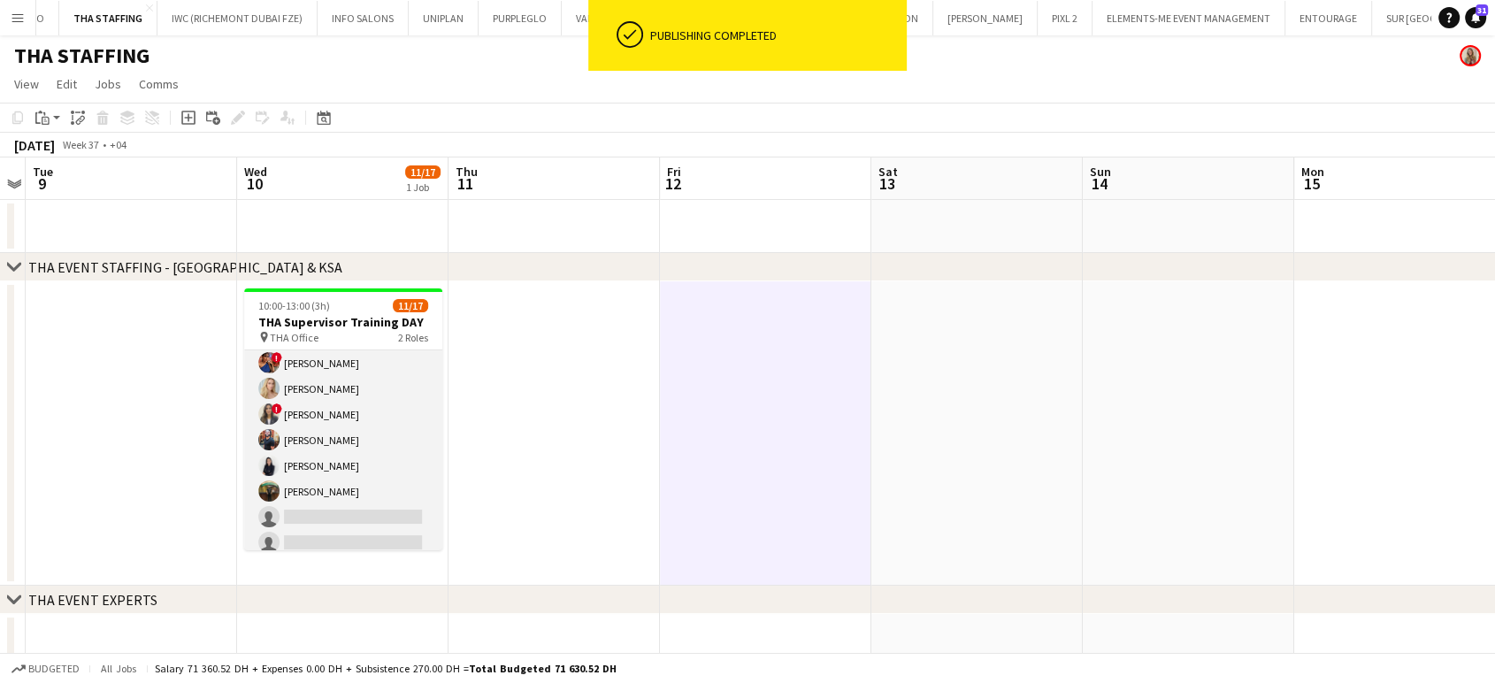
click at [374, 404] on app-card-role "Supervisor 6I [DATE] 10:00-13:00 (3h) [PERSON_NAME] [PERSON_NAME] Bin [PERSON_N…" at bounding box center [343, 437] width 198 height 450
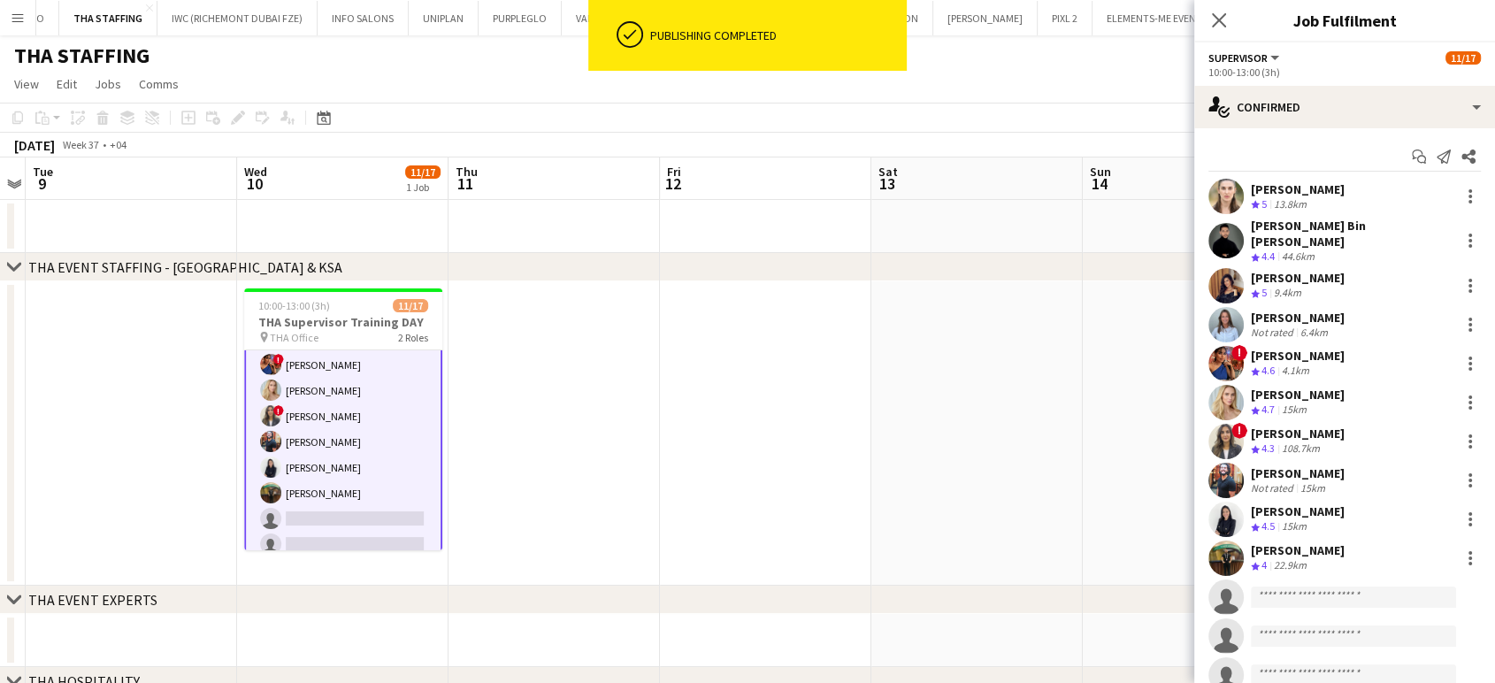
scroll to position [199, 0]
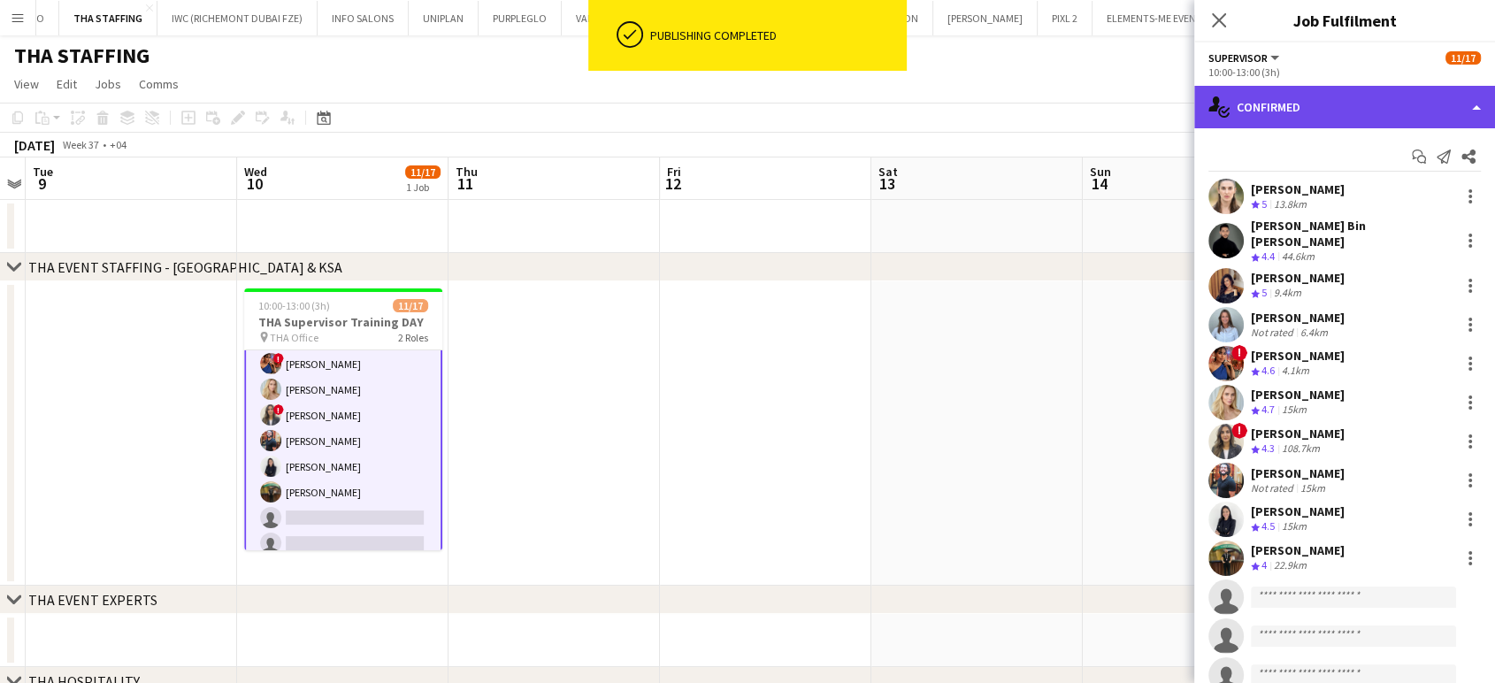
click at [1454, 108] on div "single-neutral-actions-check-2 Confirmed" at bounding box center [1344, 107] width 301 height 42
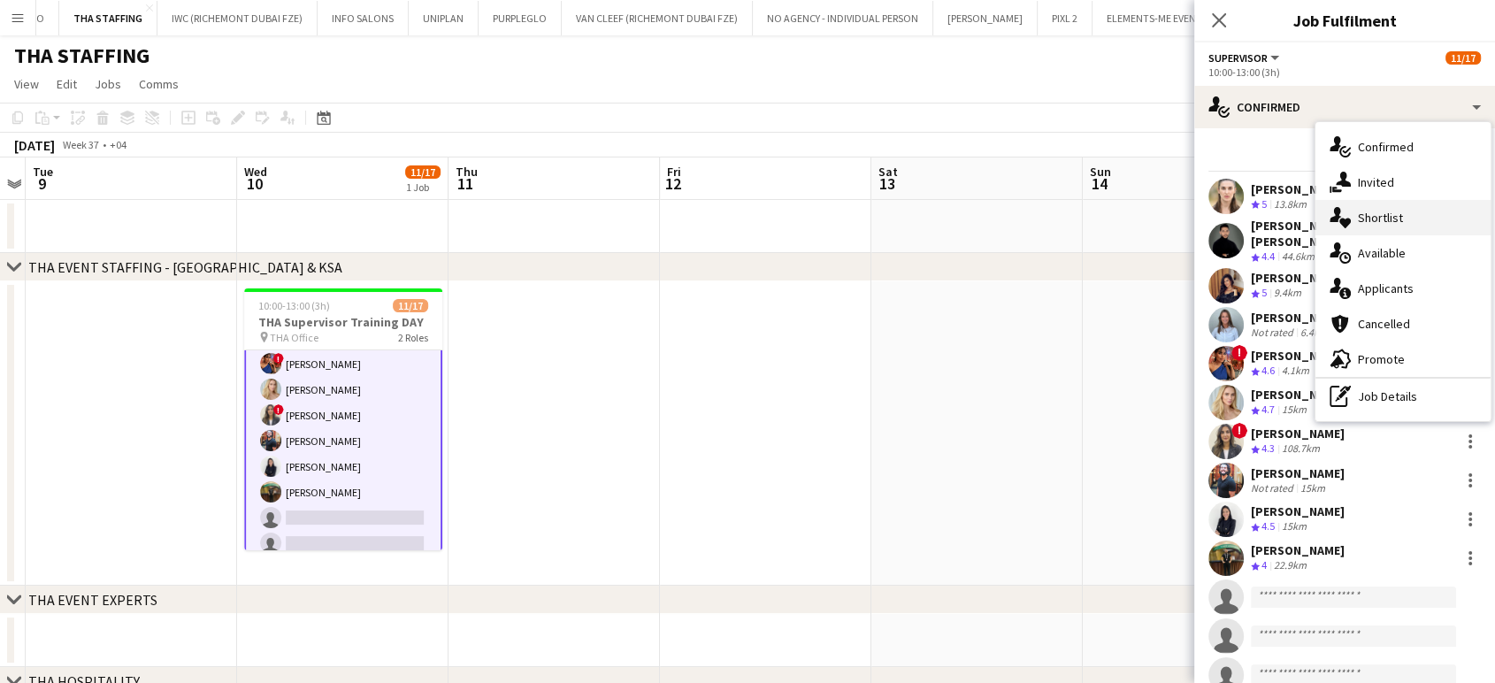
click at [1395, 218] on div "single-neutral-actions-heart Shortlist" at bounding box center [1402, 217] width 175 height 35
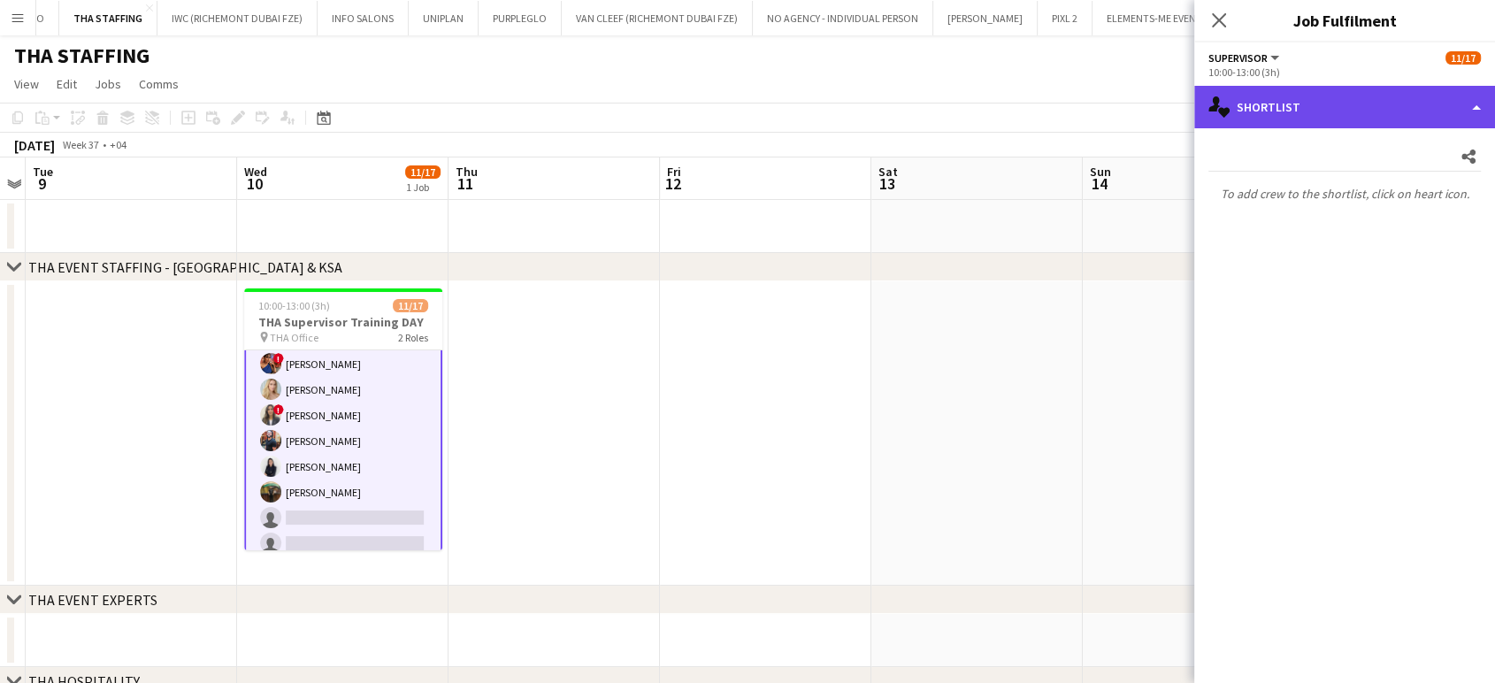
click at [1444, 101] on div "single-neutral-actions-heart Shortlist" at bounding box center [1344, 107] width 301 height 42
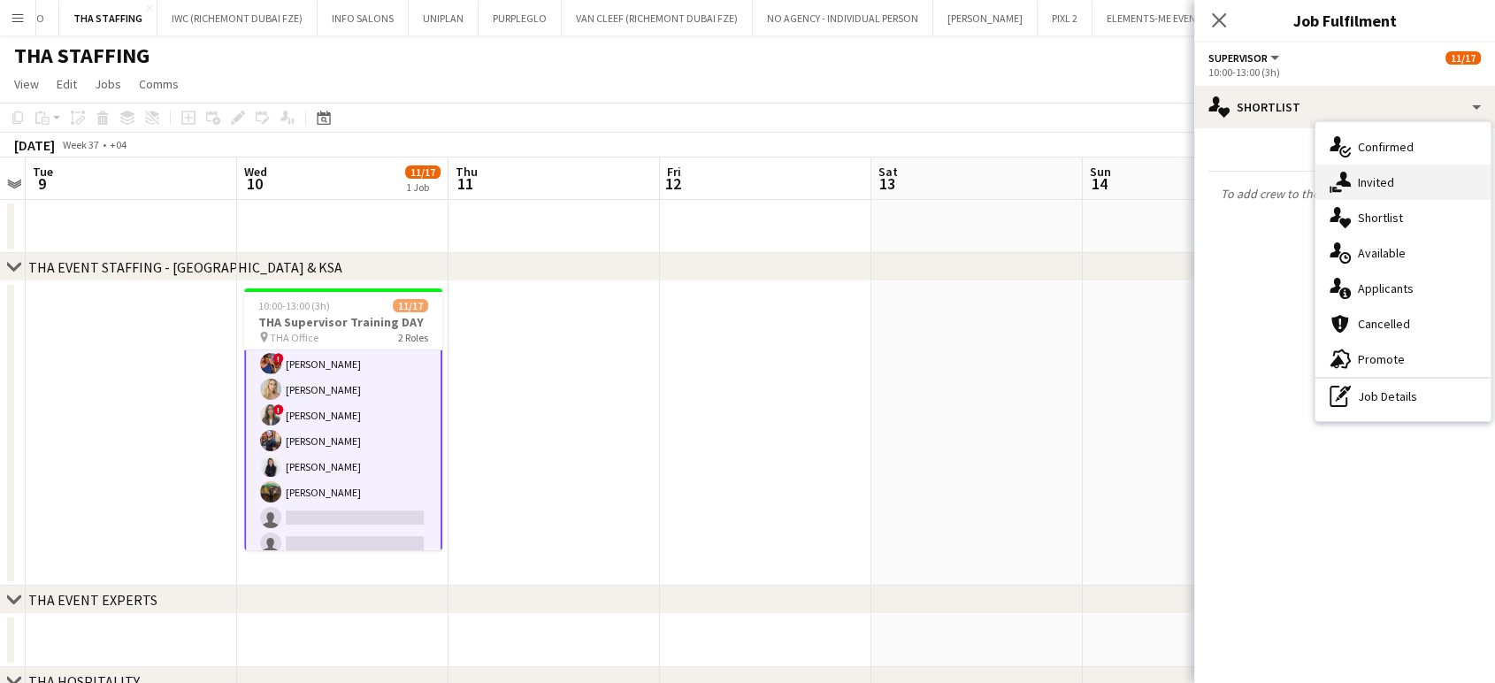
click at [1407, 183] on div "single-neutral-actions-share-1 Invited" at bounding box center [1402, 181] width 175 height 35
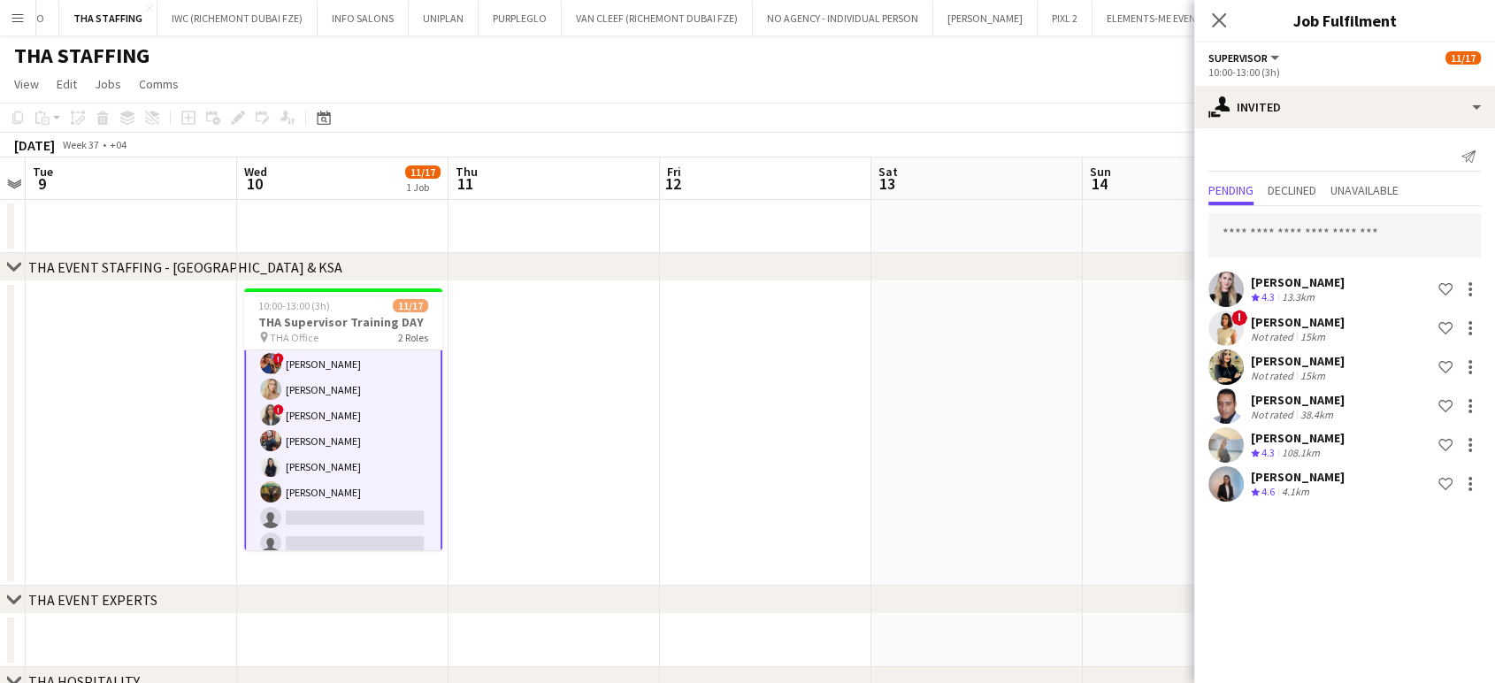
click at [717, 440] on app-date-cell at bounding box center [765, 433] width 211 height 304
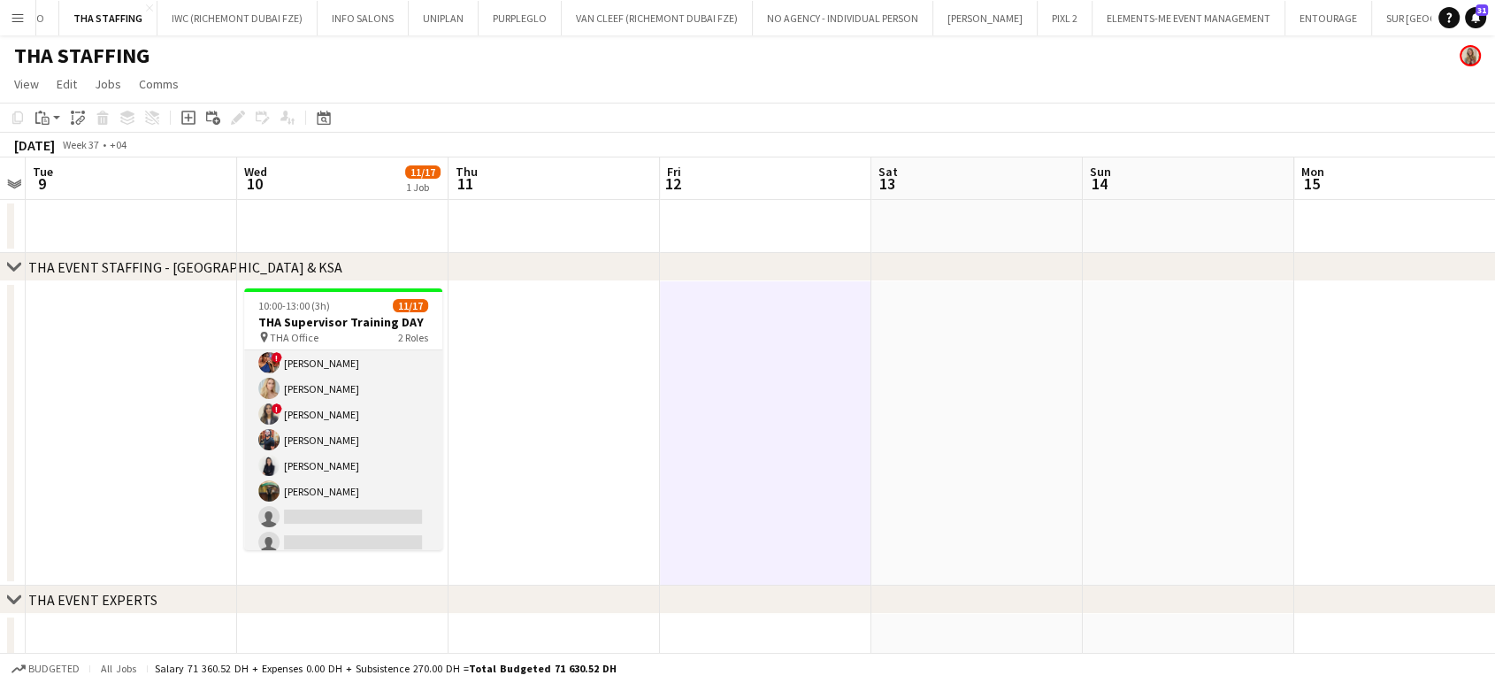
click at [297, 515] on app-card-role "Supervisor 6I [DATE] 10:00-13:00 (3h) [PERSON_NAME] [PERSON_NAME] Bin [PERSON_N…" at bounding box center [343, 437] width 198 height 450
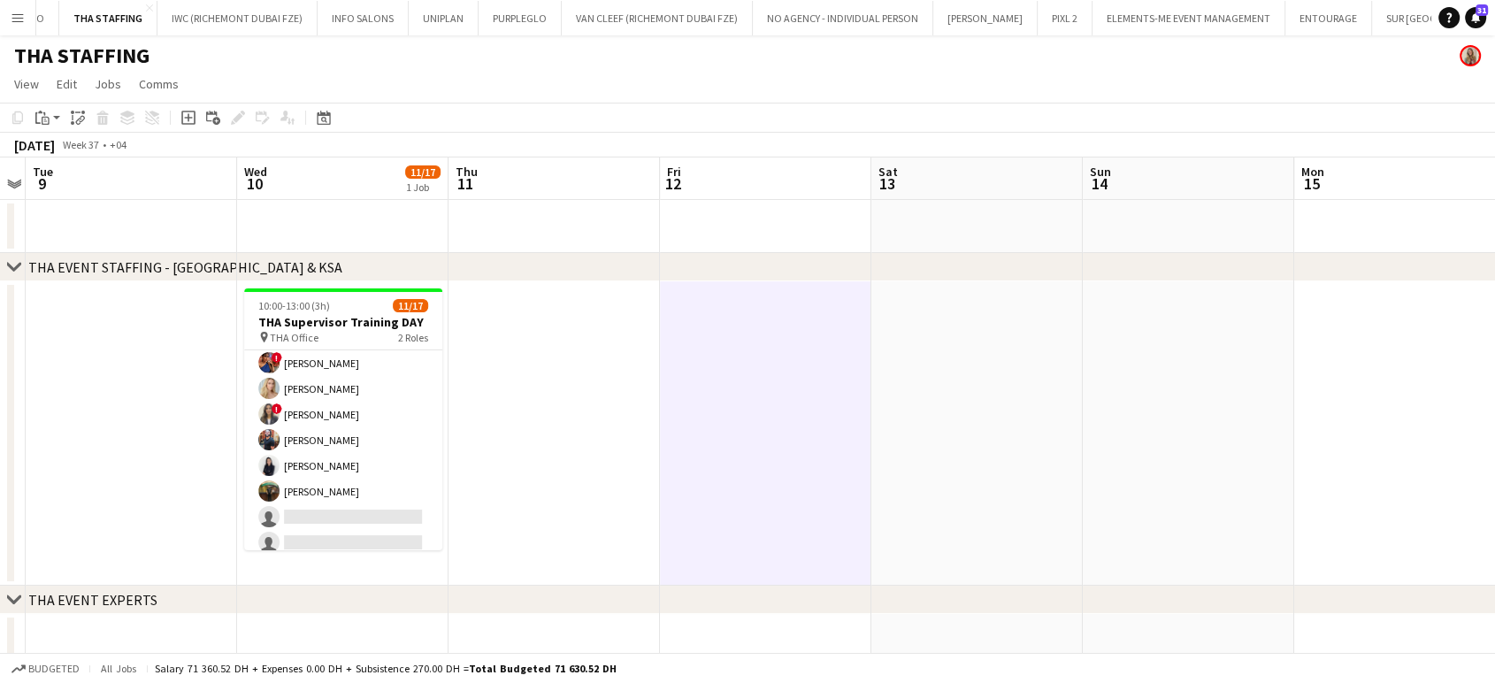
scroll to position [199, 0]
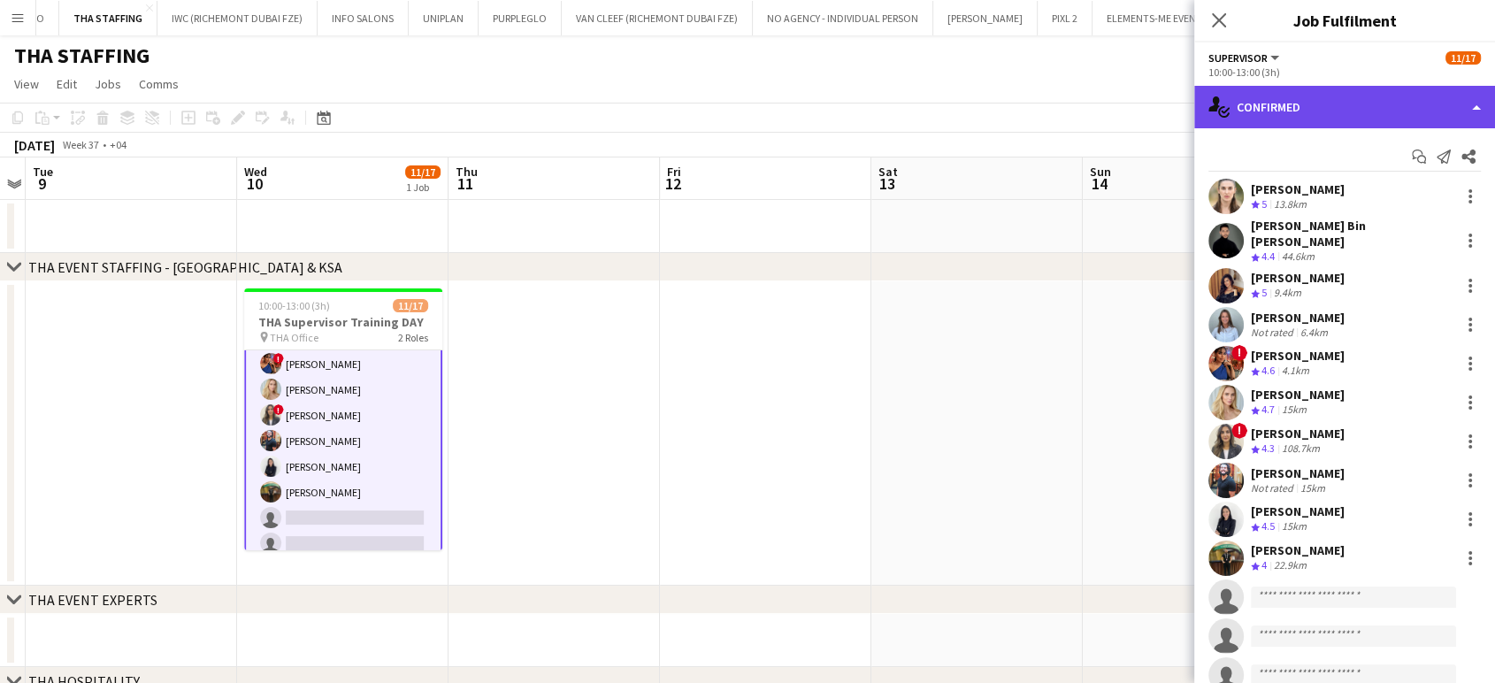
click at [1485, 110] on div "single-neutral-actions-check-2 Confirmed" at bounding box center [1344, 107] width 301 height 42
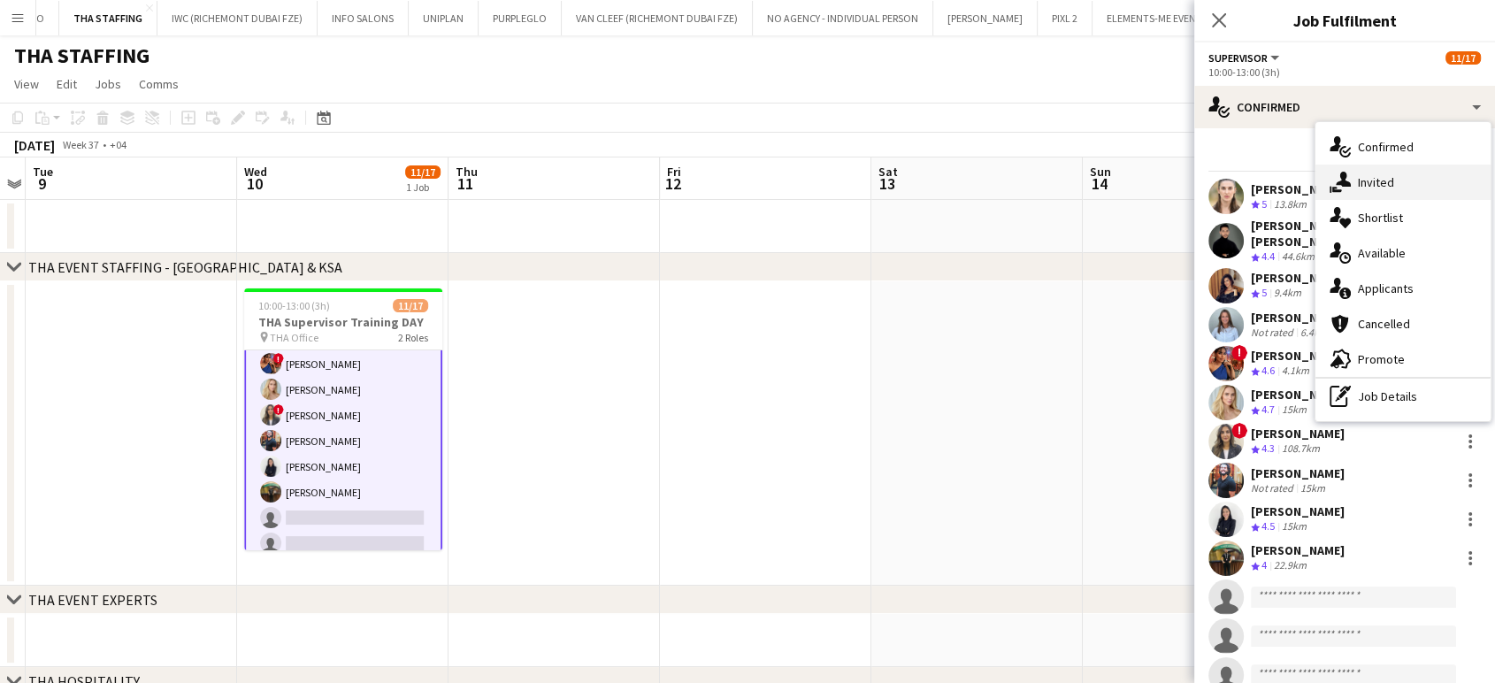
click at [1390, 187] on div "single-neutral-actions-share-1 Invited" at bounding box center [1402, 181] width 175 height 35
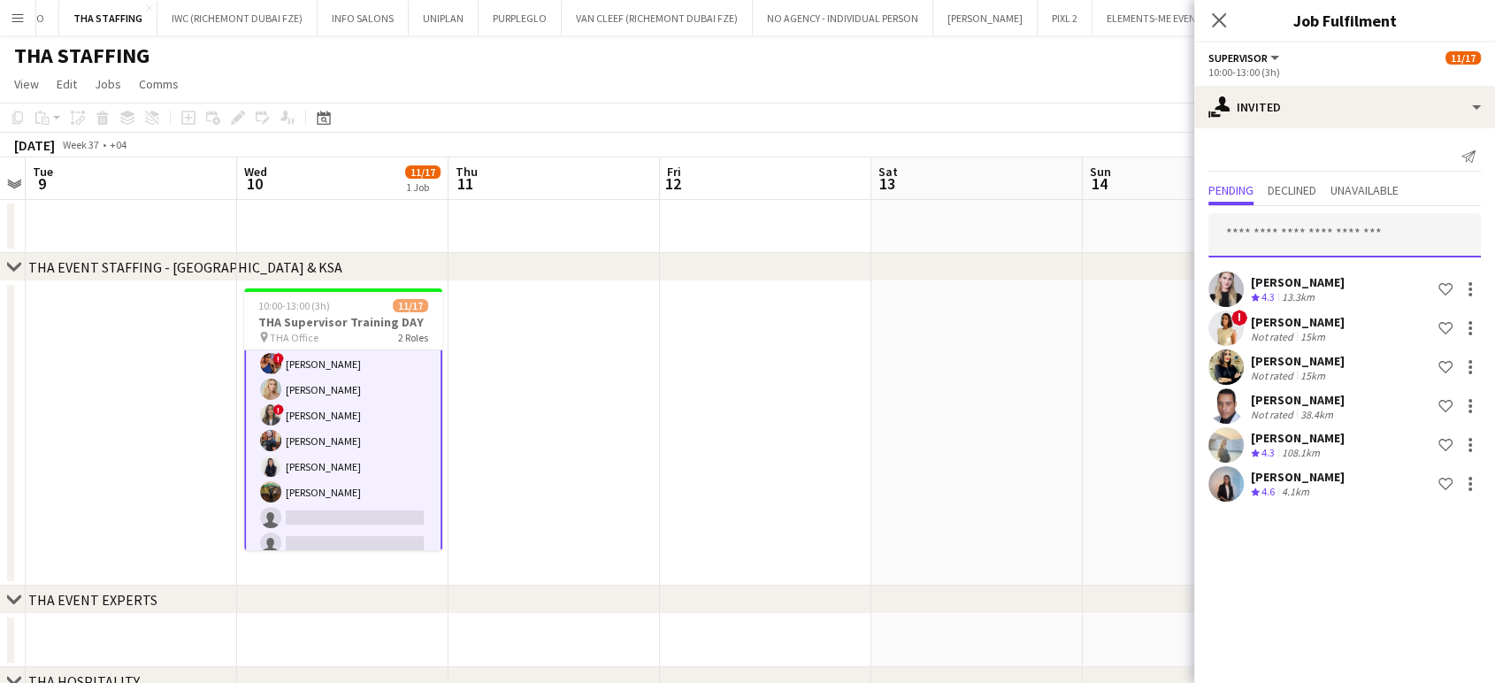
click at [1297, 240] on input "text" at bounding box center [1344, 235] width 272 height 44
paste input "**********"
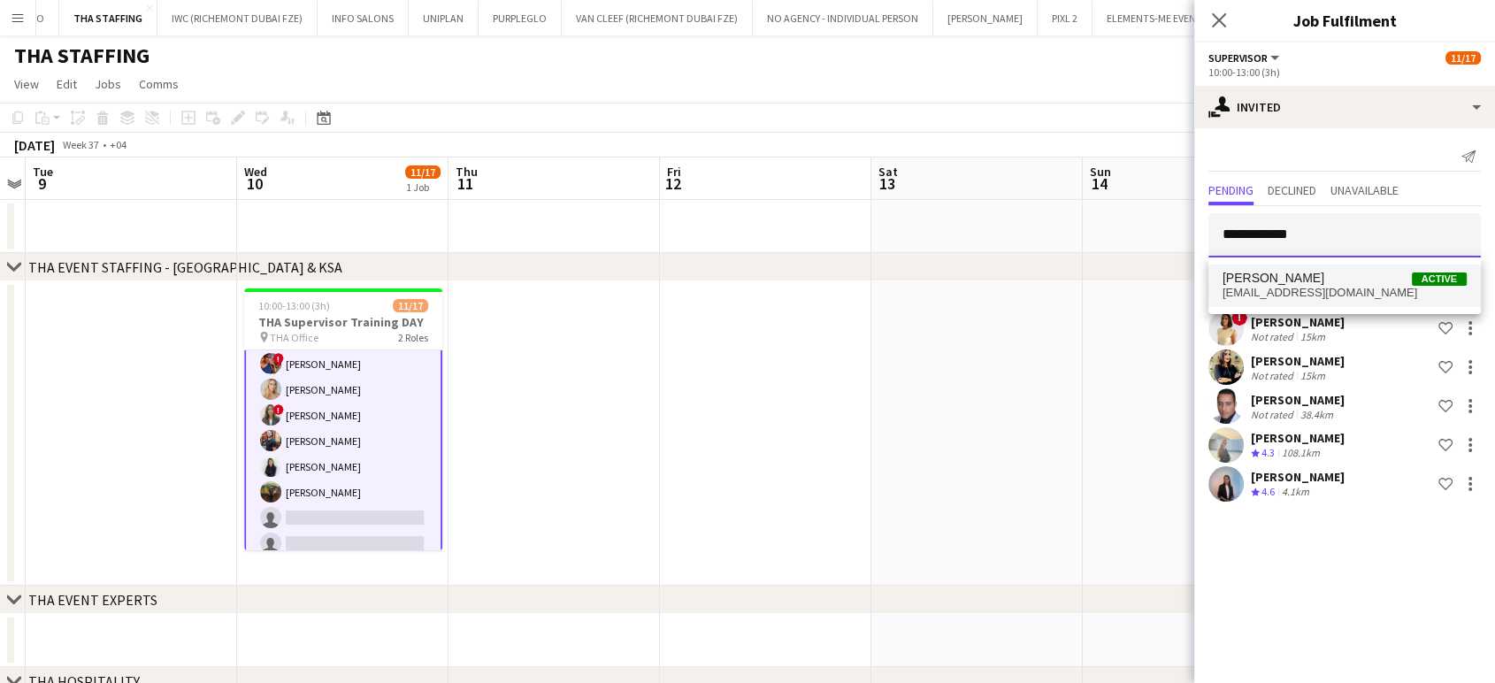
type input "**********"
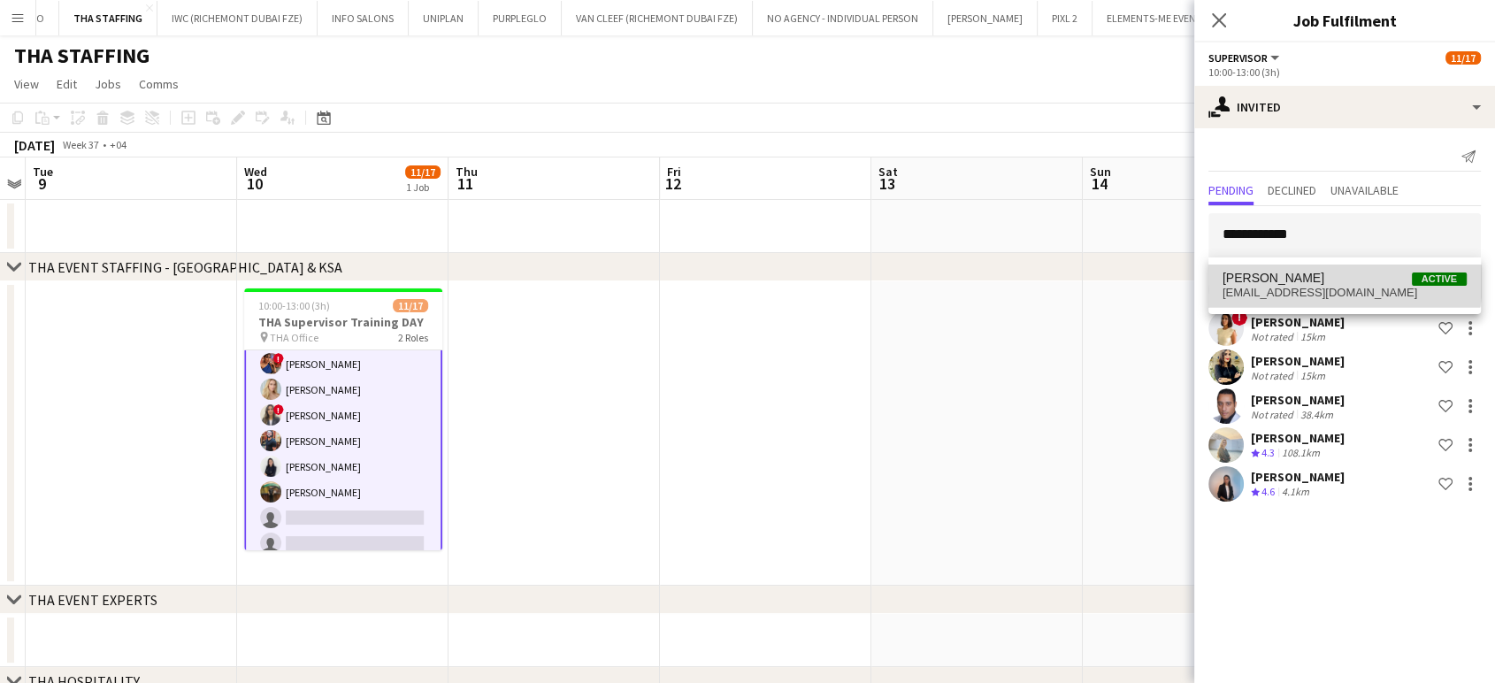
click at [1326, 281] on span "[PERSON_NAME] Active" at bounding box center [1344, 278] width 244 height 15
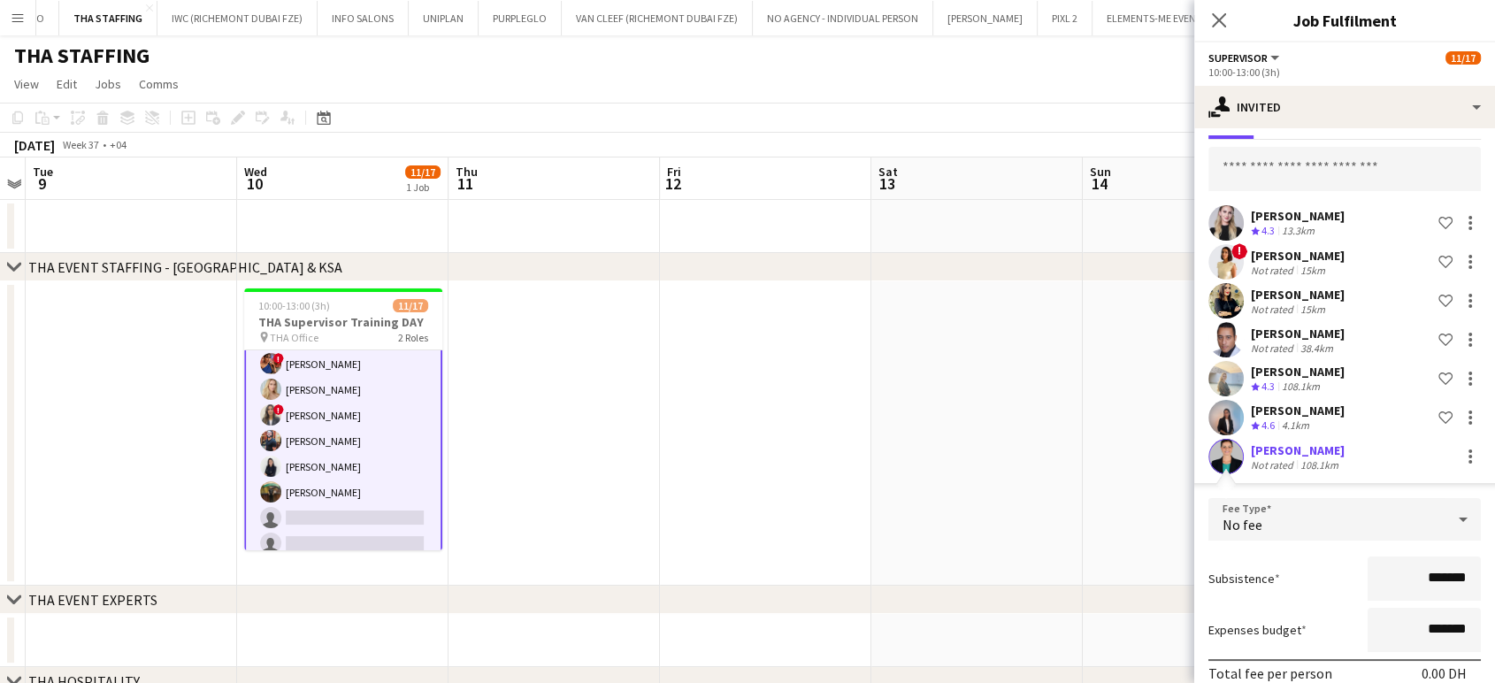
scroll to position [143, 0]
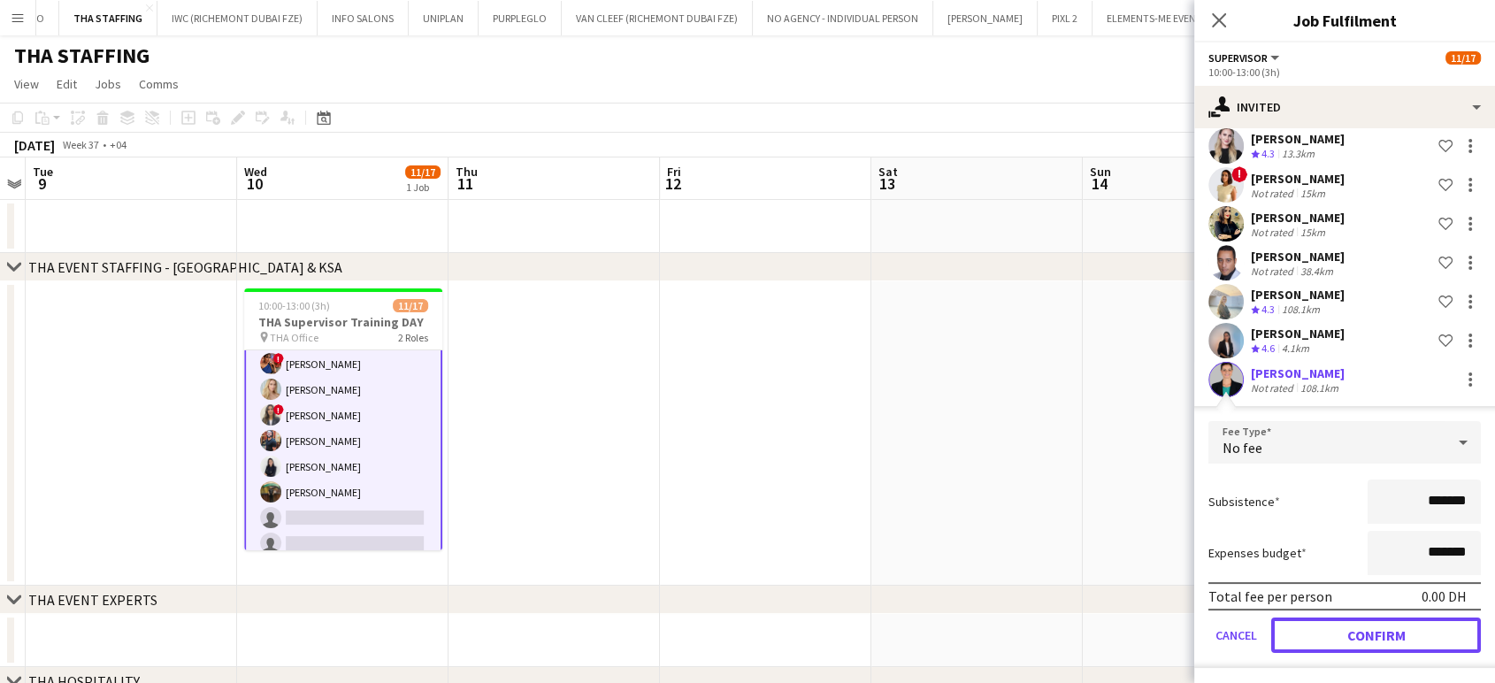
click at [1384, 632] on button "Confirm" at bounding box center [1376, 634] width 210 height 35
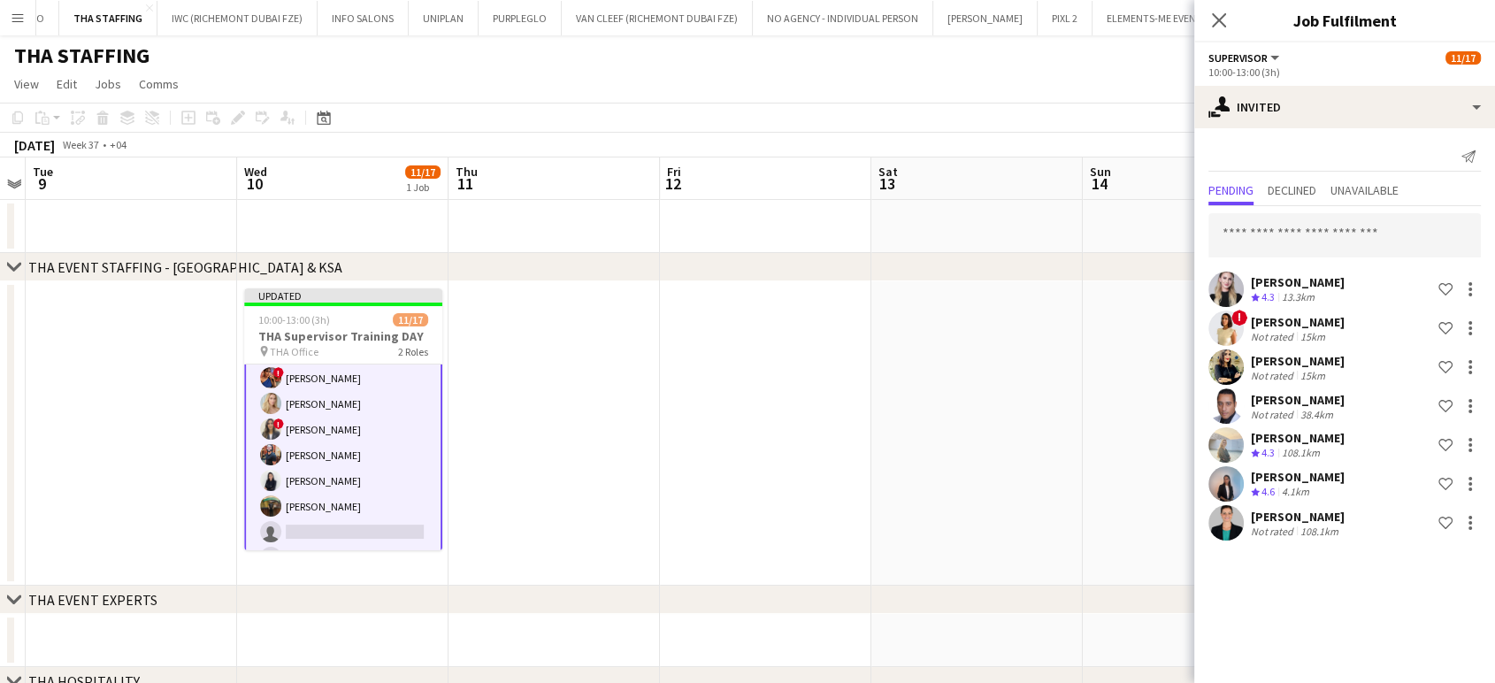
scroll to position [0, 0]
click at [1030, 441] on app-date-cell at bounding box center [976, 433] width 211 height 304
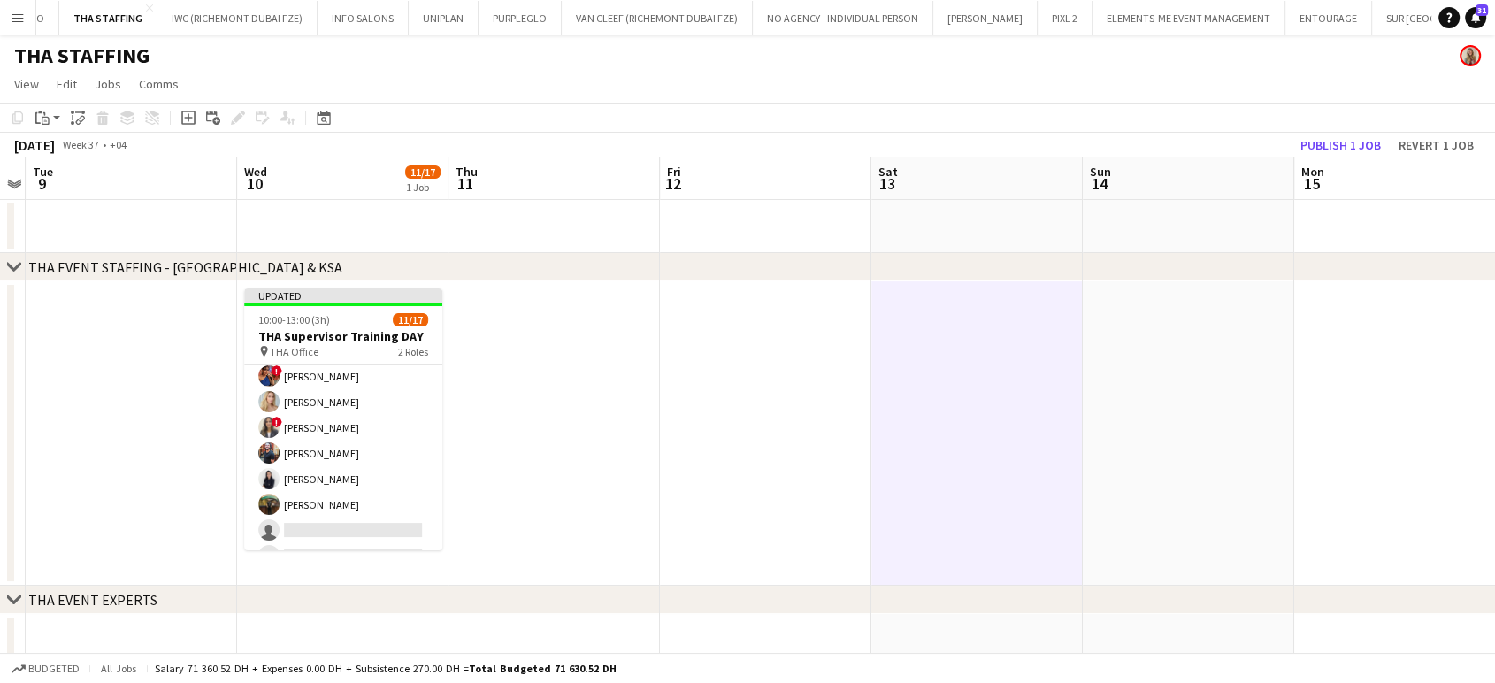
scroll to position [198, 0]
click at [1339, 139] on button "Publish 1 job" at bounding box center [1340, 145] width 95 height 23
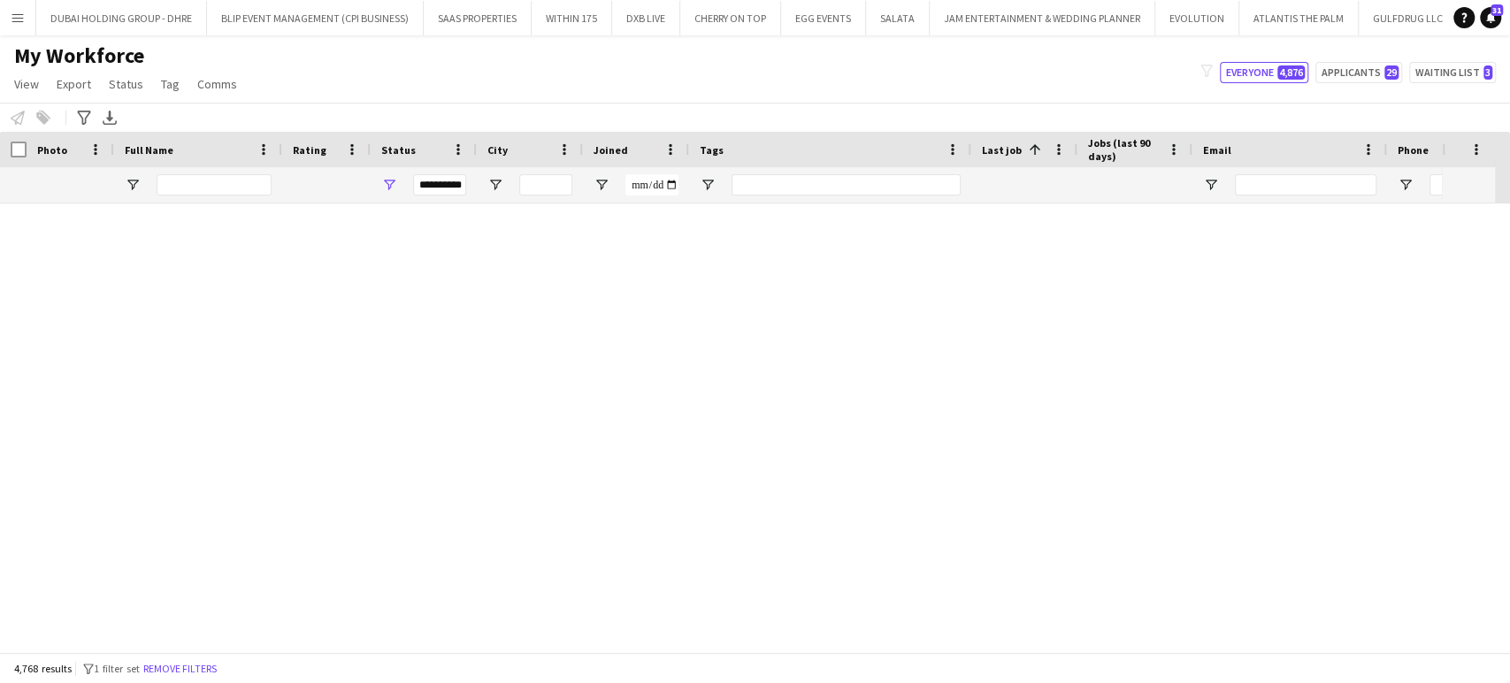
scroll to position [129216, 0]
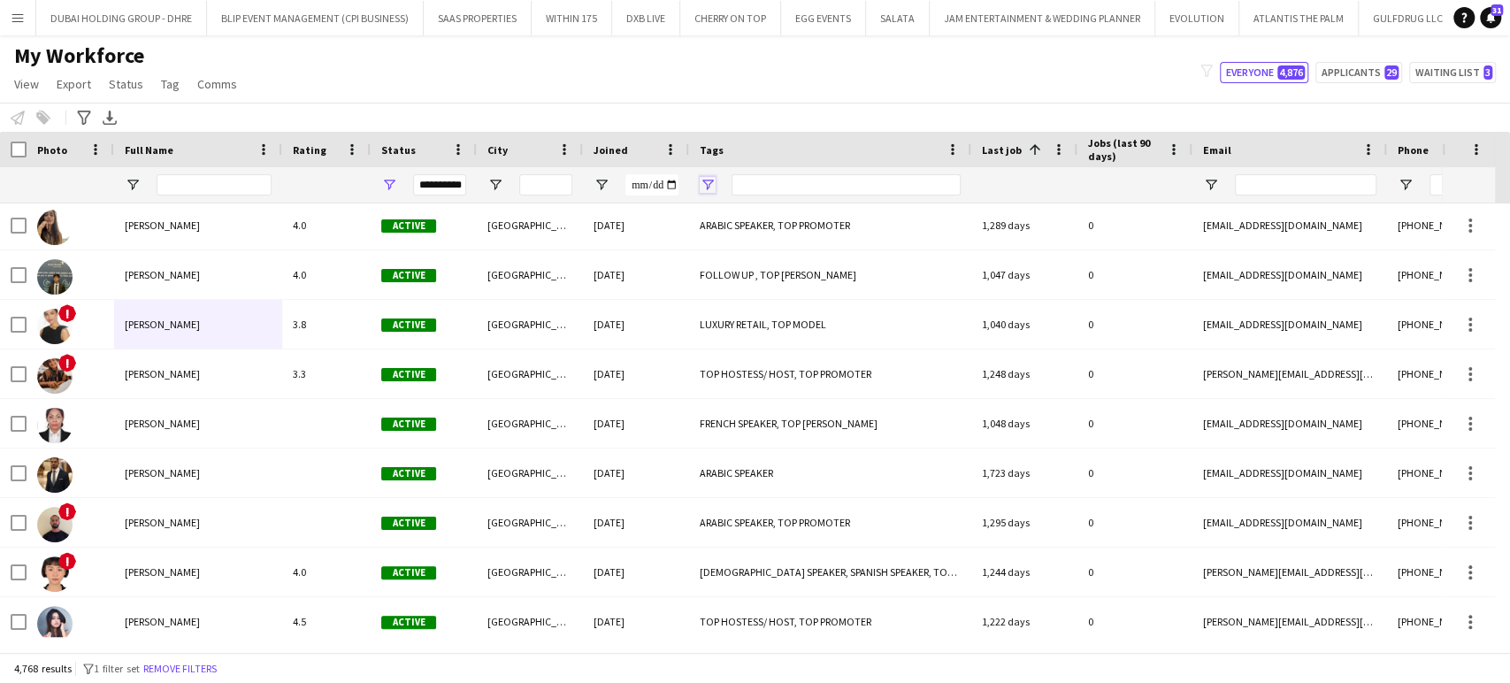
click at [709, 183] on span "Open Filter Menu" at bounding box center [708, 185] width 16 height 16
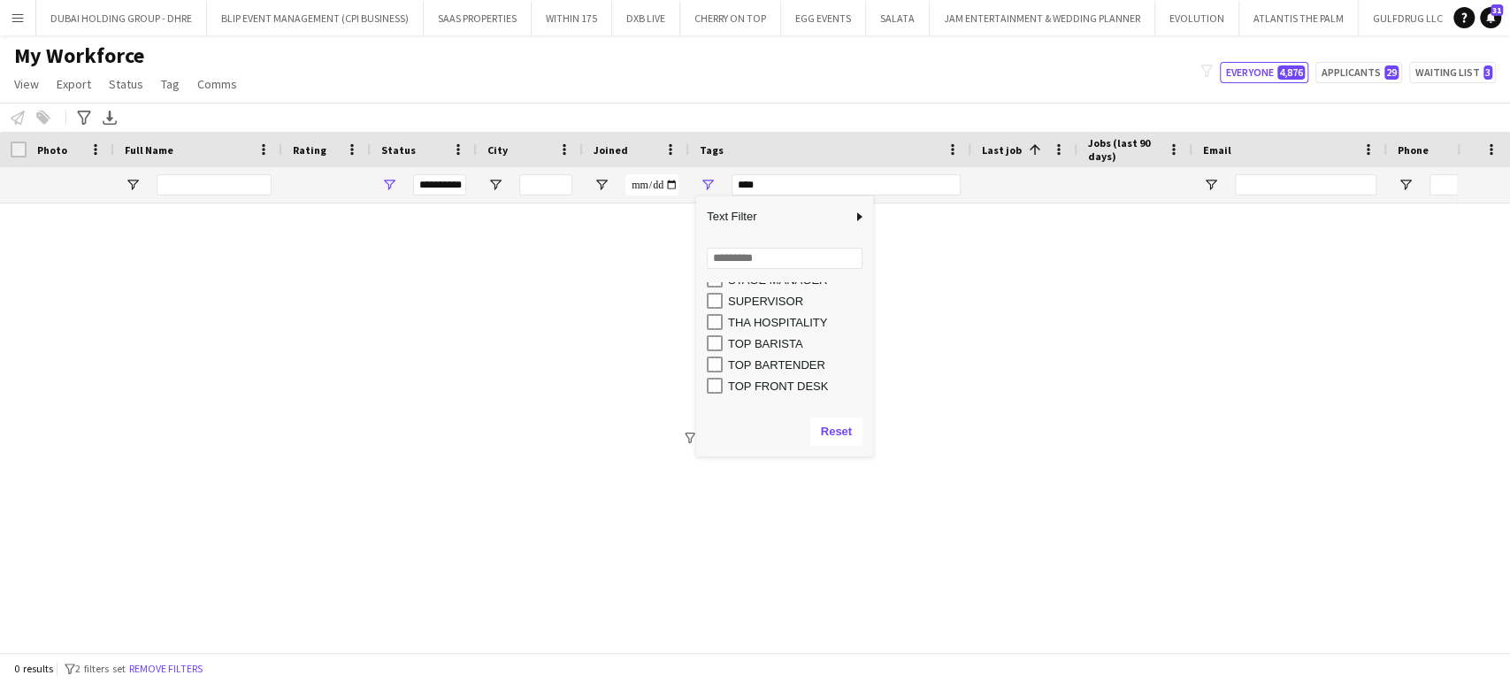
scroll to position [573, 0]
click at [731, 398] on div "SUPERVISOR" at bounding box center [798, 399] width 140 height 13
type input "**********"
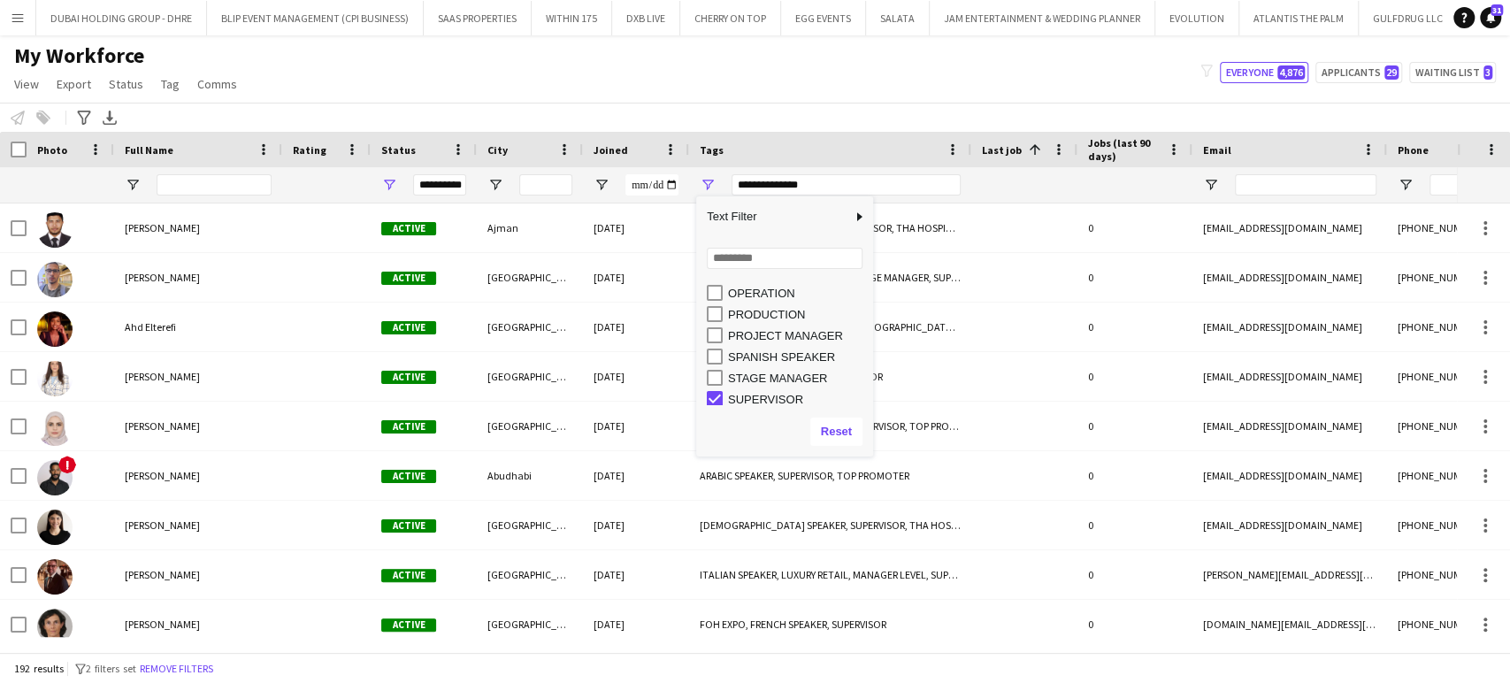
scroll to position [578, 0]
click at [749, 100] on div "My Workforce View Views Default view New view Update view Delete view Edit name…" at bounding box center [755, 72] width 1510 height 60
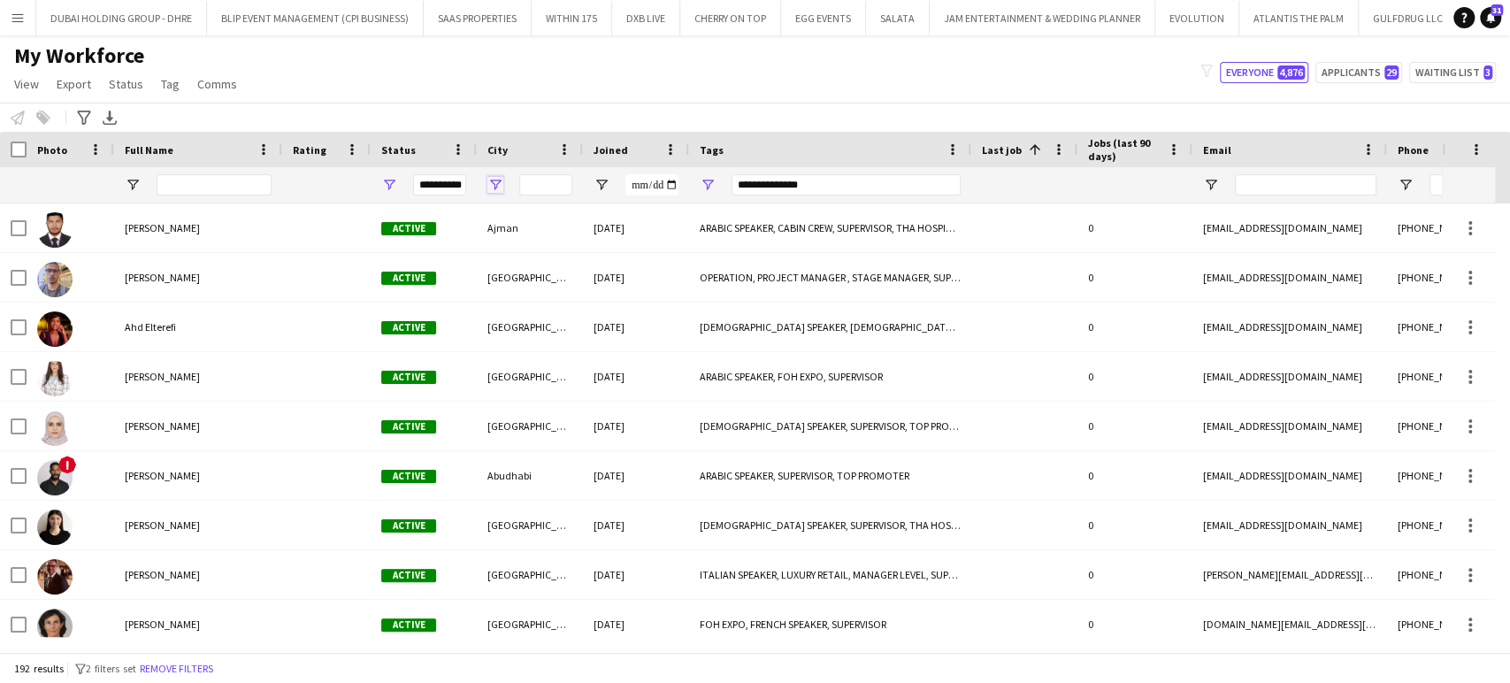
click at [499, 180] on span "Open Filter Menu" at bounding box center [495, 185] width 16 height 16
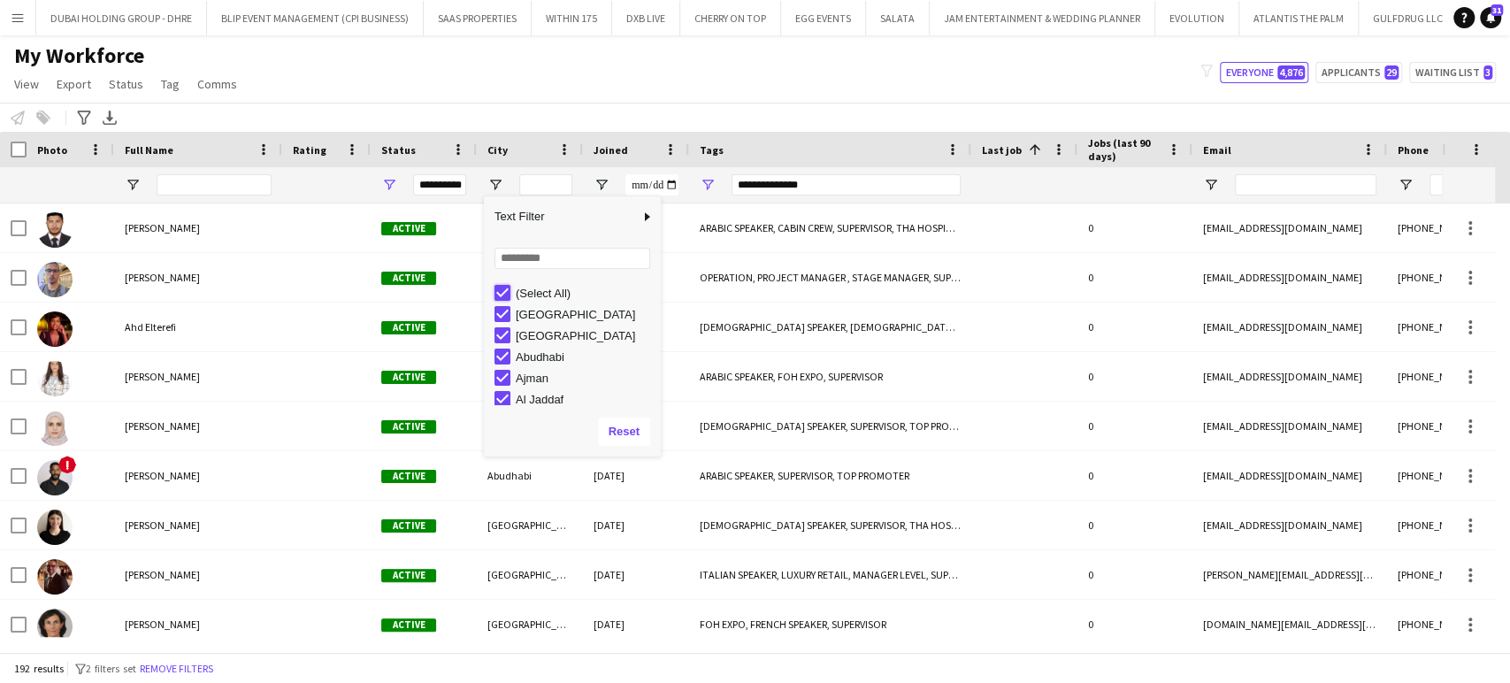
type input "***"
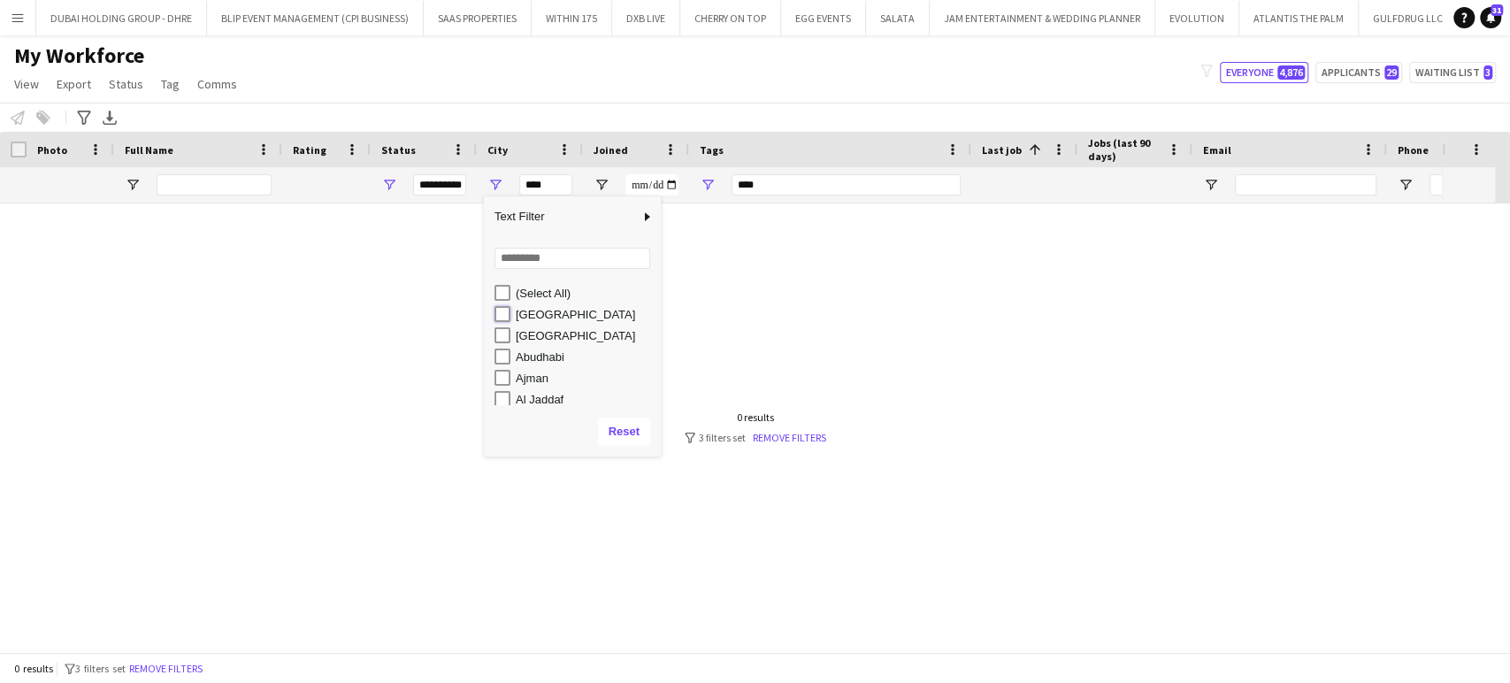
type input "**********"
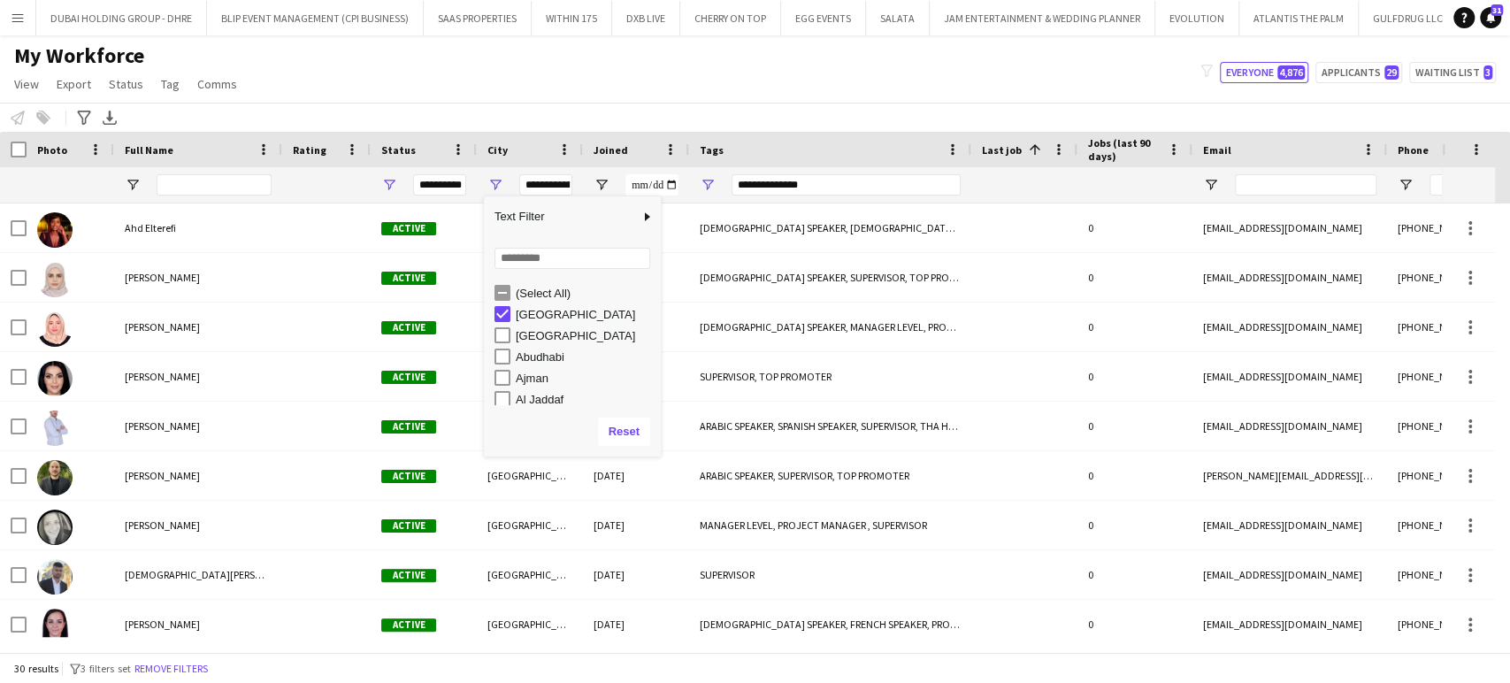
click at [545, 91] on div "My Workforce View Views Default view New view Update view Delete view Edit name…" at bounding box center [755, 72] width 1510 height 60
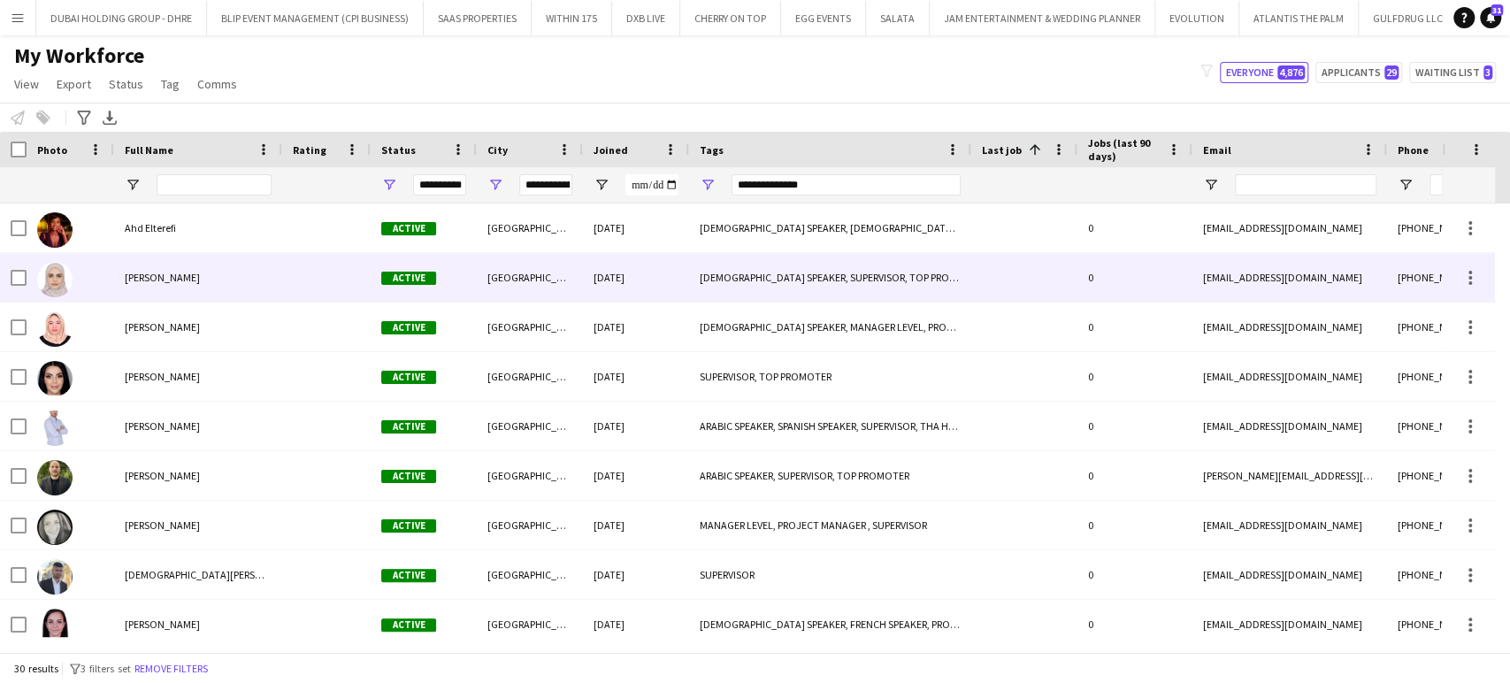
click at [140, 274] on span "Alaa Mudheher" at bounding box center [162, 277] width 75 height 13
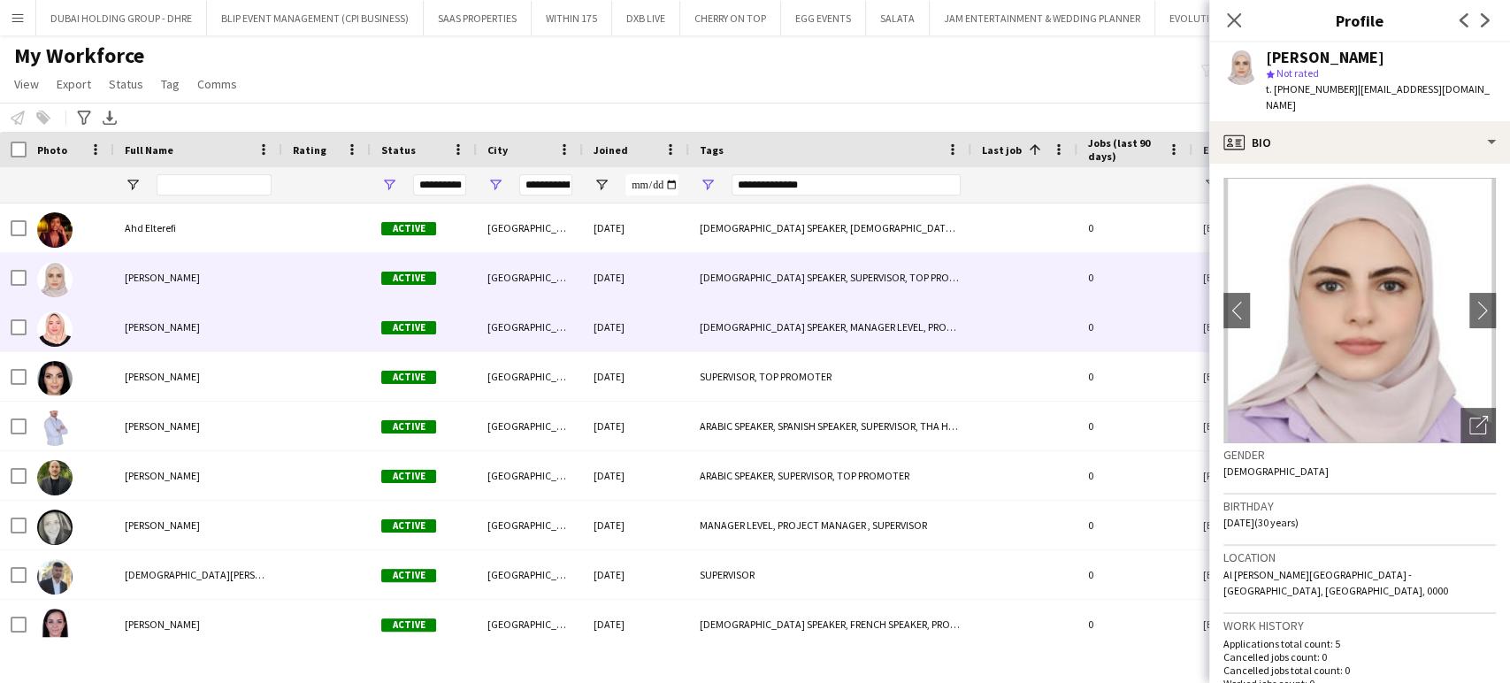
click at [188, 330] on div "Dana Khalil" at bounding box center [198, 326] width 168 height 49
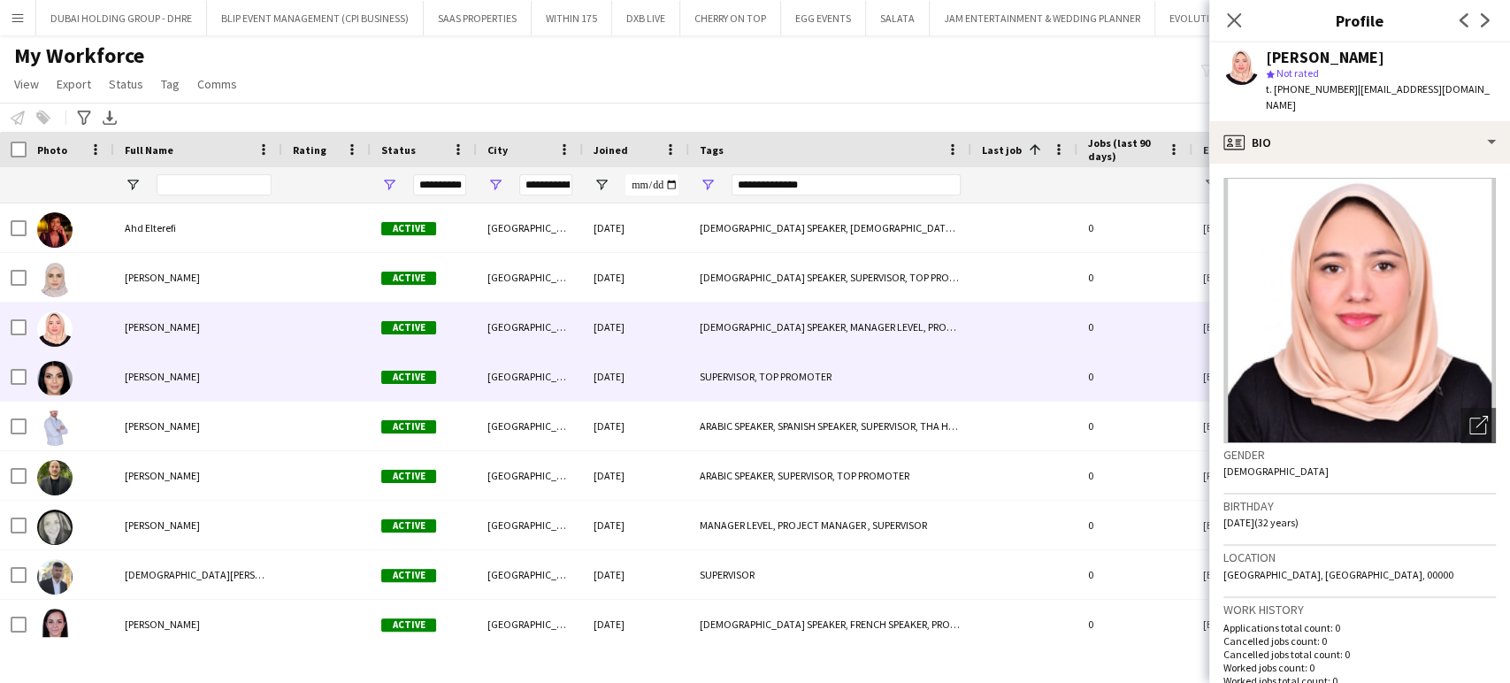
click at [164, 377] on span "Deniza Krasniqi" at bounding box center [162, 376] width 75 height 13
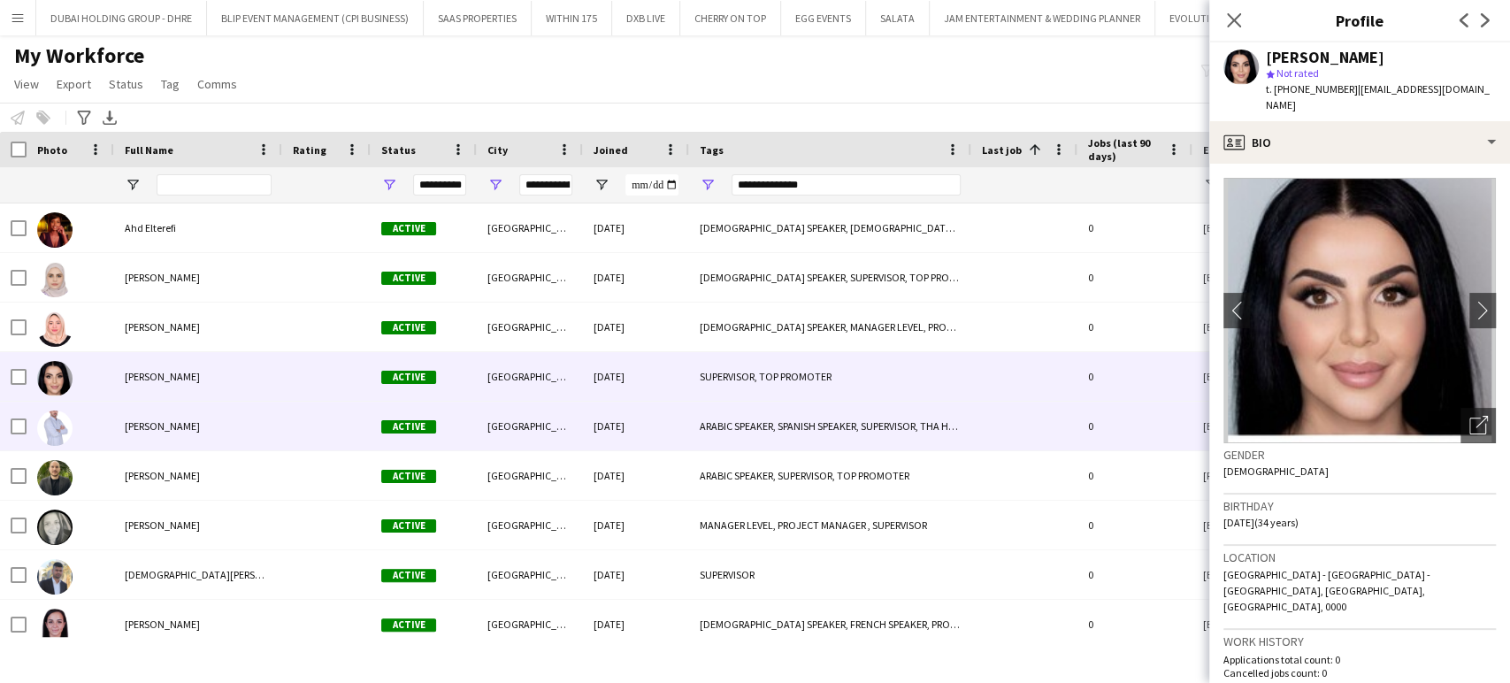
click at [160, 422] on span "Khaled Mahmoud" at bounding box center [162, 425] width 75 height 13
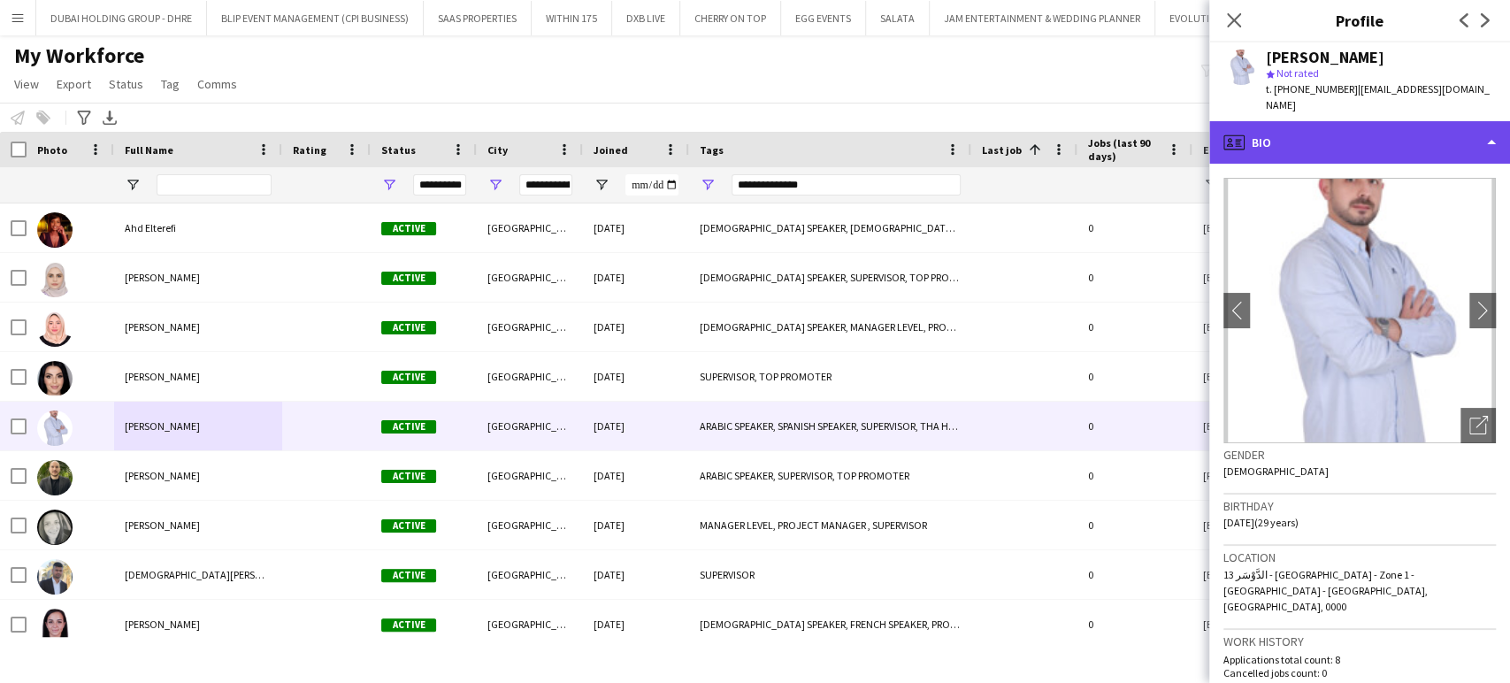
click at [1478, 128] on div "profile Bio" at bounding box center [1359, 142] width 301 height 42
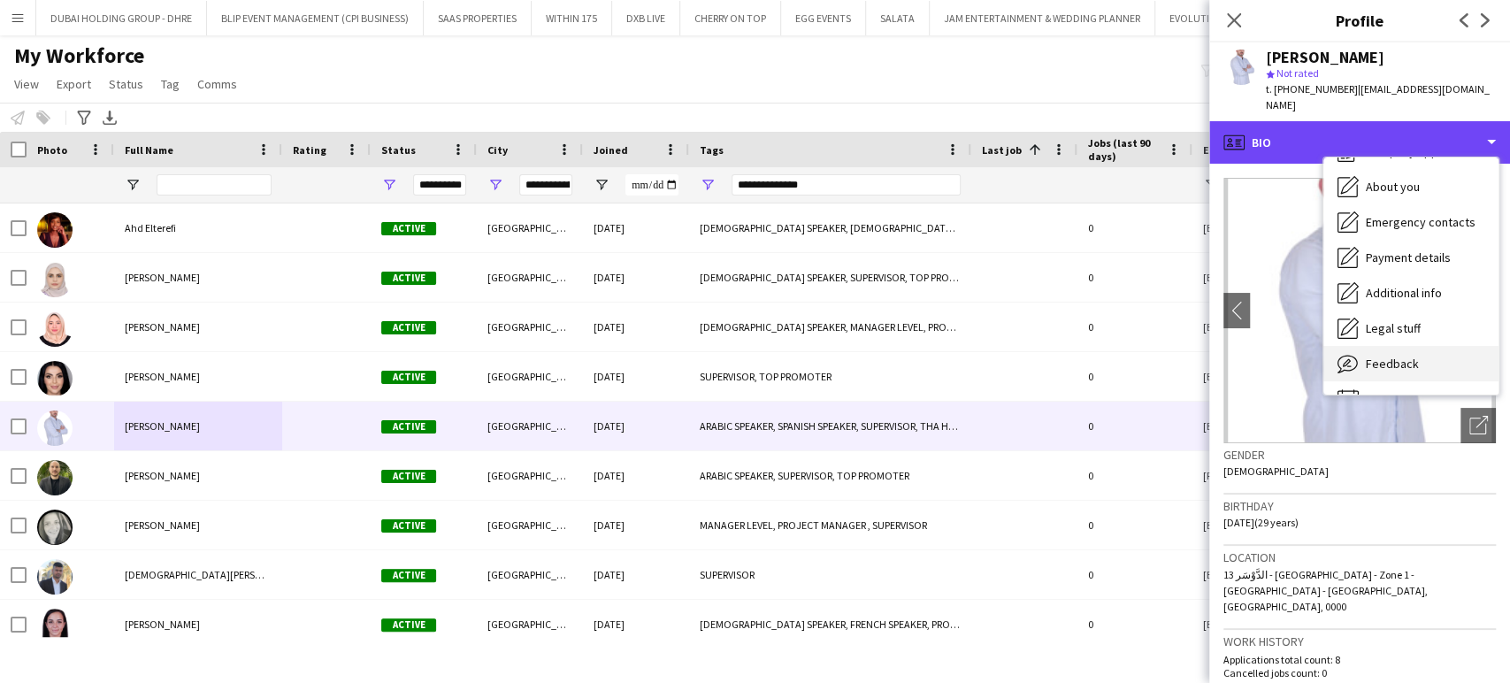
scroll to position [95, 0]
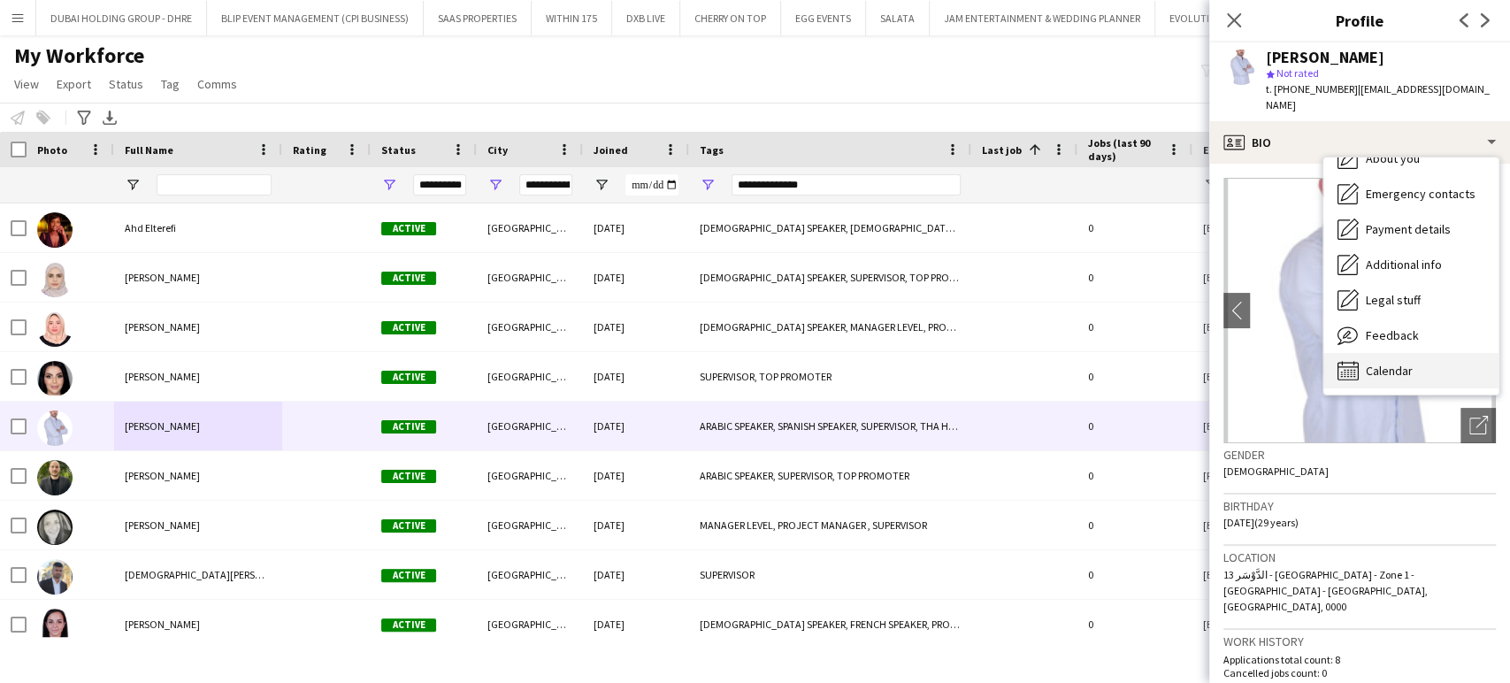
click at [1389, 363] on span "Calendar" at bounding box center [1389, 371] width 47 height 16
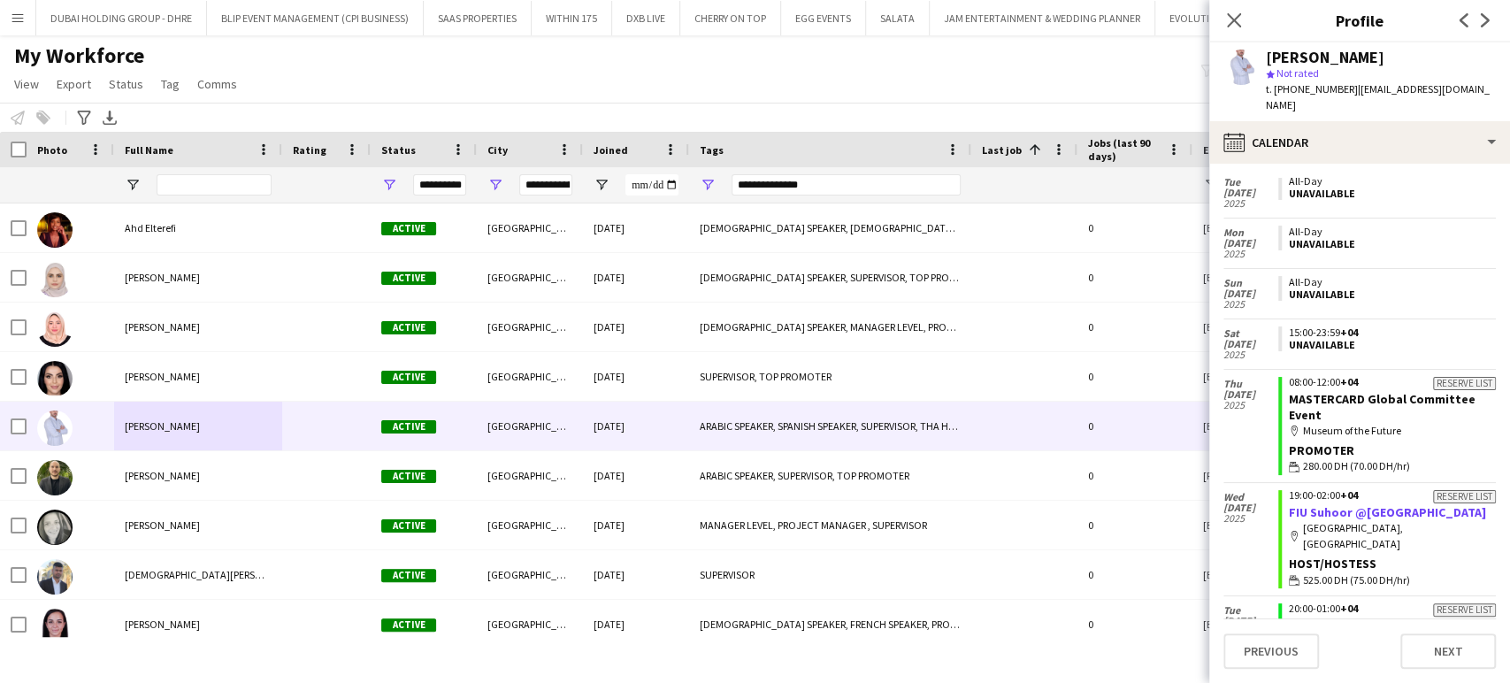
scroll to position [1581, 0]
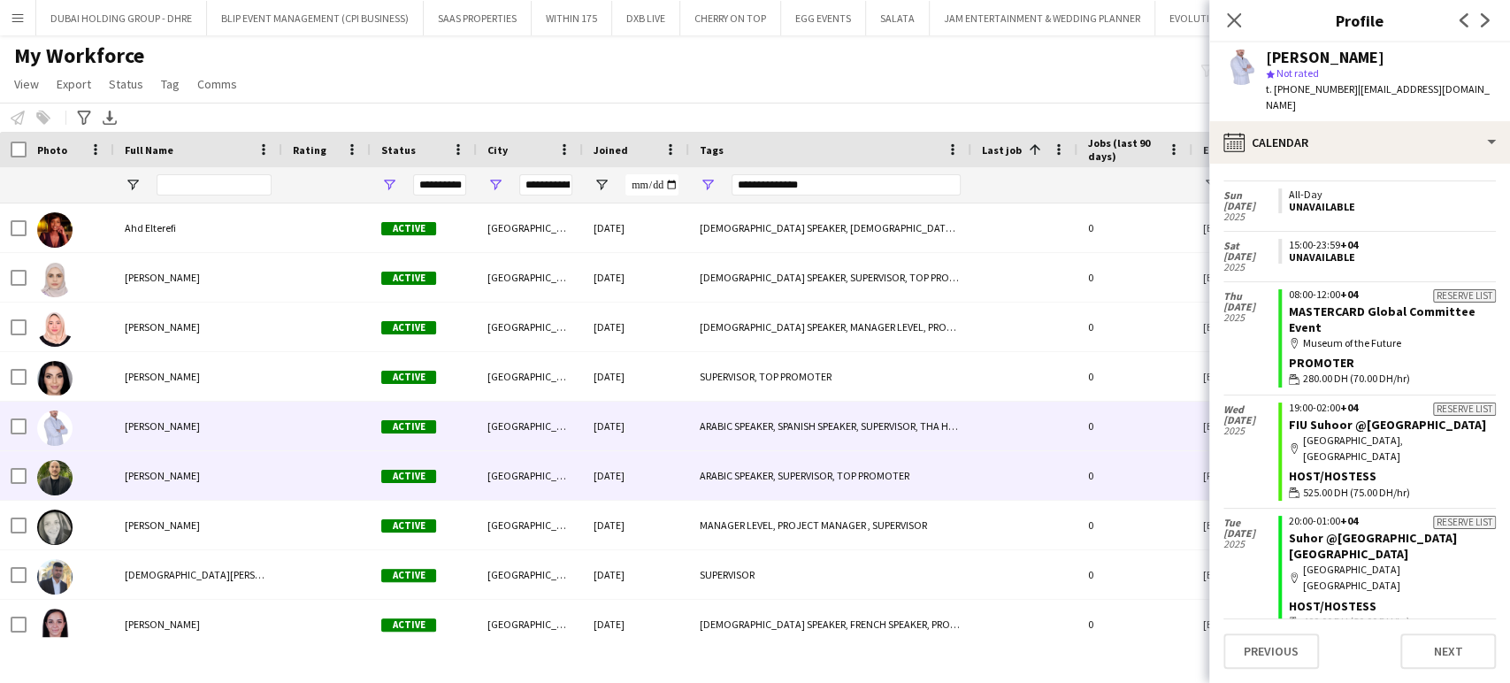
click at [191, 477] on span "Mohammed Sharqawi" at bounding box center [162, 475] width 75 height 13
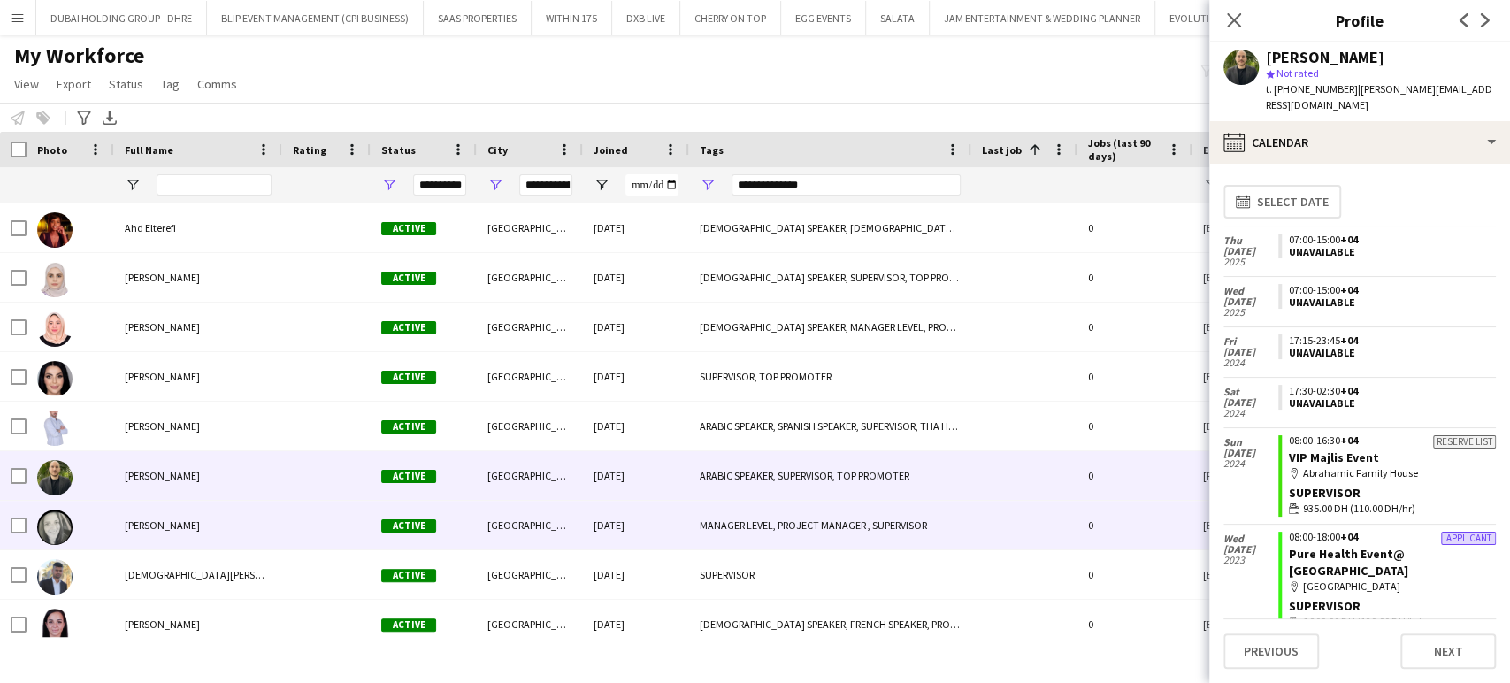
click at [188, 501] on div "Mouna Romdhani" at bounding box center [198, 525] width 168 height 49
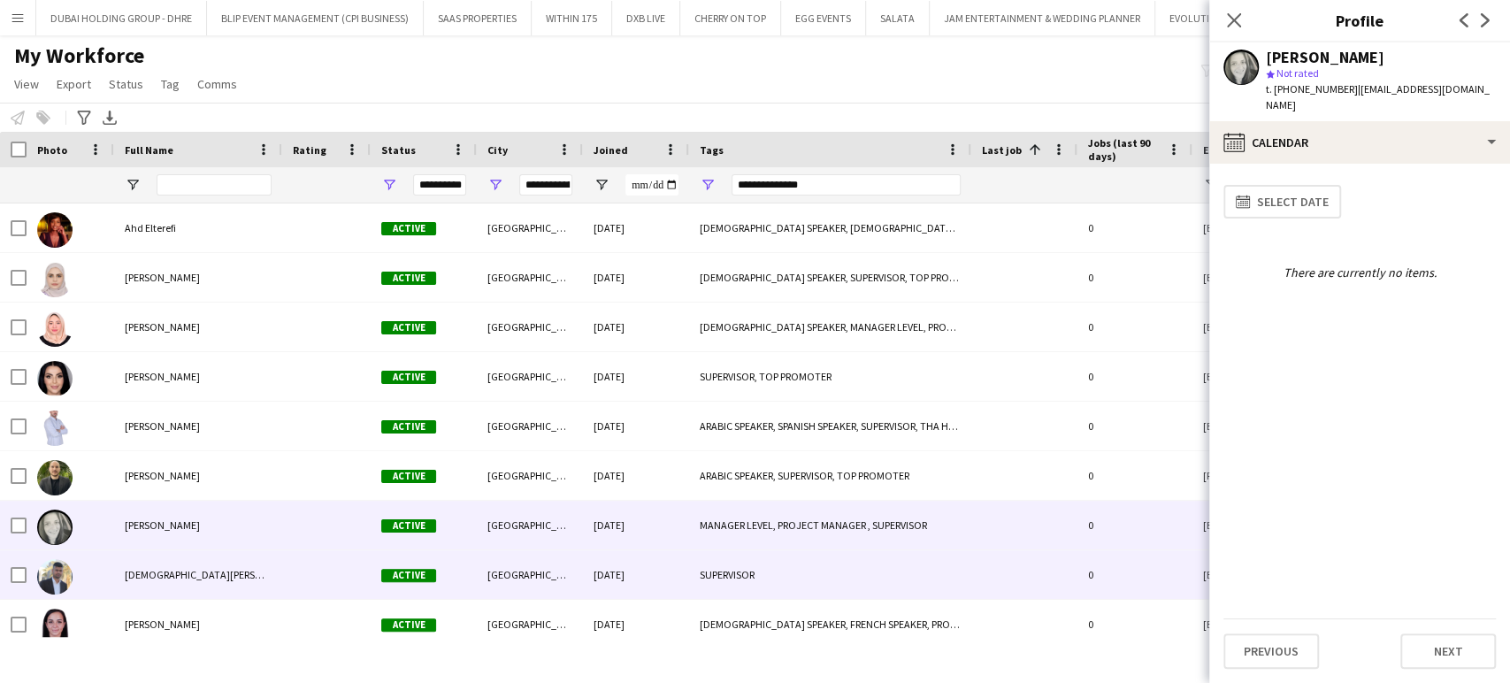
click at [155, 565] on div "Muhammed Anshab" at bounding box center [198, 574] width 168 height 49
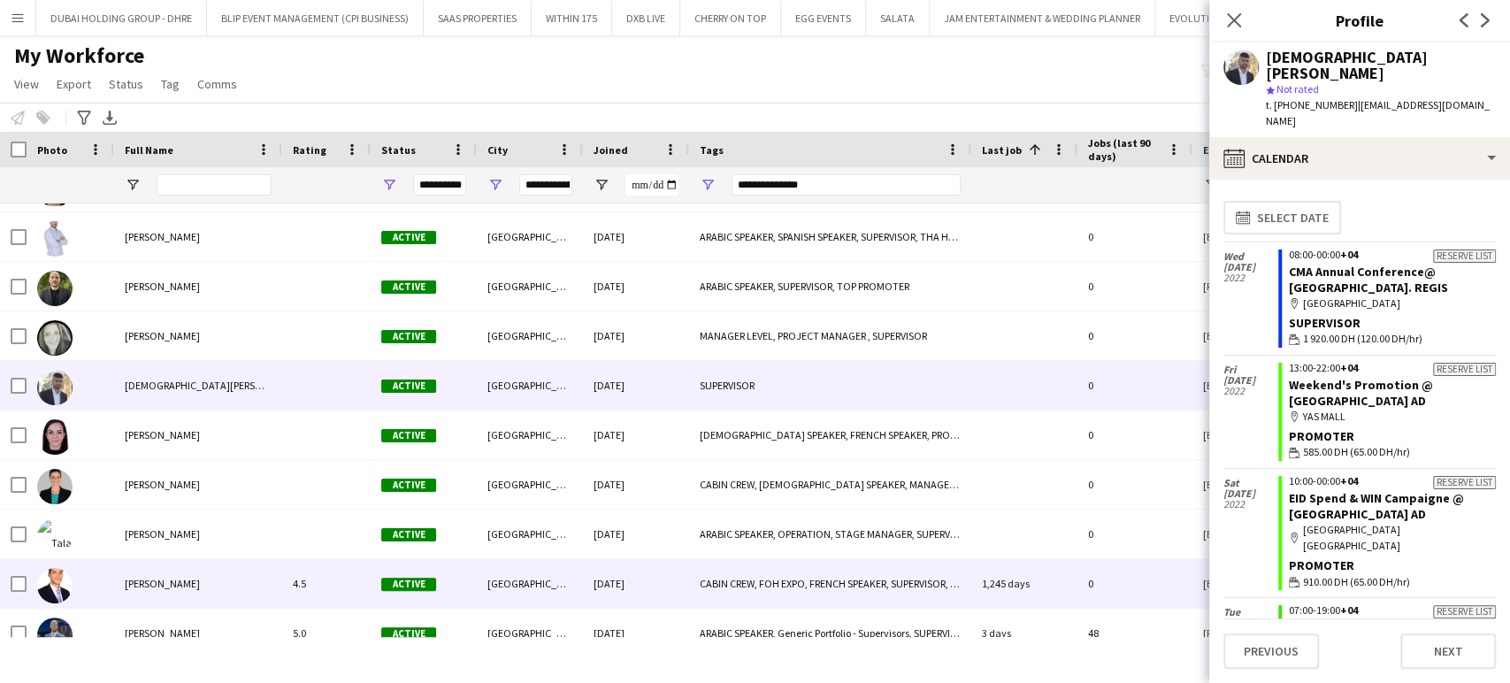
scroll to position [196, 0]
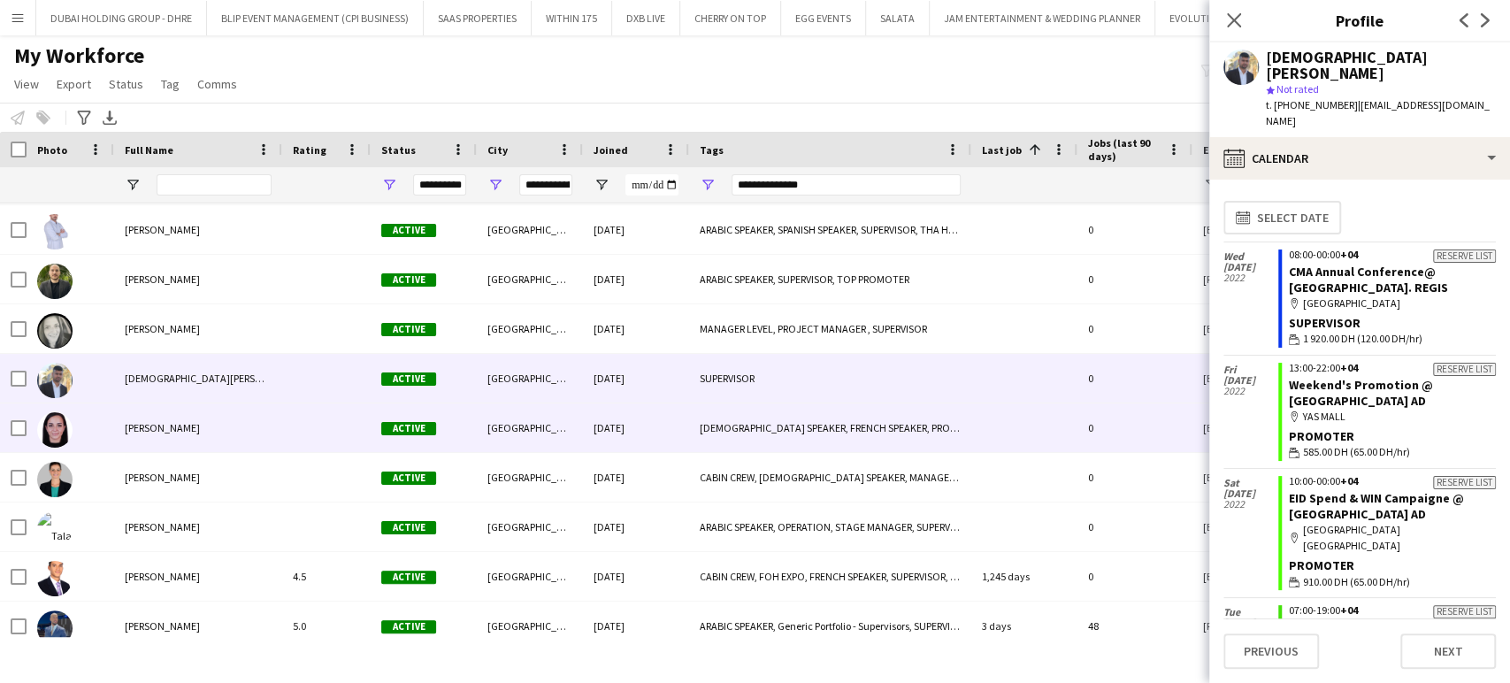
click at [156, 440] on div "Narimane Hassan" at bounding box center [198, 427] width 168 height 49
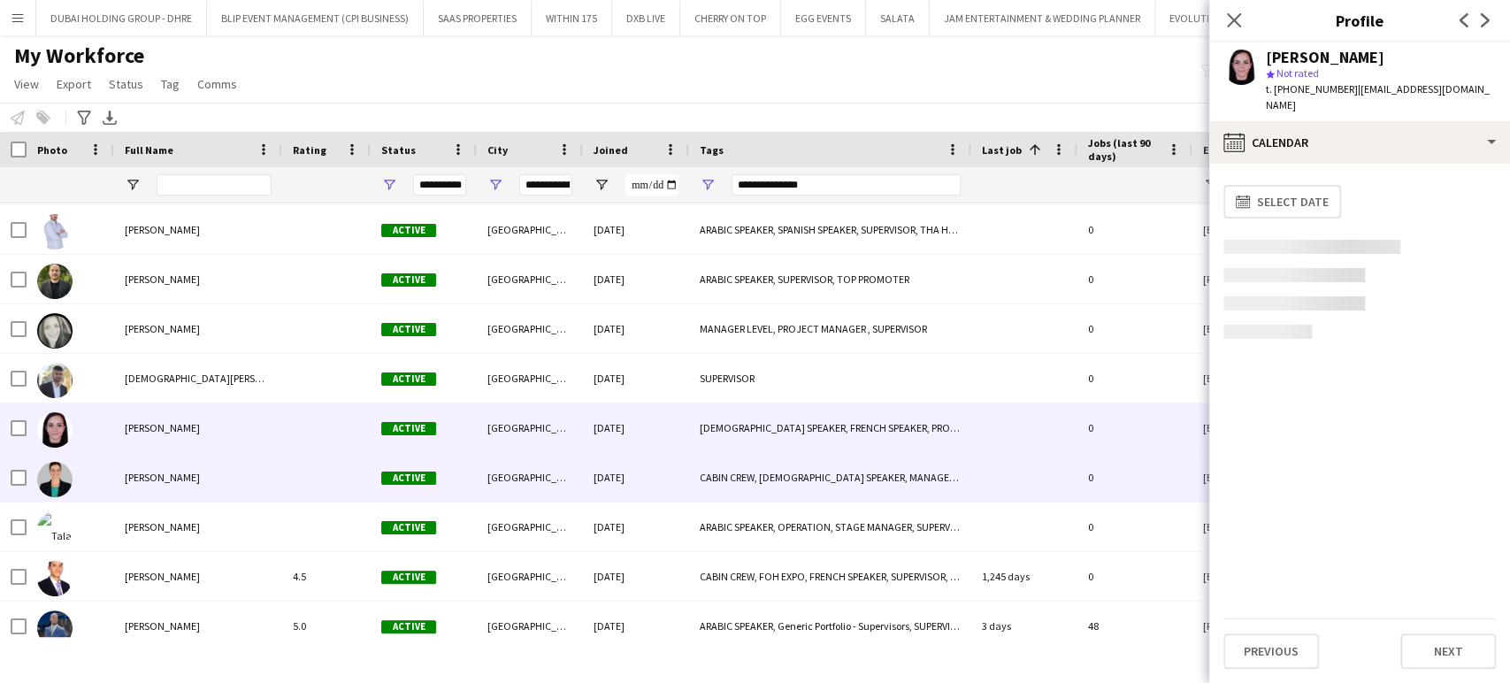
click at [153, 468] on div "[PERSON_NAME]" at bounding box center [198, 477] width 168 height 49
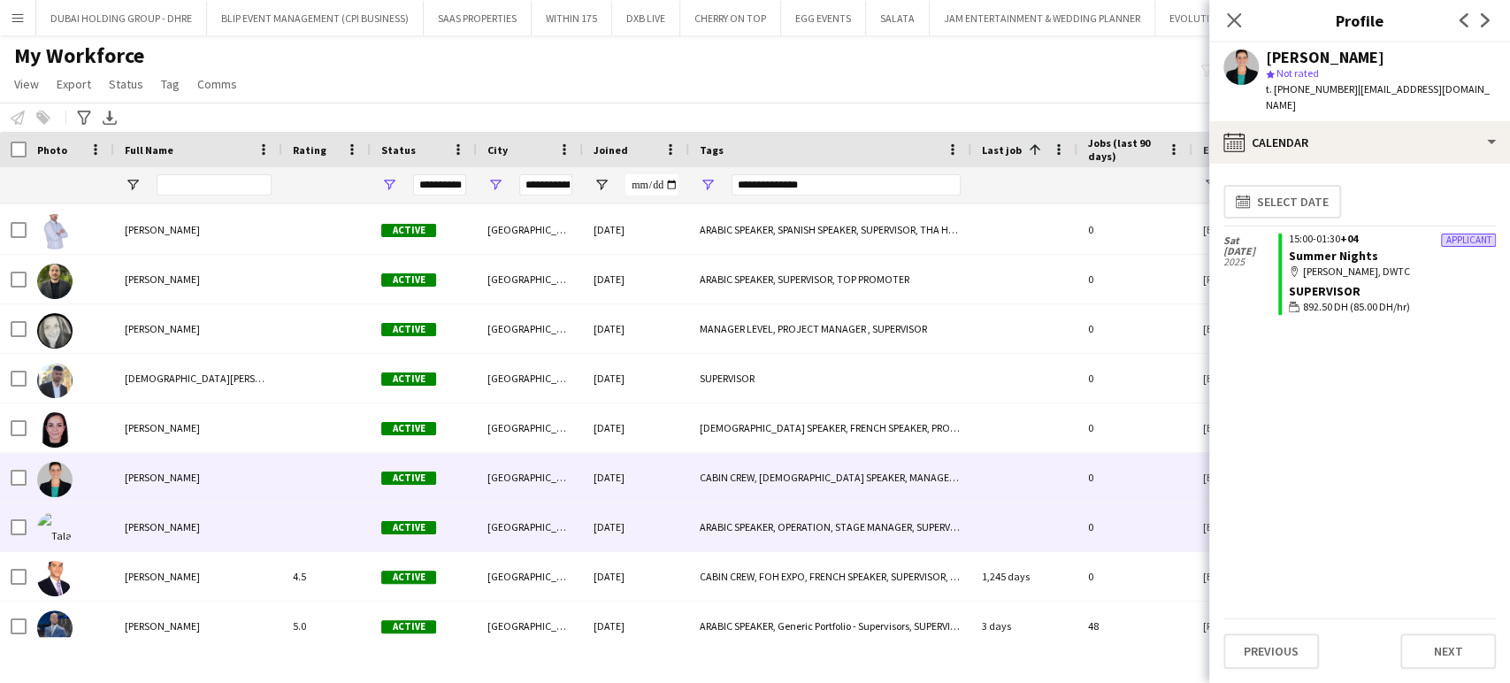
click at [173, 524] on span "Tala Chahin" at bounding box center [162, 526] width 75 height 13
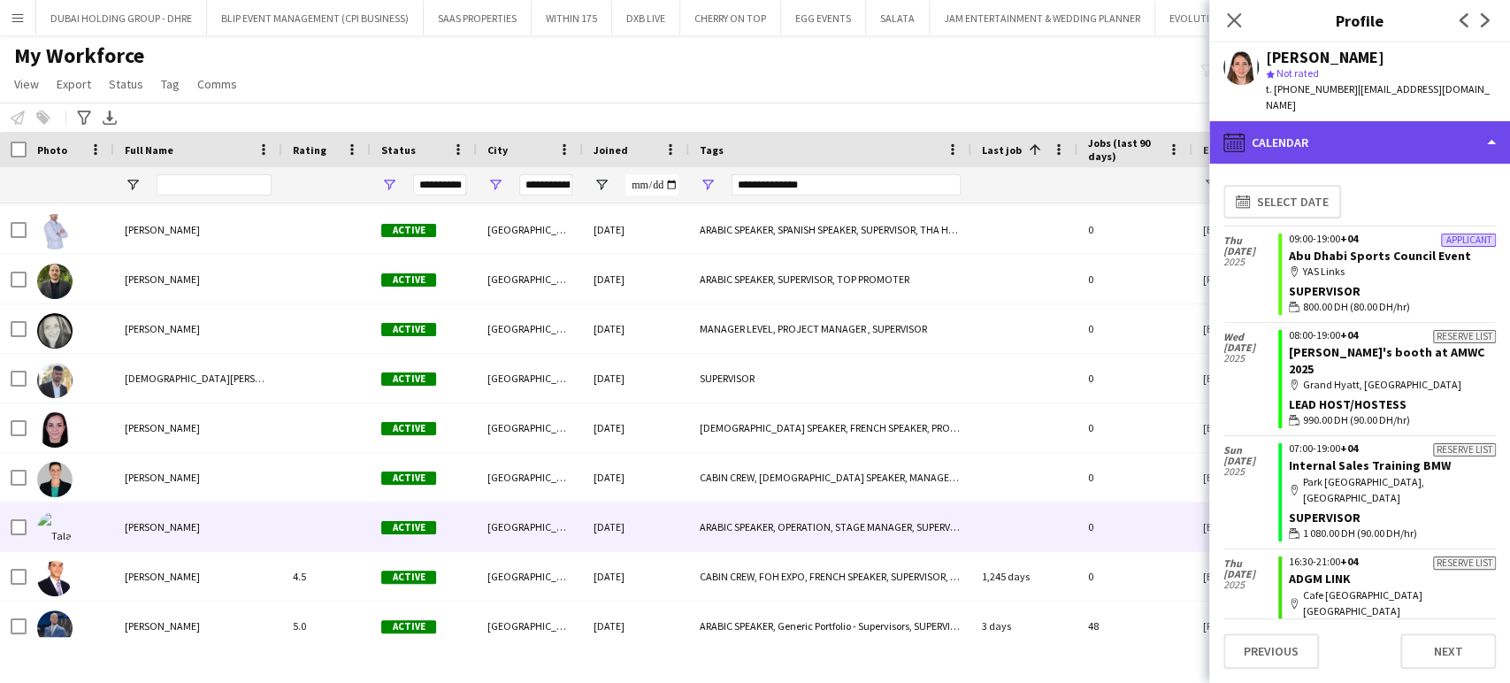
click at [1280, 123] on div "calendar-full Calendar" at bounding box center [1359, 142] width 301 height 42
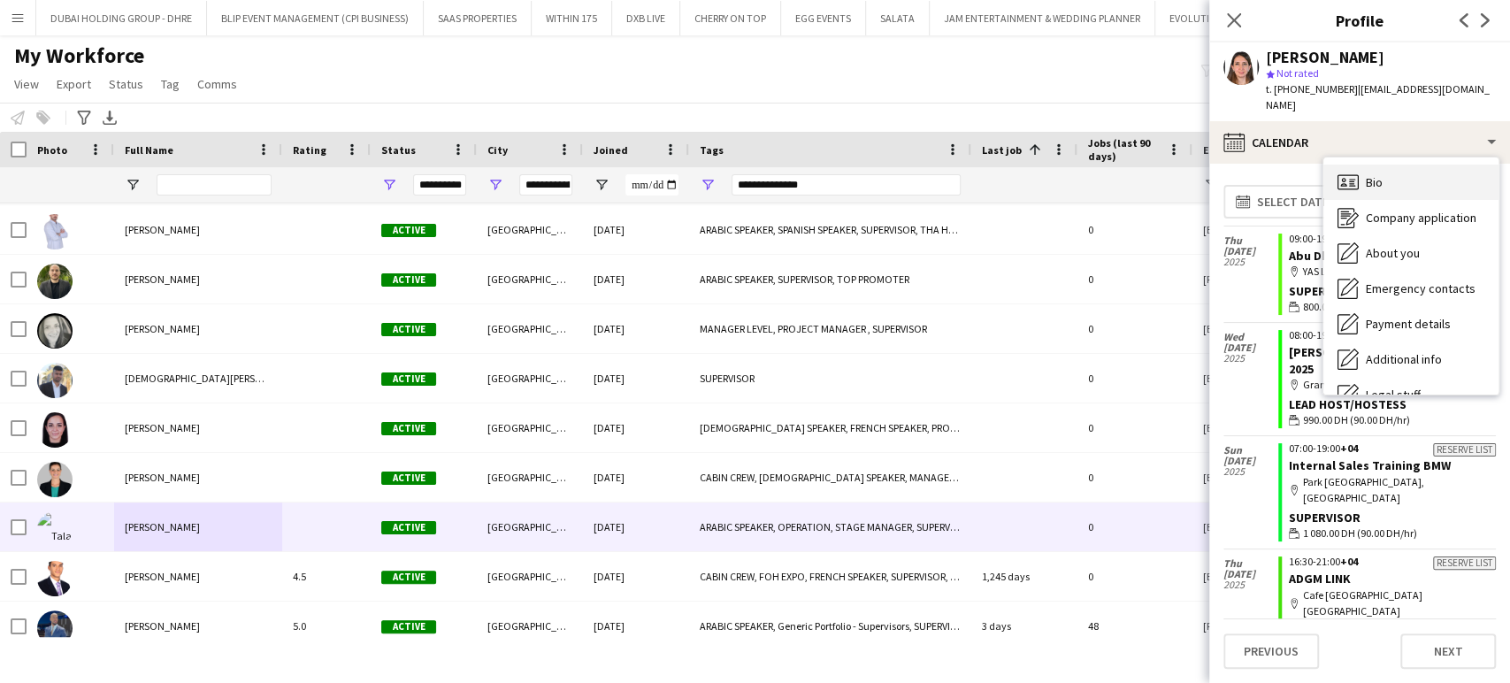
click at [1373, 174] on span "Bio" at bounding box center [1374, 182] width 17 height 16
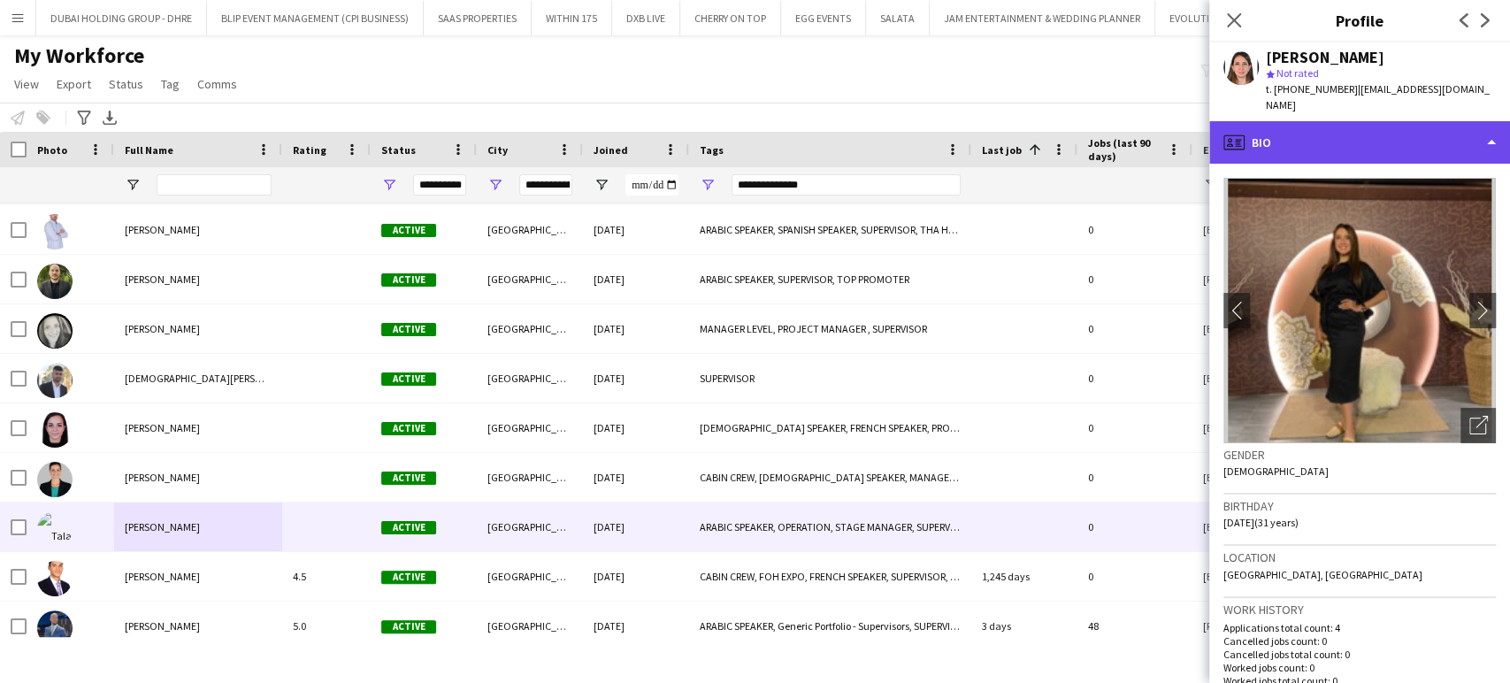
click at [1463, 121] on div "profile Bio" at bounding box center [1359, 142] width 301 height 42
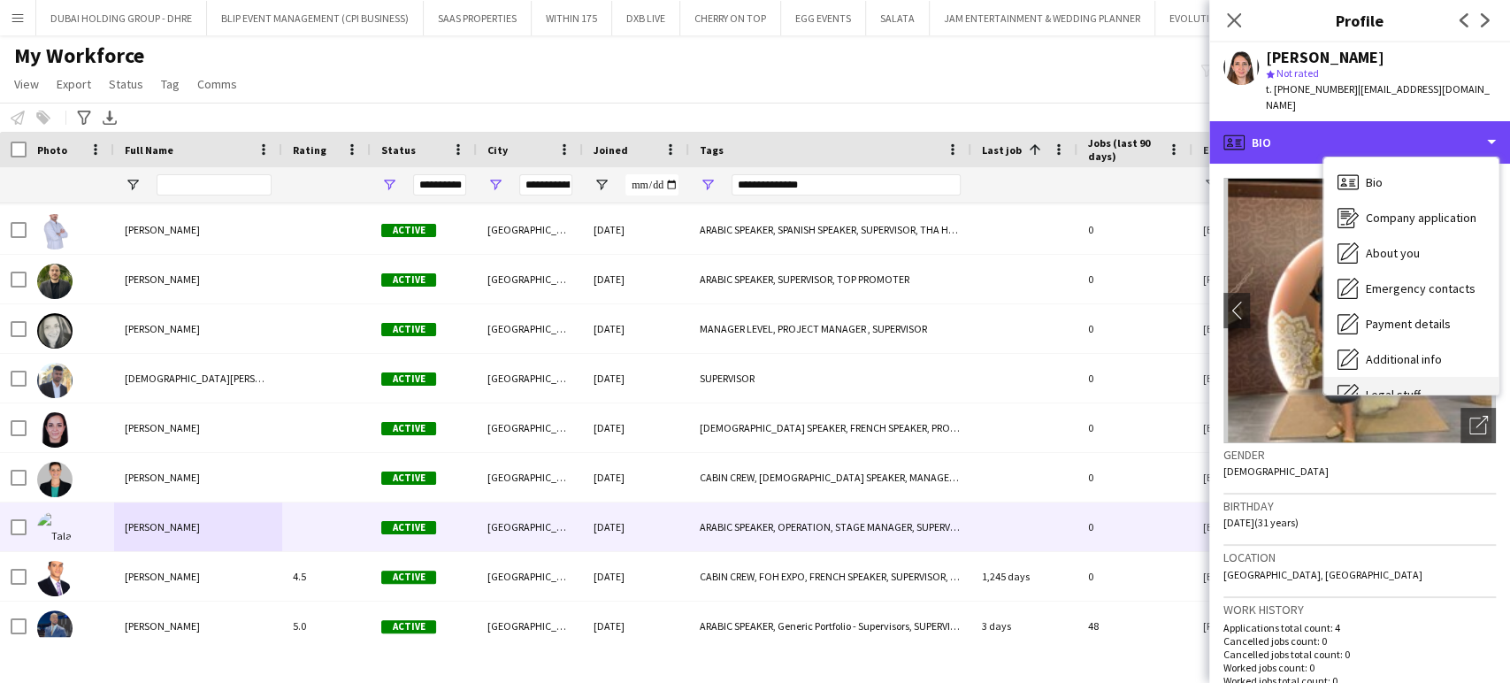
scroll to position [95, 0]
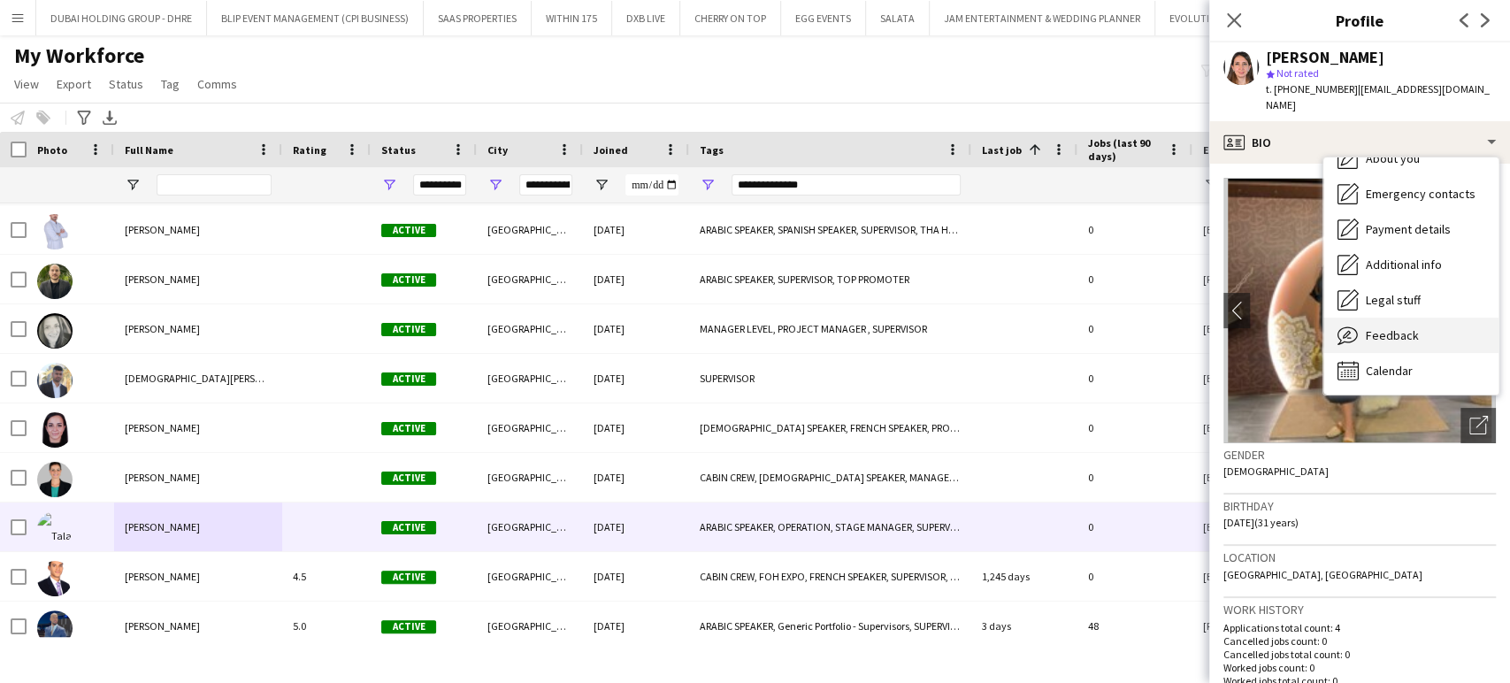
click at [1415, 327] on span "Feedback" at bounding box center [1392, 335] width 53 height 16
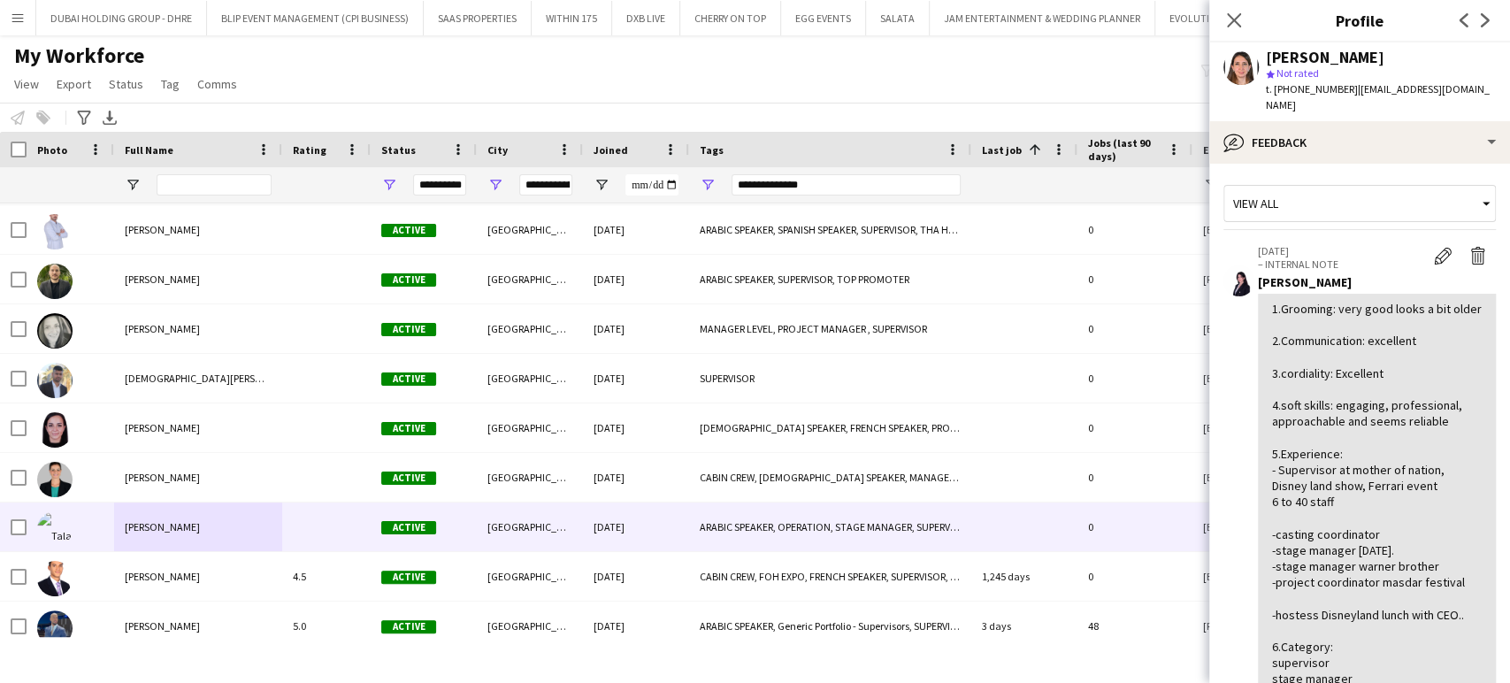
scroll to position [196, 0]
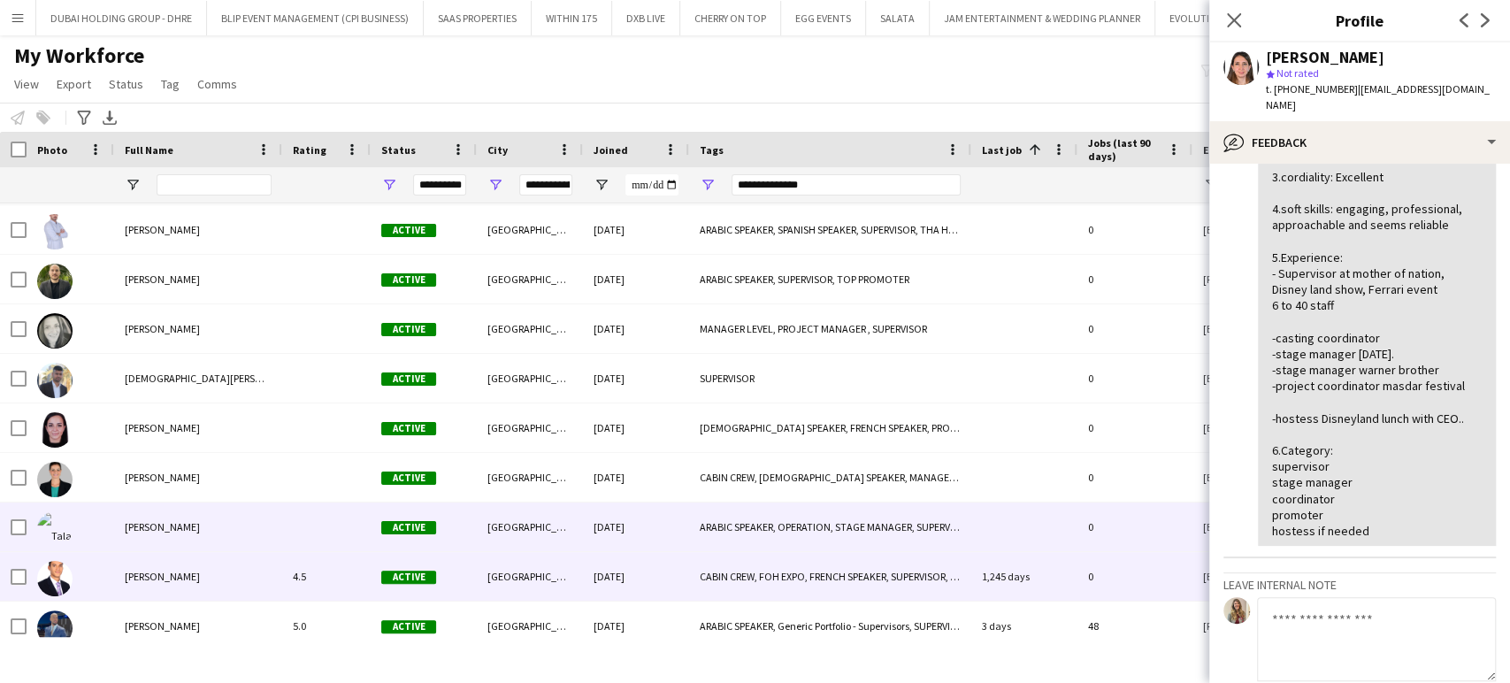
click at [120, 573] on div "Keni Steinemann" at bounding box center [198, 576] width 168 height 49
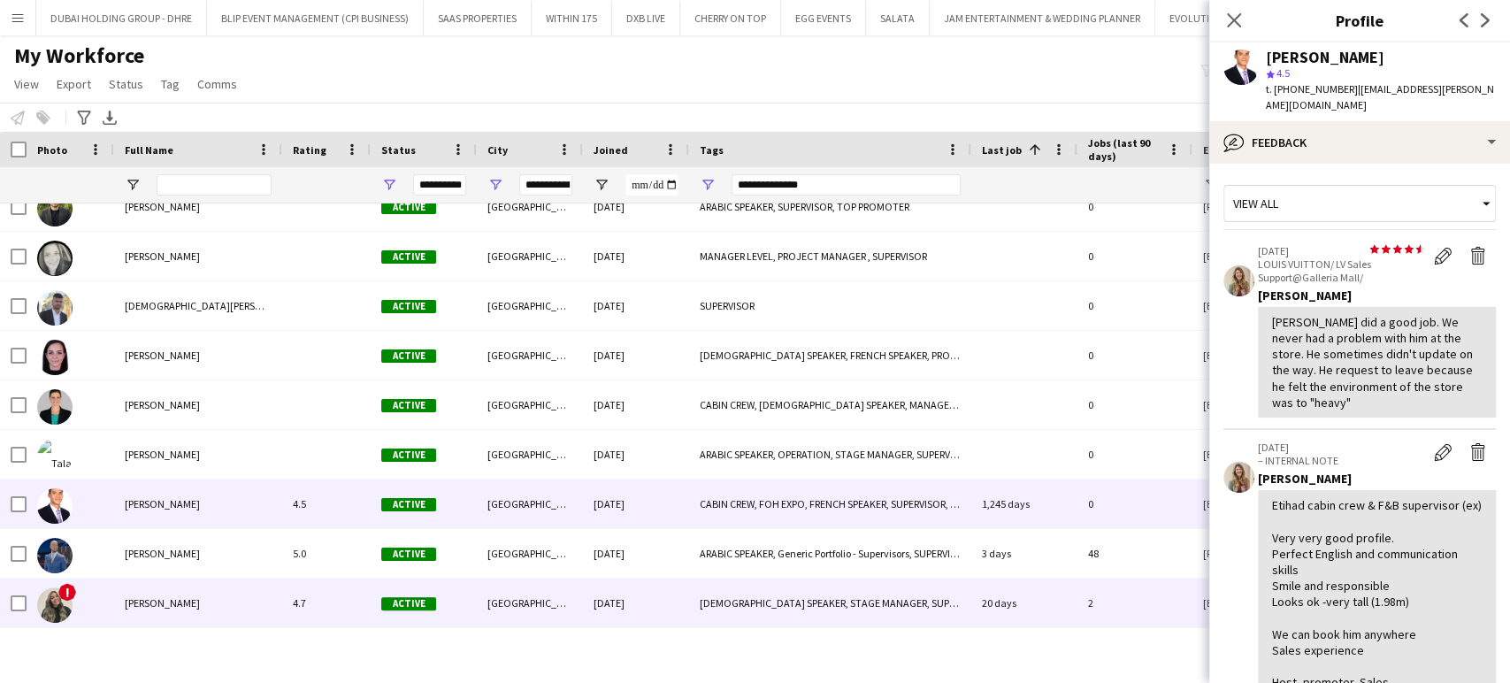
scroll to position [295, 0]
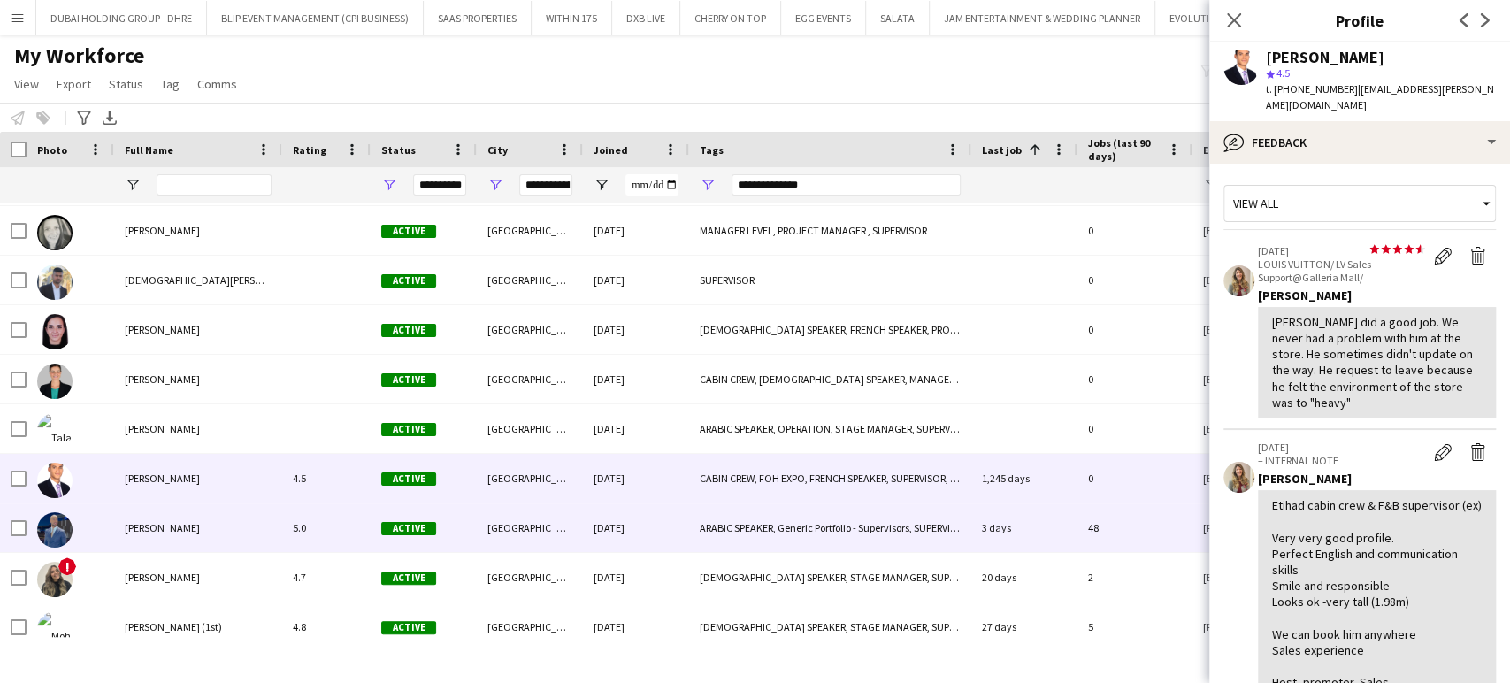
click at [176, 529] on span "Mohammed Adel Aljbour" at bounding box center [162, 527] width 75 height 13
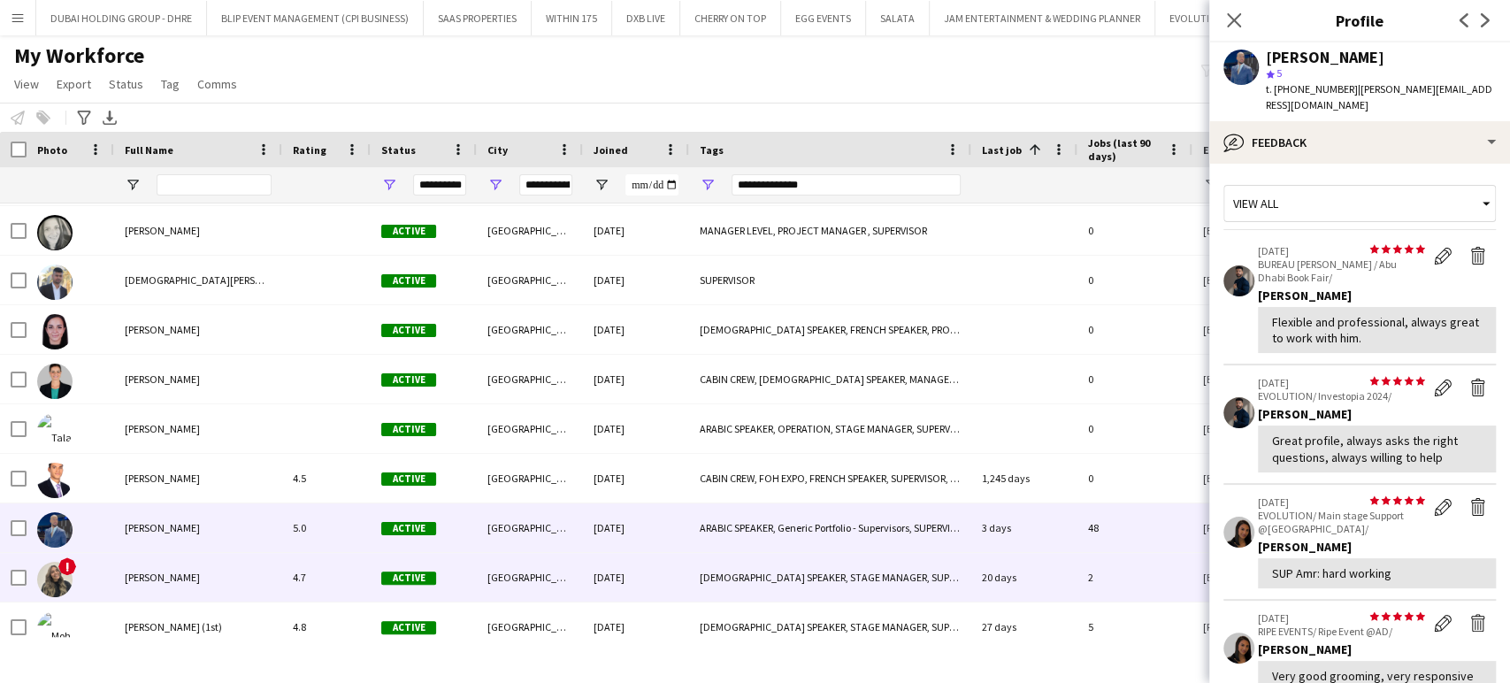
scroll to position [393, 0]
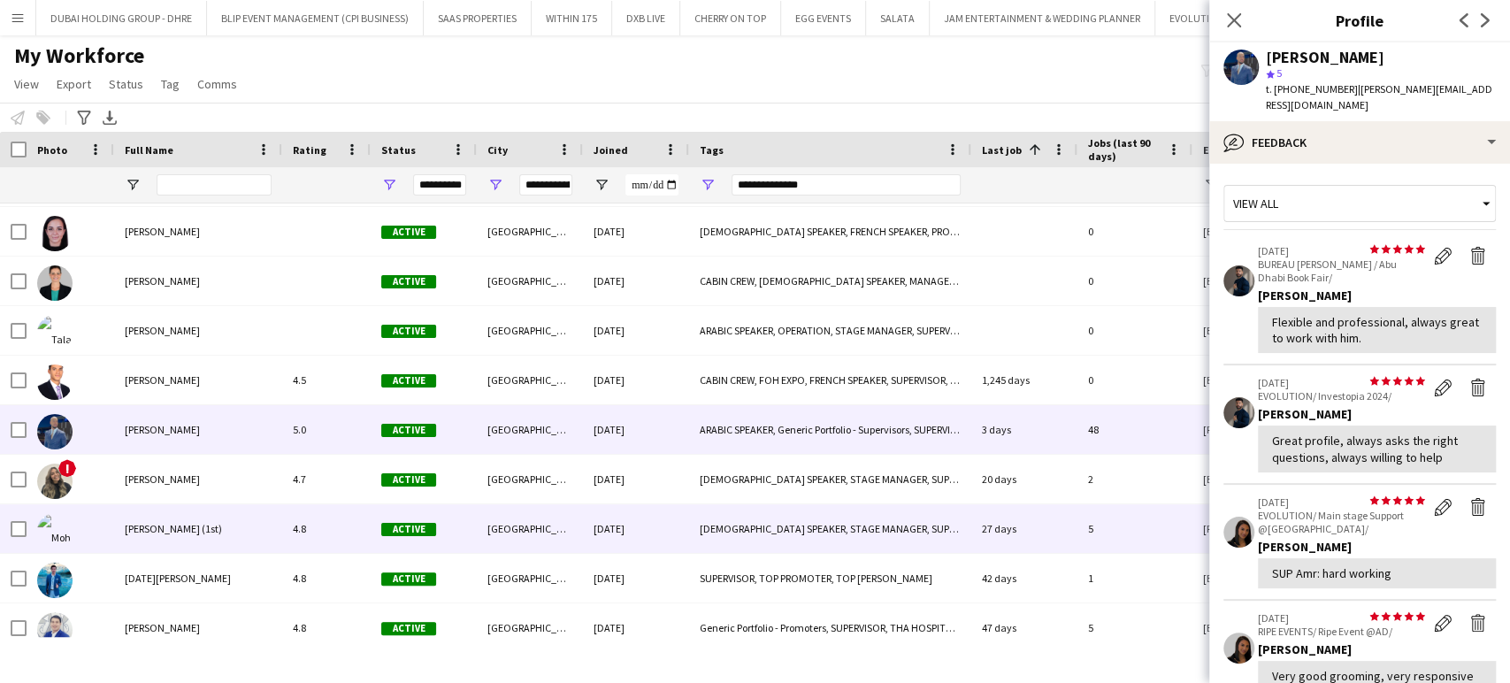
click at [180, 519] on div "Mohamed Ali Diab (1st)" at bounding box center [198, 528] width 168 height 49
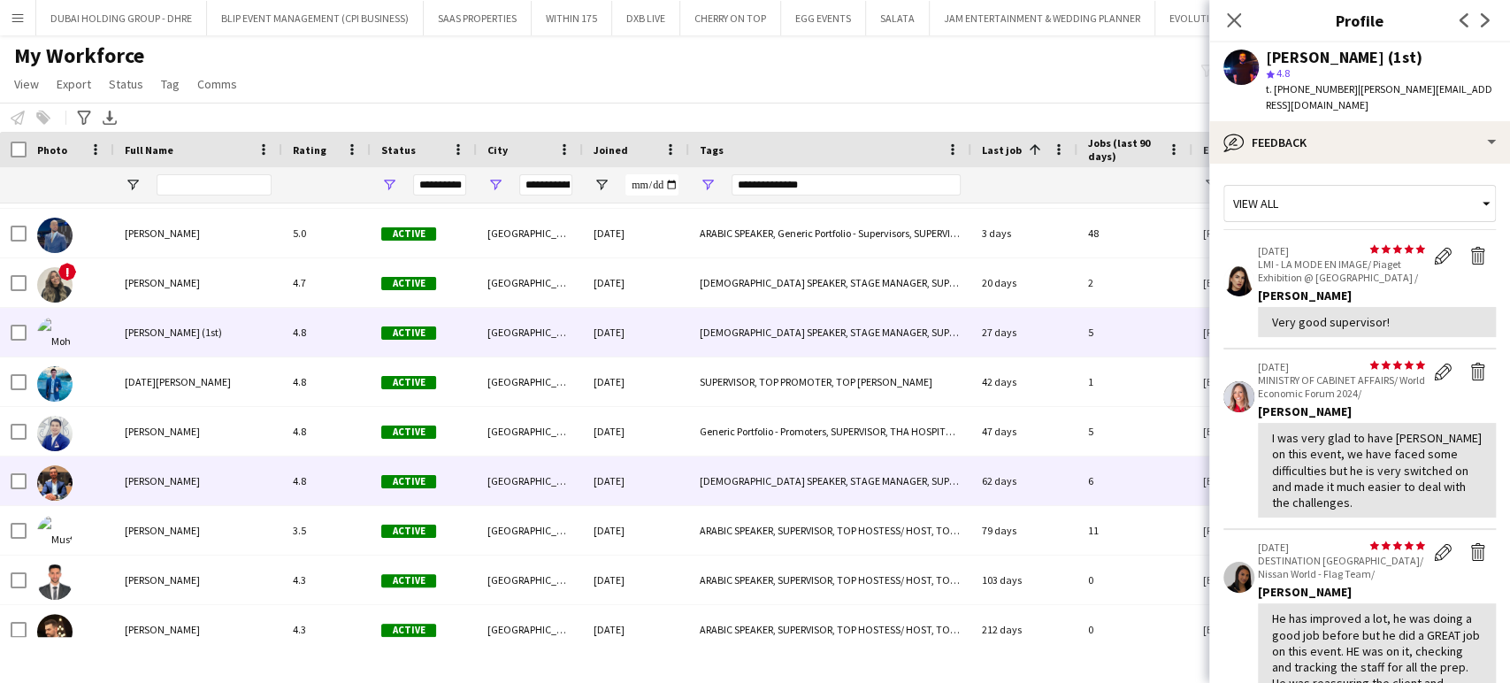
scroll to position [687, 0]
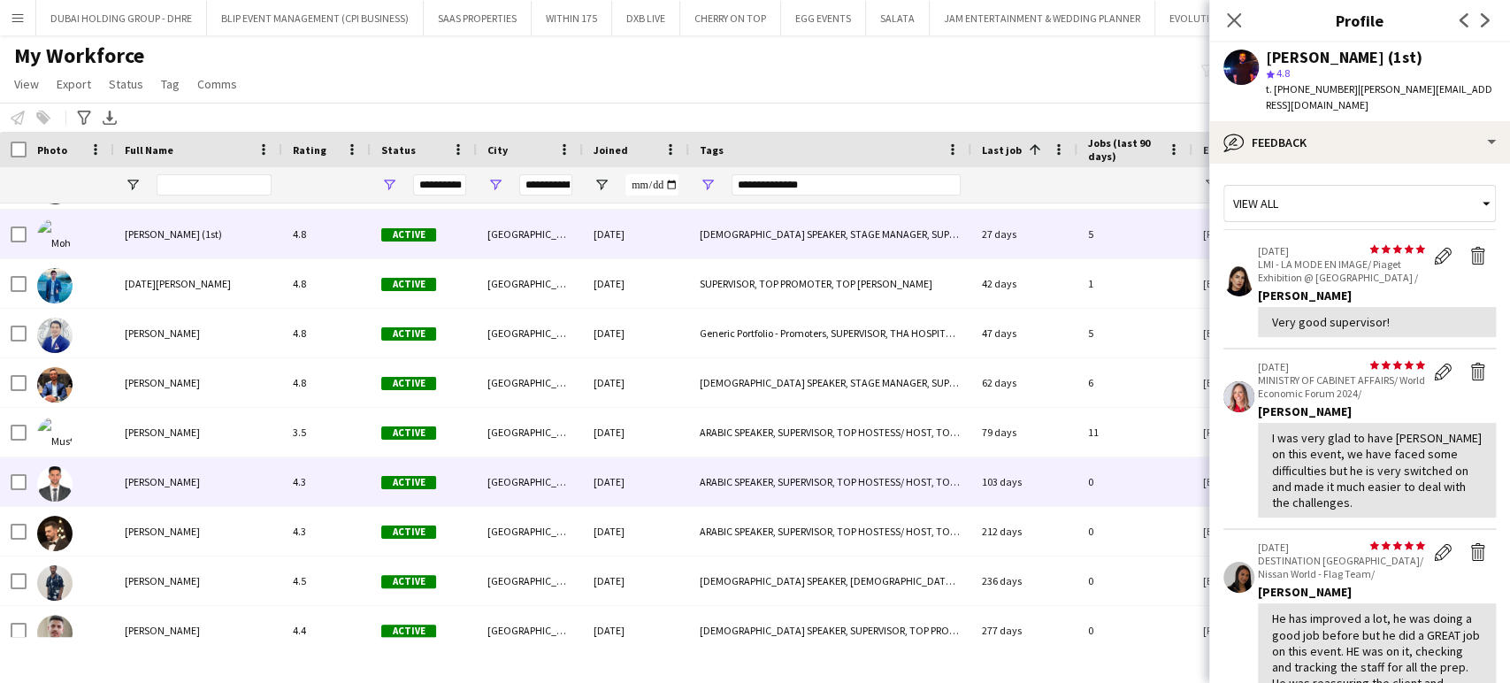
click at [149, 479] on span "Mohanad Chabas" at bounding box center [162, 481] width 75 height 13
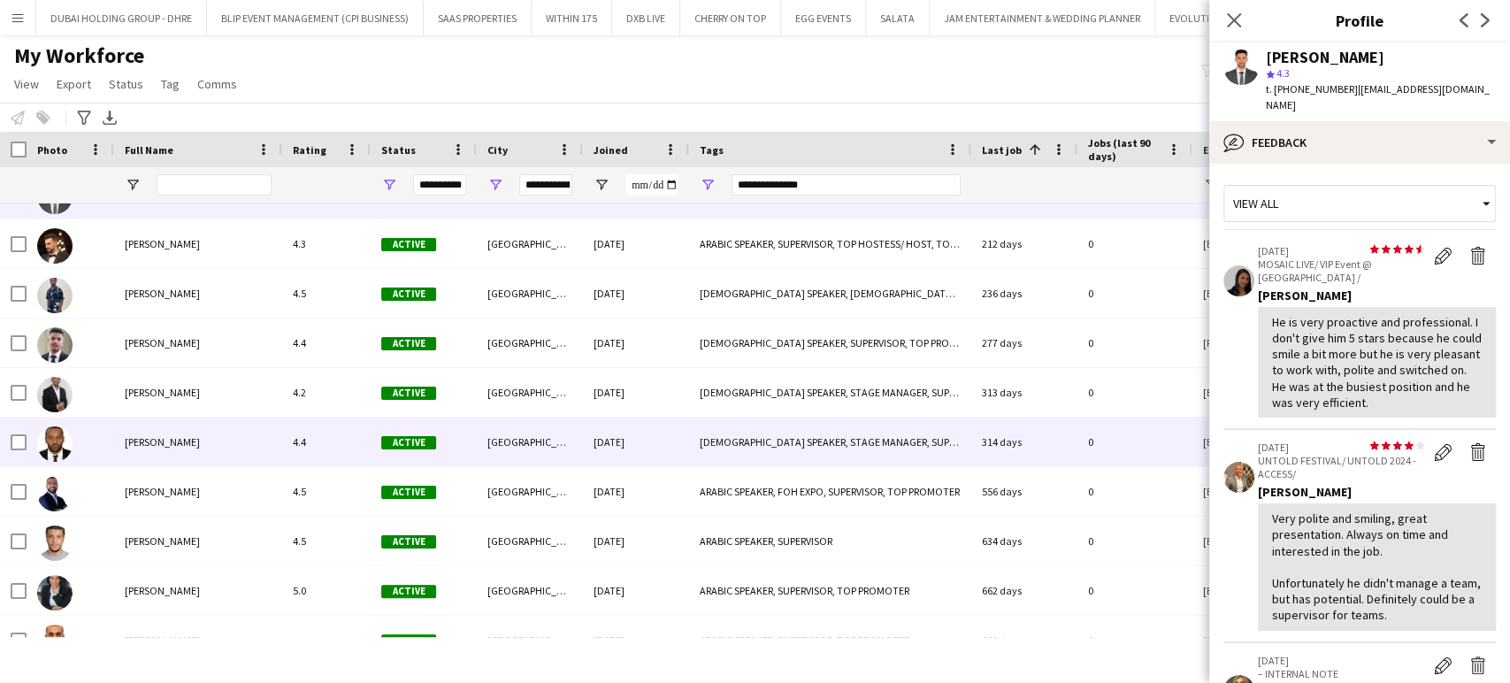
scroll to position [983, 0]
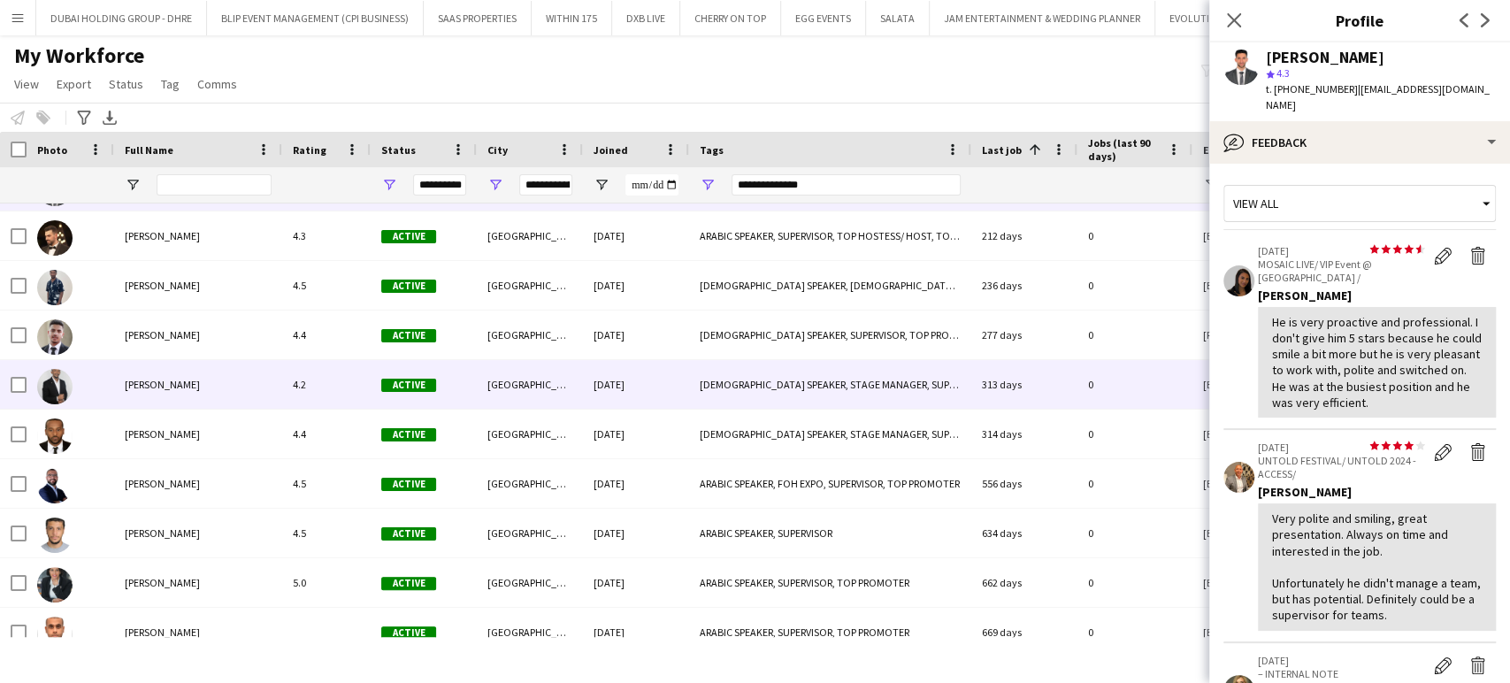
click at [160, 380] on span "Mohamed Abudia" at bounding box center [162, 384] width 75 height 13
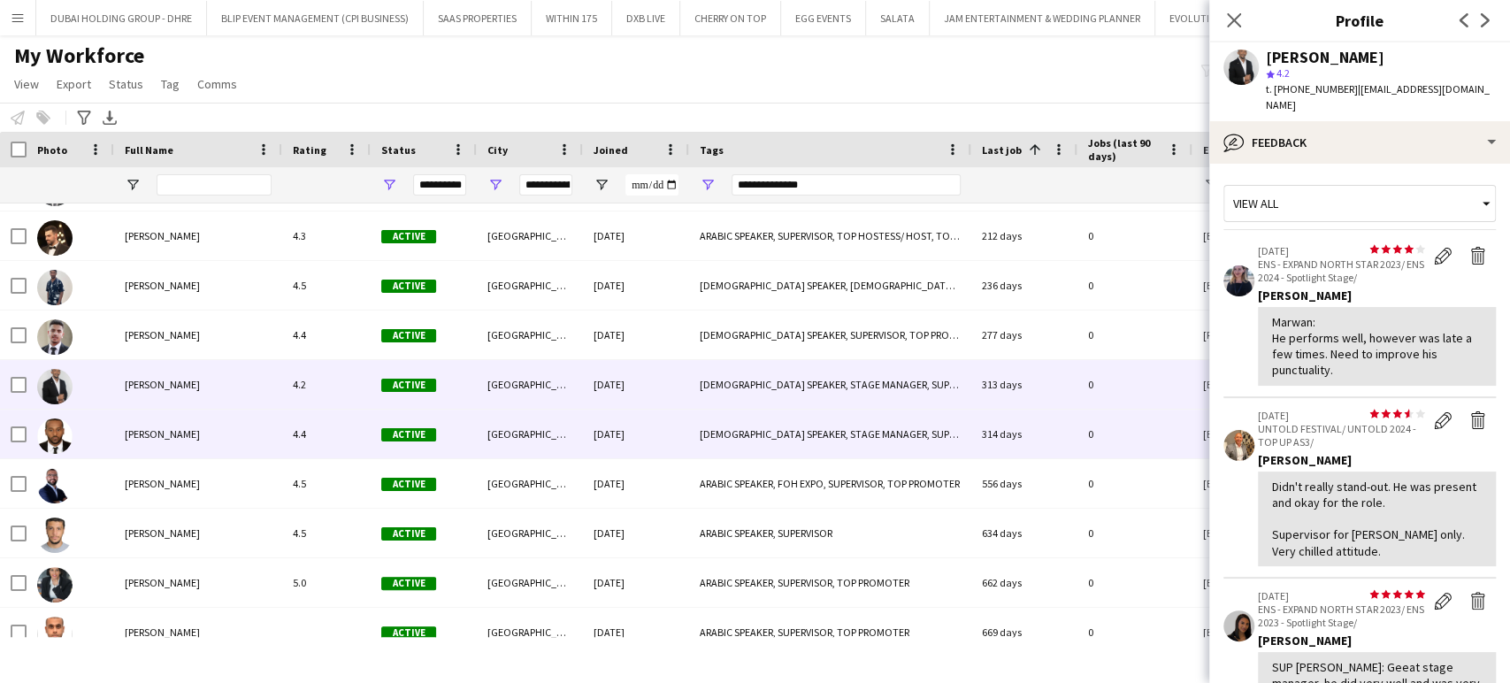
click at [147, 432] on span "Waleed Musa" at bounding box center [162, 433] width 75 height 13
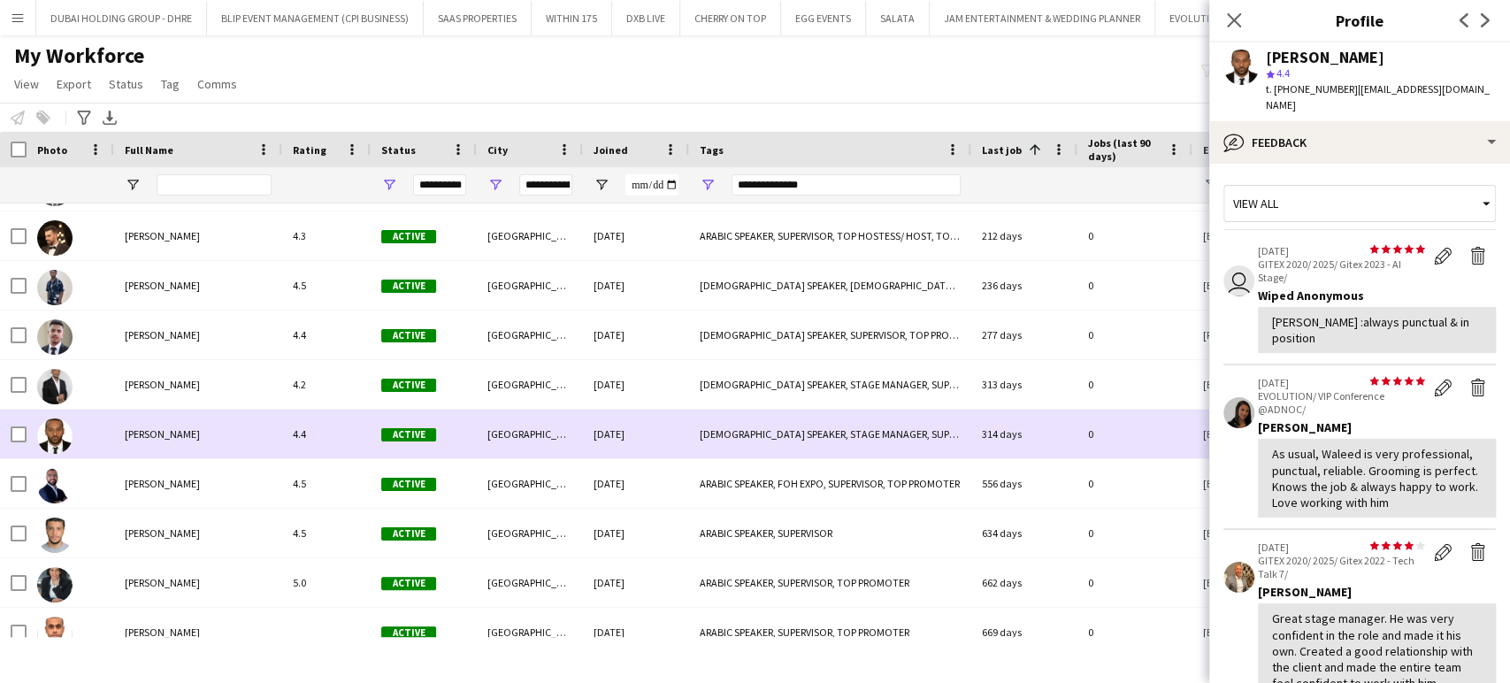
scroll to position [1052, 0]
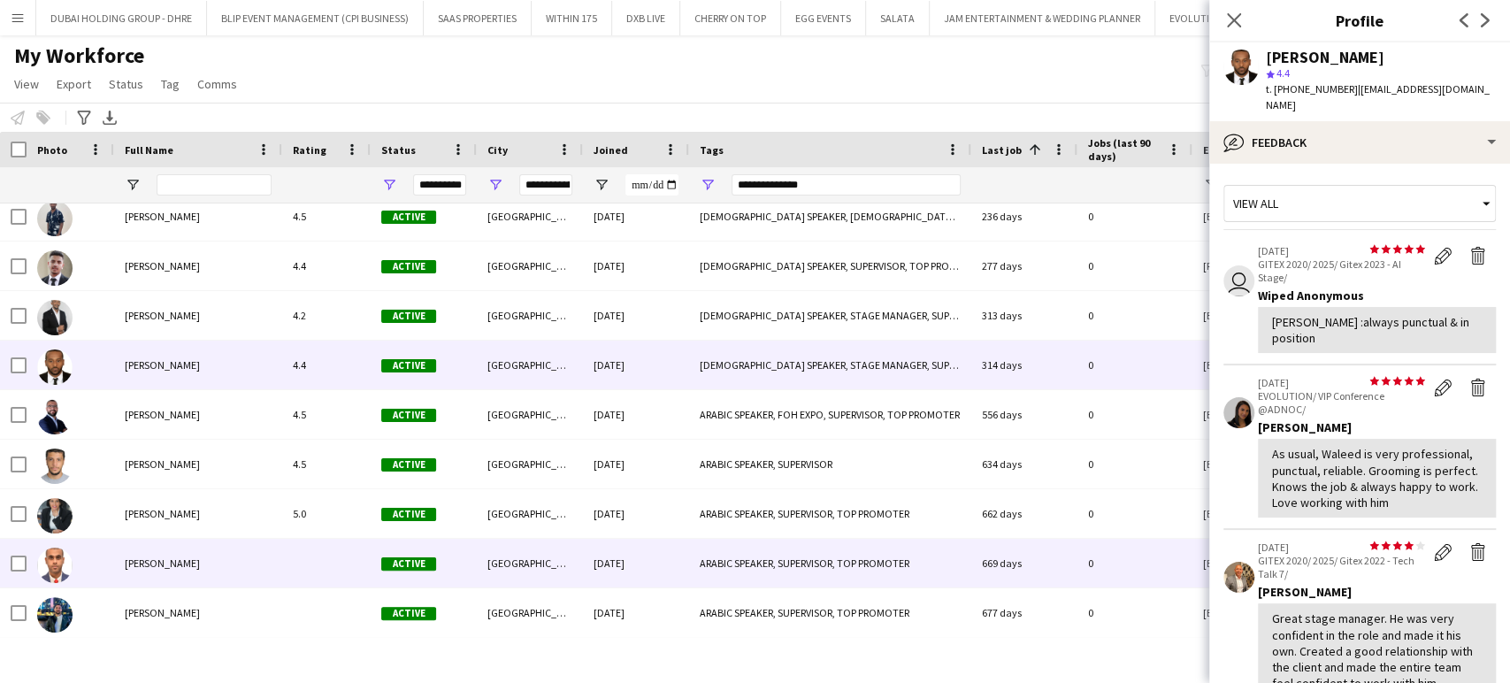
click at [170, 556] on div "Karim Aly" at bounding box center [198, 563] width 168 height 49
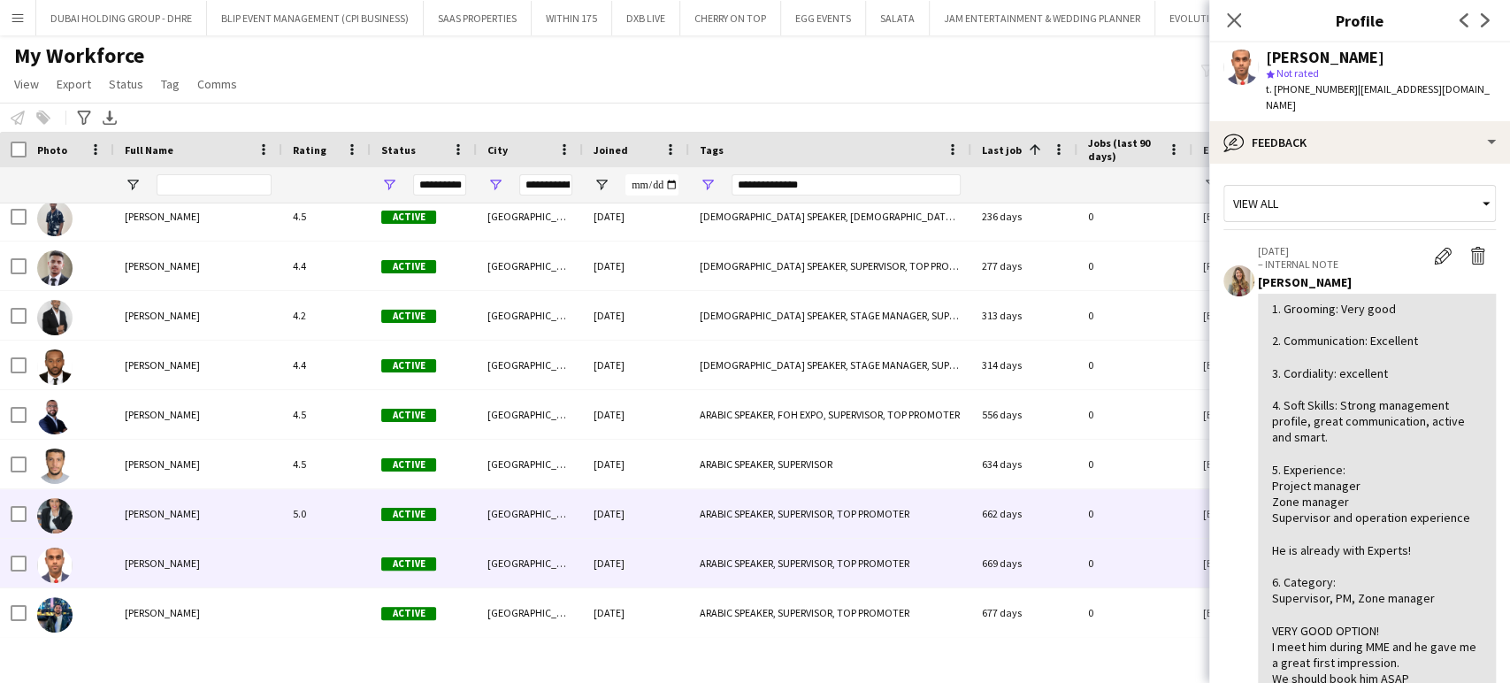
click at [168, 509] on span "Maissaa MALAS" at bounding box center [162, 513] width 75 height 13
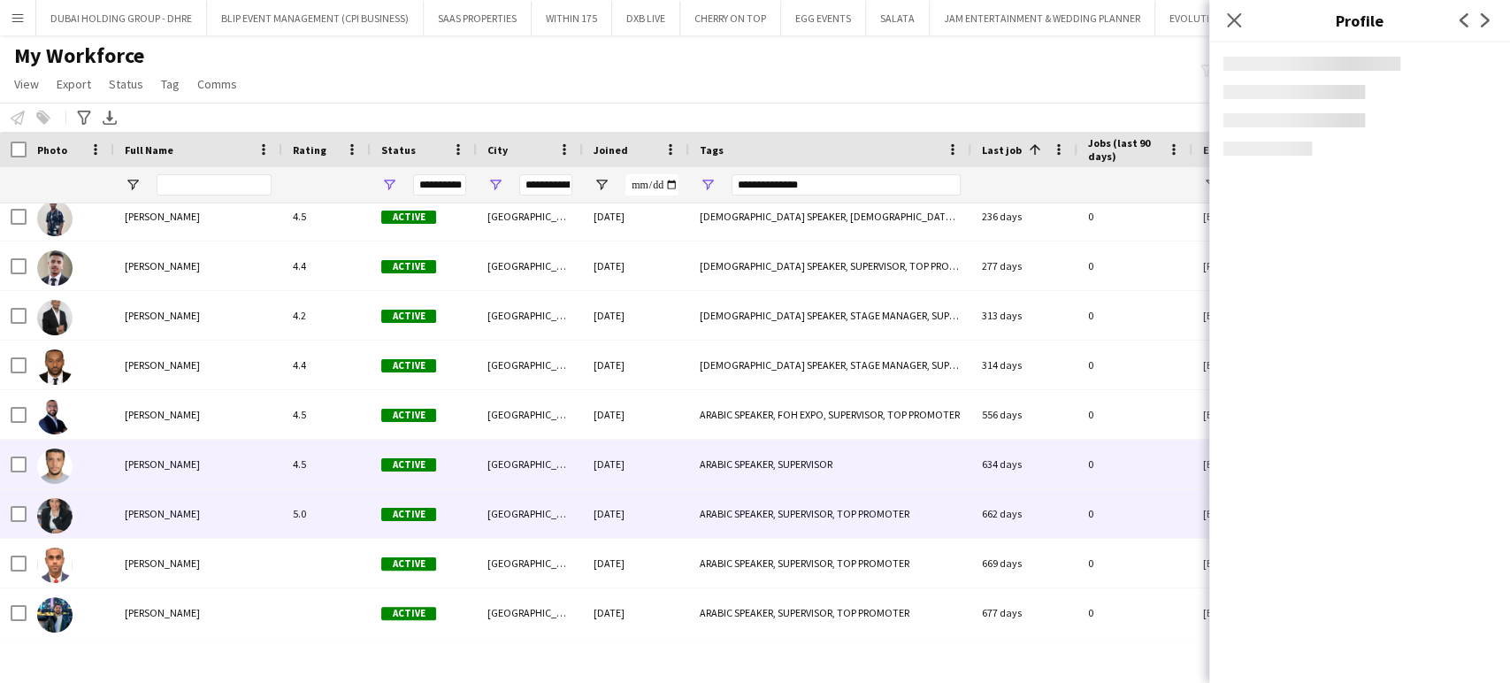
click at [168, 473] on div "Mohammed Alaaeldin" at bounding box center [198, 464] width 168 height 49
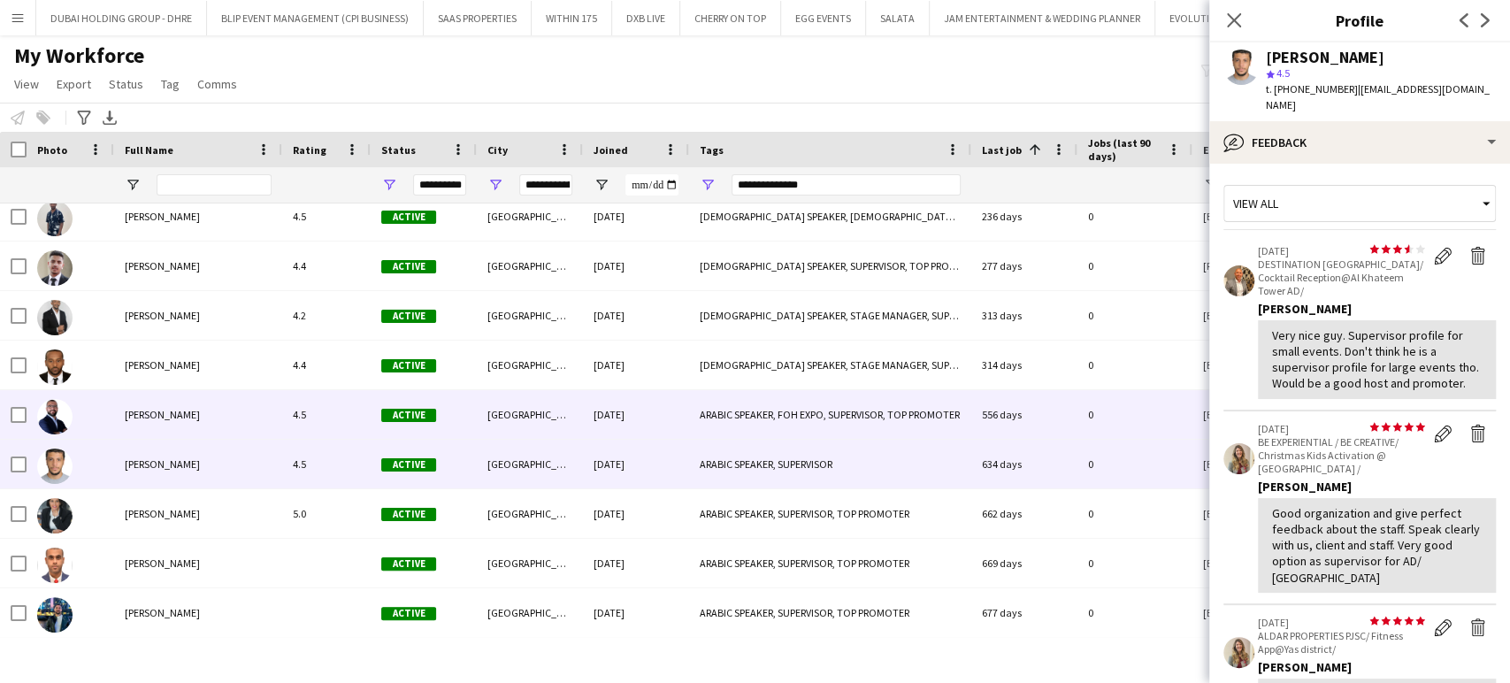
click at [173, 407] on div "Hussein Hanoun" at bounding box center [198, 414] width 168 height 49
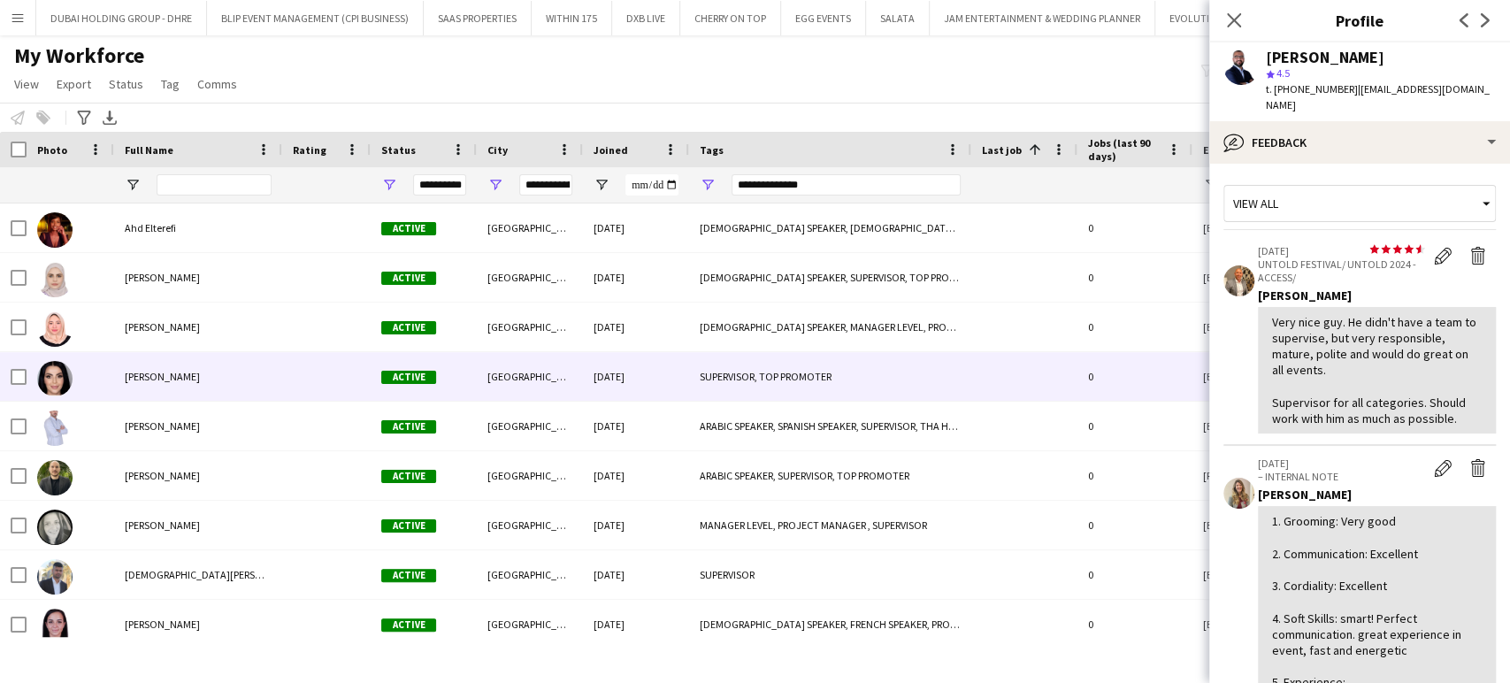
scroll to position [196, 0]
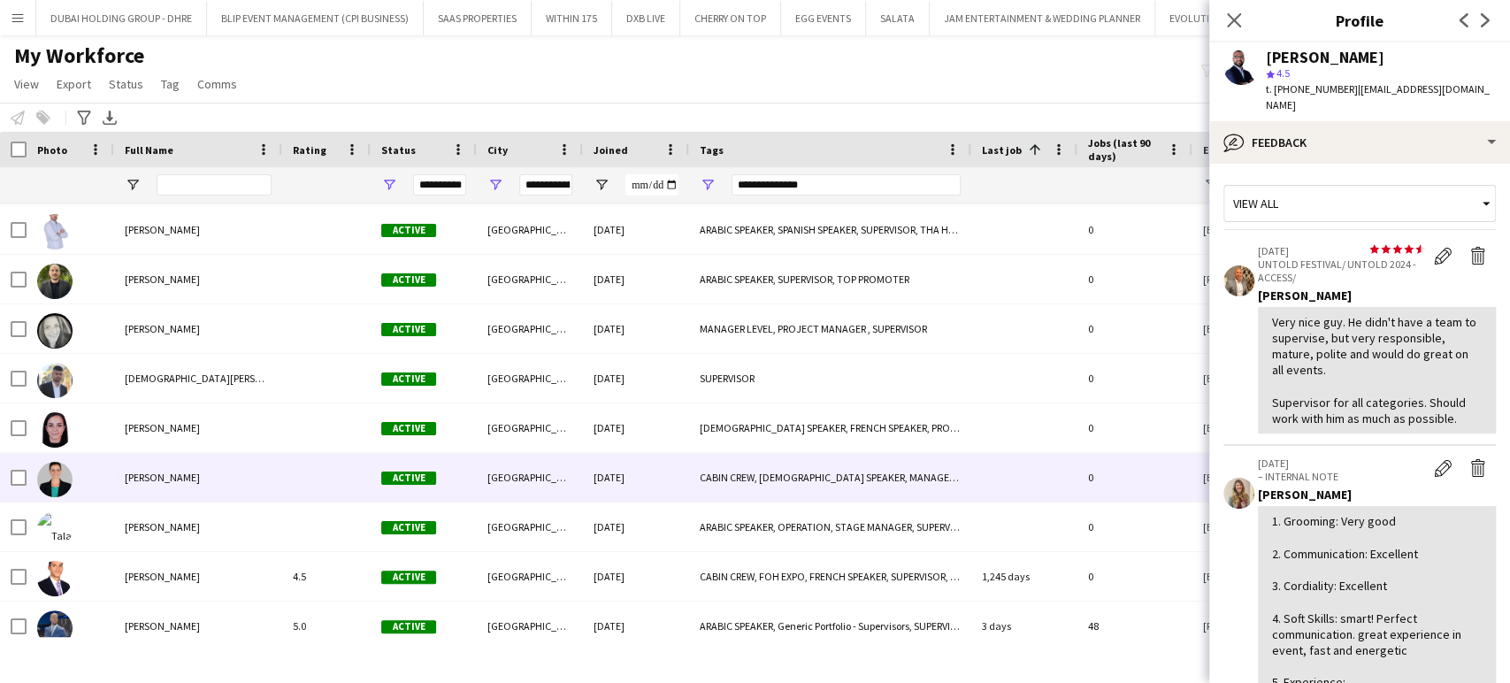
click at [137, 480] on span "[PERSON_NAME]" at bounding box center [162, 476] width 75 height 13
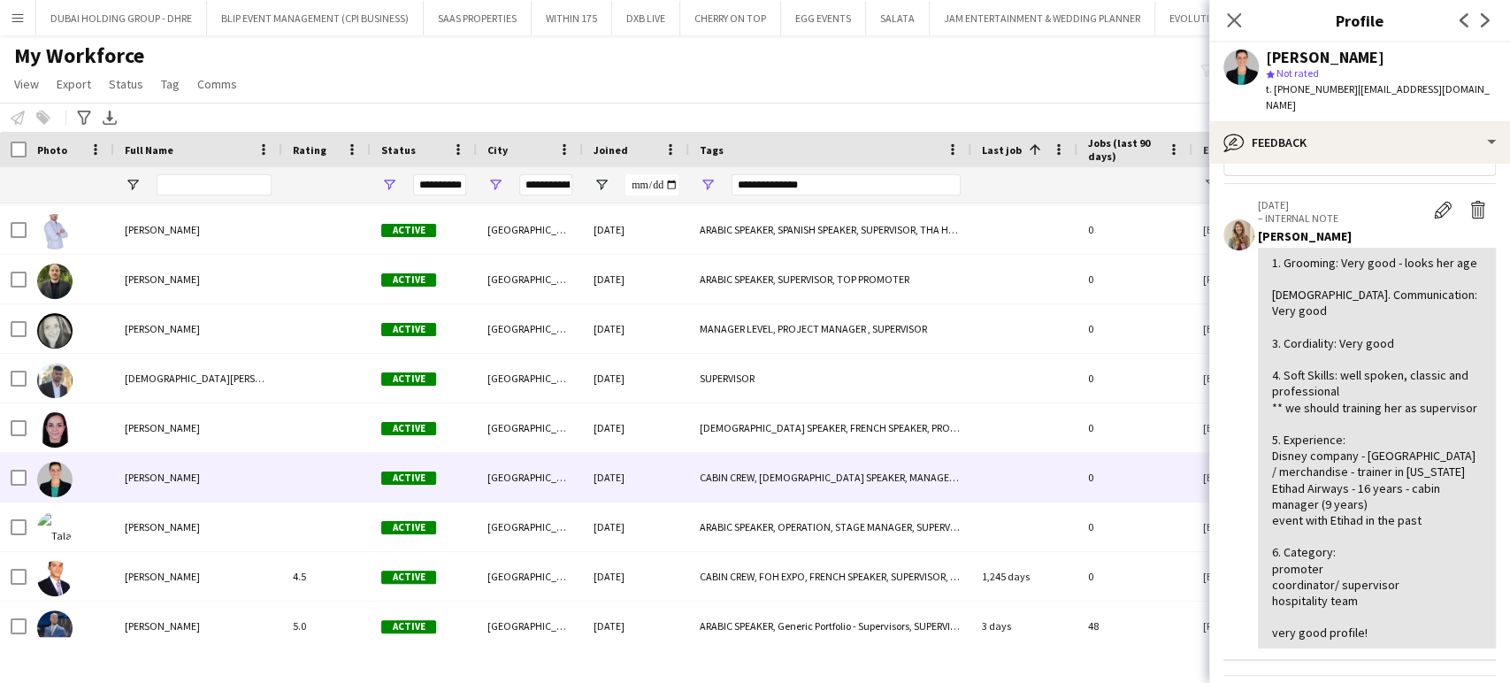
scroll to position [0, 0]
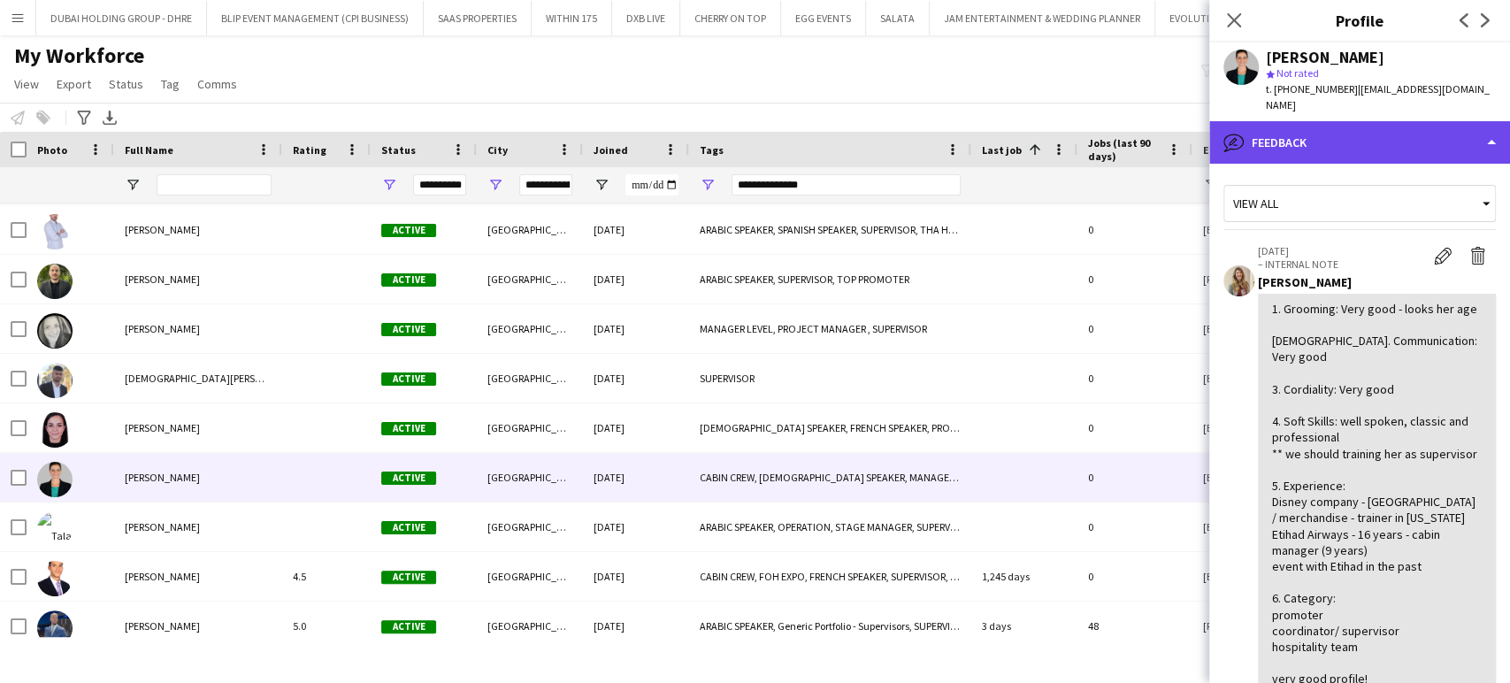
click at [1322, 121] on div "bubble-pencil Feedback" at bounding box center [1359, 142] width 301 height 42
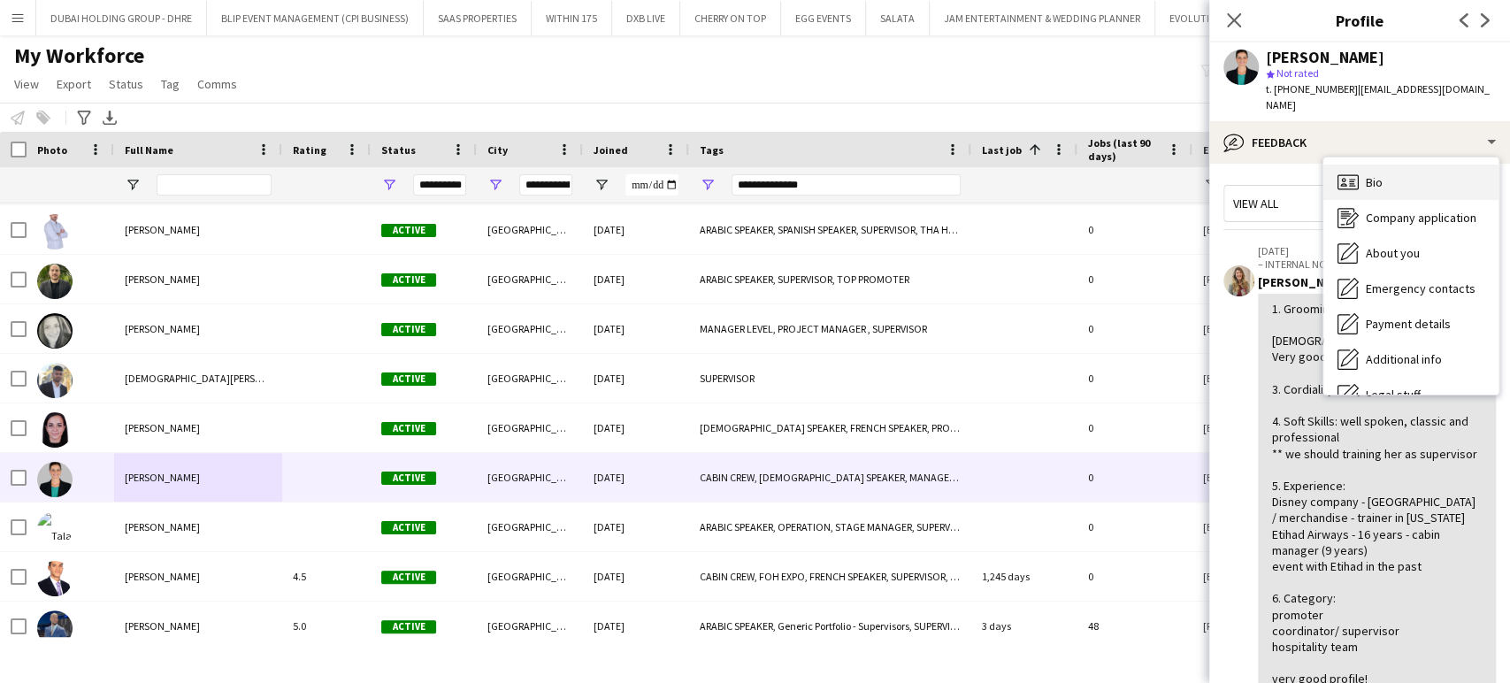
click at [1362, 175] on div "Bio Bio" at bounding box center [1410, 181] width 175 height 35
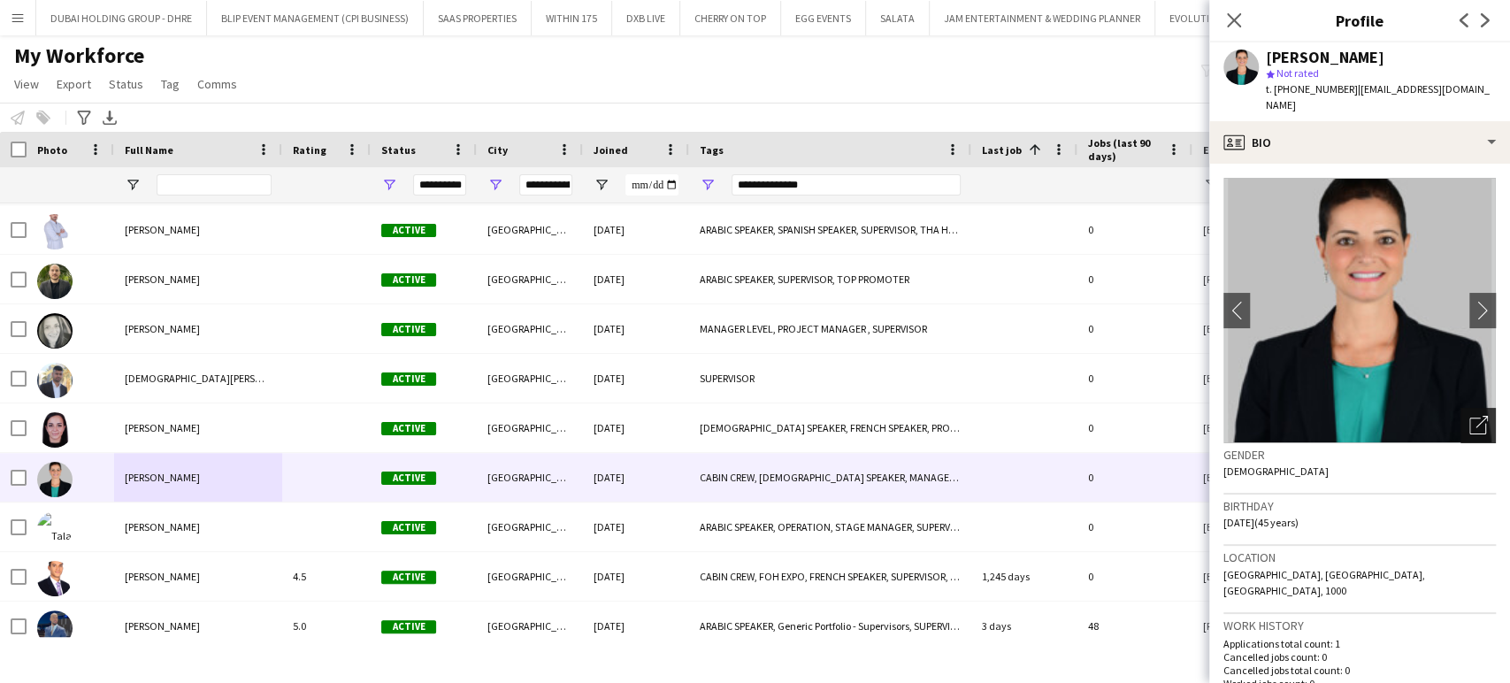
click at [1472, 409] on div "Open photos pop-in" at bounding box center [1477, 425] width 35 height 35
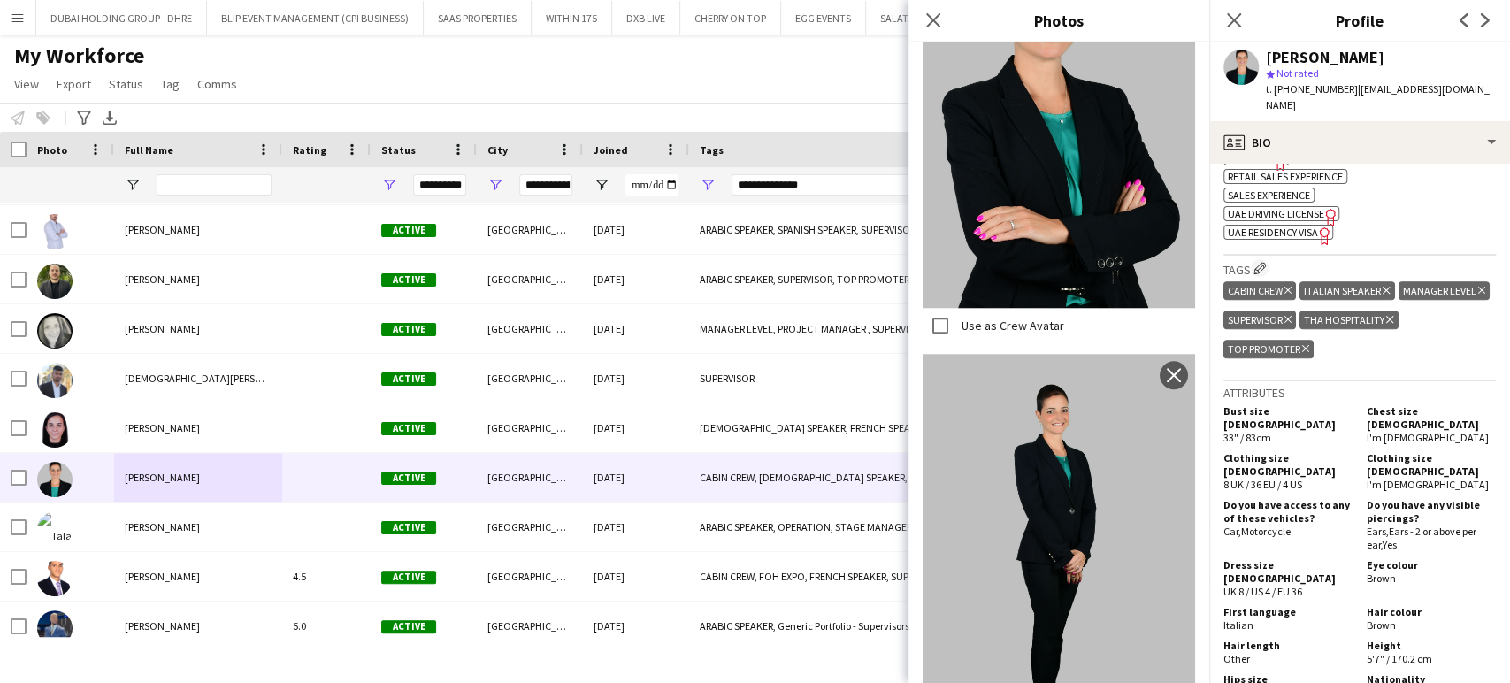
scroll to position [1179, 0]
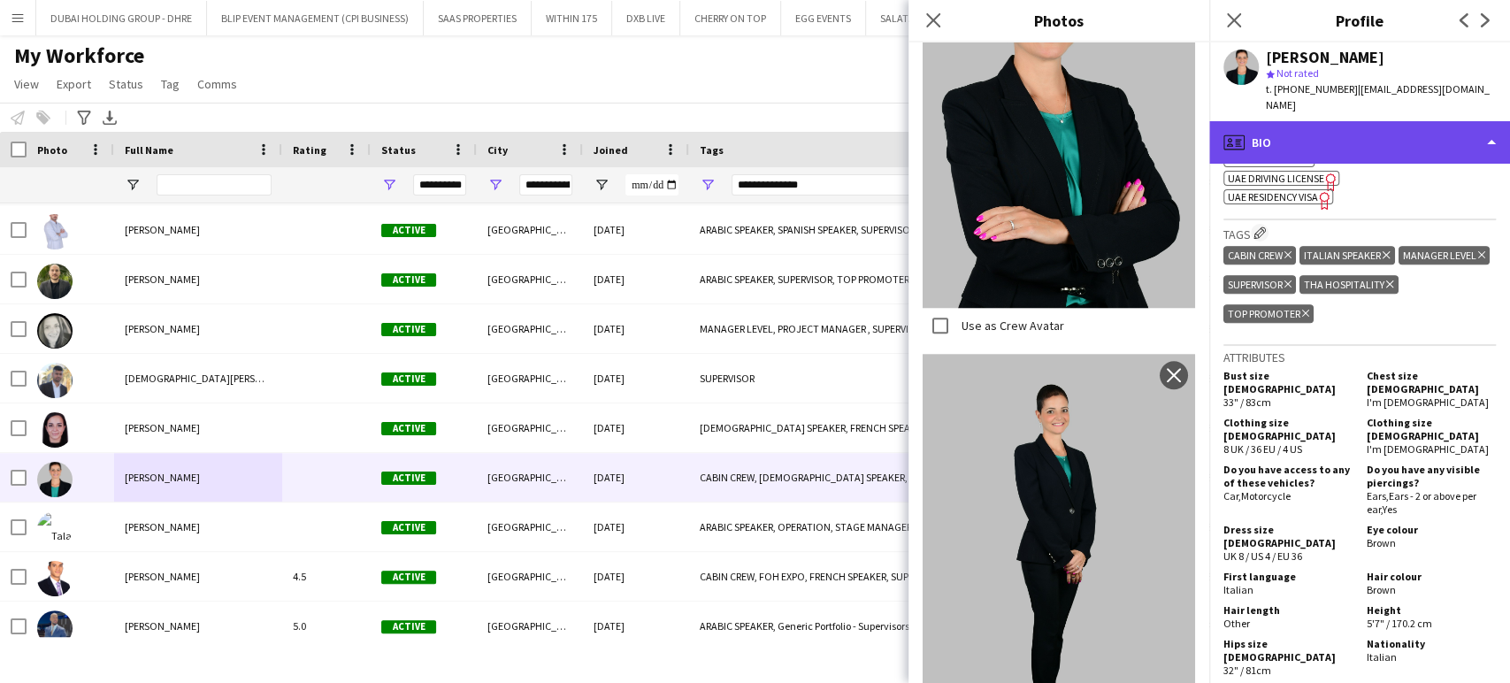
click at [1470, 123] on div "profile Bio" at bounding box center [1359, 142] width 301 height 42
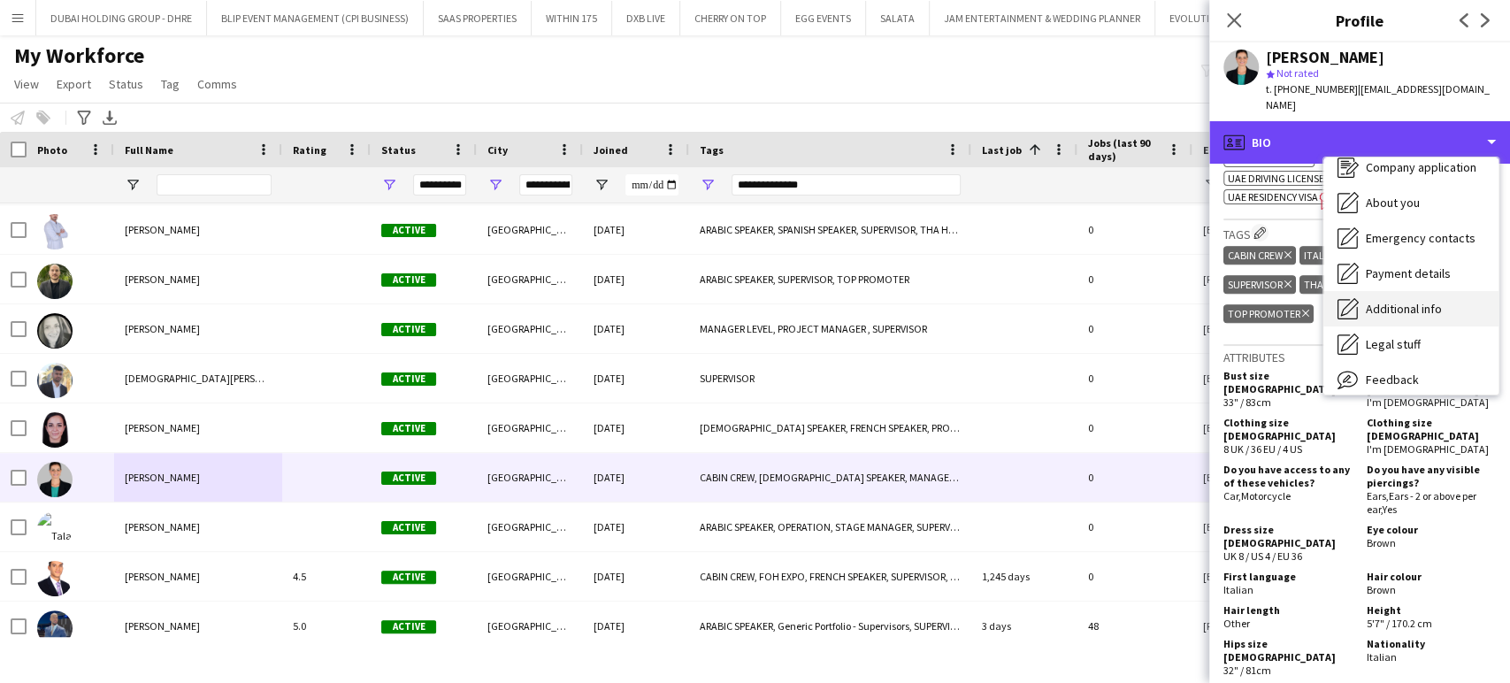
scroll to position [95, 0]
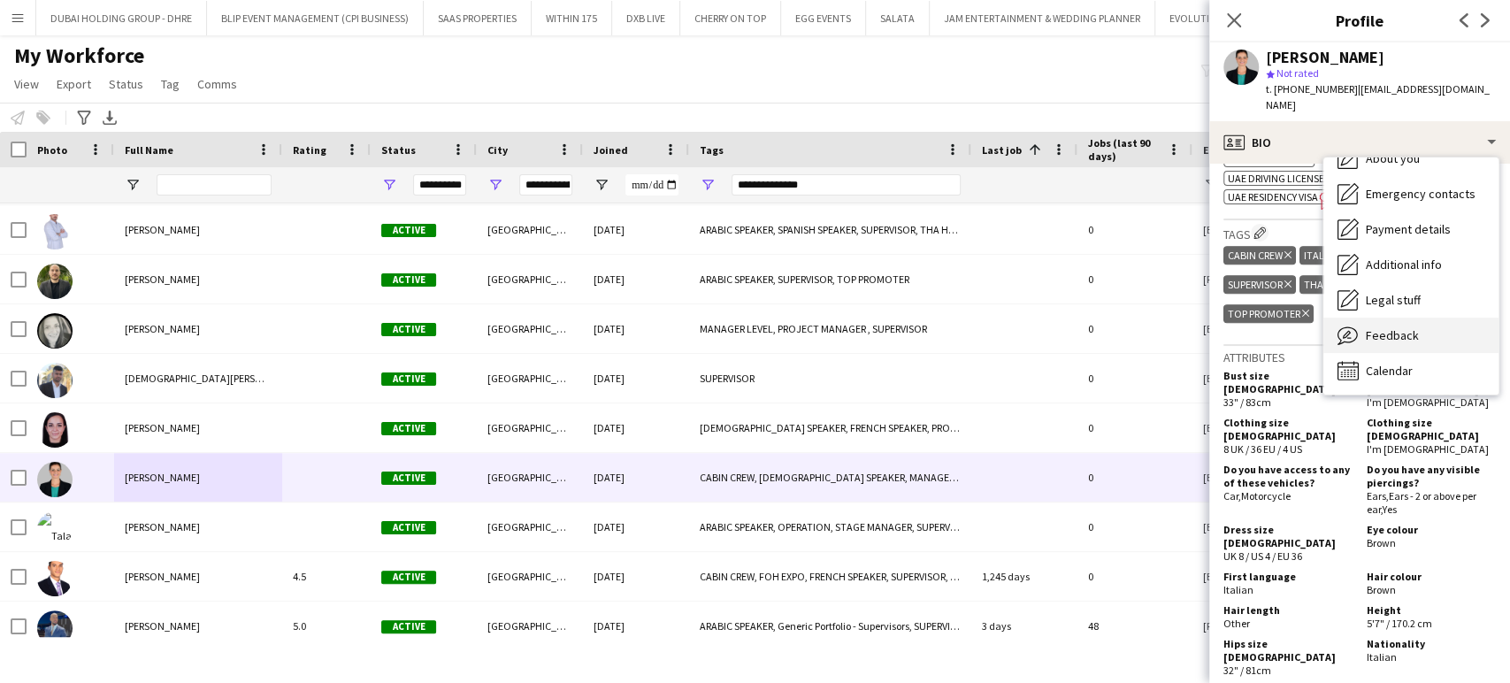
click at [1383, 327] on span "Feedback" at bounding box center [1392, 335] width 53 height 16
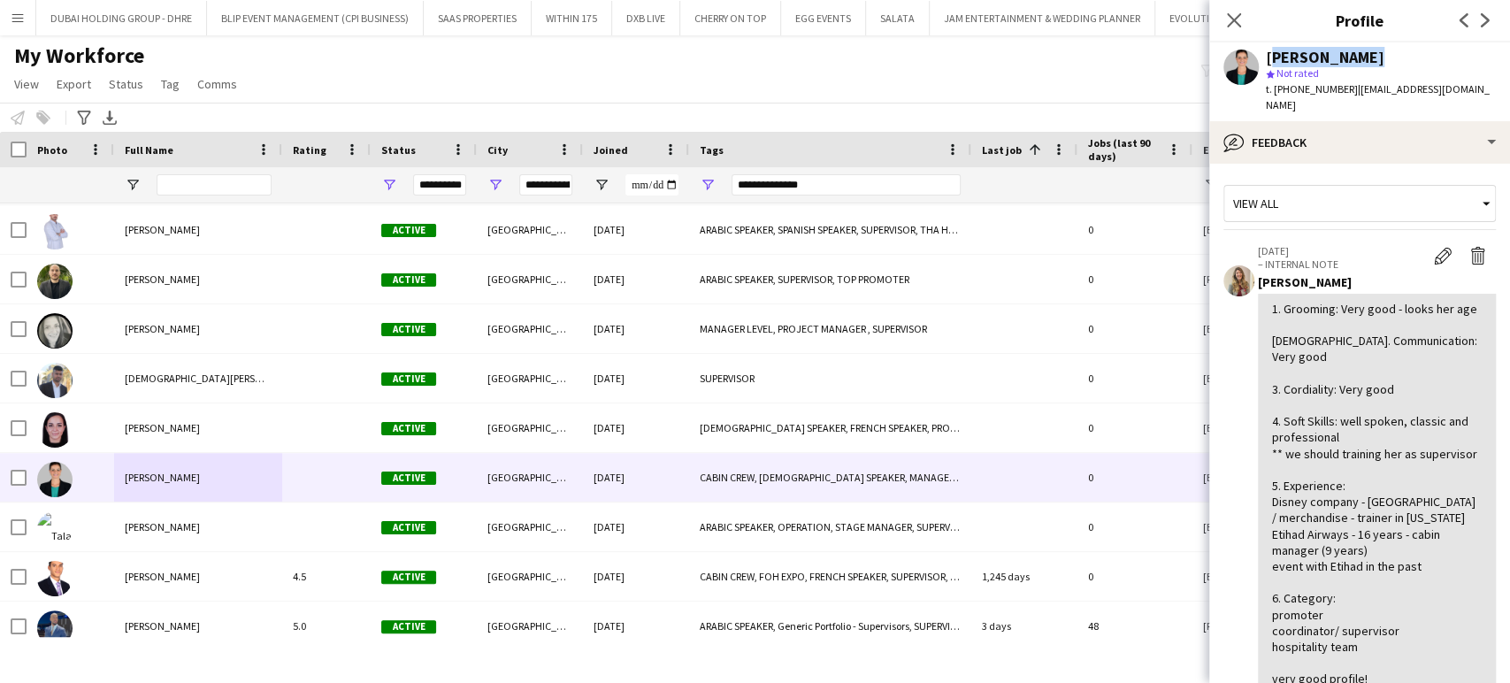
drag, startPoint x: 1367, startPoint y: 55, endPoint x: 1267, endPoint y: 55, distance: 99.9
click at [1267, 55] on div "[PERSON_NAME]" at bounding box center [1381, 58] width 230 height 16
copy div "[PERSON_NAME]"
